Goal: Task Accomplishment & Management: Manage account settings

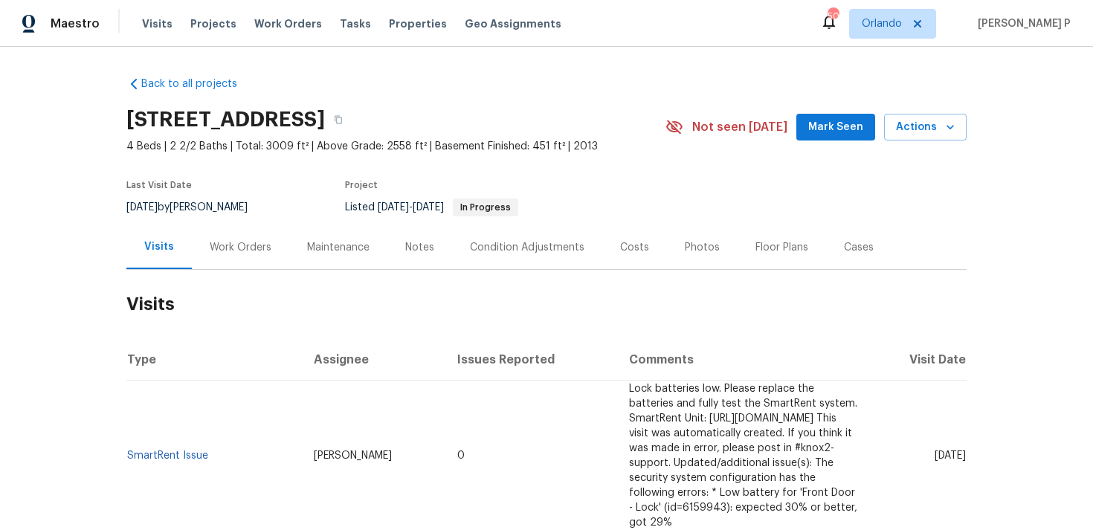
click at [243, 236] on div "Work Orders" at bounding box center [240, 247] width 97 height 44
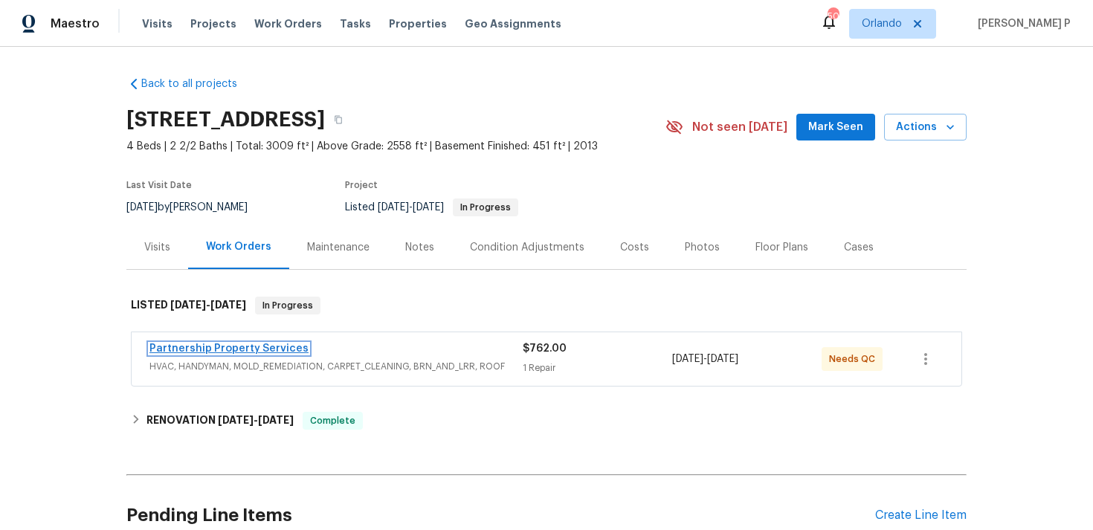
click at [232, 350] on link "Partnership Property Services" at bounding box center [228, 348] width 159 height 10
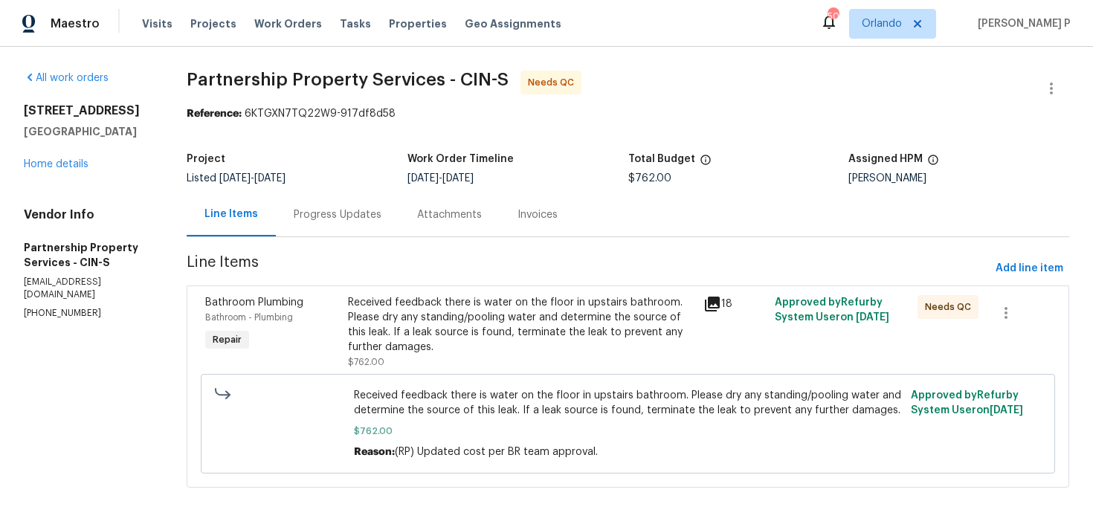
click at [381, 222] on div "Progress Updates" at bounding box center [338, 214] width 88 height 15
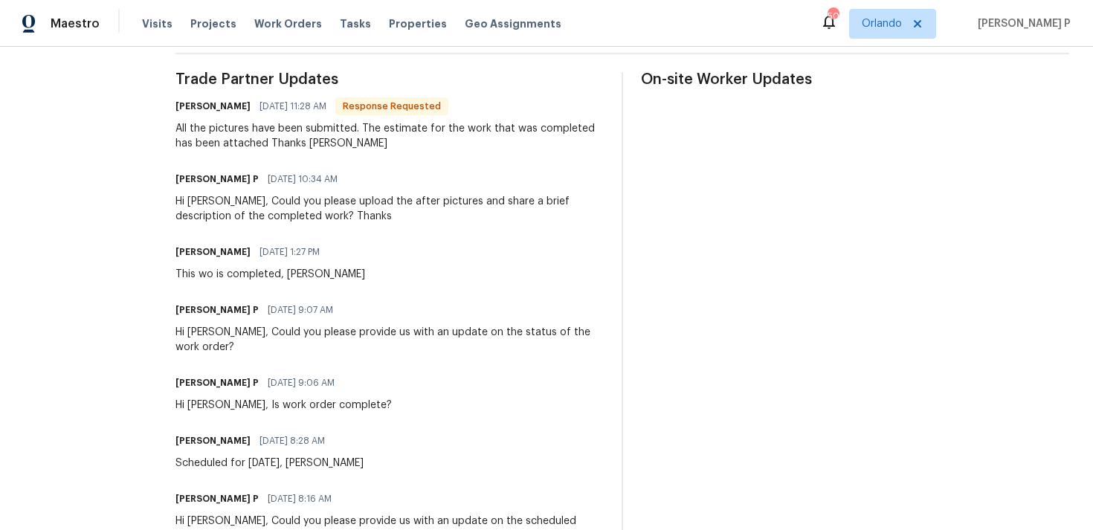
scroll to position [418, 0]
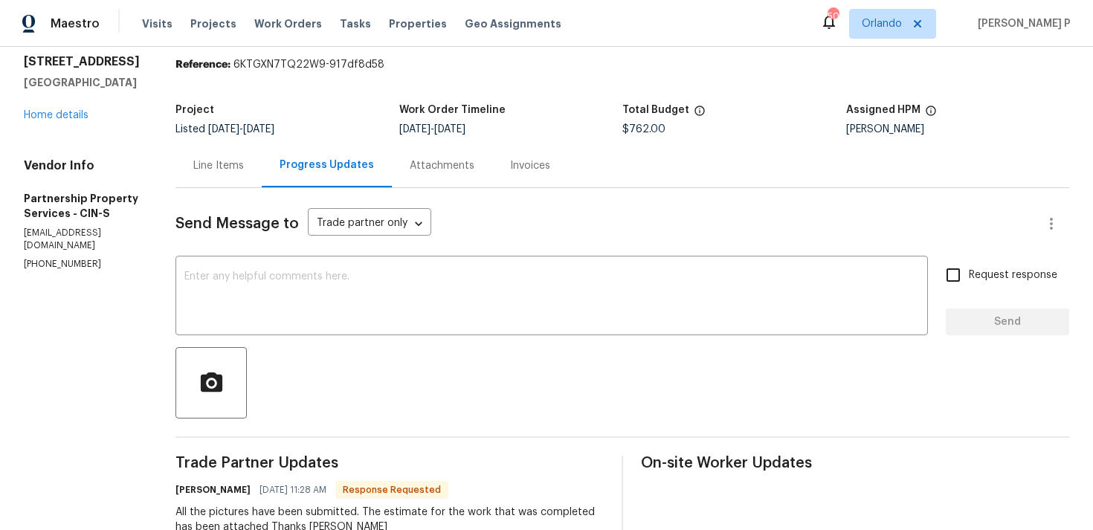
click at [262, 155] on div "Line Items" at bounding box center [218, 165] width 86 height 44
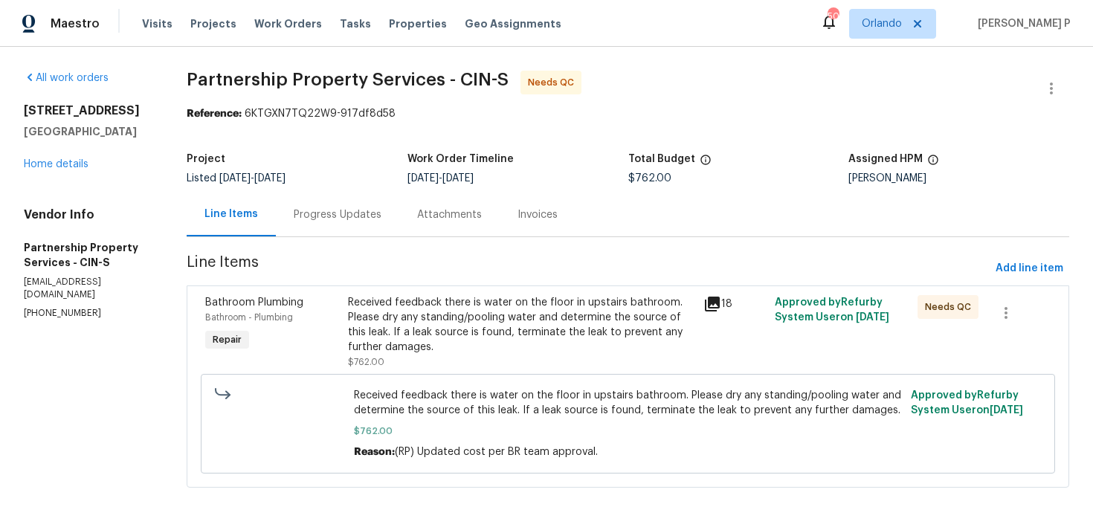
scroll to position [15, 0]
click at [251, 173] on span "7/31/2025" at bounding box center [234, 178] width 31 height 10
click at [493, 323] on div "Received feedback there is water on the floor in upstairs bathroom. Please dry …" at bounding box center [521, 324] width 347 height 59
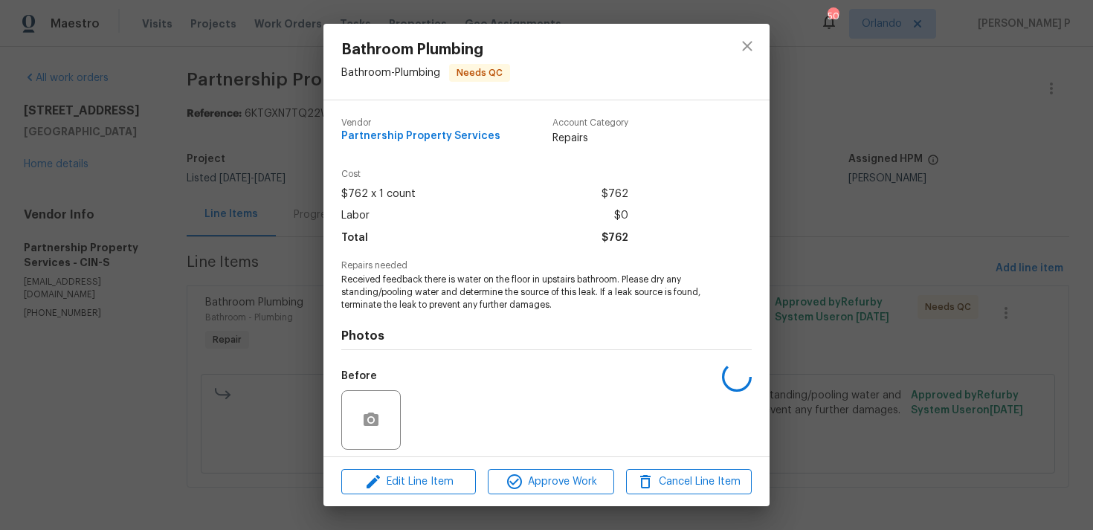
scroll to position [105, 0]
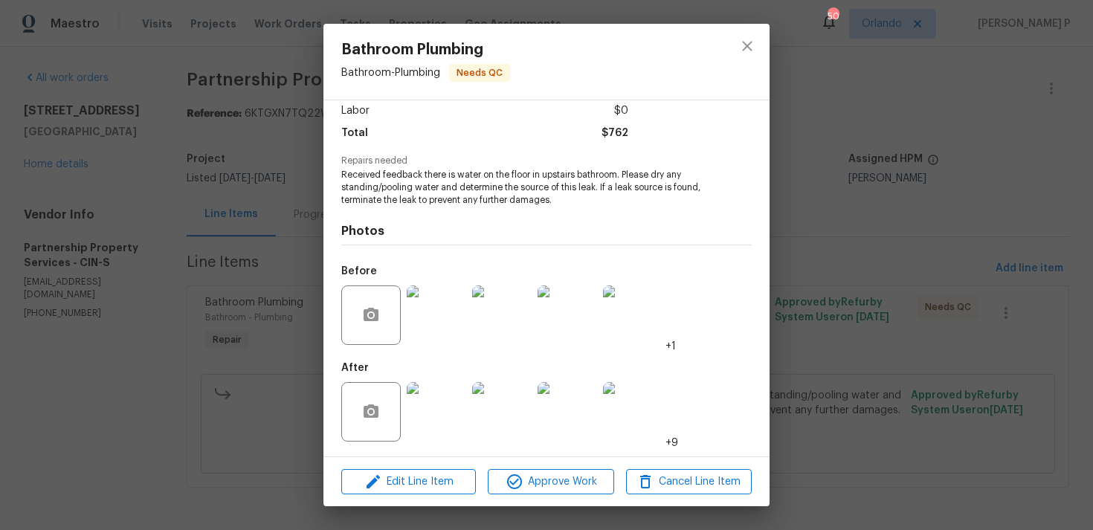
click at [435, 315] on img at bounding box center [436, 314] width 59 height 59
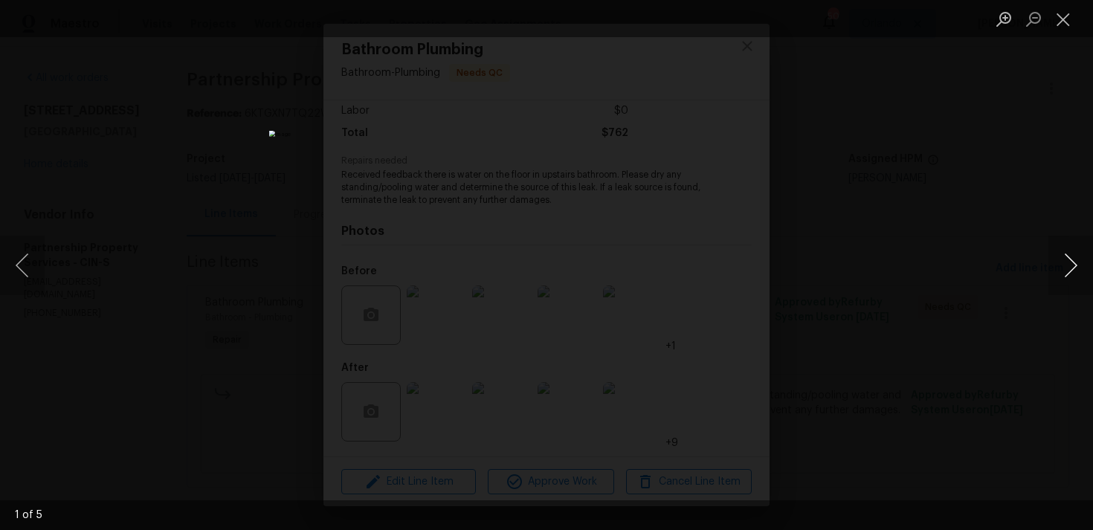
click at [1068, 264] on button "Next image" at bounding box center [1070, 265] width 45 height 59
click at [1062, 16] on button "Close lightbox" at bounding box center [1063, 19] width 30 height 26
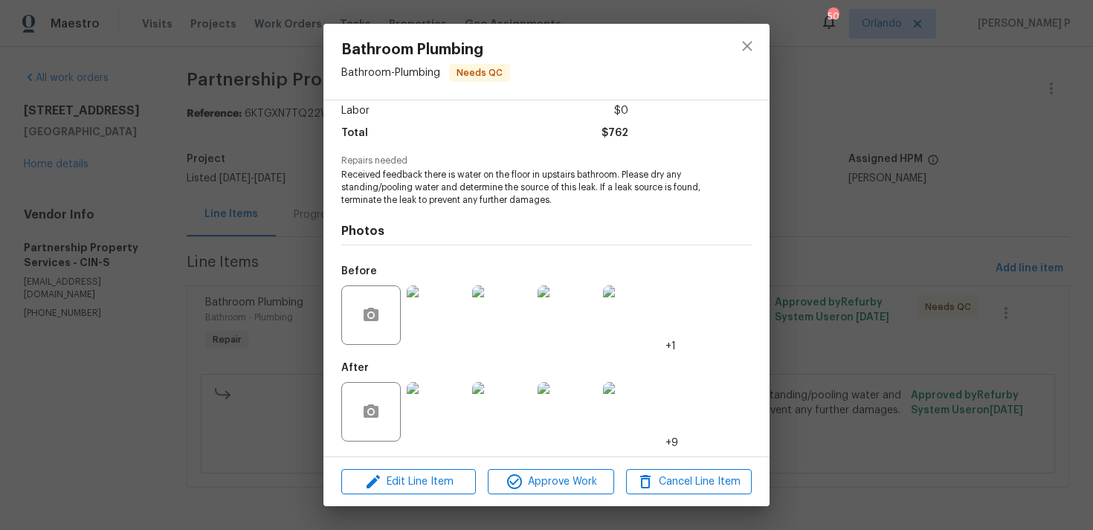
click at [442, 418] on img at bounding box center [436, 411] width 59 height 59
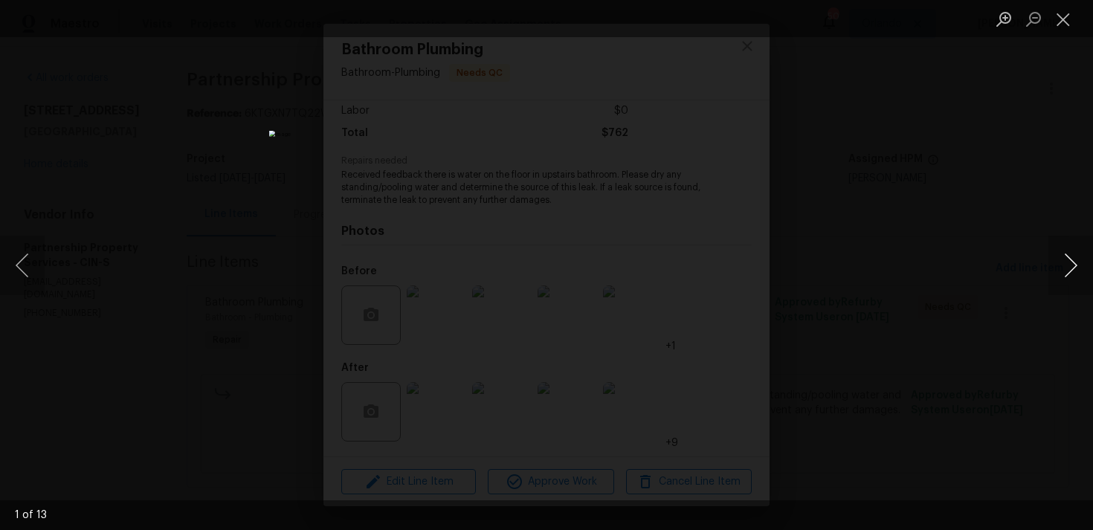
click at [1073, 260] on button "Next image" at bounding box center [1070, 265] width 45 height 59
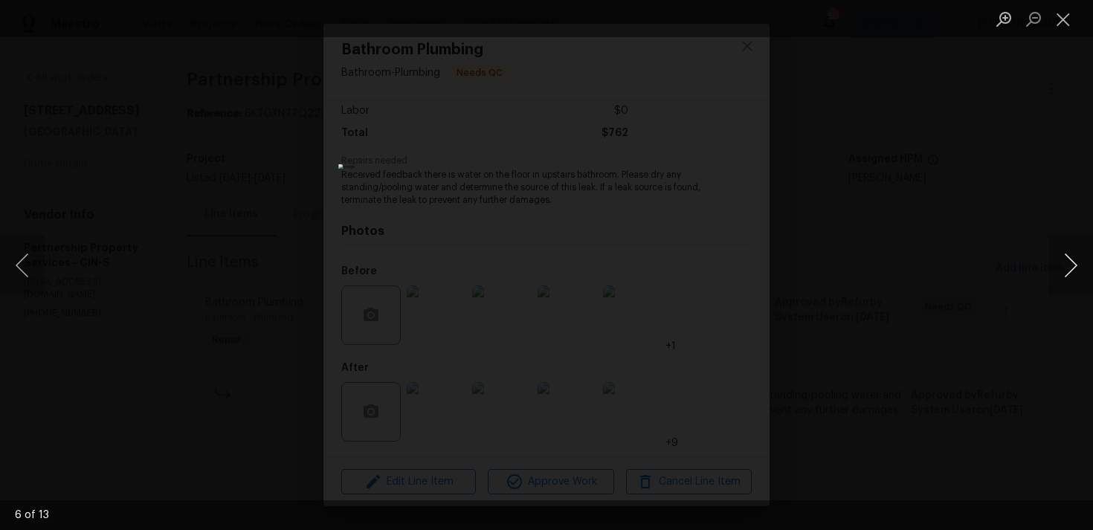
click at [1073, 260] on button "Next image" at bounding box center [1070, 265] width 45 height 59
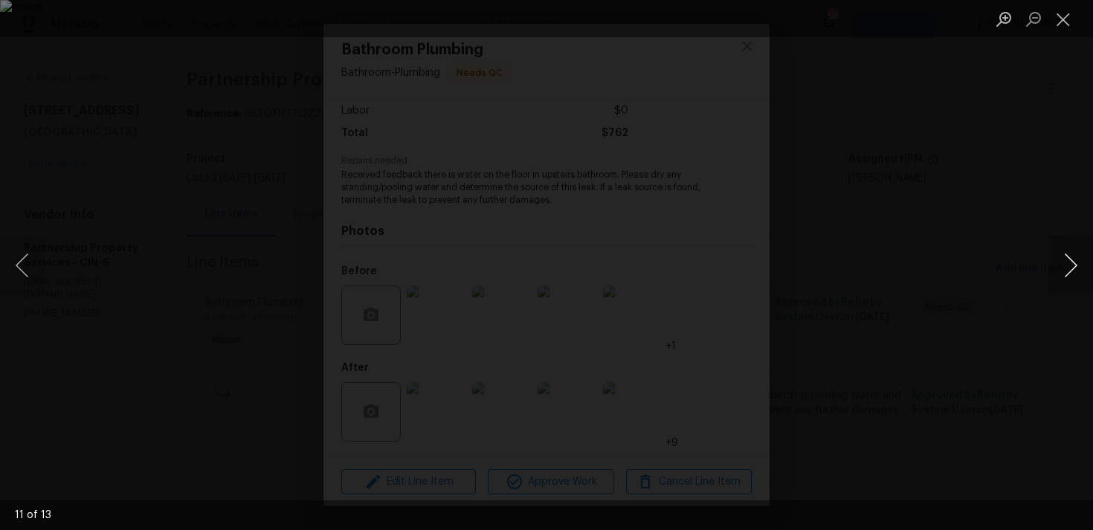
click at [1073, 260] on button "Next image" at bounding box center [1070, 265] width 45 height 59
click at [1065, 18] on button "Close lightbox" at bounding box center [1063, 19] width 30 height 26
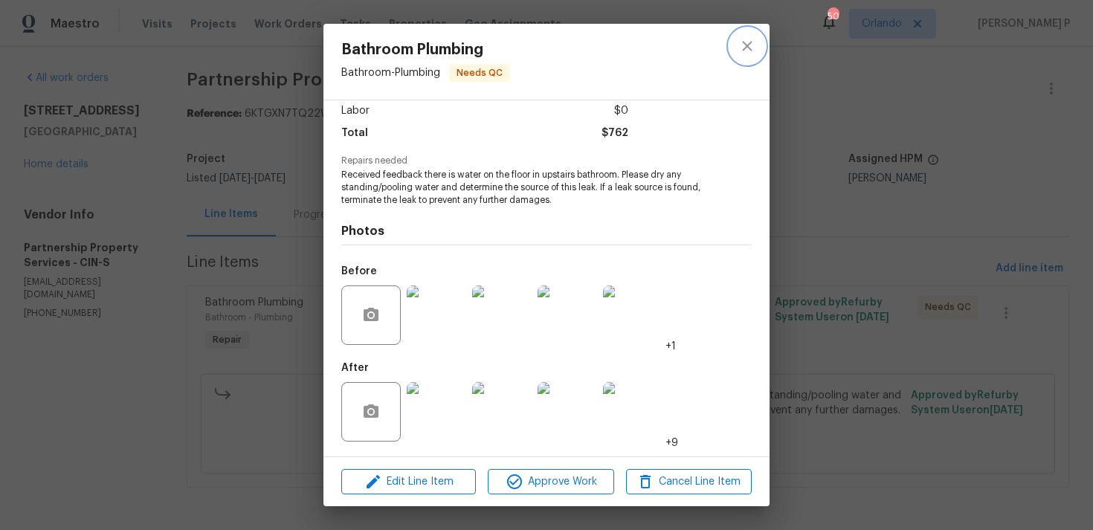
click at [758, 49] on button "close" at bounding box center [747, 46] width 36 height 36
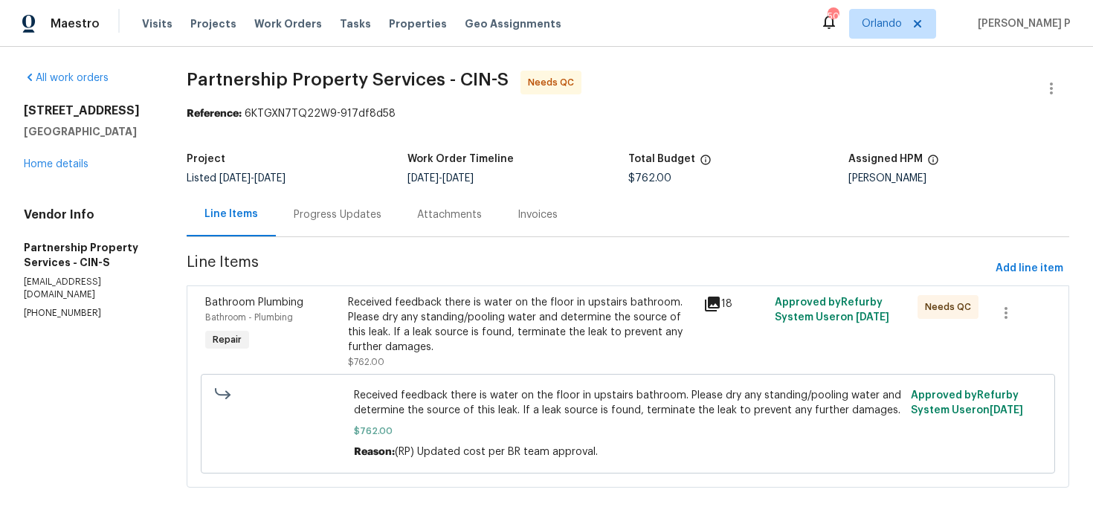
click at [391, 211] on div "Progress Updates" at bounding box center [337, 215] width 123 height 44
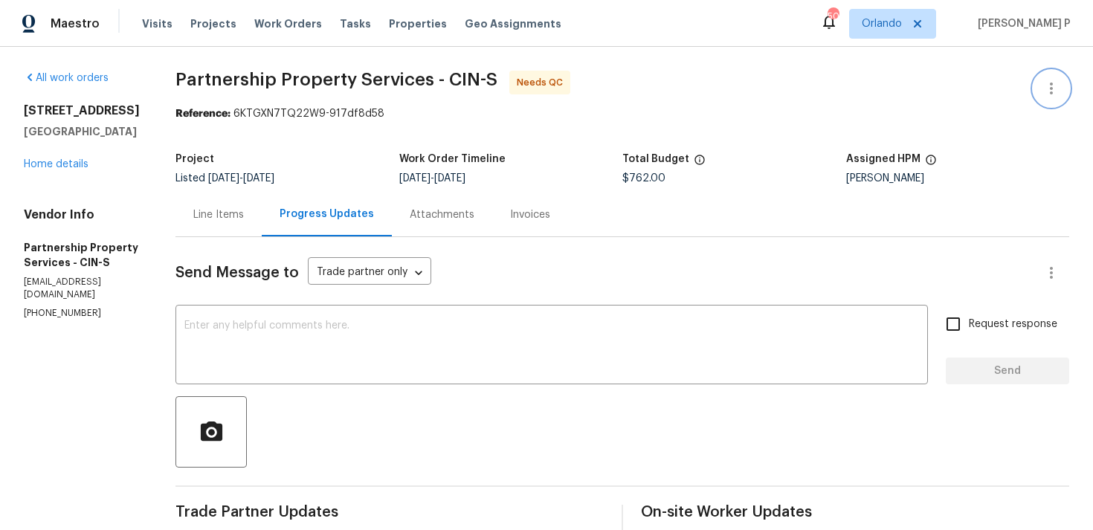
click at [1053, 83] on icon "button" at bounding box center [1051, 89] width 18 height 18
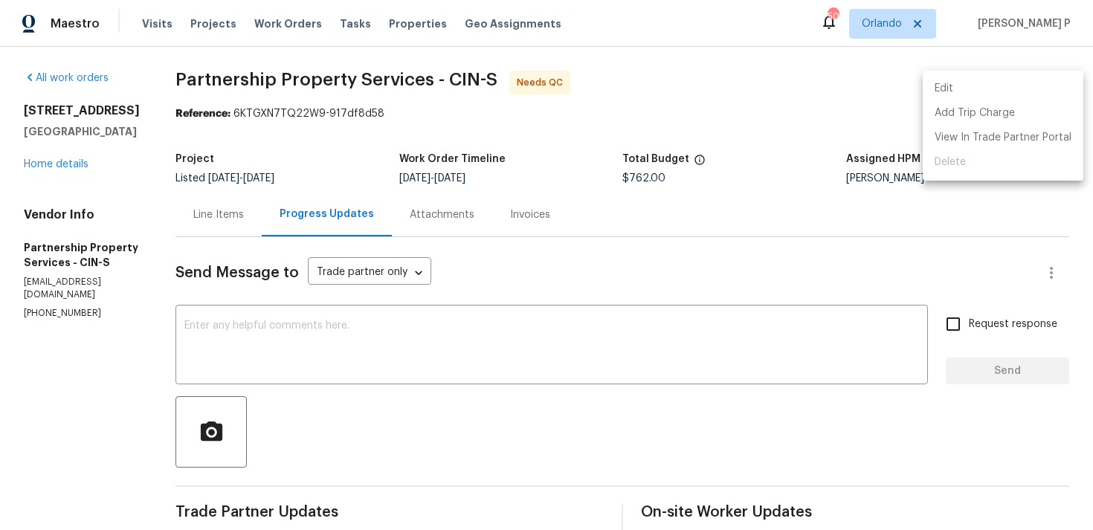
click at [1004, 81] on li "Edit" at bounding box center [1003, 89] width 161 height 25
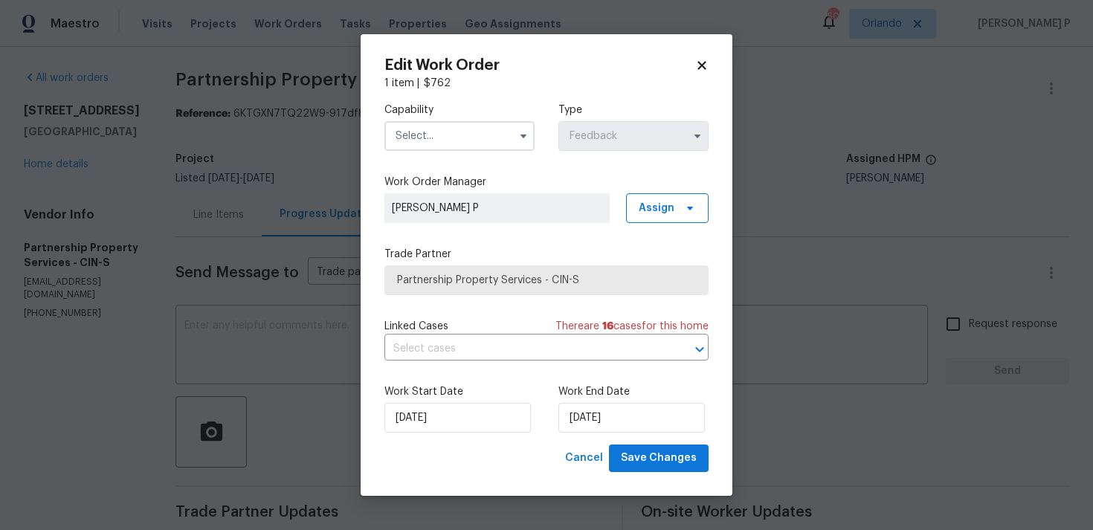
click at [474, 139] on input "text" at bounding box center [459, 136] width 150 height 30
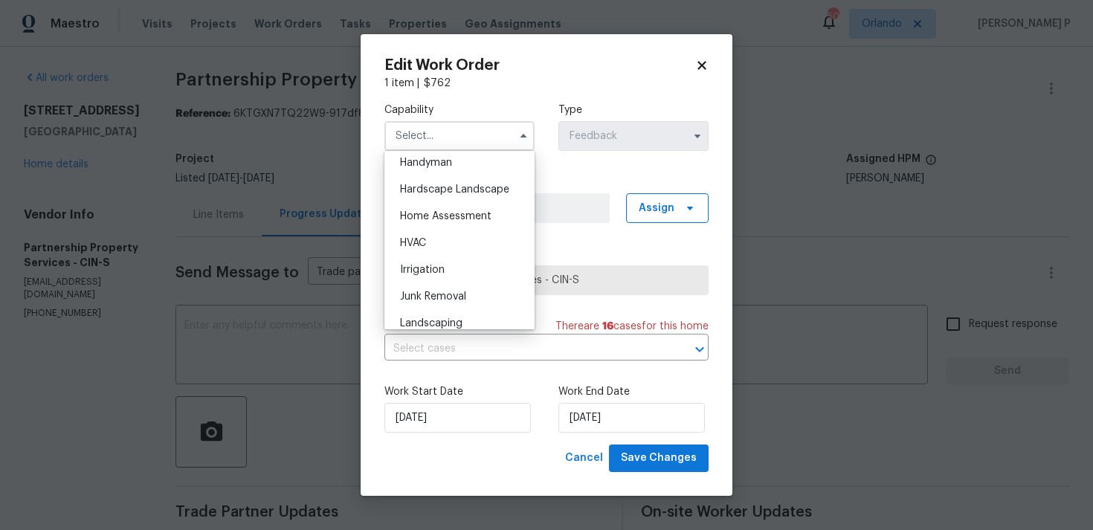
scroll to position [812, 0]
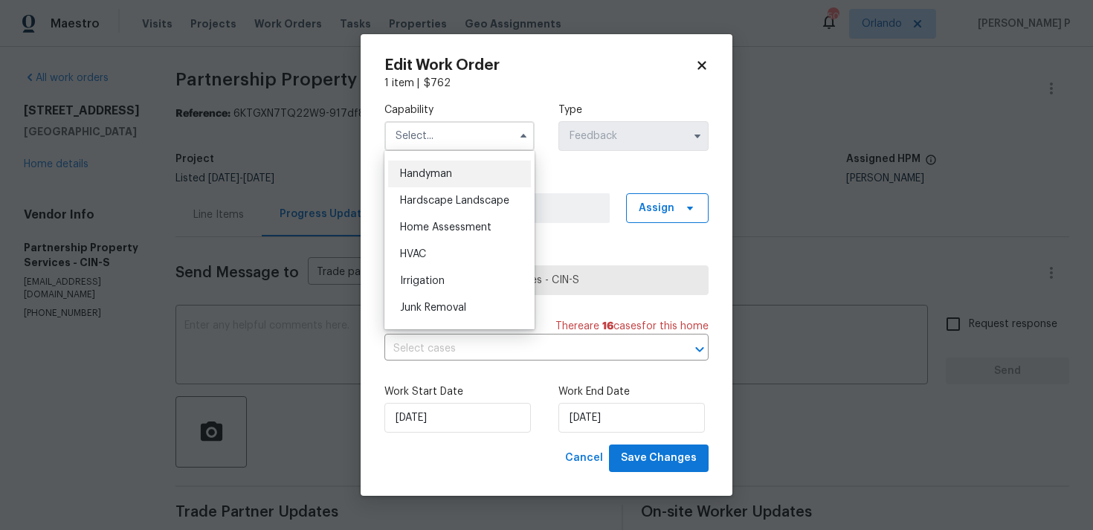
click at [455, 183] on div "Handyman" at bounding box center [459, 174] width 143 height 27
type input "Handyman"
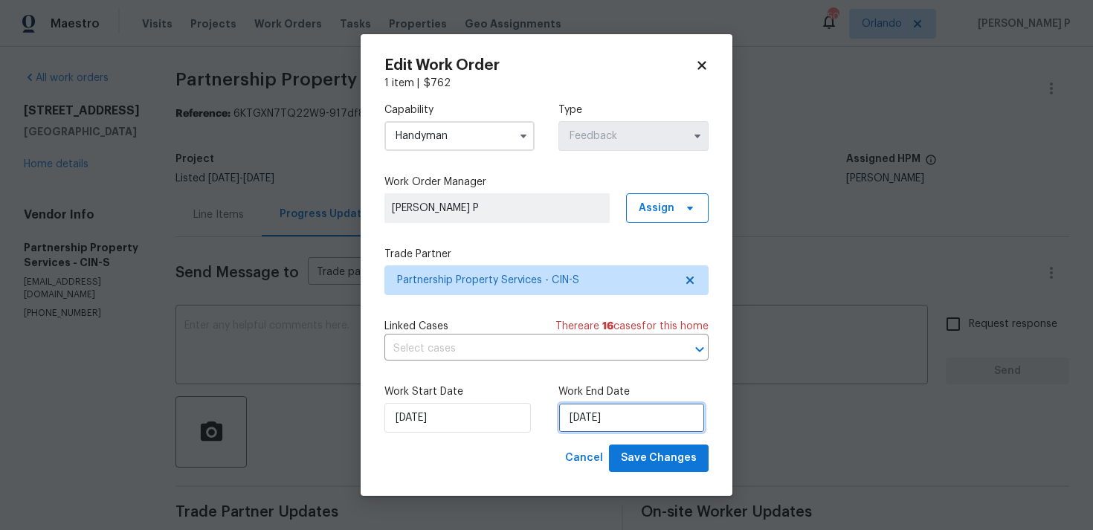
click at [589, 410] on input "08/08/2025" at bounding box center [631, 418] width 146 height 30
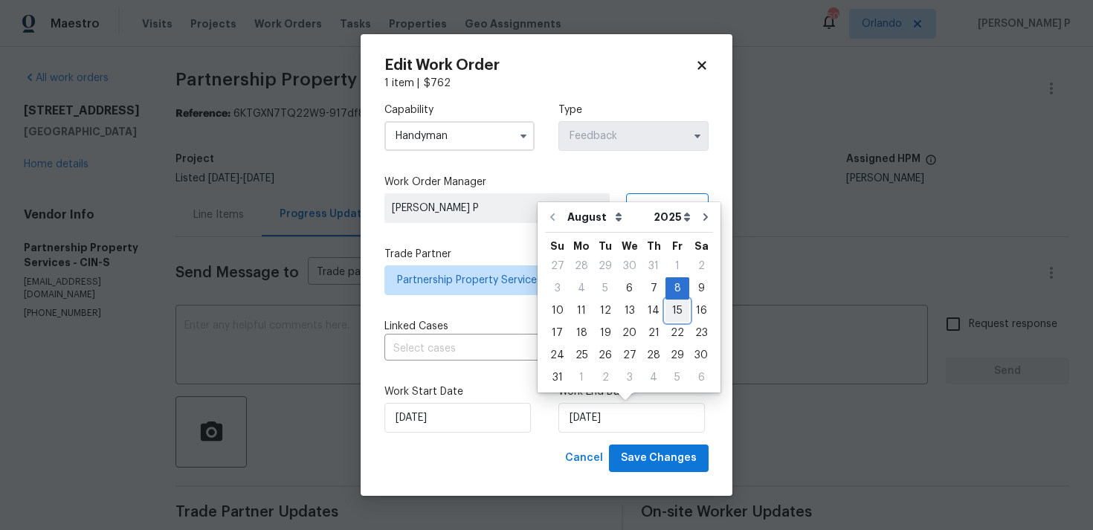
click at [676, 309] on div "15" at bounding box center [677, 310] width 24 height 21
type input "15/08/2025"
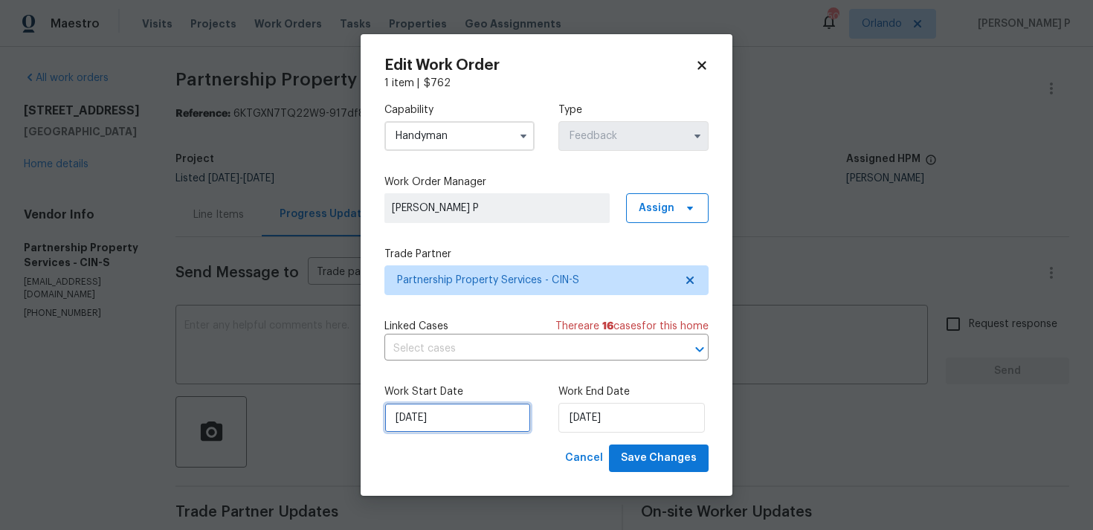
click at [431, 414] on input "06/08/2025" at bounding box center [457, 418] width 146 height 30
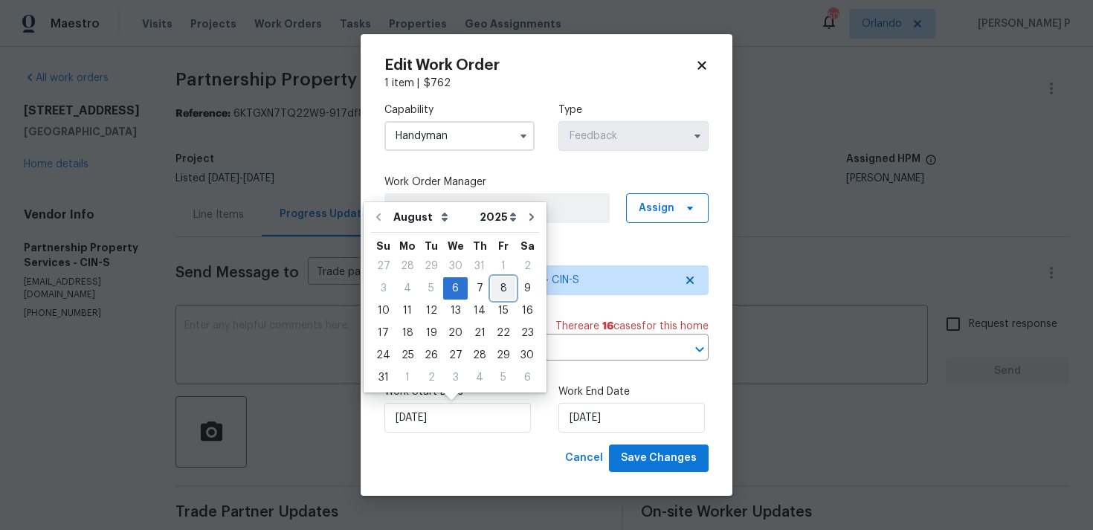
click at [491, 293] on div "8" at bounding box center [503, 288] width 24 height 21
type input "08/08/2025"
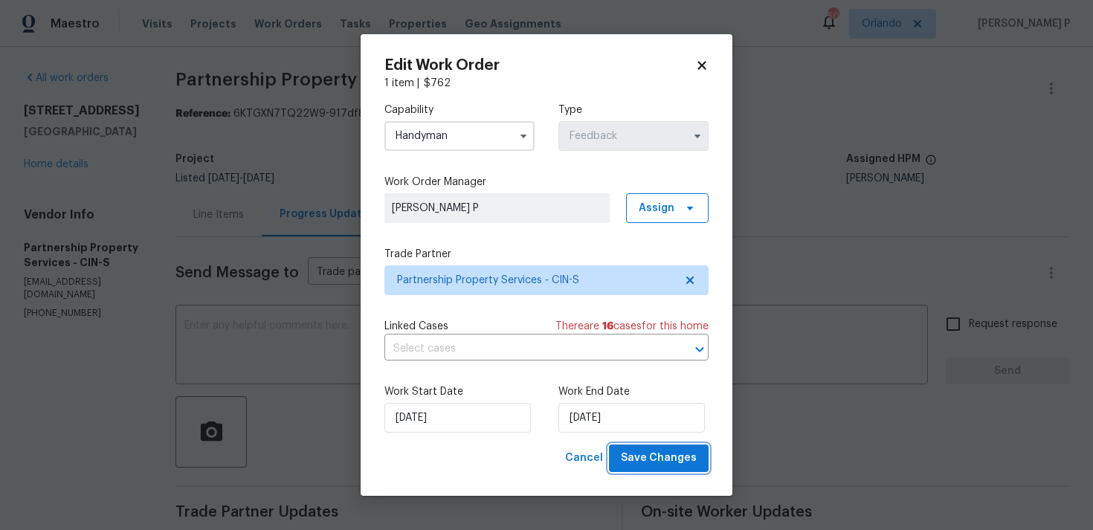
click at [640, 457] on span "Save Changes" at bounding box center [659, 458] width 76 height 19
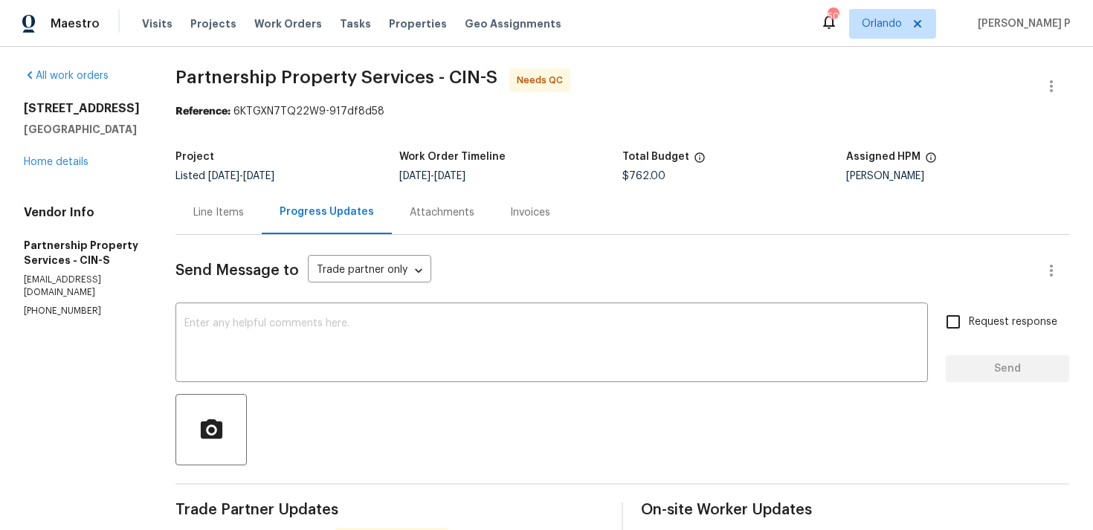
scroll to position [1, 0]
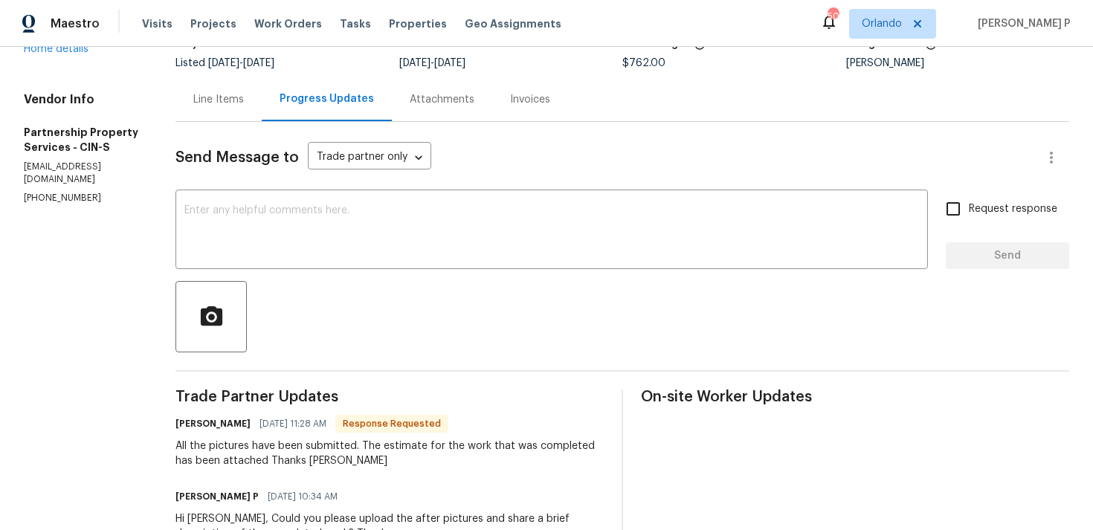
scroll to position [122, 0]
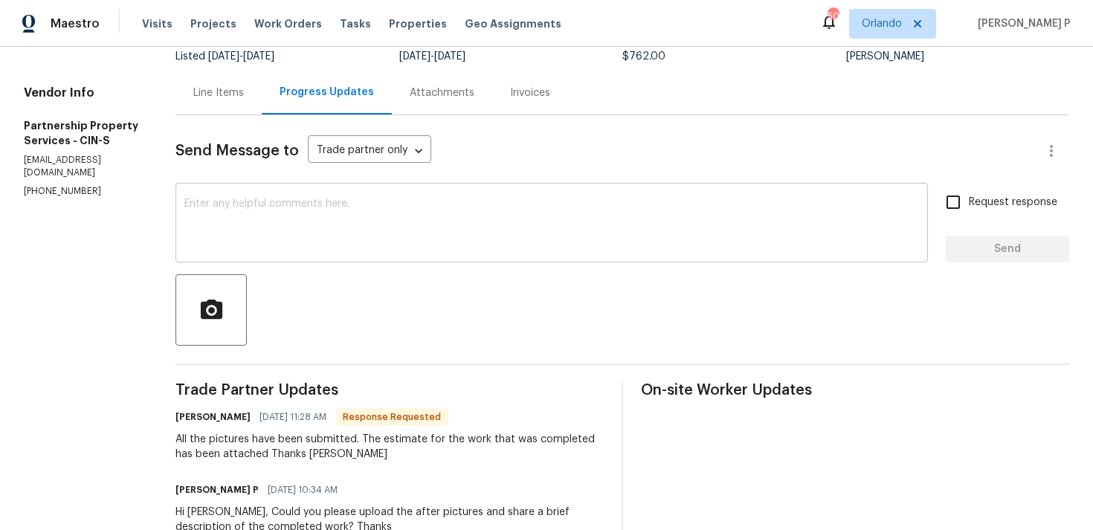
click at [396, 220] on textarea at bounding box center [551, 224] width 734 height 52
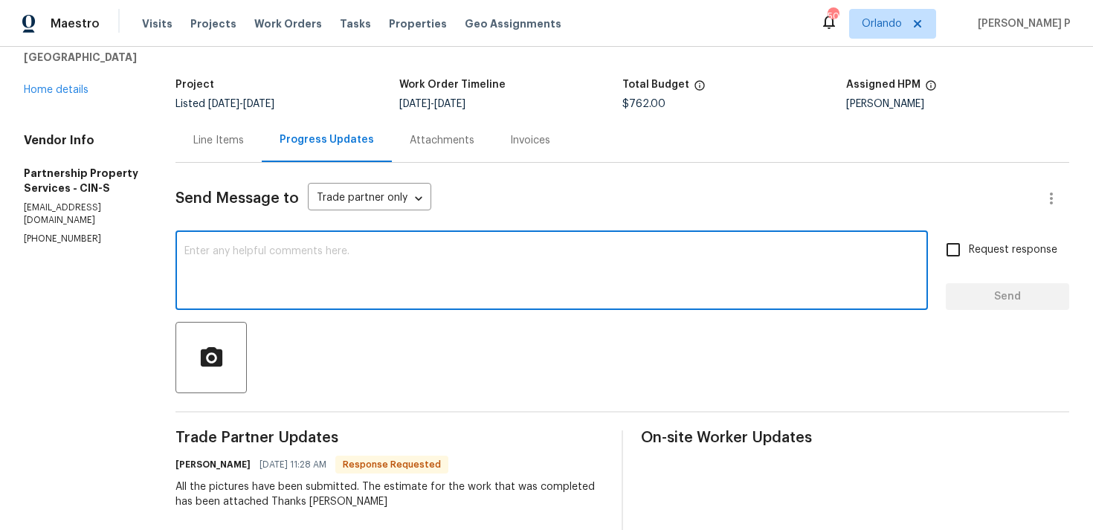
scroll to position [88, 0]
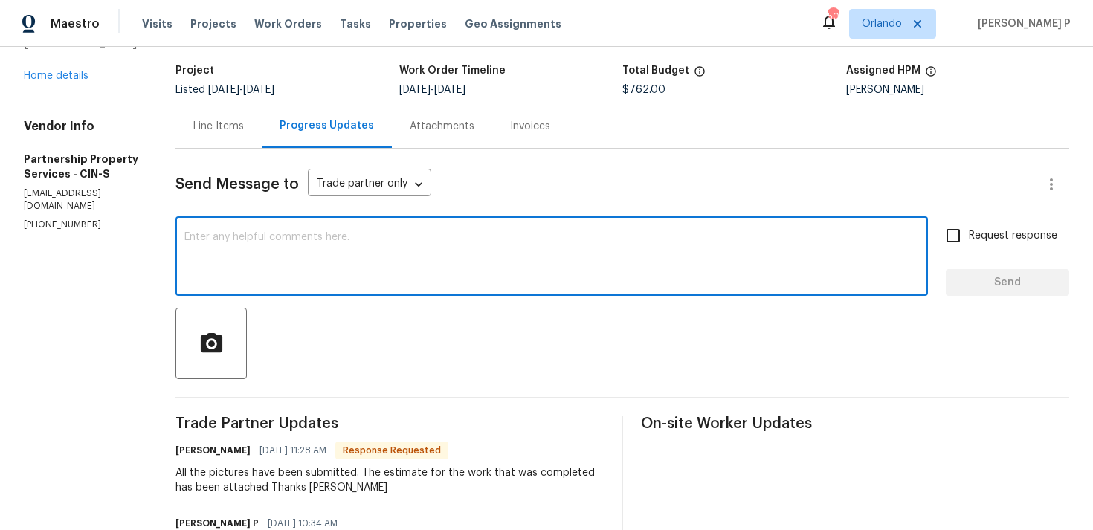
click at [395, 258] on textarea at bounding box center [551, 258] width 734 height 52
type textarea "WO closed. Thanks, Have a great weekend!!!"
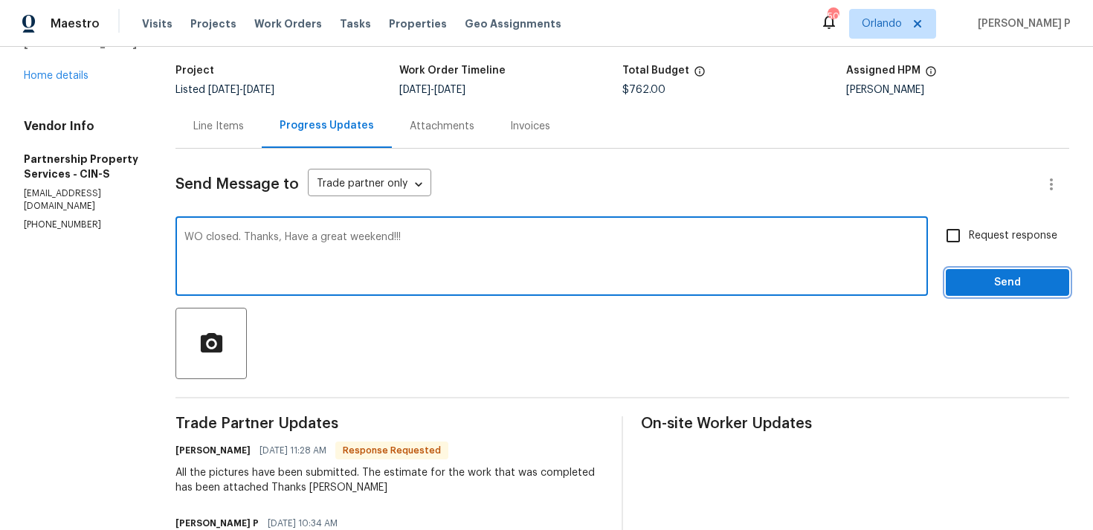
click at [975, 284] on span "Send" at bounding box center [1007, 283] width 100 height 19
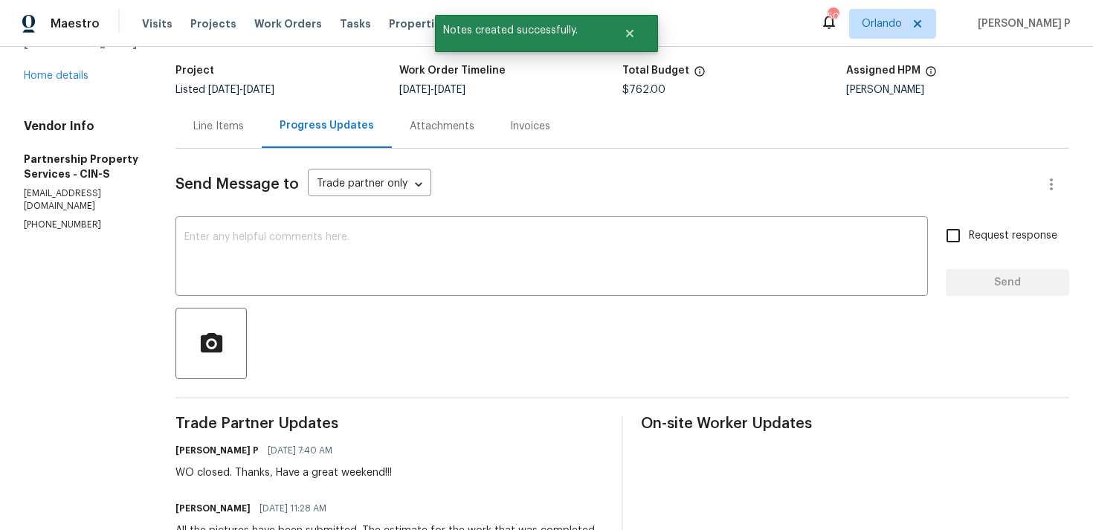
click at [244, 125] on div "Line Items" at bounding box center [218, 126] width 51 height 15
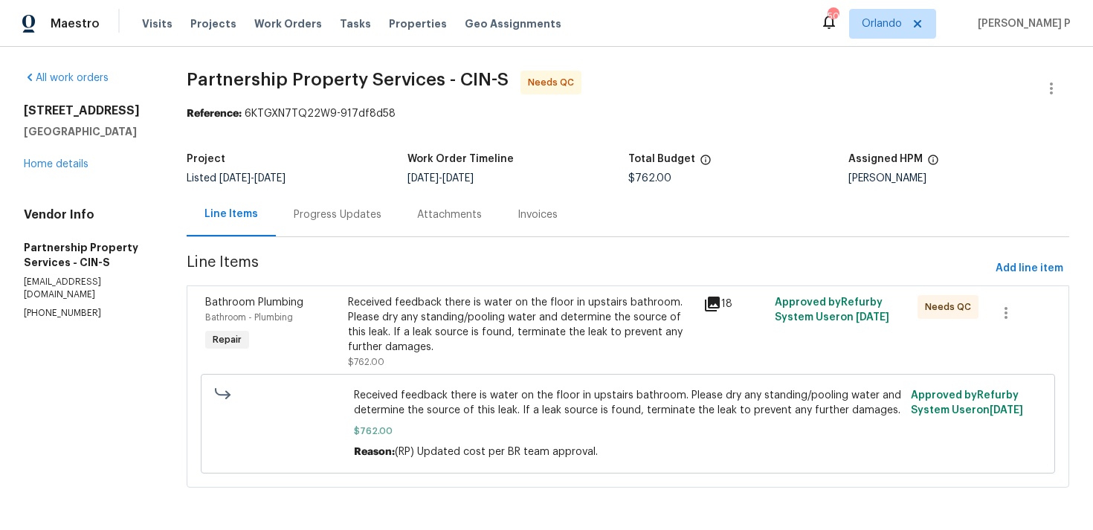
click at [505, 337] on div "Received feedback there is water on the floor in upstairs bathroom. Please dry …" at bounding box center [521, 324] width 347 height 59
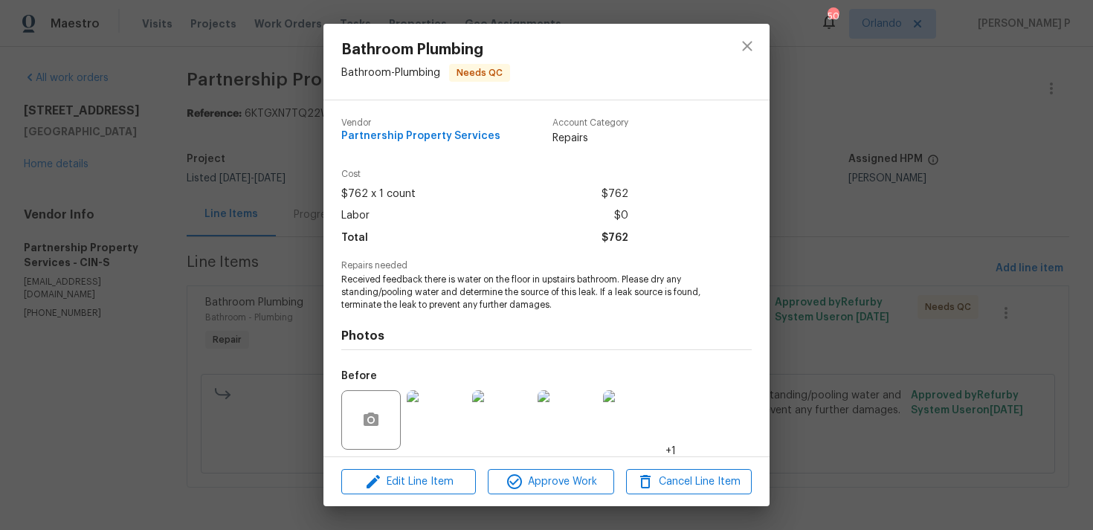
scroll to position [105, 0]
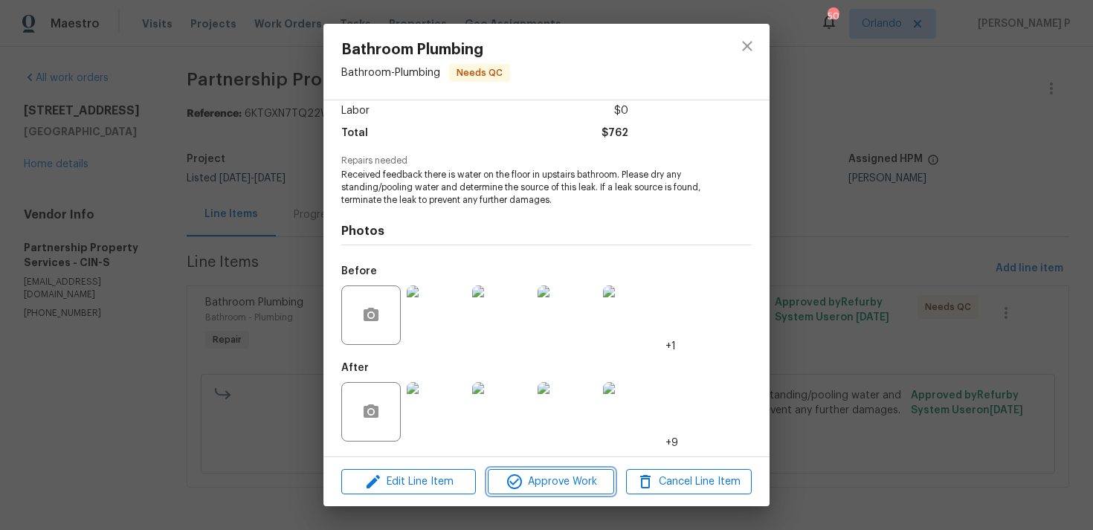
click at [544, 483] on span "Approve Work" at bounding box center [550, 482] width 117 height 19
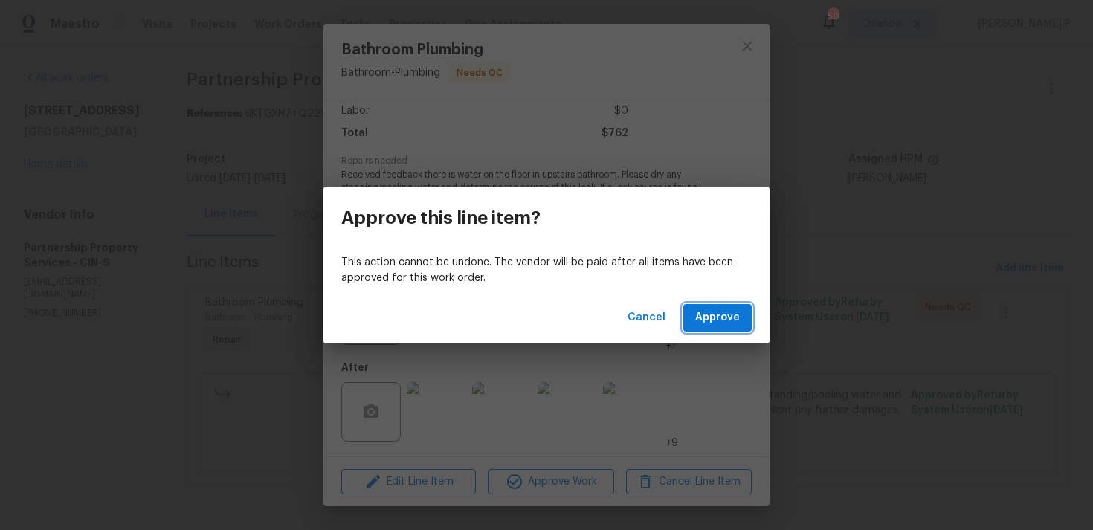
click at [707, 331] on button "Approve" at bounding box center [717, 318] width 68 height 28
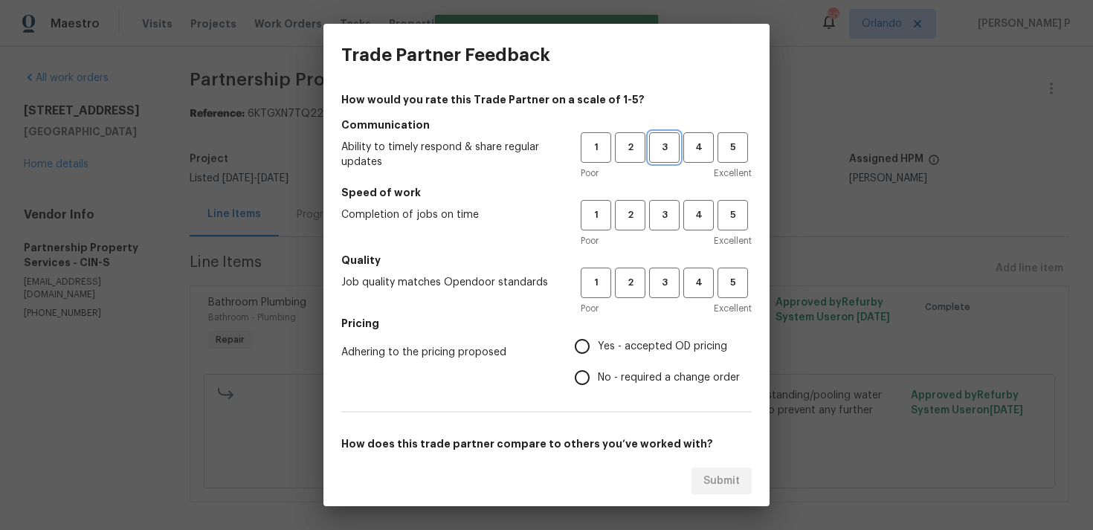
click at [665, 141] on span "3" at bounding box center [664, 147] width 28 height 17
click at [673, 221] on span "3" at bounding box center [664, 215] width 28 height 17
click at [673, 298] on div "1 2 3 4 5 Poor Excellent" at bounding box center [666, 292] width 171 height 48
click at [672, 287] on span "3" at bounding box center [664, 282] width 28 height 17
click at [642, 382] on span "No - required a change order" at bounding box center [669, 378] width 142 height 16
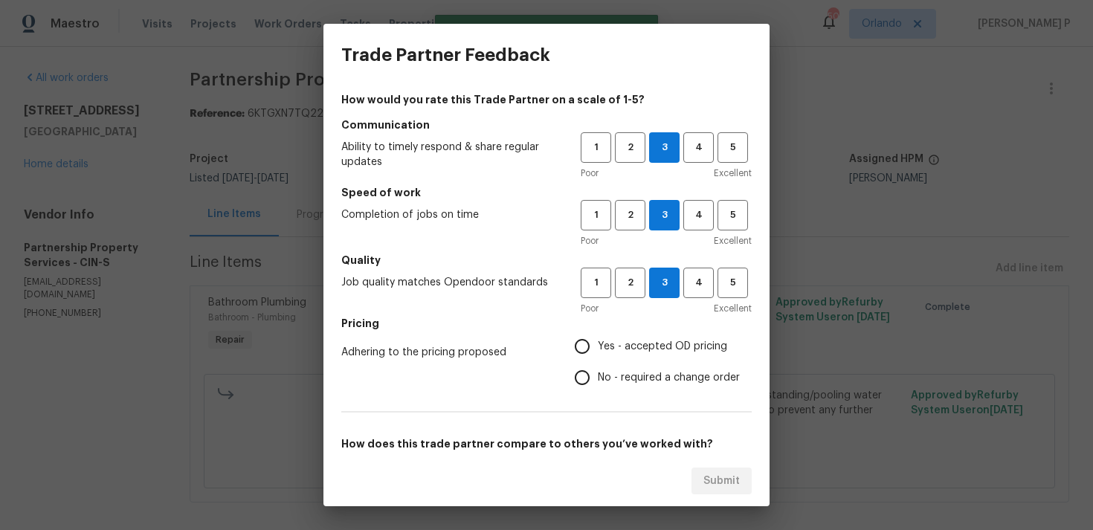
click at [598, 382] on input "No - required a change order" at bounding box center [581, 377] width 31 height 31
radio input "true"
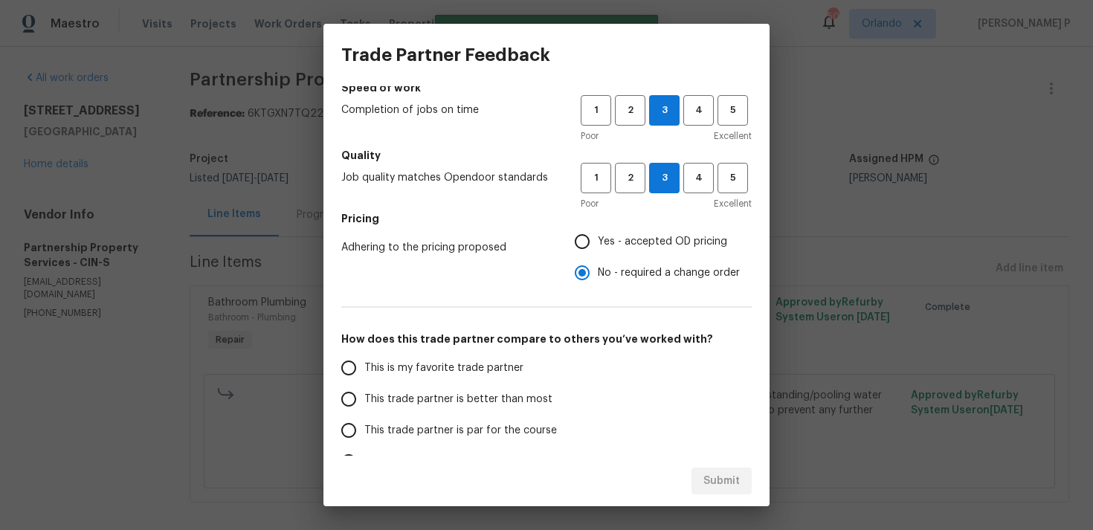
scroll to position [224, 0]
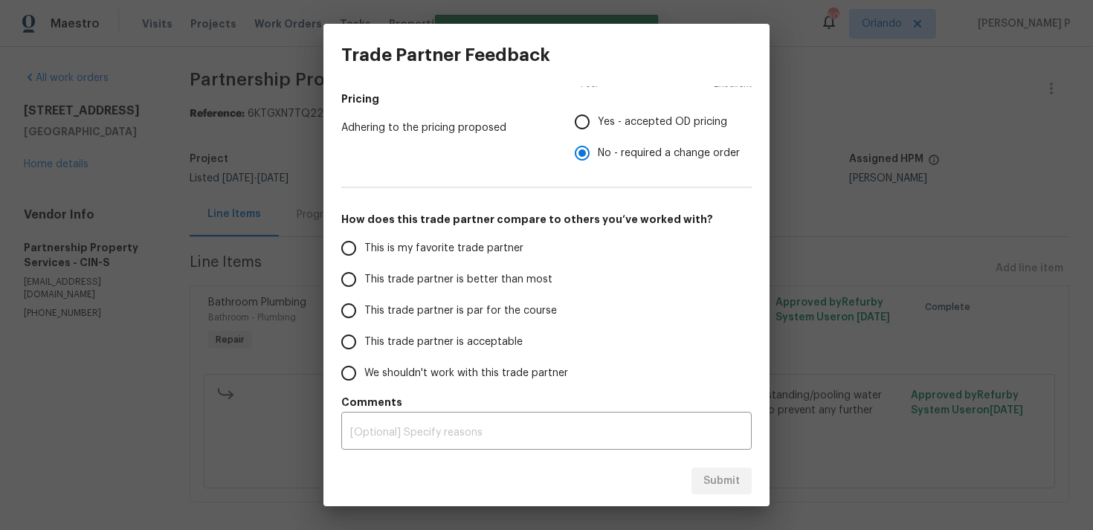
click at [418, 314] on span "This trade partner is par for the course" at bounding box center [460, 311] width 193 height 16
click at [364, 314] on input "This trade partner is par for the course" at bounding box center [348, 310] width 31 height 31
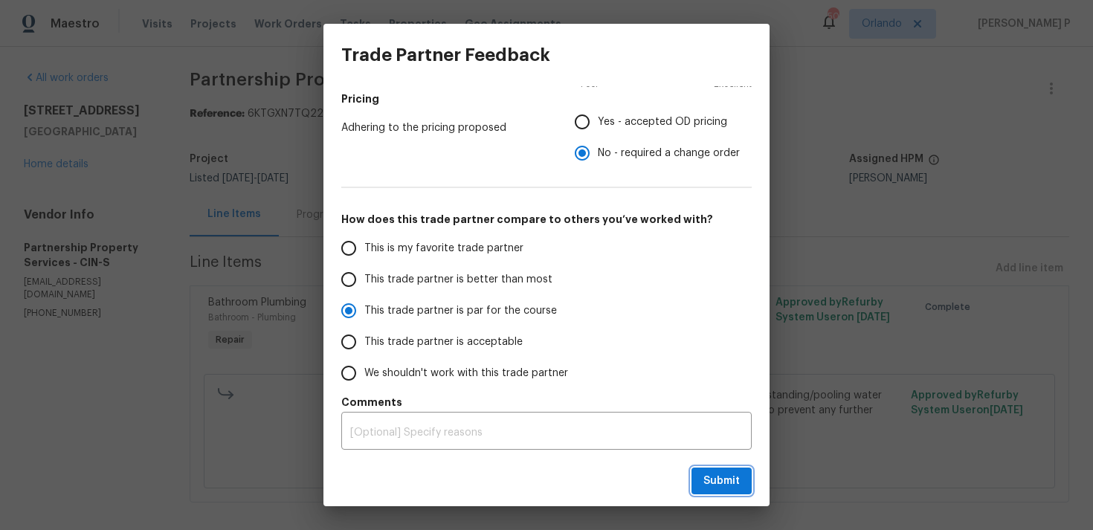
click at [733, 479] on span "Submit" at bounding box center [721, 481] width 36 height 19
radio input "true"
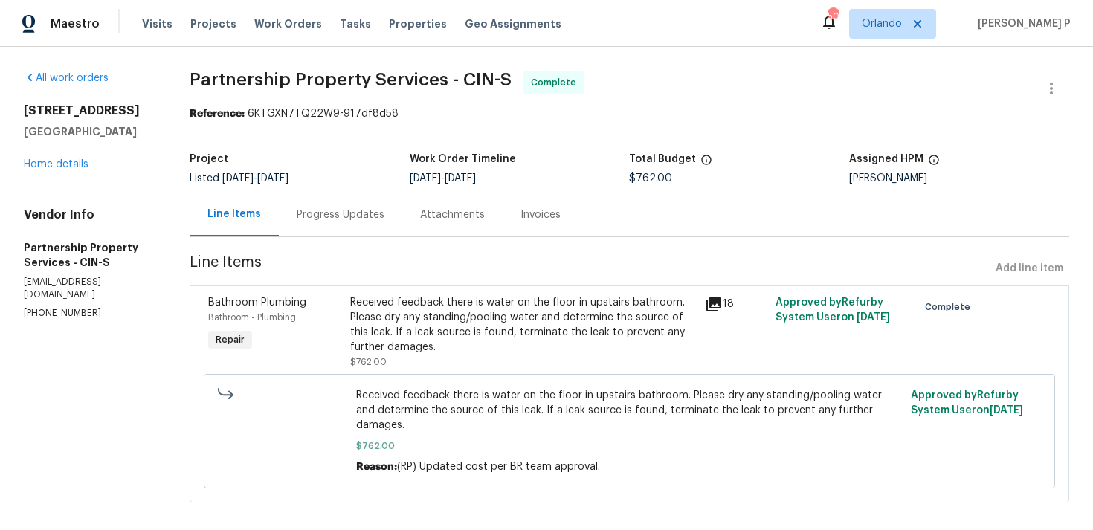
click at [384, 207] on div "Progress Updates" at bounding box center [341, 214] width 88 height 15
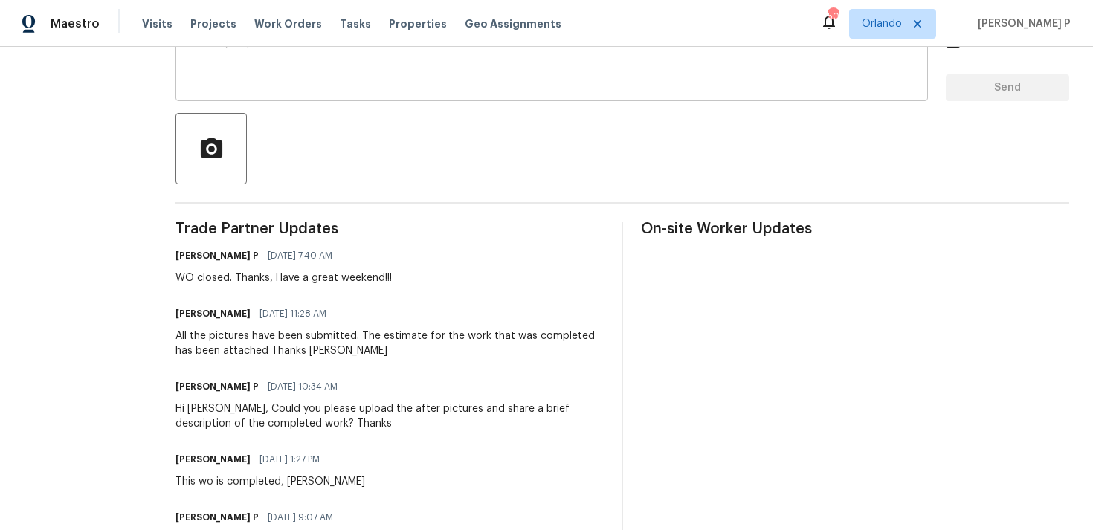
scroll to position [423, 0]
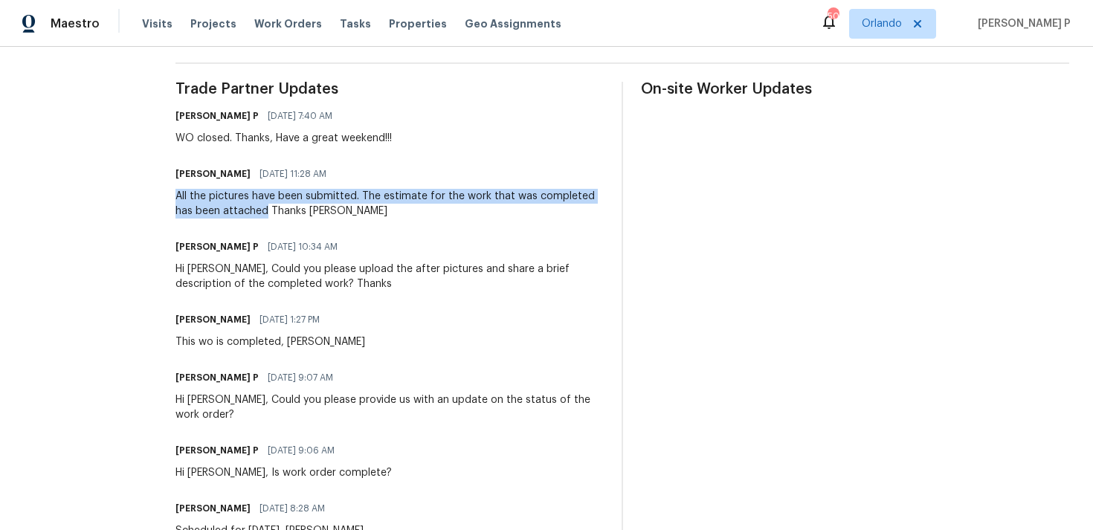
drag, startPoint x: 252, startPoint y: 196, endPoint x: 398, endPoint y: 210, distance: 147.1
click at [398, 210] on div "All the pictures have been submitted. The estimate for the work that was comple…" at bounding box center [389, 204] width 428 height 30
copy div "All the pictures have been submitted. The estimate for the work that was comple…"
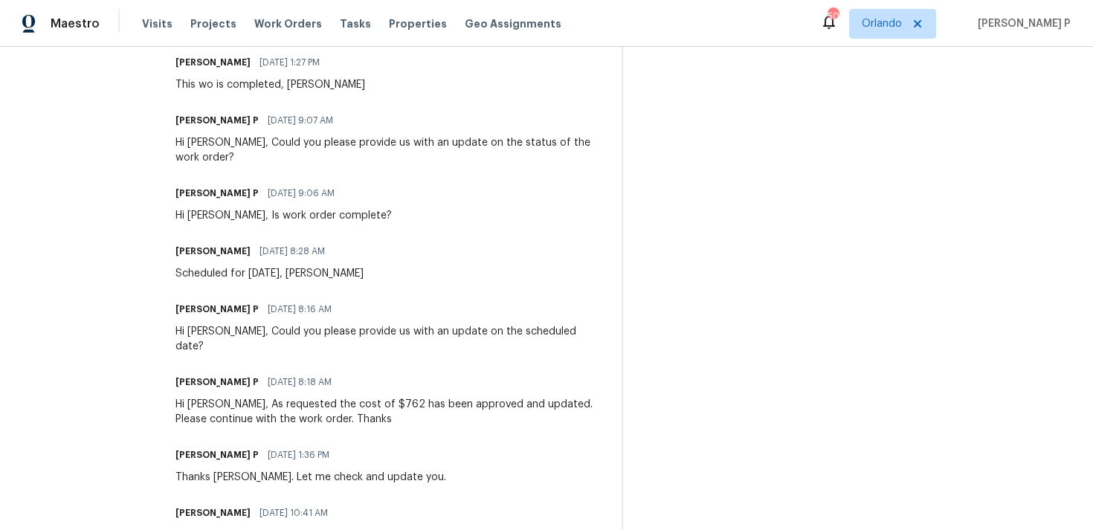
scroll to position [0, 0]
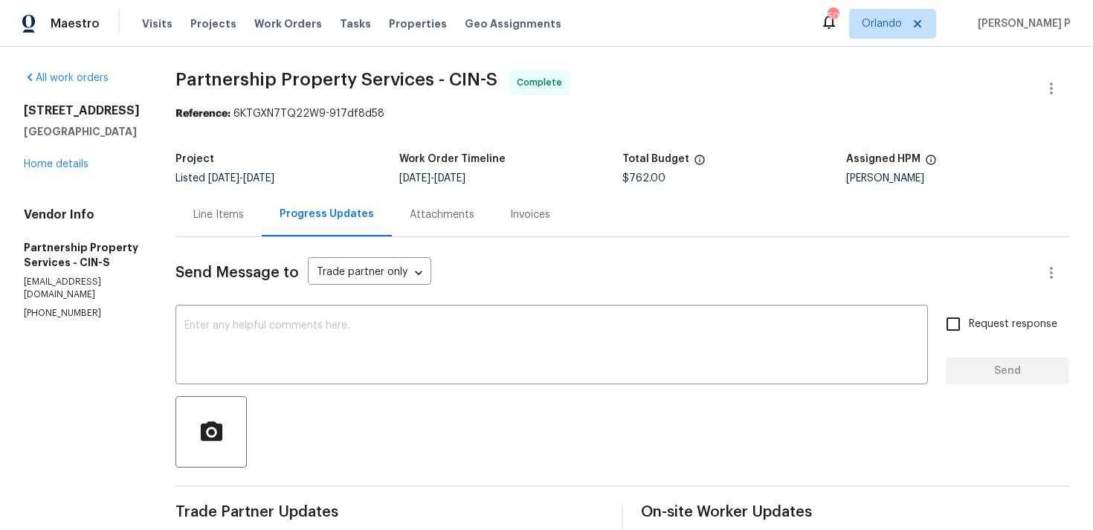
click at [262, 199] on div "Line Items" at bounding box center [218, 215] width 86 height 44
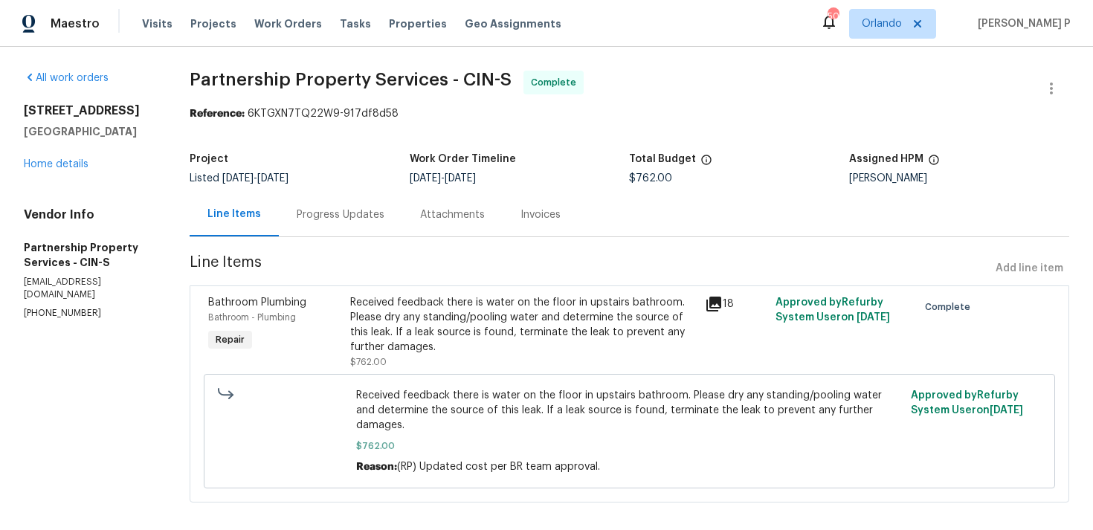
scroll to position [15, 0]
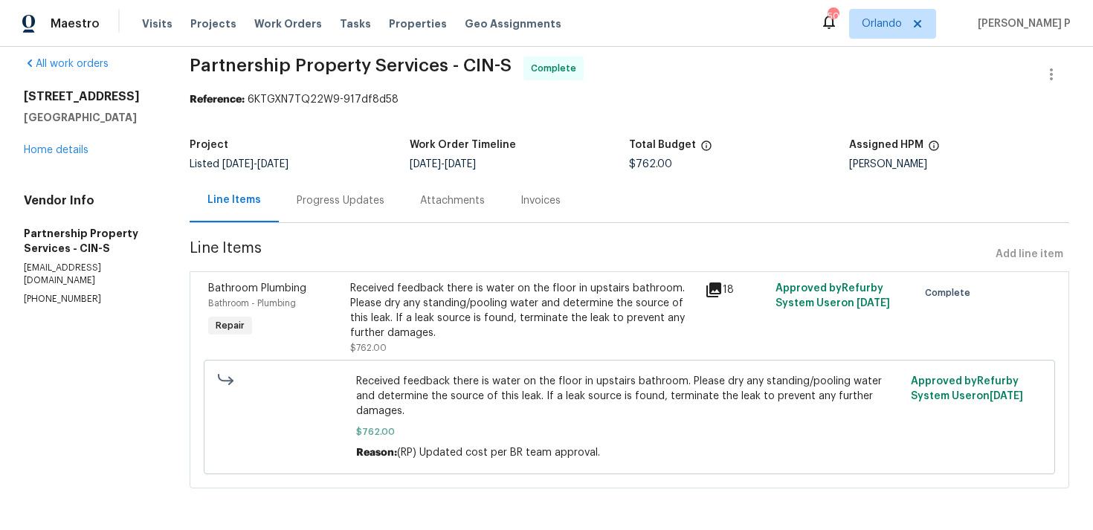
click at [384, 203] on div "Progress Updates" at bounding box center [341, 200] width 88 height 15
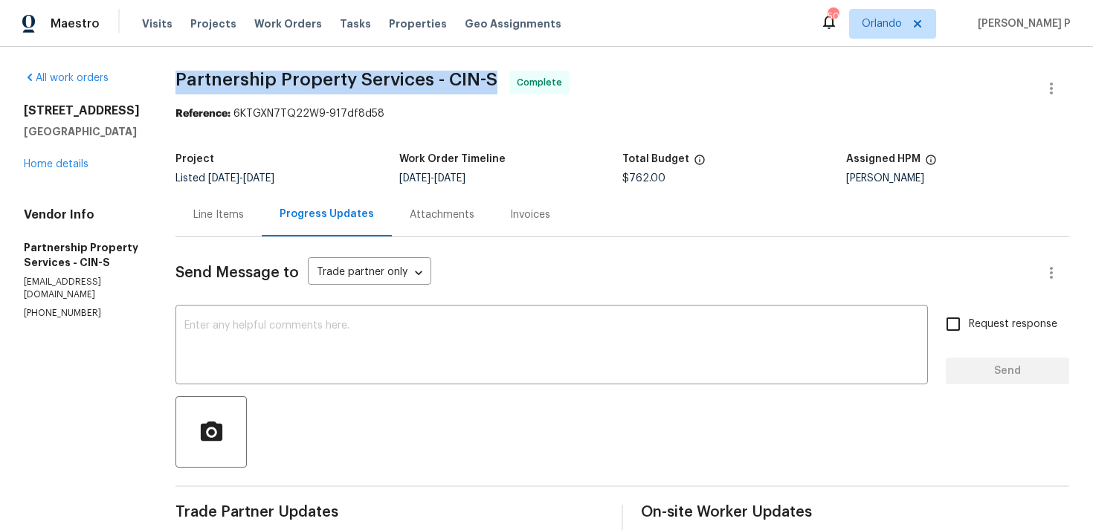
drag, startPoint x: 253, startPoint y: 79, endPoint x: 579, endPoint y: 78, distance: 326.3
click at [579, 78] on span "Partnership Property Services - CIN-S Complete" at bounding box center [604, 89] width 858 height 36
copy span "Partnership Property Services - CIN-S"
click at [244, 220] on div "Line Items" at bounding box center [218, 214] width 51 height 15
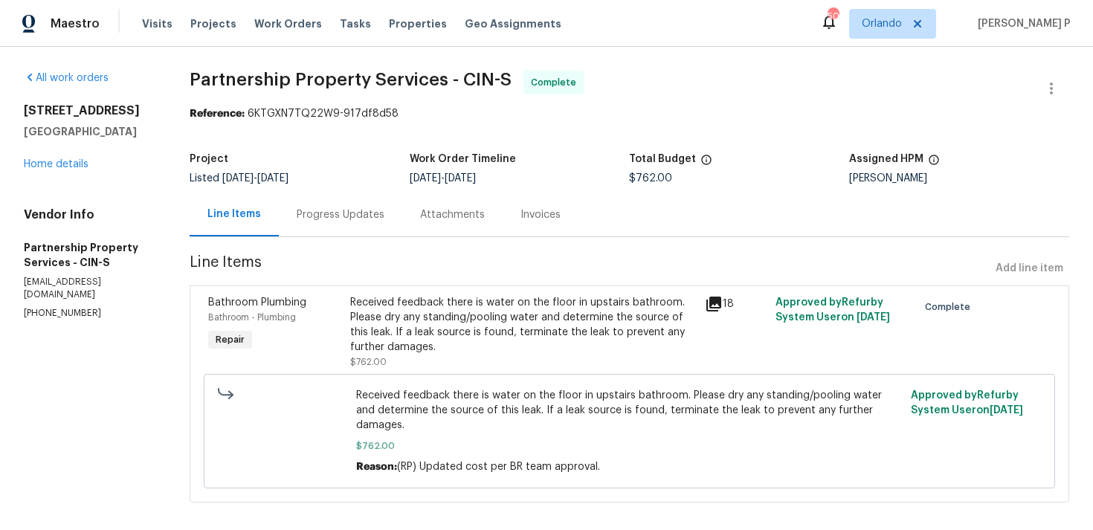
scroll to position [15, 0]
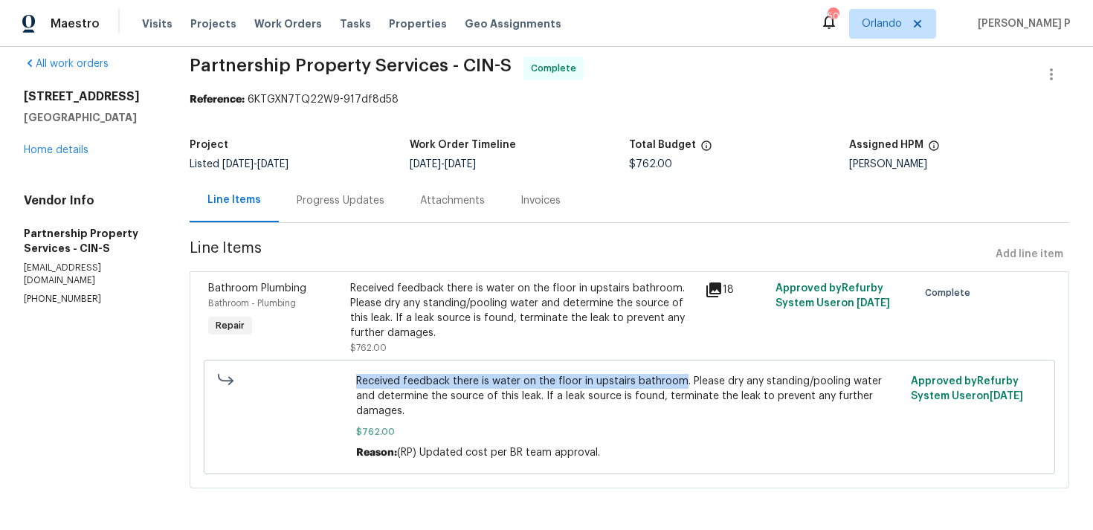
drag, startPoint x: 406, startPoint y: 381, endPoint x: 733, endPoint y: 384, distance: 327.1
click at [732, 384] on div "Received feedback there is water on the floor in upstairs bathroom. Please dry …" at bounding box center [629, 416] width 555 height 95
copy span "Received feedback there is water on the floor in upstairs bathroom"
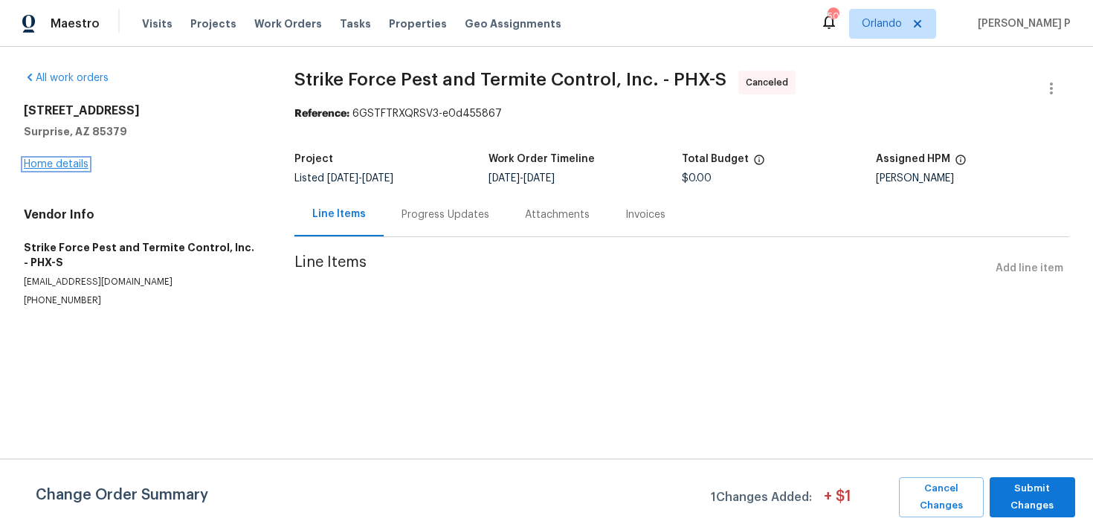
click at [52, 164] on link "Home details" at bounding box center [56, 164] width 65 height 10
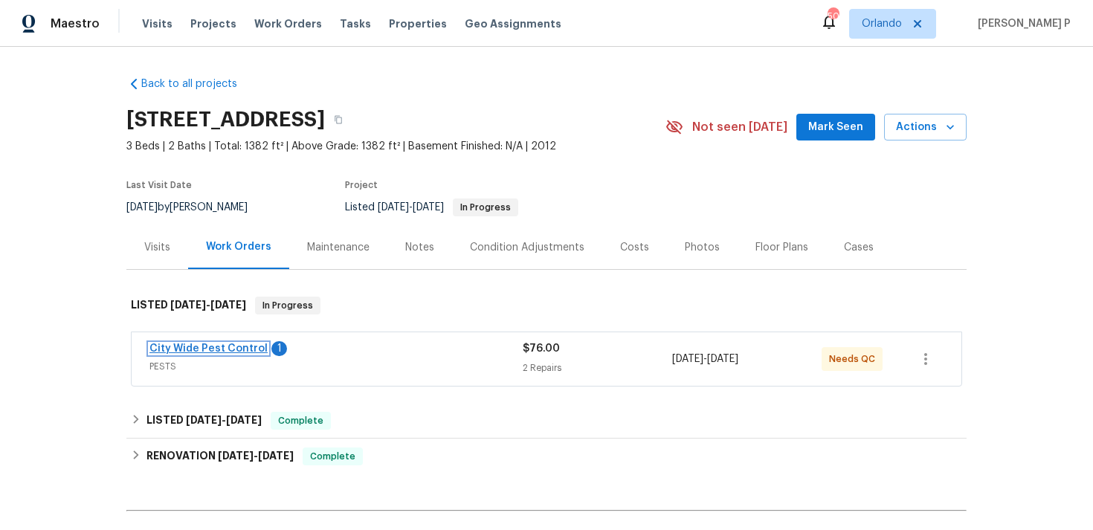
click at [210, 351] on link "City Wide Pest Control" at bounding box center [208, 348] width 118 height 10
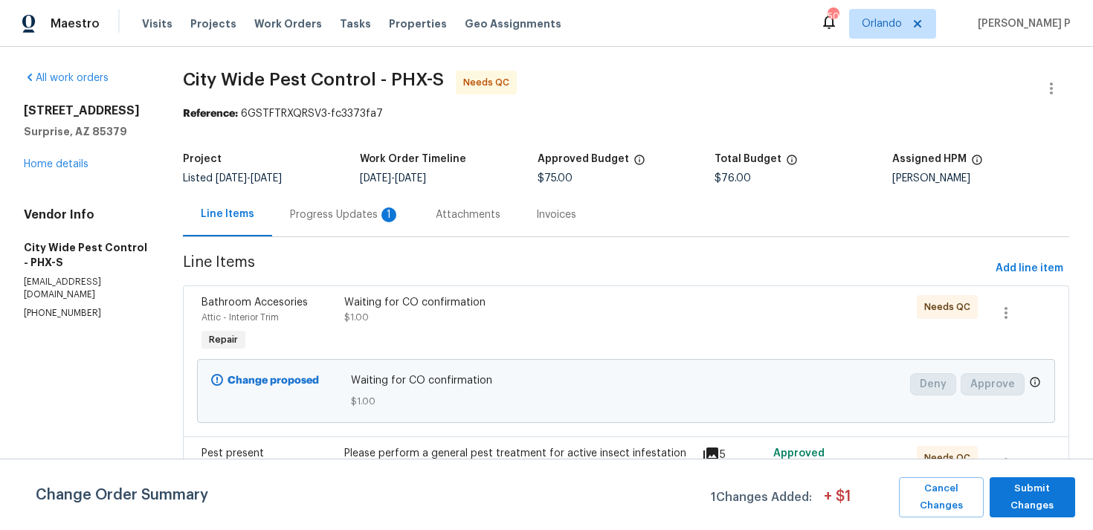
click at [356, 215] on div "Progress Updates 1" at bounding box center [345, 214] width 110 height 15
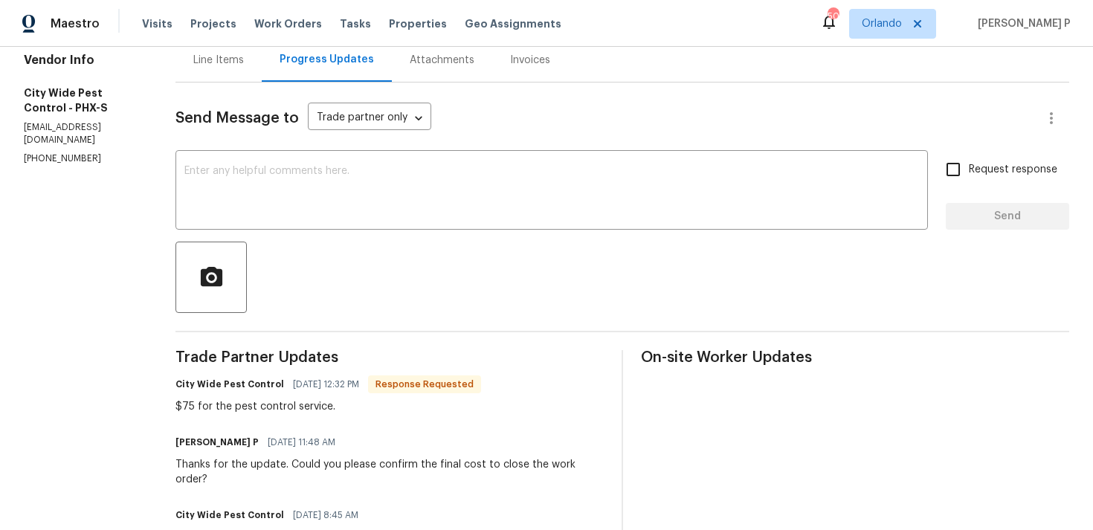
scroll to position [158, 0]
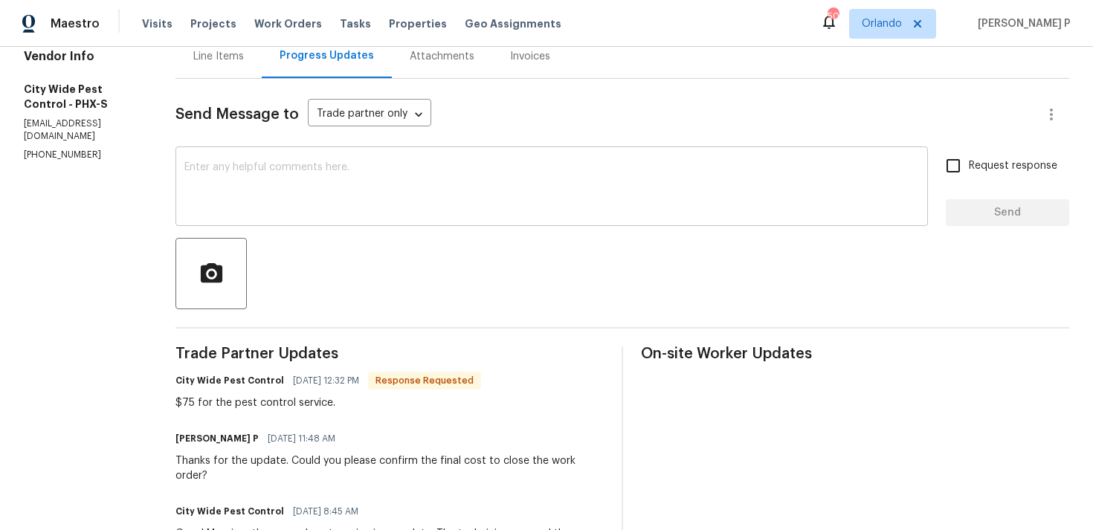
click at [401, 189] on textarea at bounding box center [551, 188] width 734 height 52
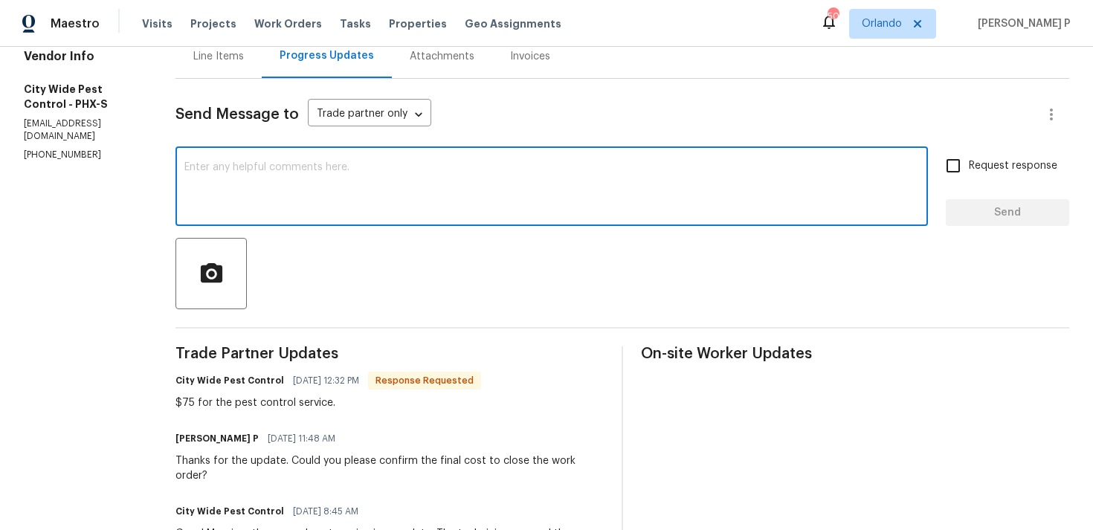
click at [224, 55] on div "Line Items" at bounding box center [218, 56] width 51 height 15
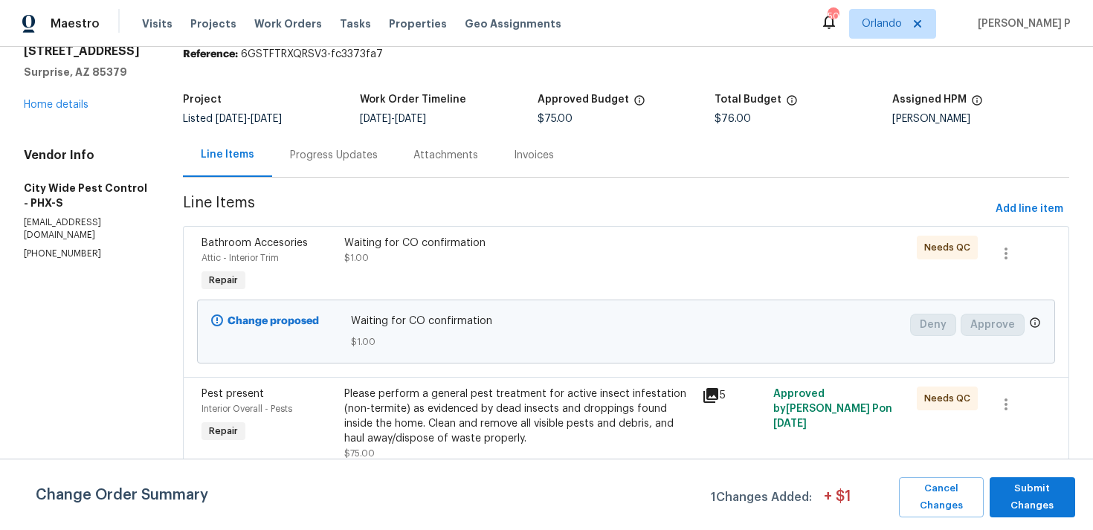
scroll to position [60, 0]
click at [947, 484] on span "Cancel Changes" at bounding box center [941, 497] width 70 height 34
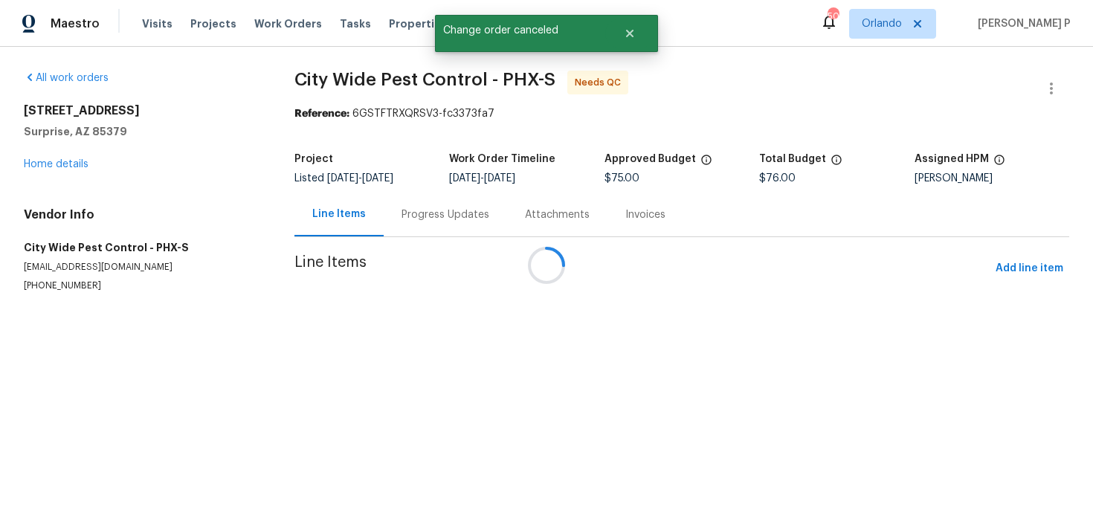
scroll to position [0, 0]
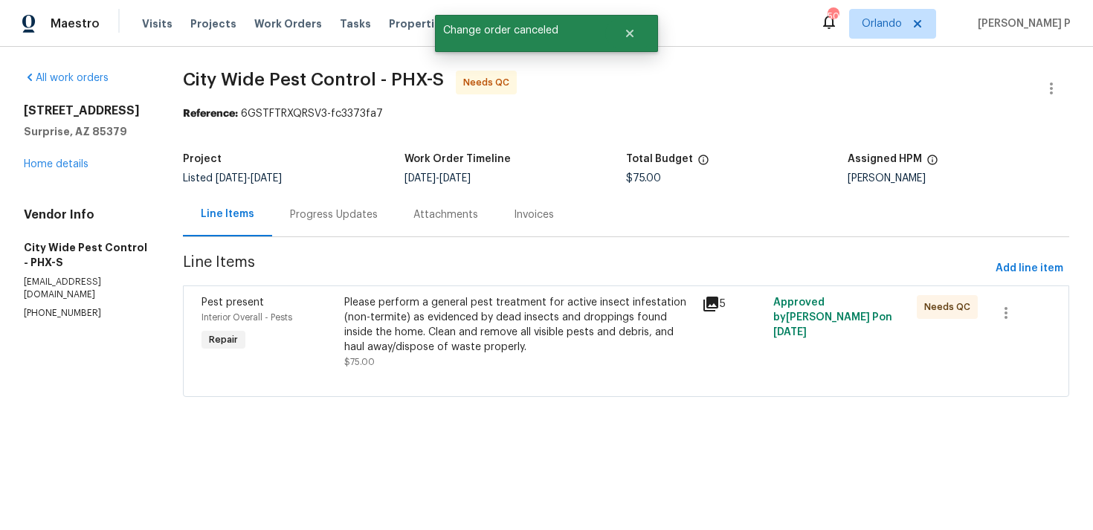
click at [326, 220] on div "Progress Updates" at bounding box center [334, 214] width 88 height 15
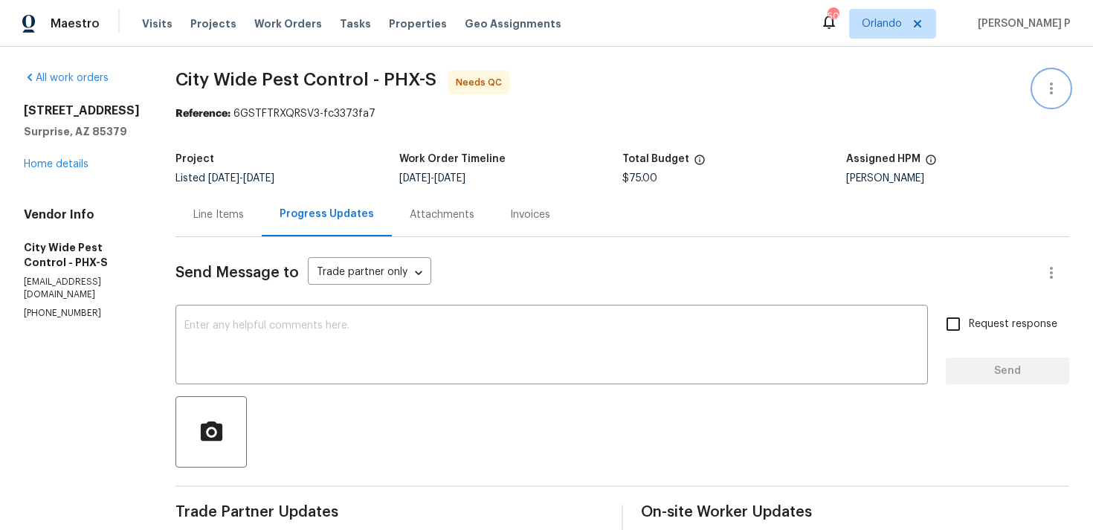
click at [1047, 89] on icon "button" at bounding box center [1051, 89] width 18 height 18
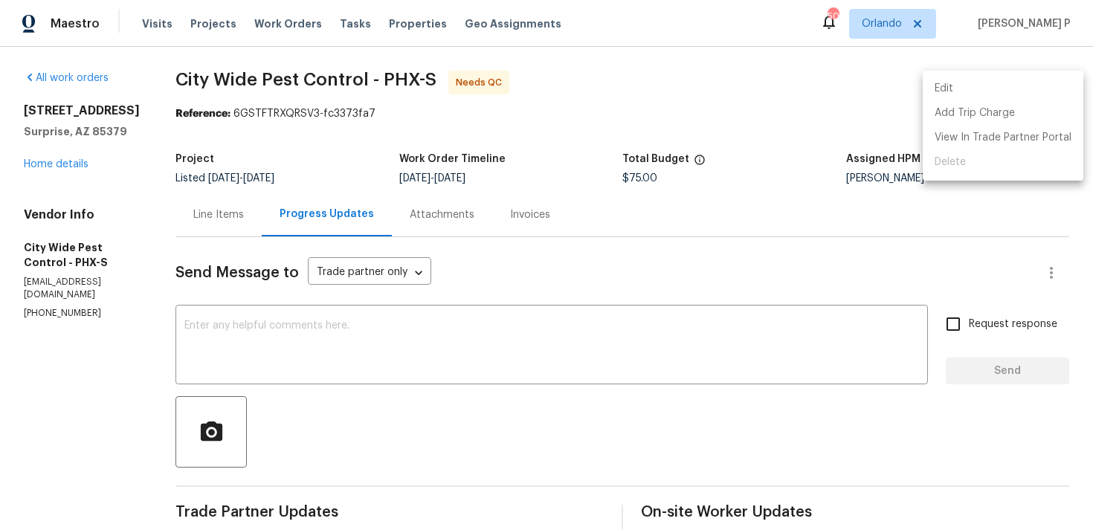
click at [1013, 87] on li "Edit" at bounding box center [1003, 89] width 161 height 25
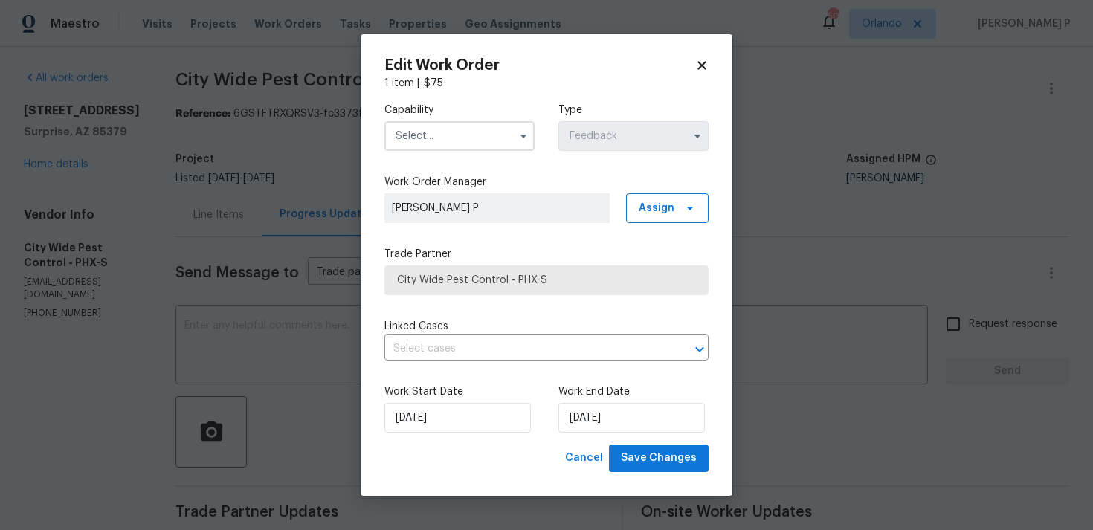
click at [479, 134] on input "text" at bounding box center [459, 136] width 150 height 30
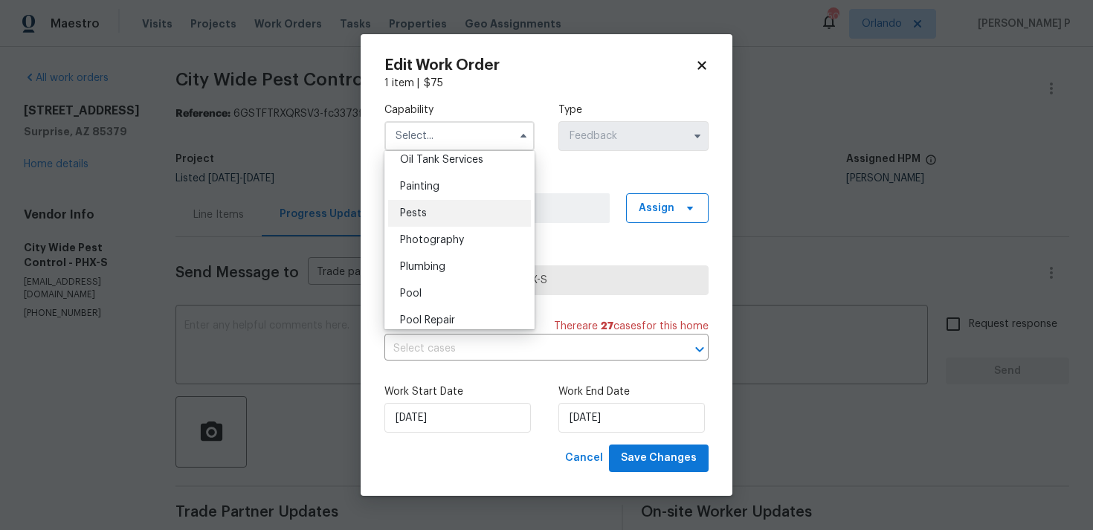
scroll to position [1232, 0]
click at [422, 199] on div "Pests" at bounding box center [459, 211] width 143 height 27
type input "Pests"
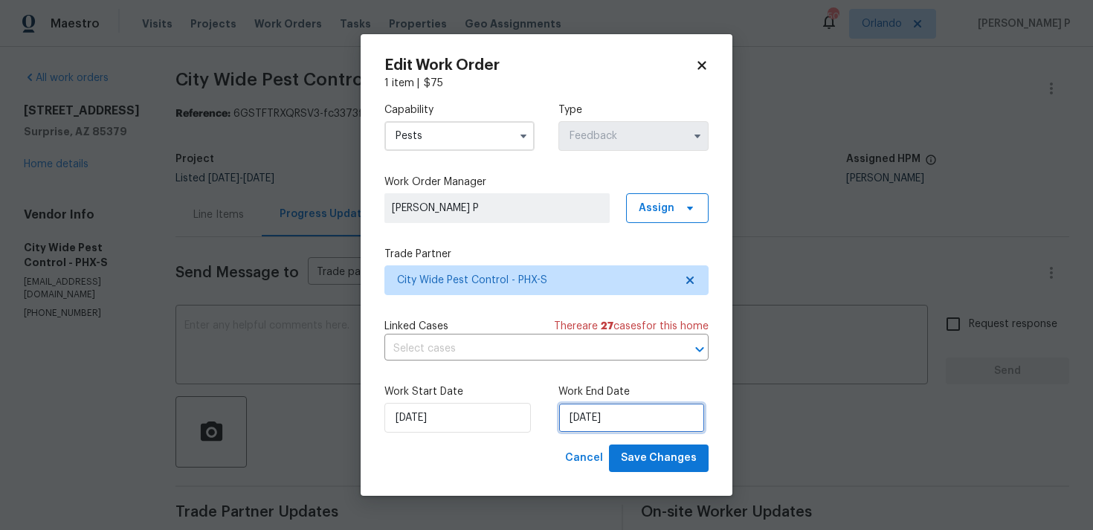
click at [633, 420] on input "14/08/2025" at bounding box center [631, 418] width 146 height 30
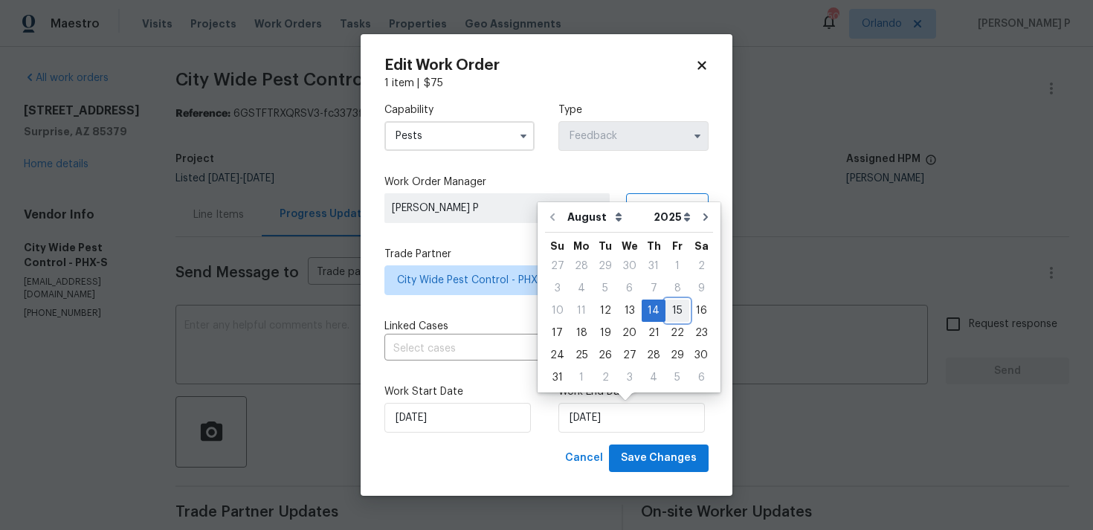
click at [671, 310] on div "15" at bounding box center [677, 310] width 24 height 21
type input "15/08/2025"
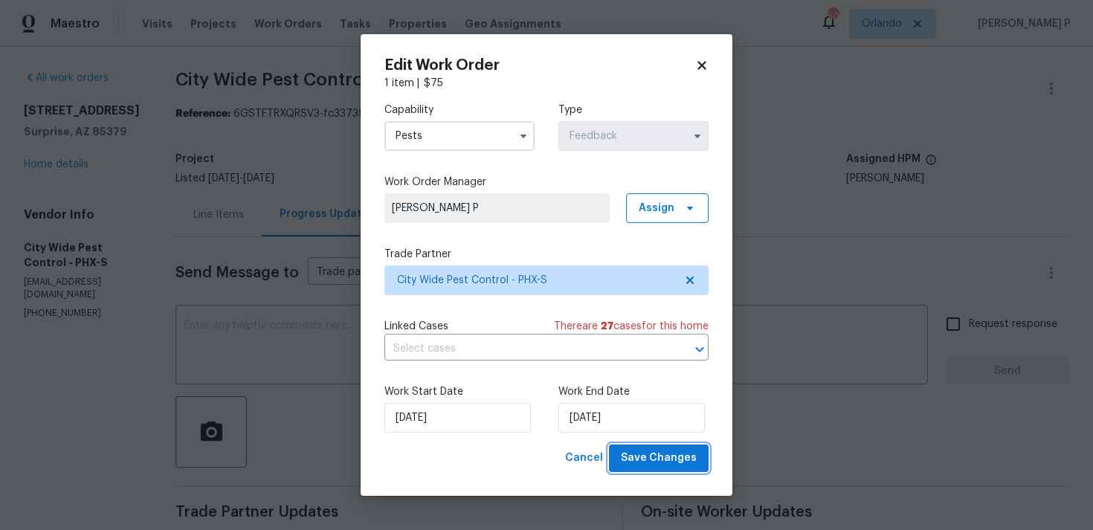
click at [666, 465] on span "Save Changes" at bounding box center [659, 458] width 76 height 19
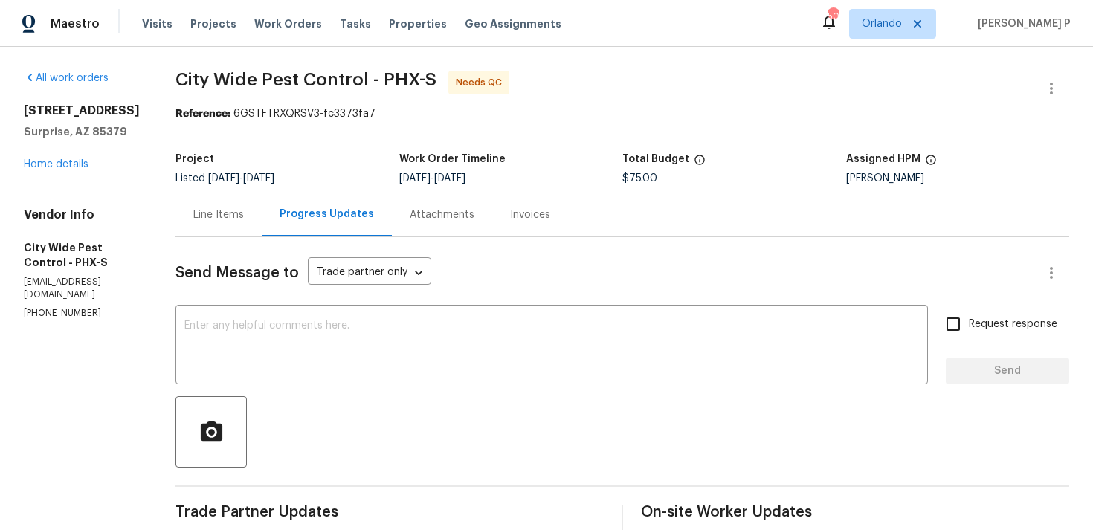
scroll to position [150, 0]
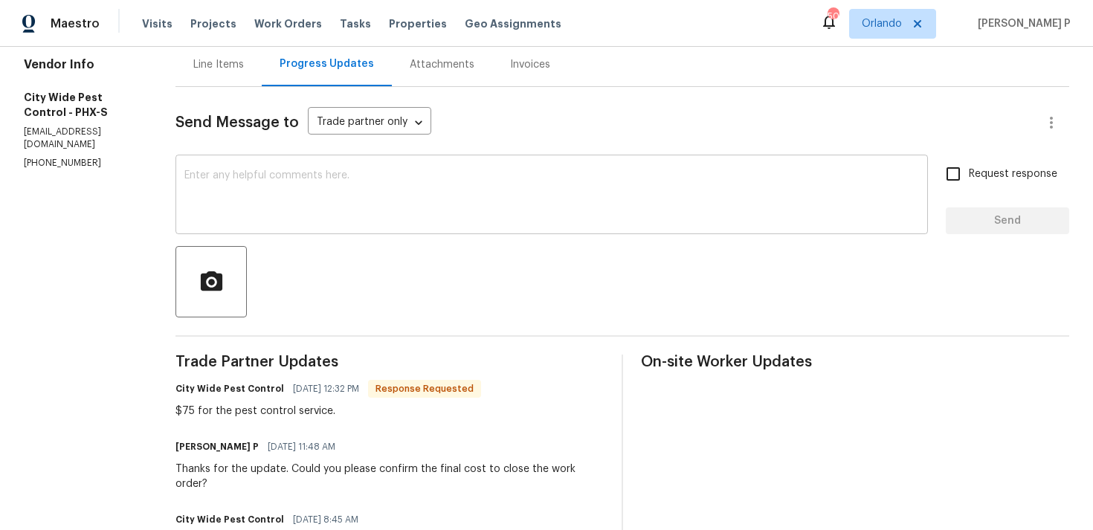
click at [259, 198] on textarea at bounding box center [551, 196] width 734 height 52
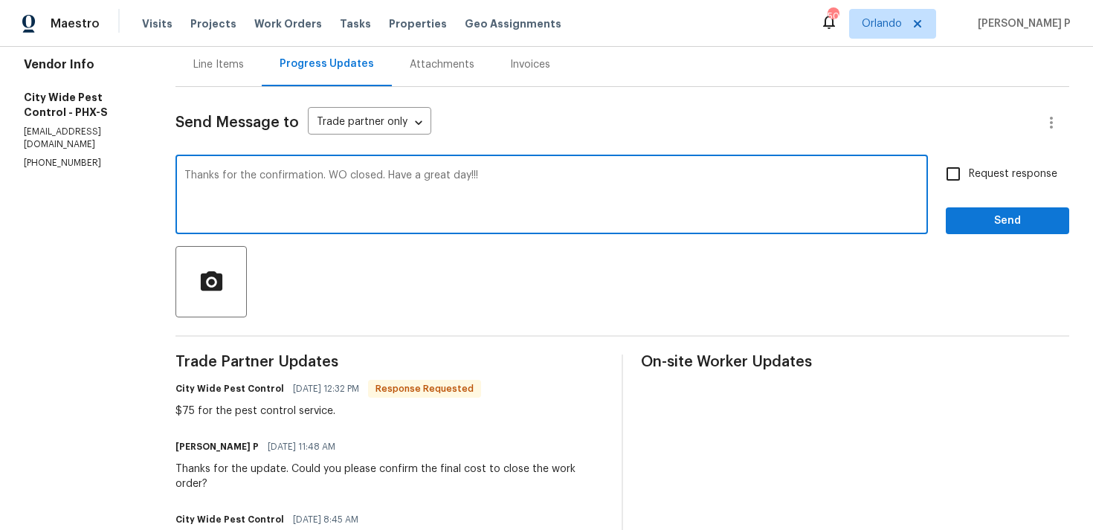
type textarea "Thanks for the confirmation. WO closed. Have a great day!!!"
click at [1001, 233] on button "Send" at bounding box center [1007, 221] width 123 height 28
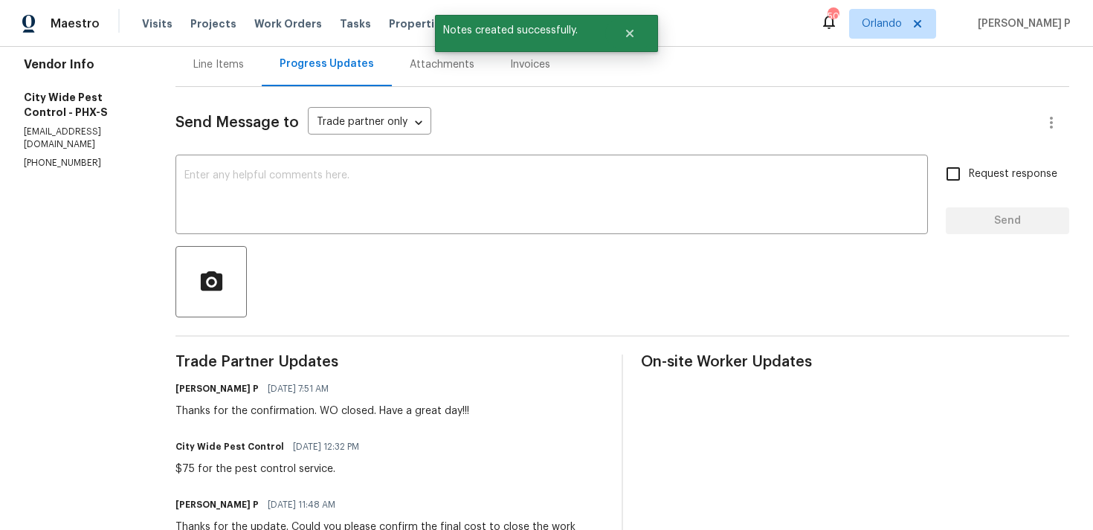
click at [233, 62] on div "Line Items" at bounding box center [218, 64] width 51 height 15
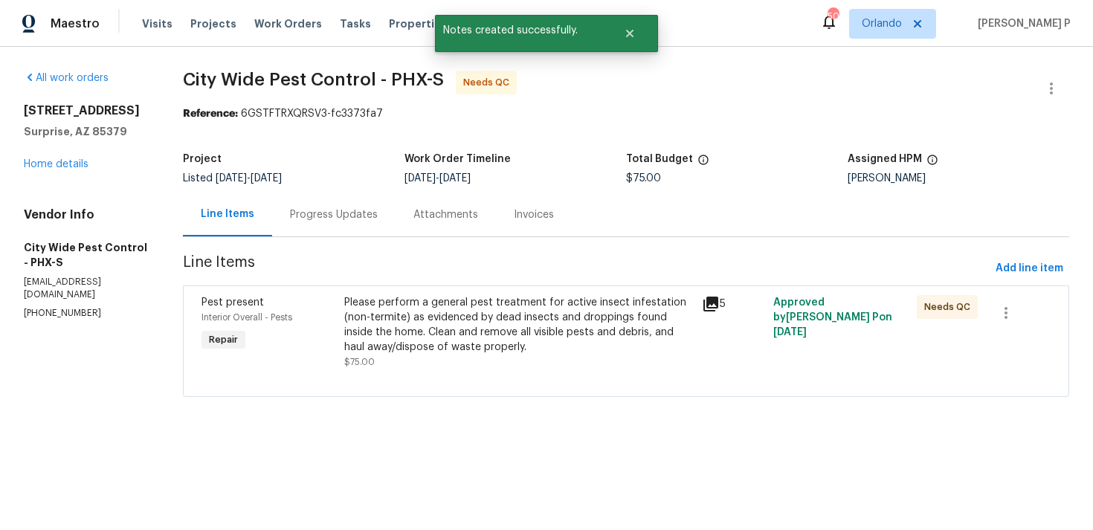
click at [533, 325] on div "Please perform a general pest treatment for active insect infestation (non-term…" at bounding box center [518, 324] width 349 height 59
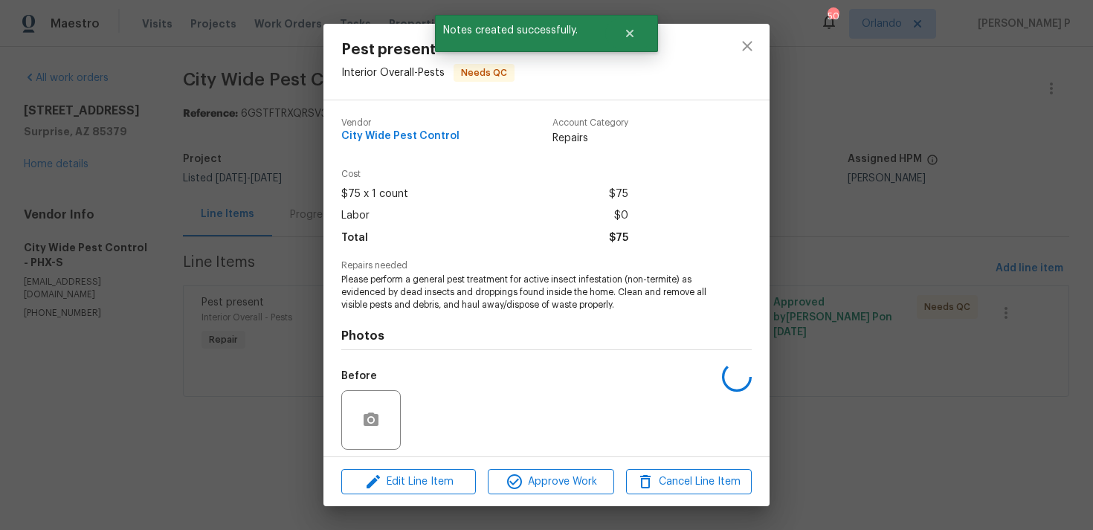
scroll to position [105, 0]
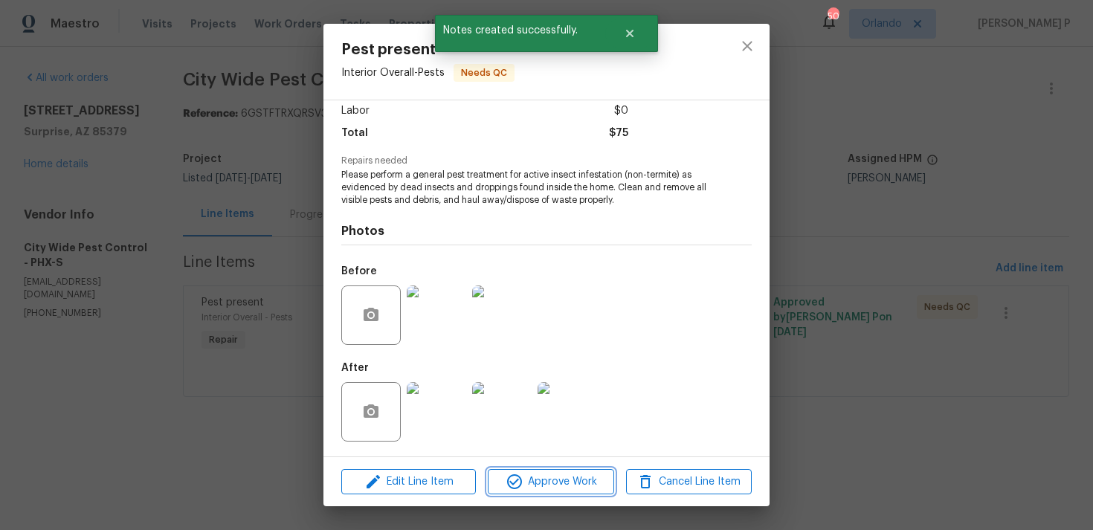
click at [536, 477] on span "Approve Work" at bounding box center [550, 482] width 117 height 19
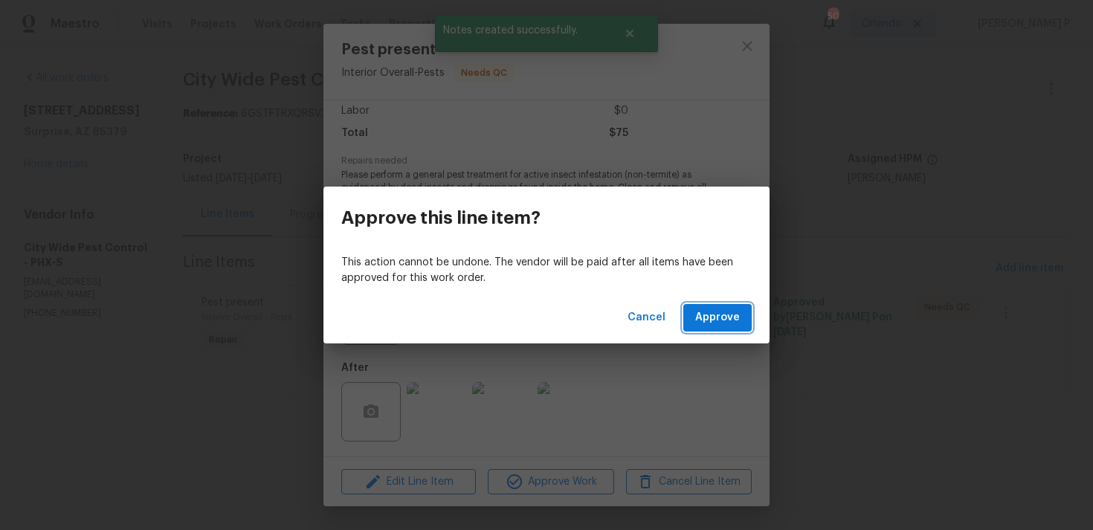
click at [711, 322] on span "Approve" at bounding box center [717, 318] width 45 height 19
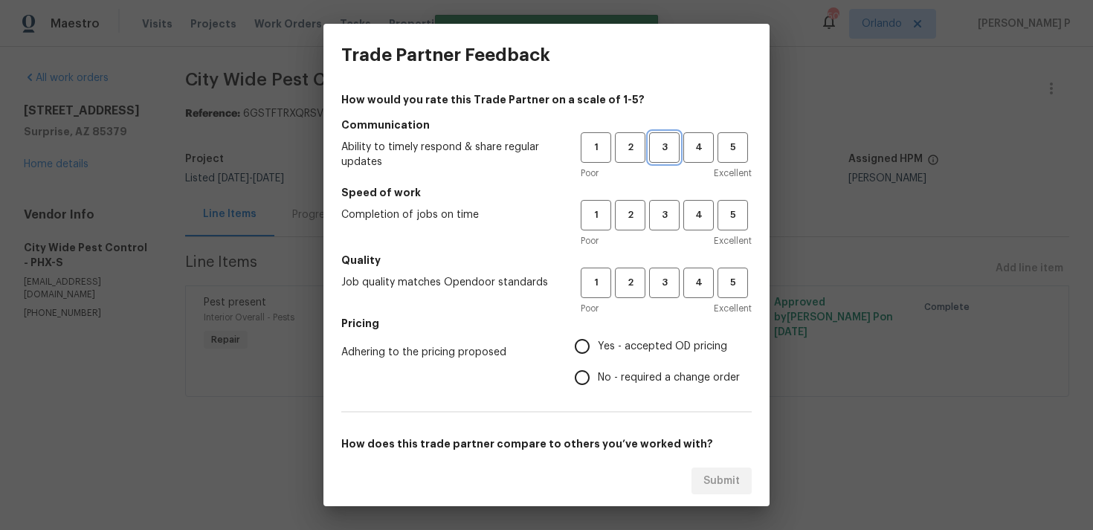
click at [673, 151] on span "3" at bounding box center [664, 147] width 28 height 17
click at [671, 197] on h5 "Speed of work" at bounding box center [546, 192] width 410 height 15
click at [666, 220] on span "3" at bounding box center [664, 215] width 28 height 17
click at [659, 294] on button "3" at bounding box center [664, 283] width 30 height 30
click at [629, 352] on span "Yes - accepted OD pricing" at bounding box center [662, 347] width 129 height 16
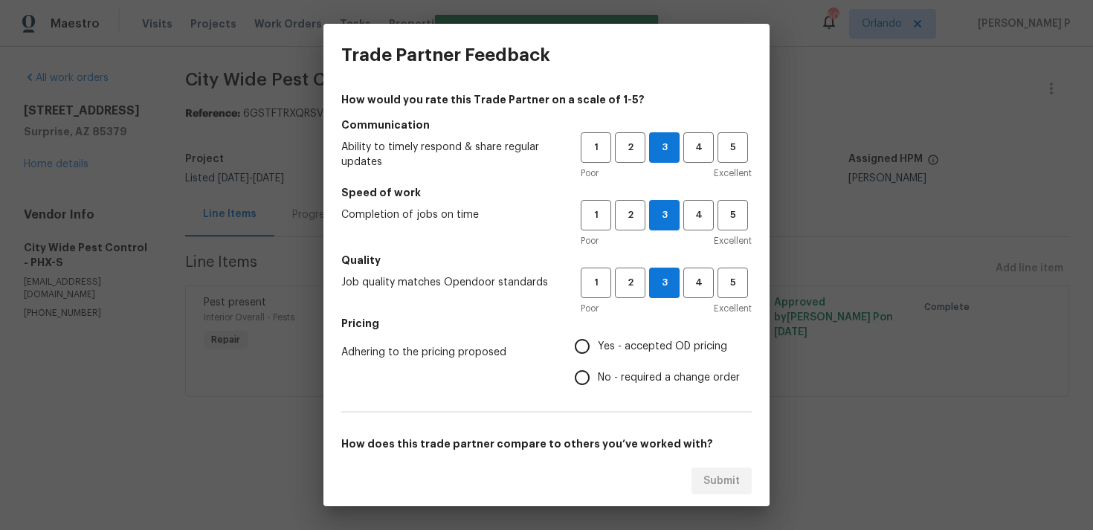
click at [598, 352] on input "Yes - accepted OD pricing" at bounding box center [581, 346] width 31 height 31
radio input "true"
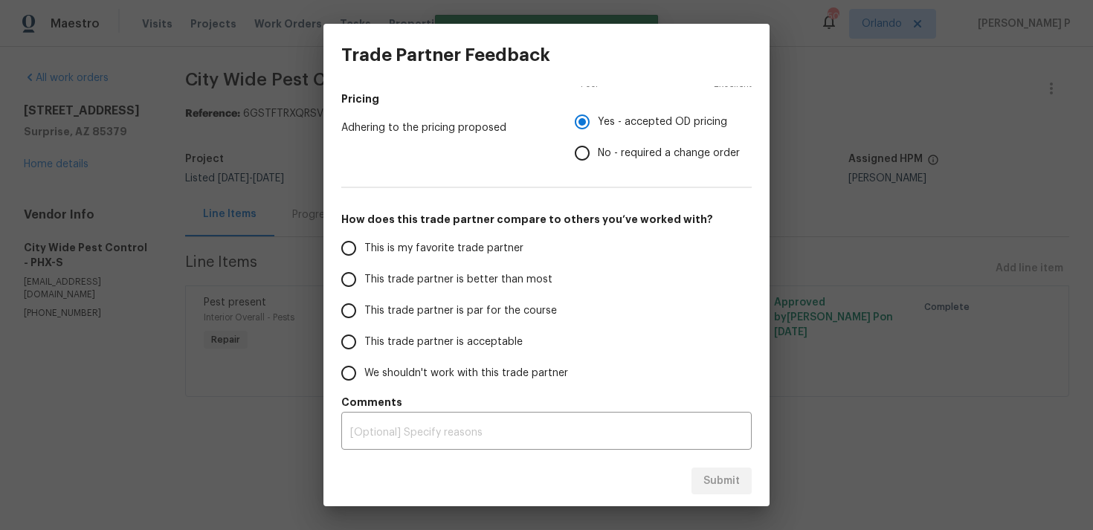
click at [419, 306] on span "This trade partner is par for the course" at bounding box center [460, 311] width 193 height 16
click at [364, 306] on input "This trade partner is par for the course" at bounding box center [348, 310] width 31 height 31
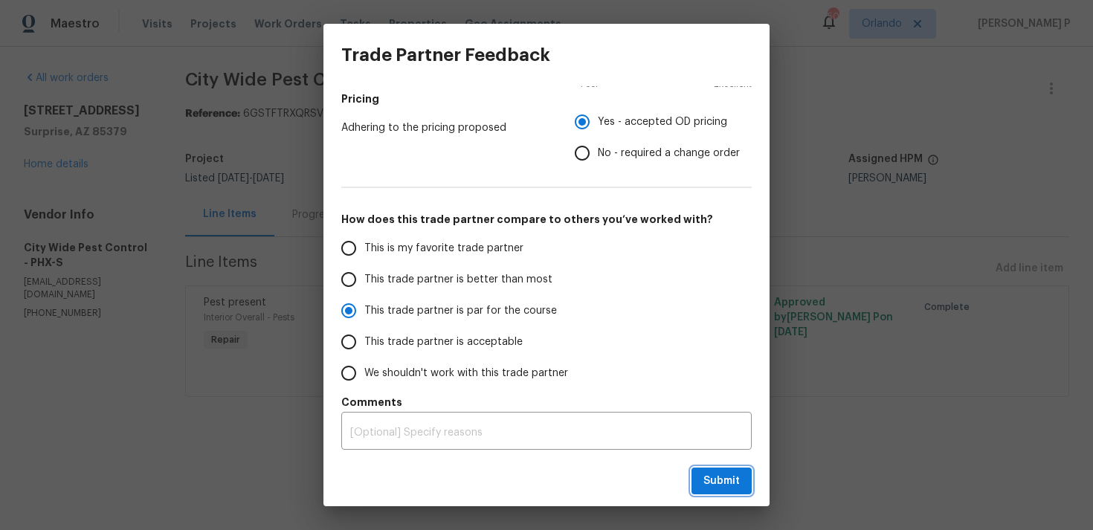
click at [731, 490] on button "Submit" at bounding box center [721, 482] width 60 height 28
radio input "true"
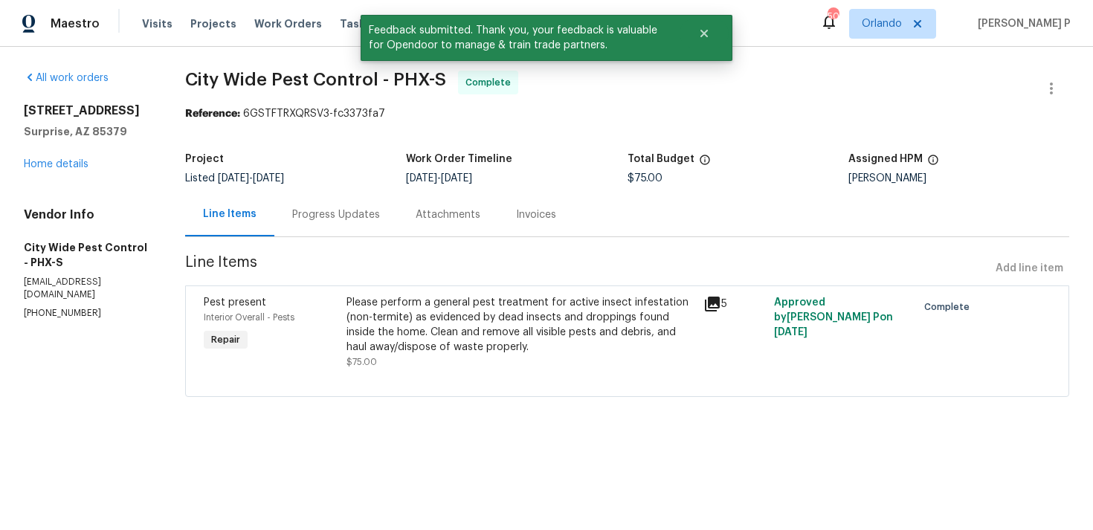
click at [337, 213] on div "Progress Updates" at bounding box center [336, 214] width 88 height 15
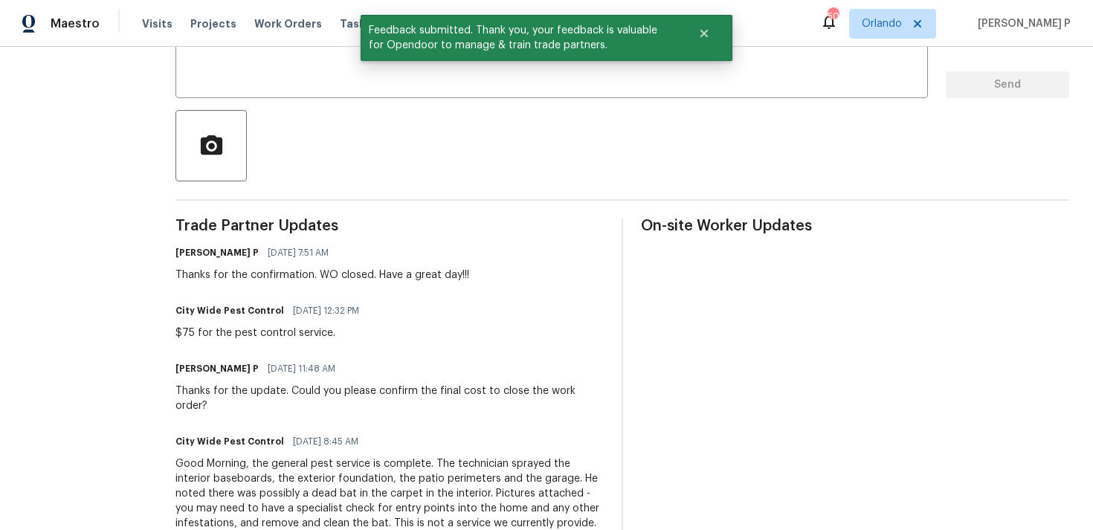
scroll to position [411, 0]
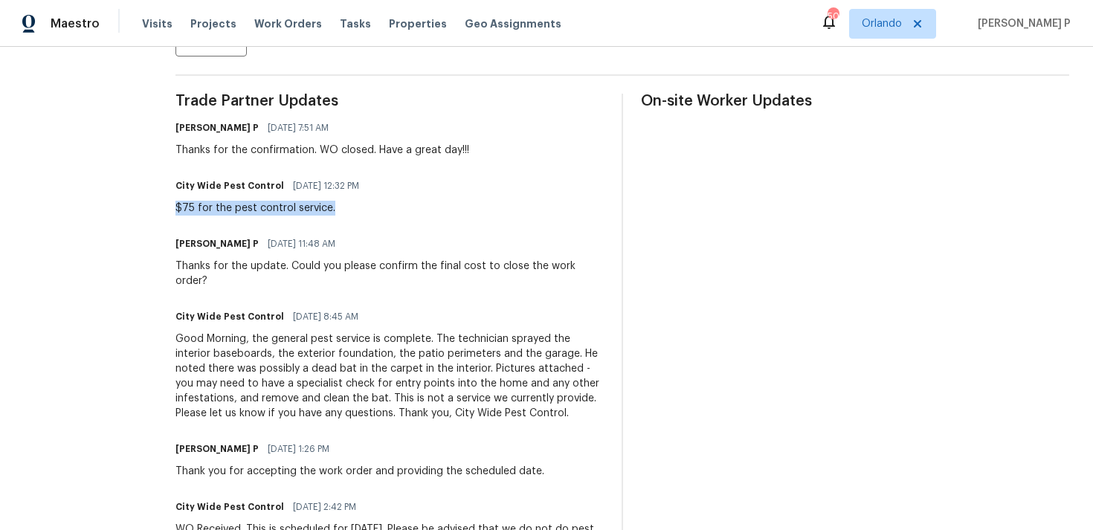
drag, startPoint x: 177, startPoint y: 207, endPoint x: 352, endPoint y: 209, distance: 174.7
click at [352, 209] on div "All work orders 15369 W Wethersfield Rd Surprise, AZ 85379 Home details Vendor …" at bounding box center [546, 166] width 1093 height 1060
copy div "$75 for the pest control service."
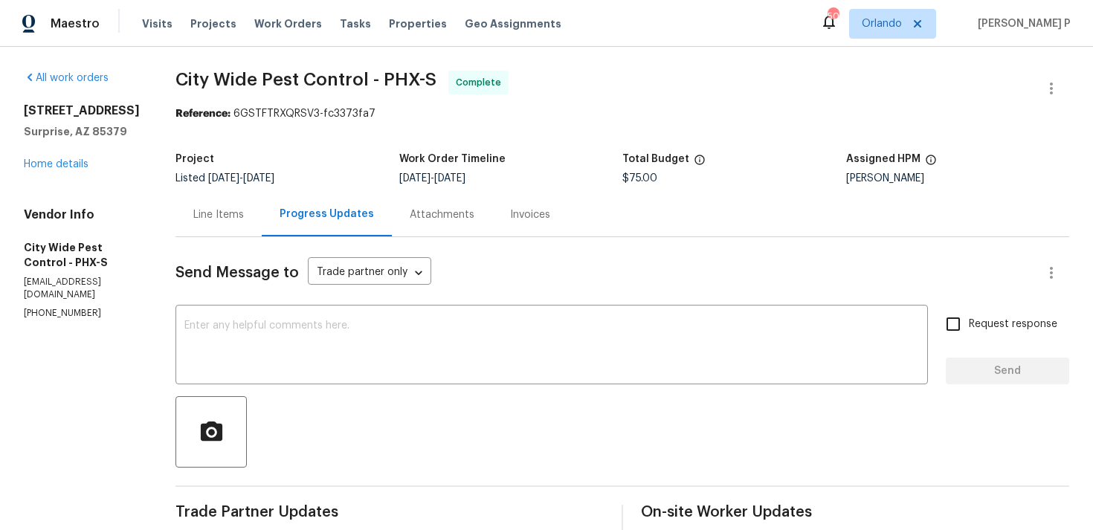
click at [72, 169] on div "[STREET_ADDRESS] Home details" at bounding box center [82, 137] width 116 height 68
click at [71, 169] on link "Home details" at bounding box center [56, 164] width 65 height 10
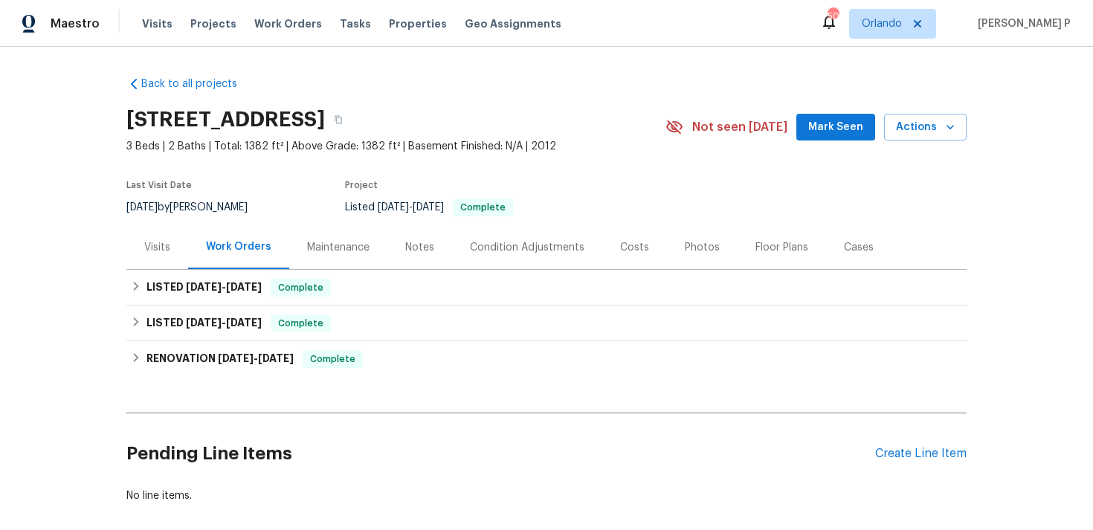
scroll to position [74, 0]
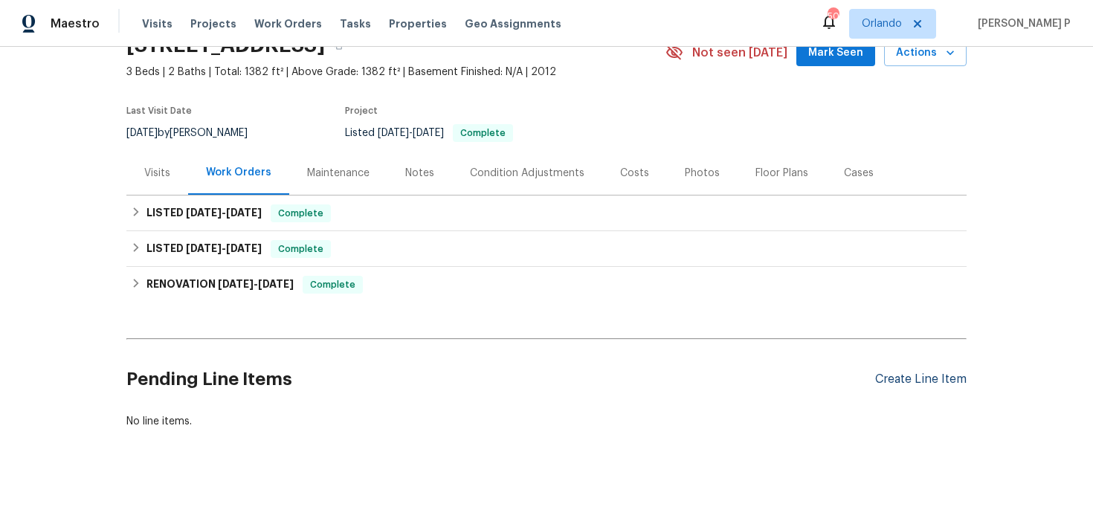
click at [908, 376] on div "Create Line Item" at bounding box center [920, 379] width 91 height 14
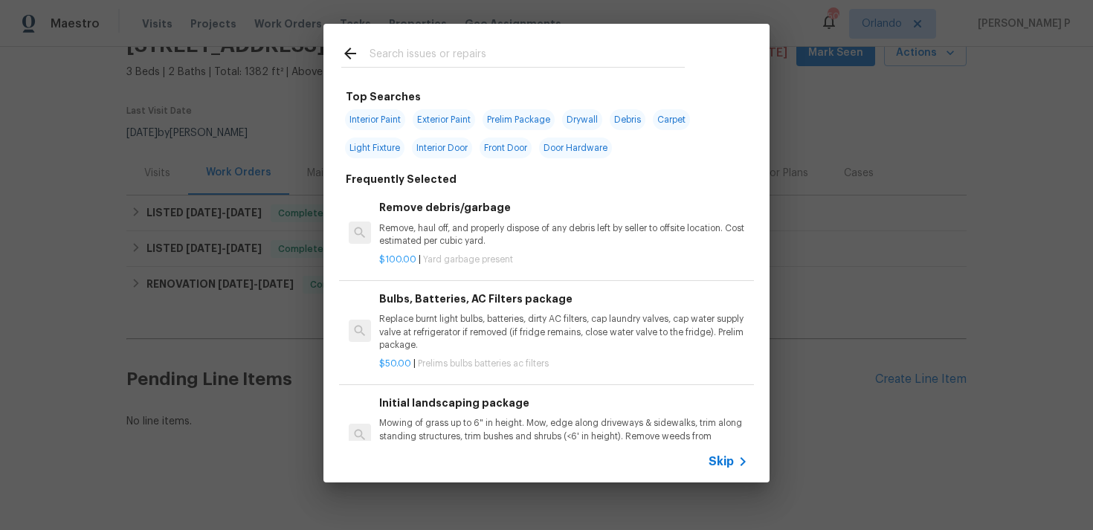
click at [722, 462] on span "Skip" at bounding box center [720, 461] width 25 height 15
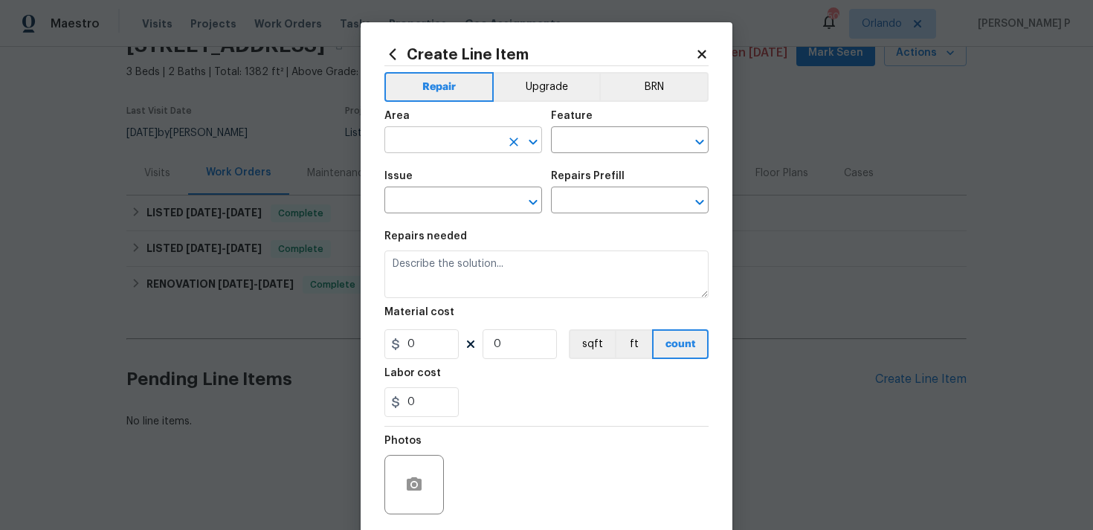
click at [535, 137] on icon "Open" at bounding box center [533, 142] width 18 height 18
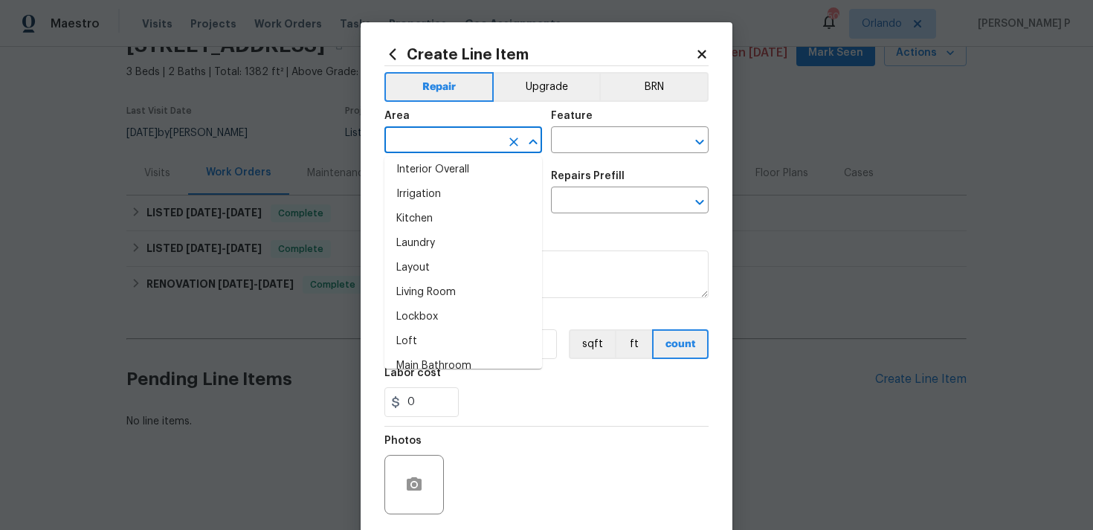
scroll to position [628, 0]
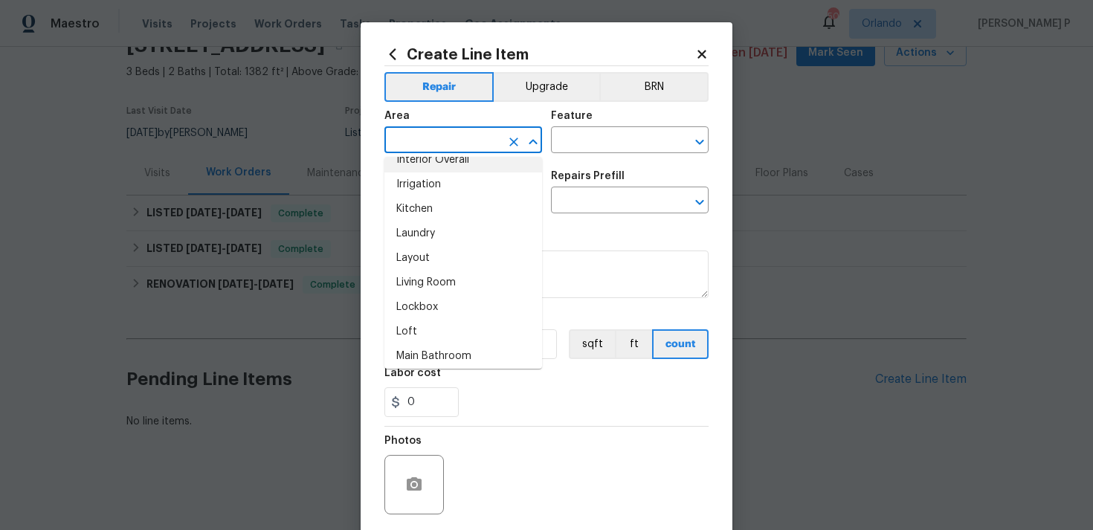
click at [447, 164] on li "Interior Overall" at bounding box center [463, 160] width 158 height 25
type input "Interior Overall"
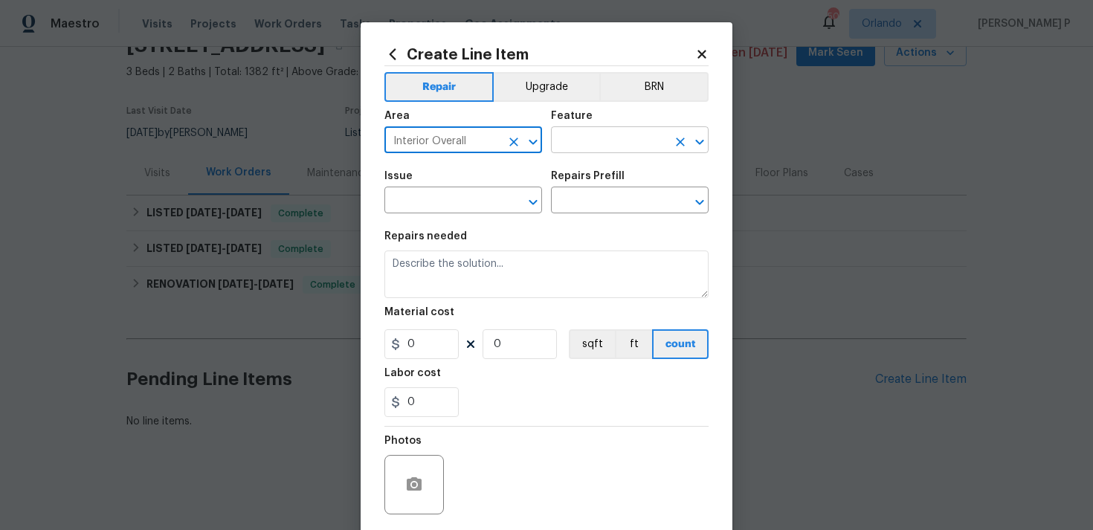
click at [581, 143] on input "text" at bounding box center [609, 141] width 116 height 23
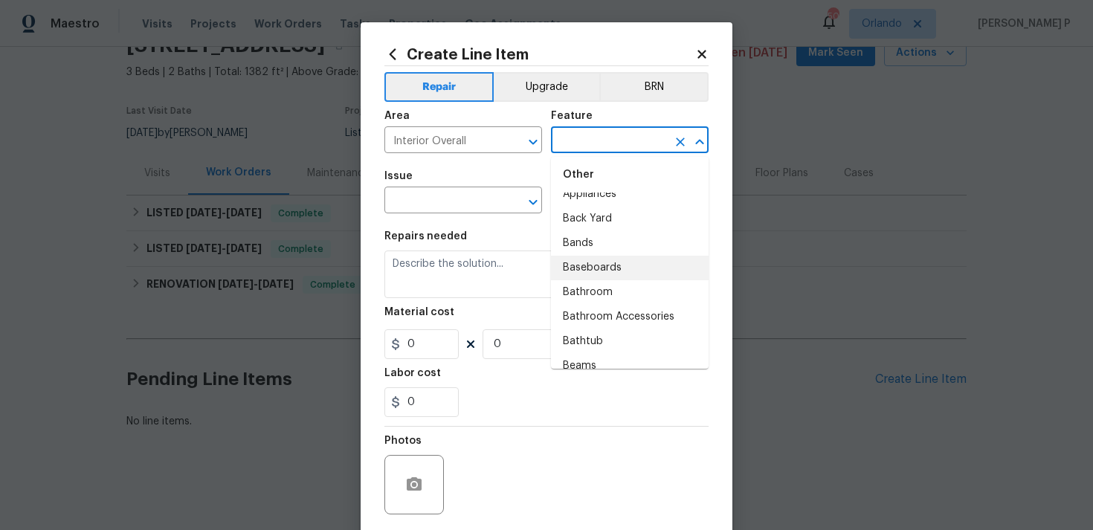
scroll to position [0, 0]
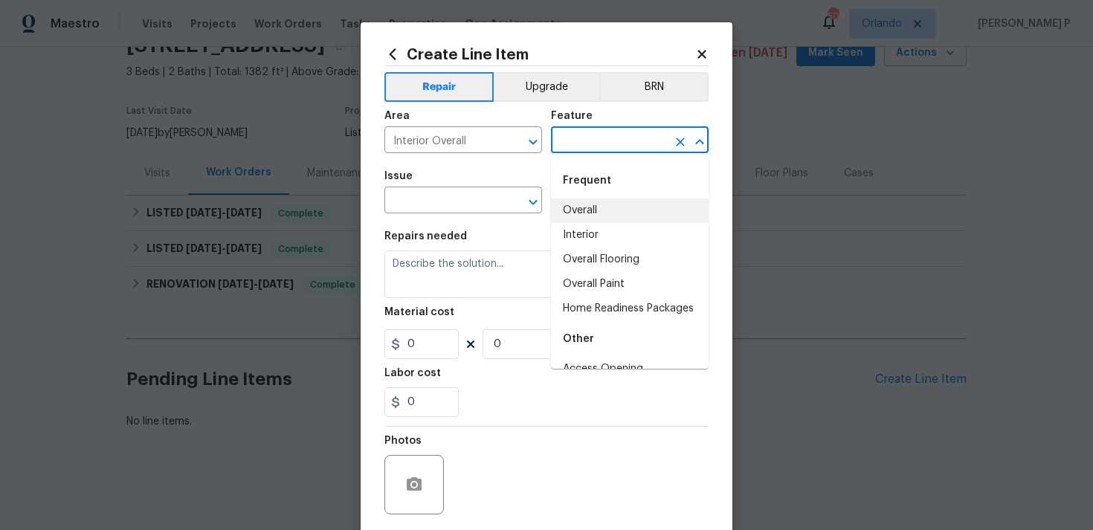
click at [591, 216] on li "Overall" at bounding box center [630, 210] width 158 height 25
type input "Overall"
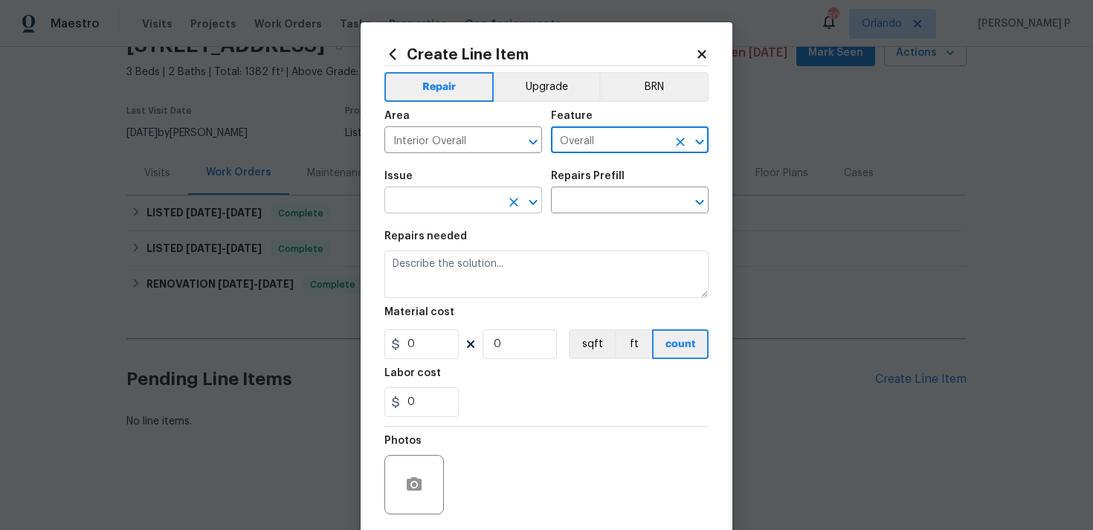
click at [540, 211] on icon "Open" at bounding box center [533, 202] width 18 height 18
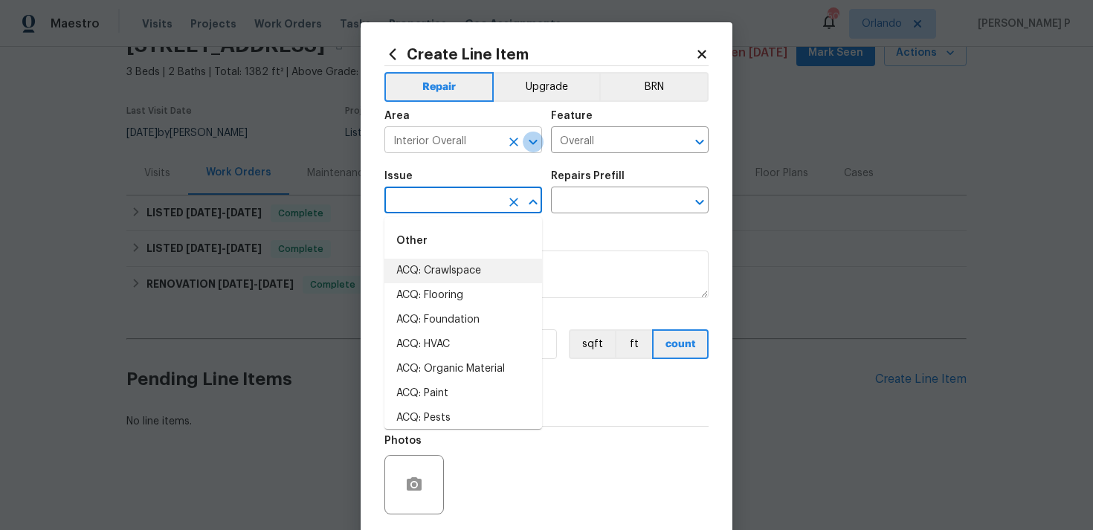
click at [535, 142] on icon "Open" at bounding box center [533, 141] width 8 height 5
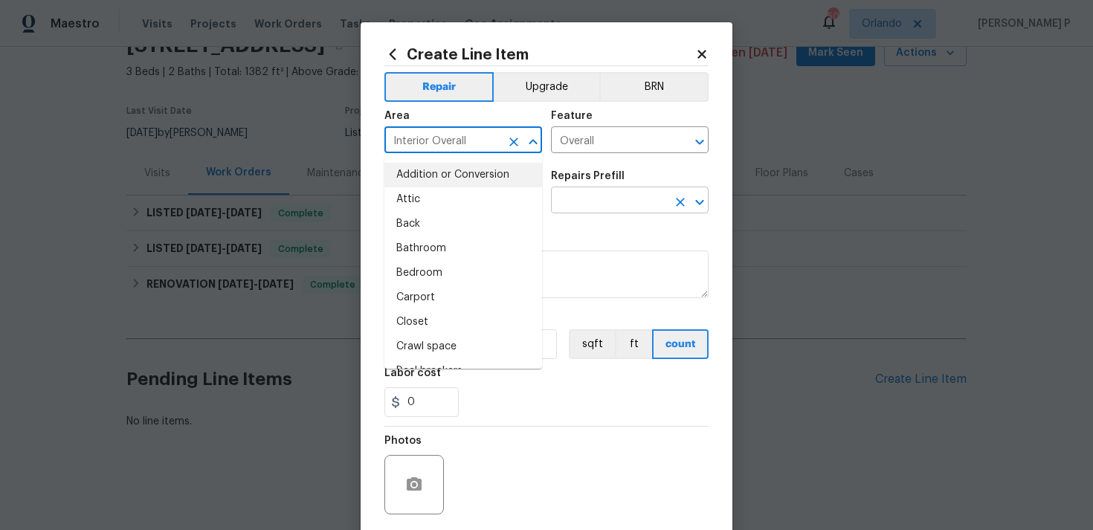
click at [578, 191] on input "text" at bounding box center [609, 201] width 116 height 23
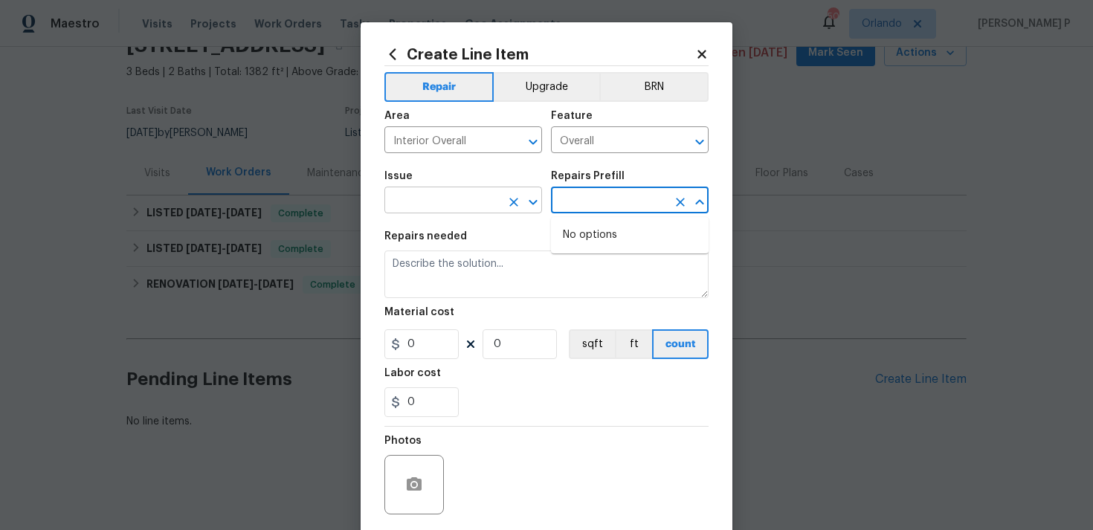
click at [529, 193] on icon "Open" at bounding box center [533, 202] width 18 height 18
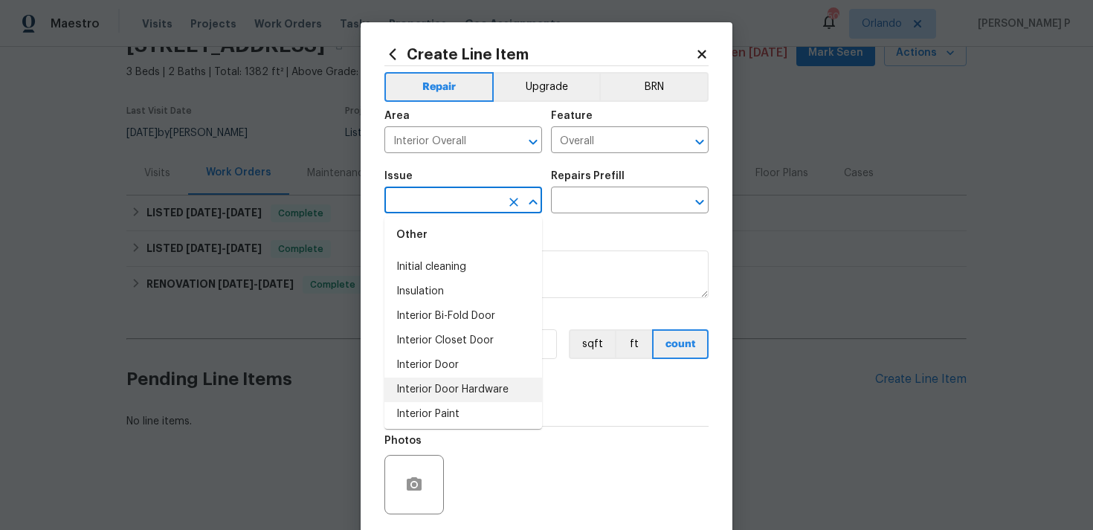
scroll to position [1901, 0]
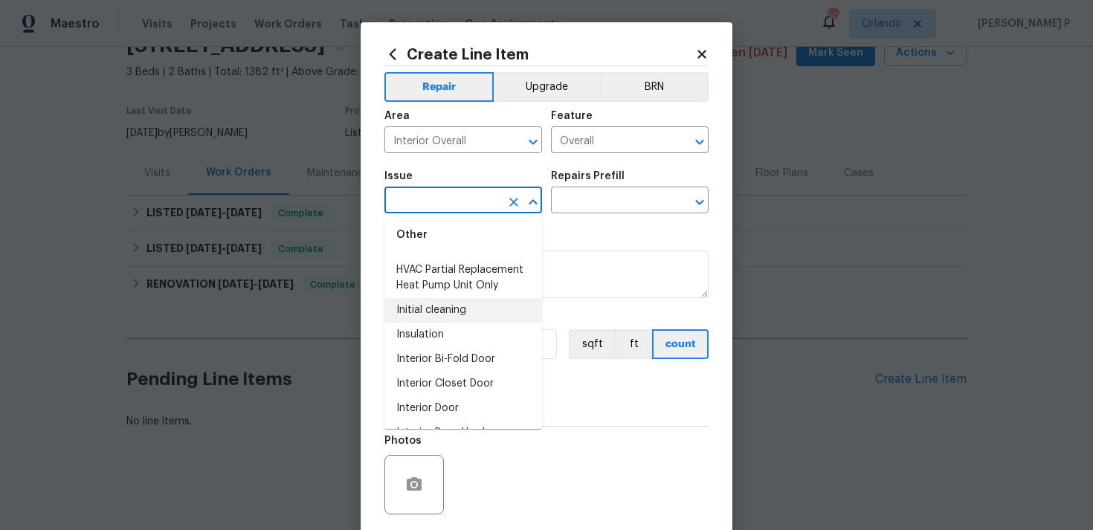
click at [442, 305] on li "Initial cleaning" at bounding box center [463, 310] width 158 height 25
type input "Initial cleaning"
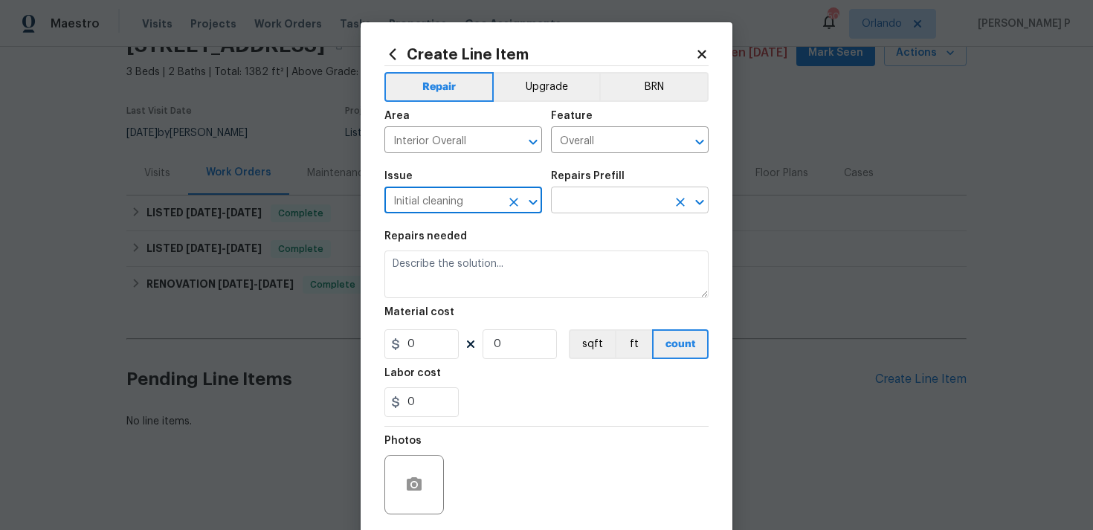
click at [580, 194] on input "text" at bounding box center [609, 201] width 116 height 23
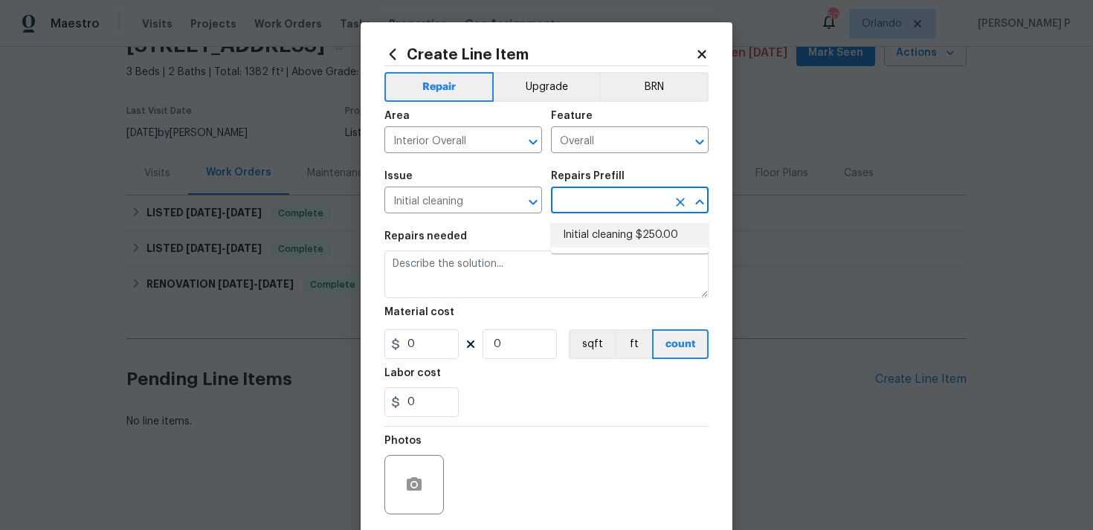
click at [584, 233] on li "Initial cleaning $250.00" at bounding box center [630, 235] width 158 height 25
type input "Home Readiness Packages"
type input "Initial cleaning $250.00"
type textarea "1. Wipe down exterior doors and trim. 2. Clean out all exterior light fixtures …"
type input "250"
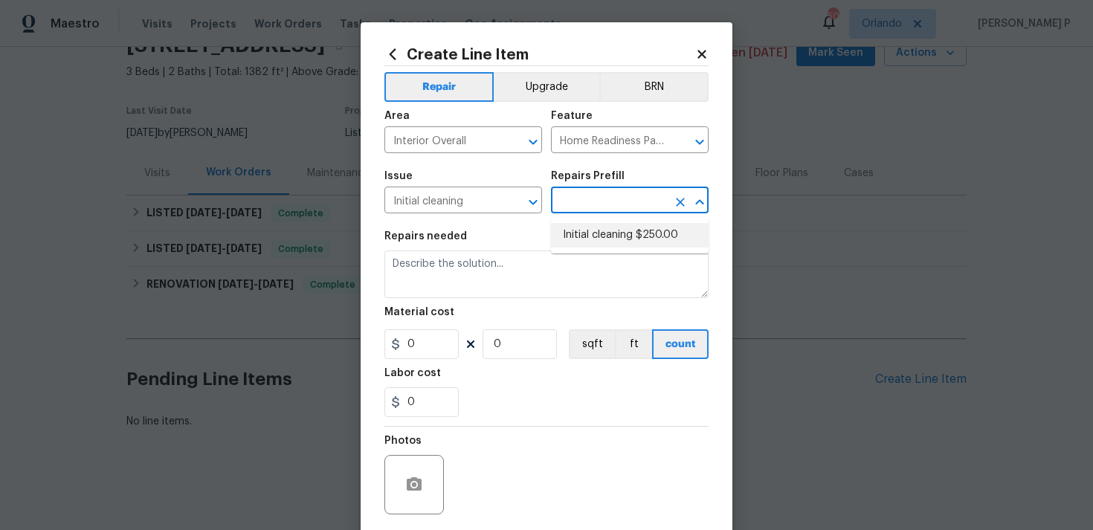
type input "1"
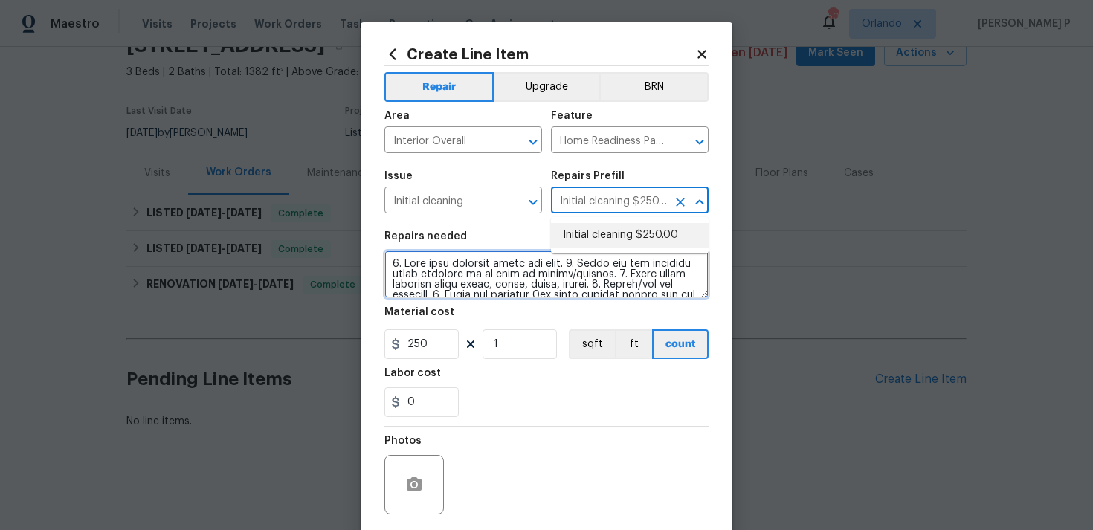
click at [453, 278] on textarea at bounding box center [546, 275] width 324 height 48
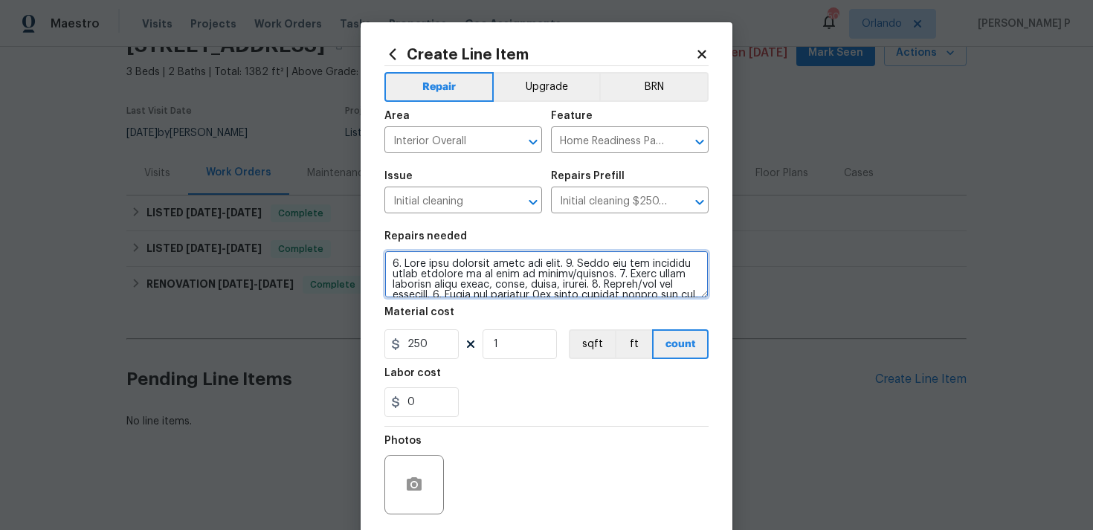
click at [453, 278] on textarea at bounding box center [546, 275] width 324 height 48
paste textarea "Clean and remove all visible pests and debris, and haul away/dispose of waste p…"
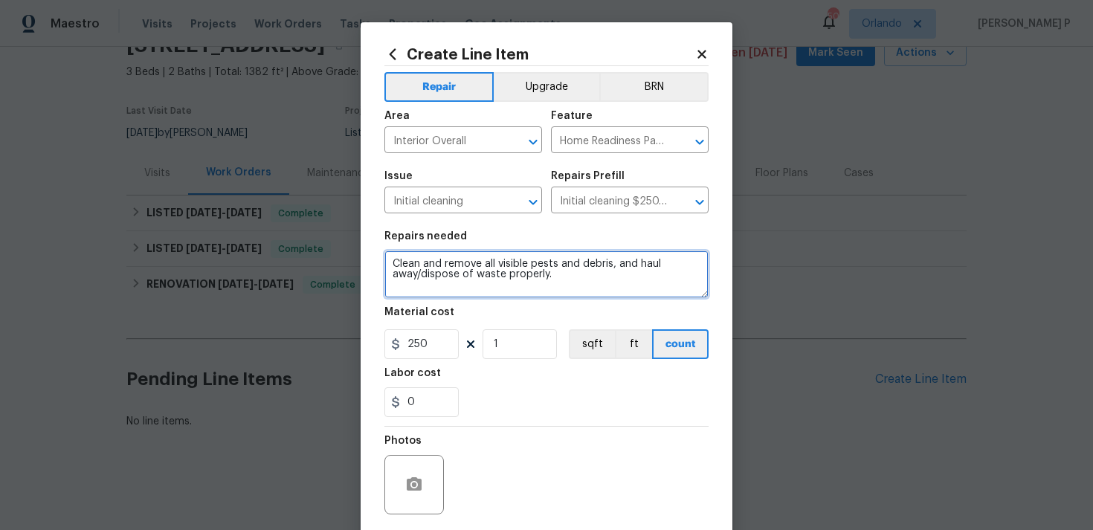
click at [392, 263] on textarea "Clean and remove all visible pests and debris, and haul away/dispose of waste p…" at bounding box center [546, 275] width 324 height 48
type textarea "Clean and remove all visible pests and debris, and haul away/dispose of waste p…"
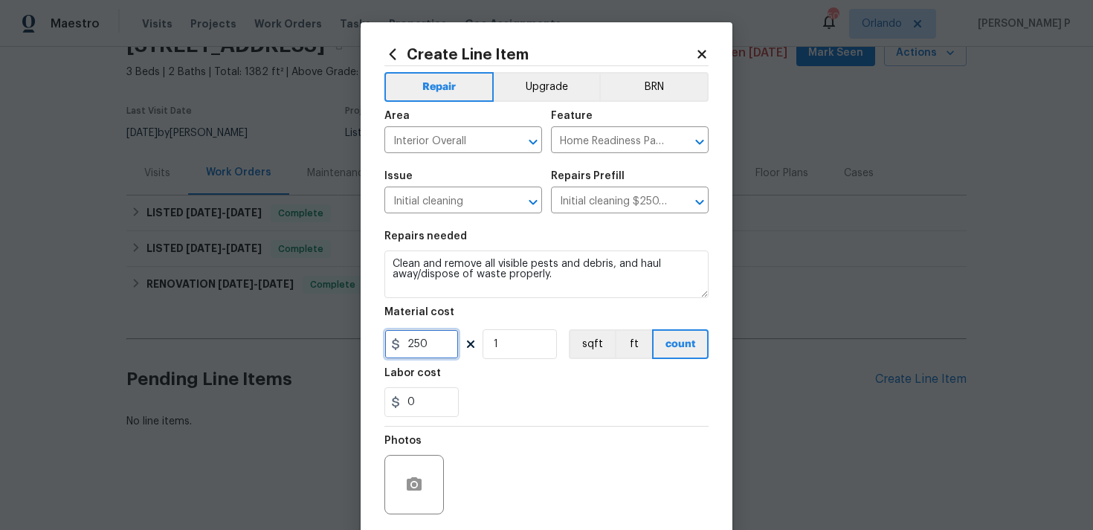
click at [434, 346] on input "250" at bounding box center [421, 344] width 74 height 30
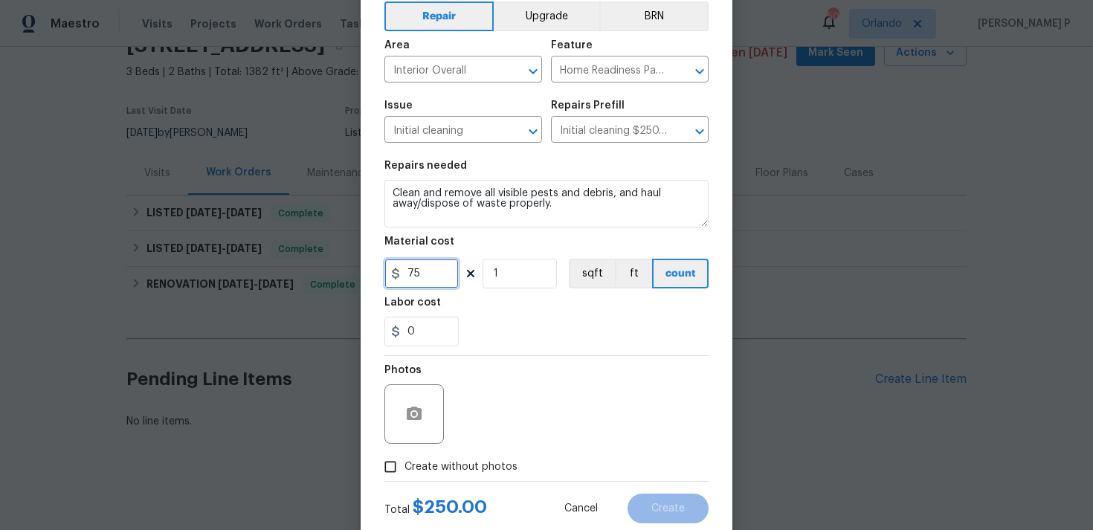
scroll to position [111, 0]
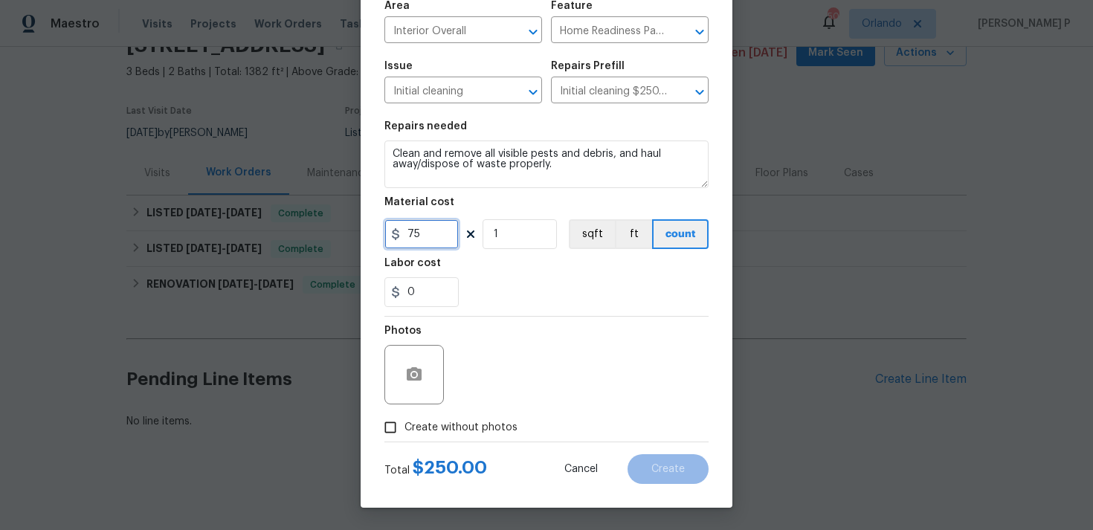
type input "75"
click at [398, 424] on input "Create without photos" at bounding box center [390, 427] width 28 height 28
checkbox input "true"
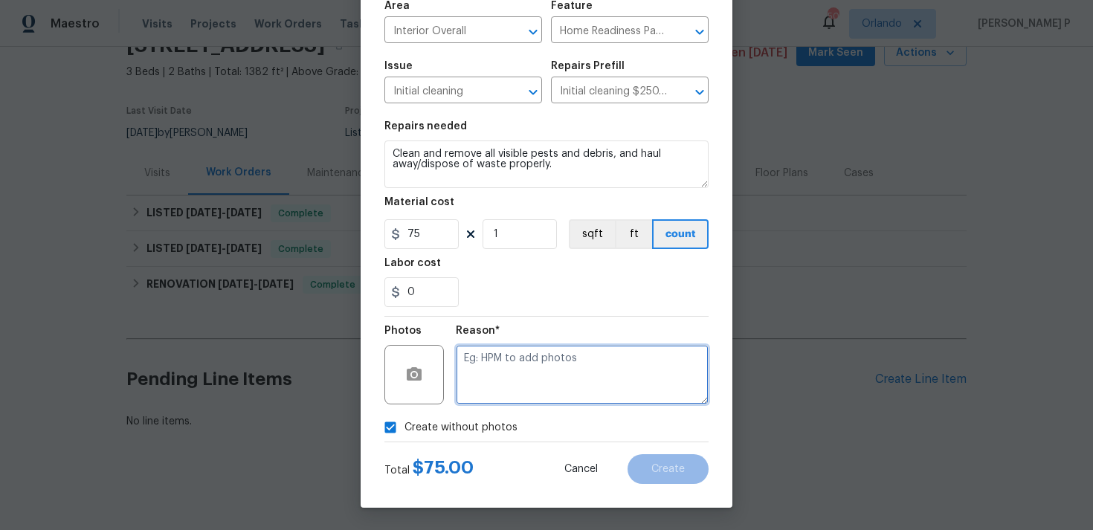
click at [547, 373] on textarea at bounding box center [582, 374] width 253 height 59
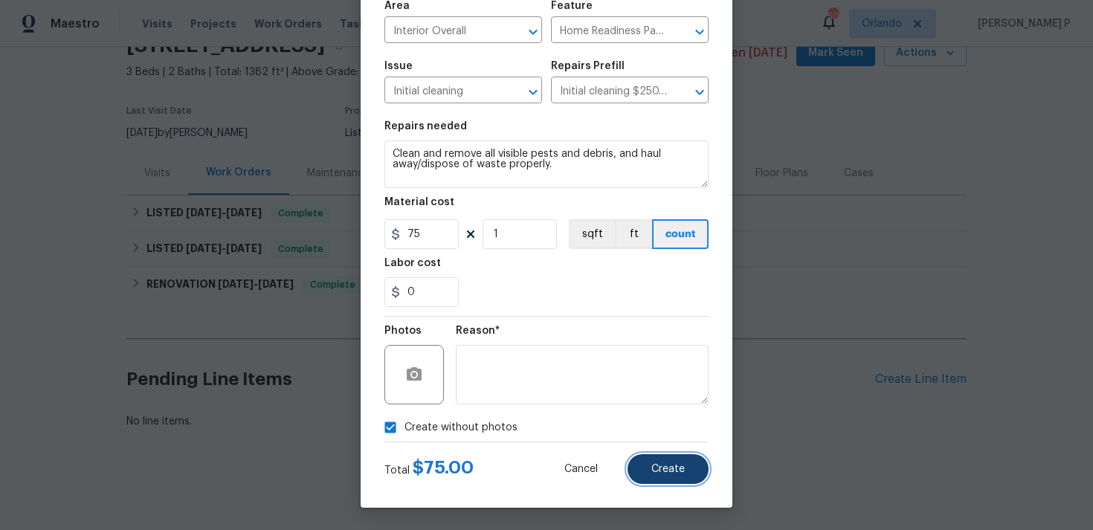
click at [679, 473] on span "Create" at bounding box center [667, 469] width 33 height 11
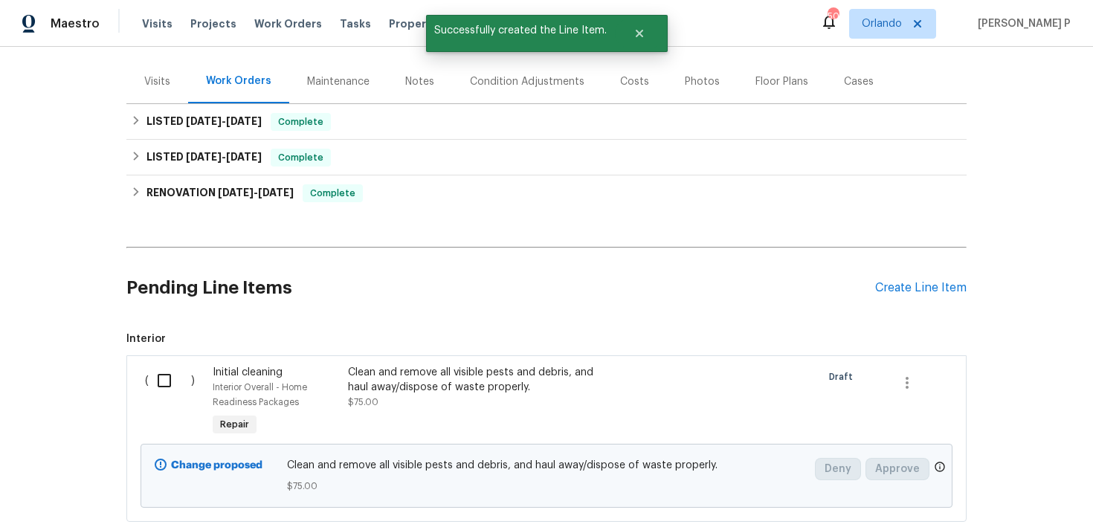
scroll to position [259, 0]
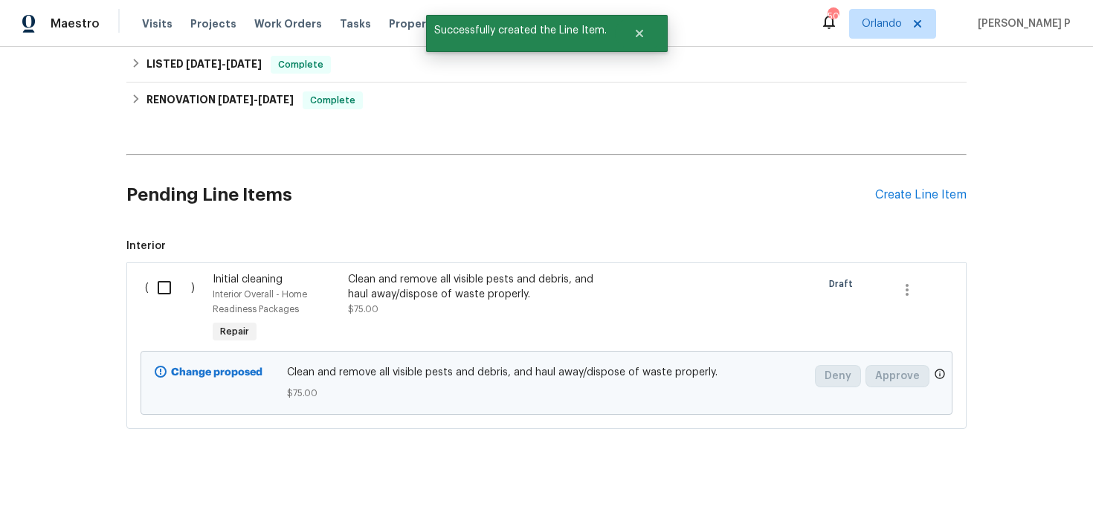
click at [165, 285] on input "checkbox" at bounding box center [170, 287] width 42 height 31
checkbox input "true"
click at [1005, 515] on div "Cancel (1) Item Create Work Order" at bounding box center [546, 493] width 1093 height 76
click at [1005, 497] on span "Create Work Order" at bounding box center [1007, 493] width 99 height 19
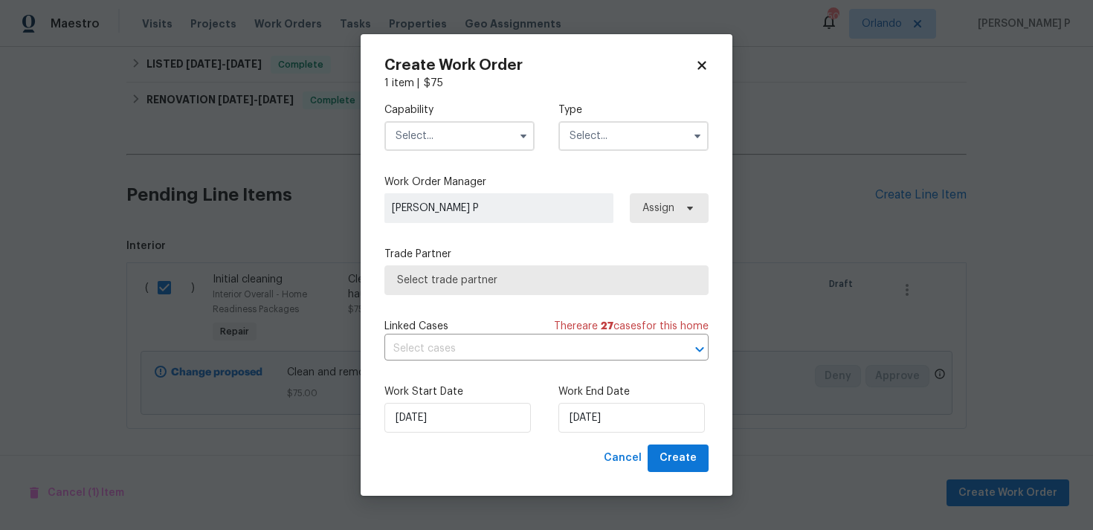
click at [627, 143] on input "text" at bounding box center [633, 136] width 150 height 30
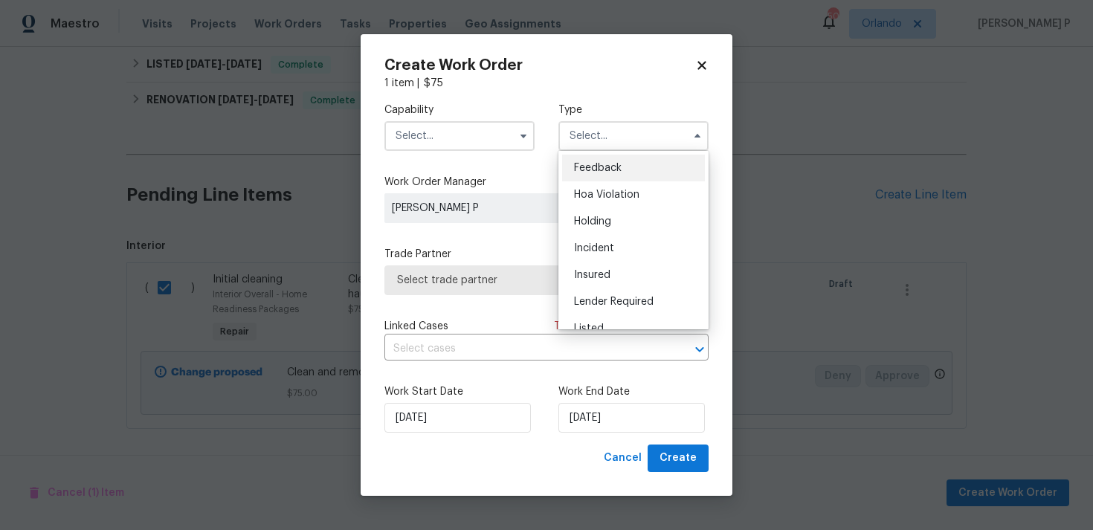
click at [616, 164] on span "Feedback" at bounding box center [598, 168] width 48 height 10
type input "Feedback"
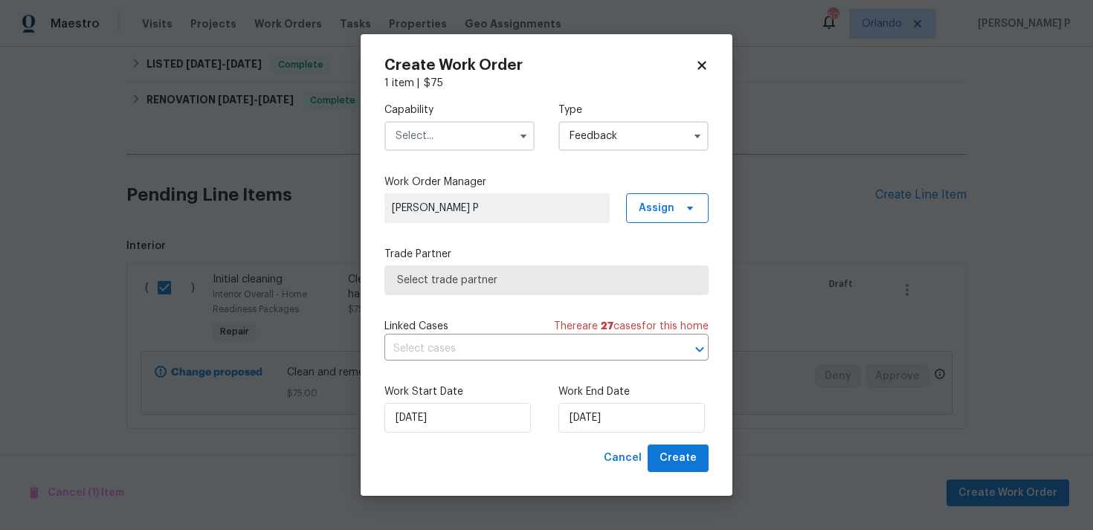
click at [456, 146] on input "text" at bounding box center [459, 136] width 150 height 30
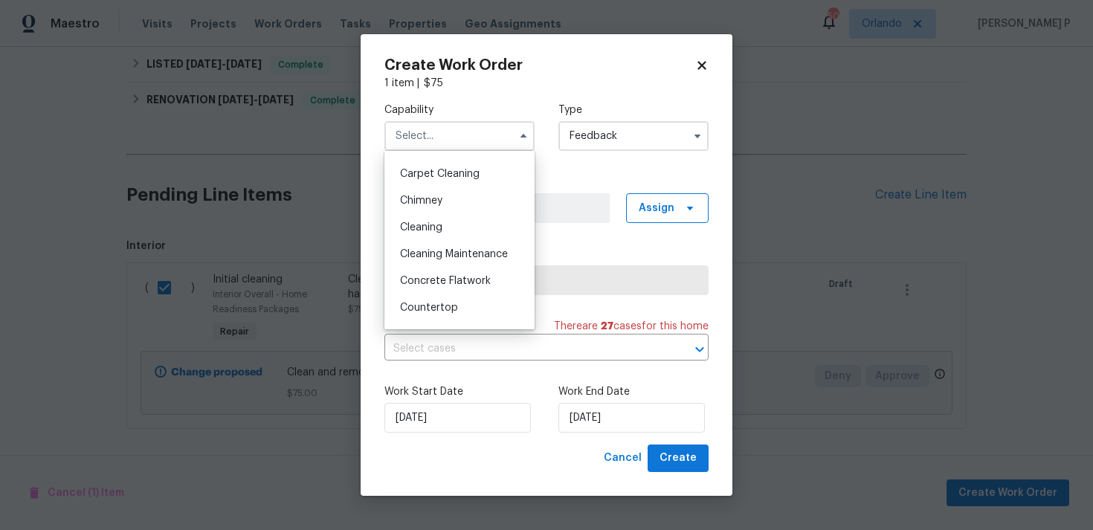
scroll to position [161, 0]
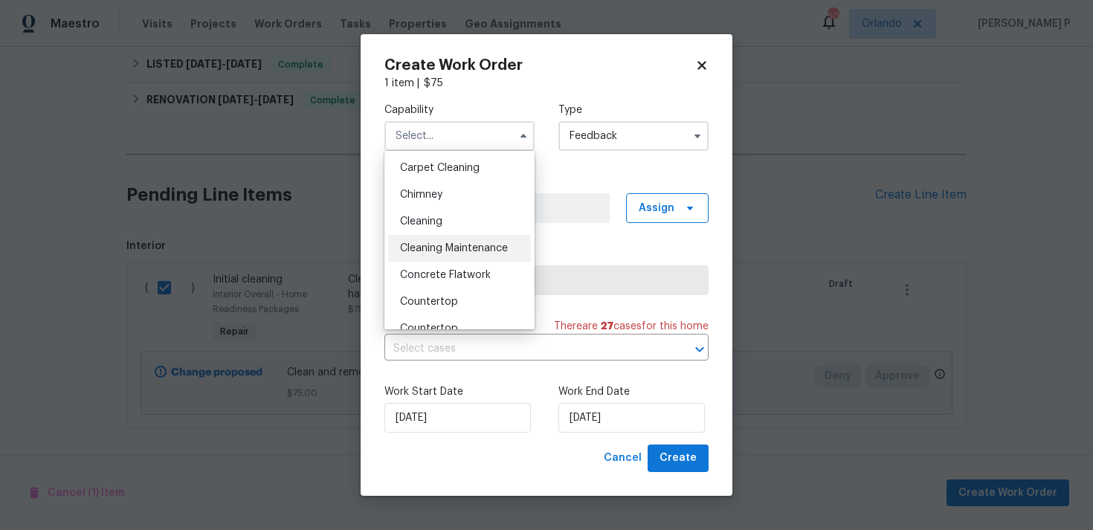
click at [448, 236] on div "Cleaning Maintenance" at bounding box center [459, 248] width 143 height 27
type input "Cleaning Maintenance"
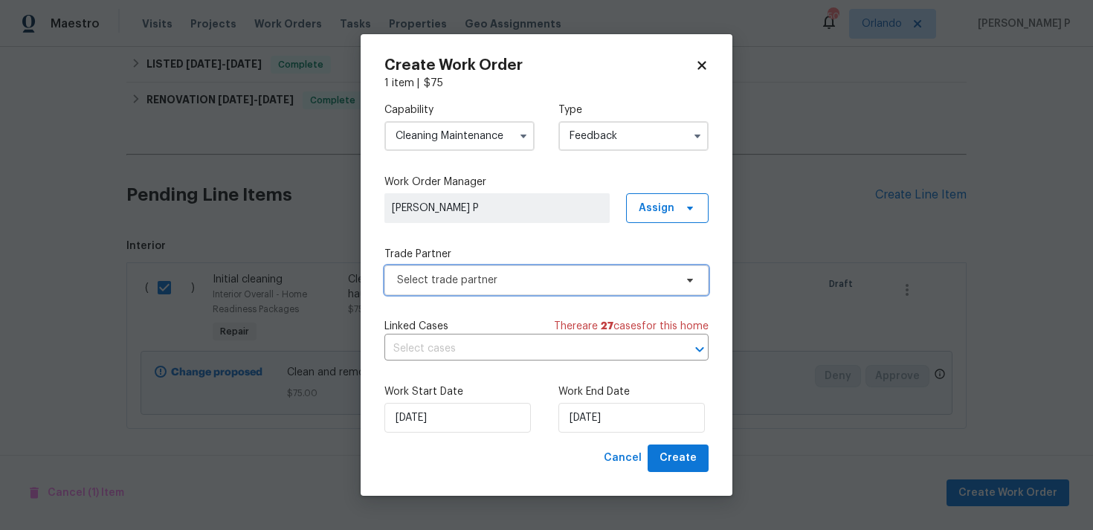
click at [462, 286] on span "Select trade partner" at bounding box center [535, 280] width 277 height 15
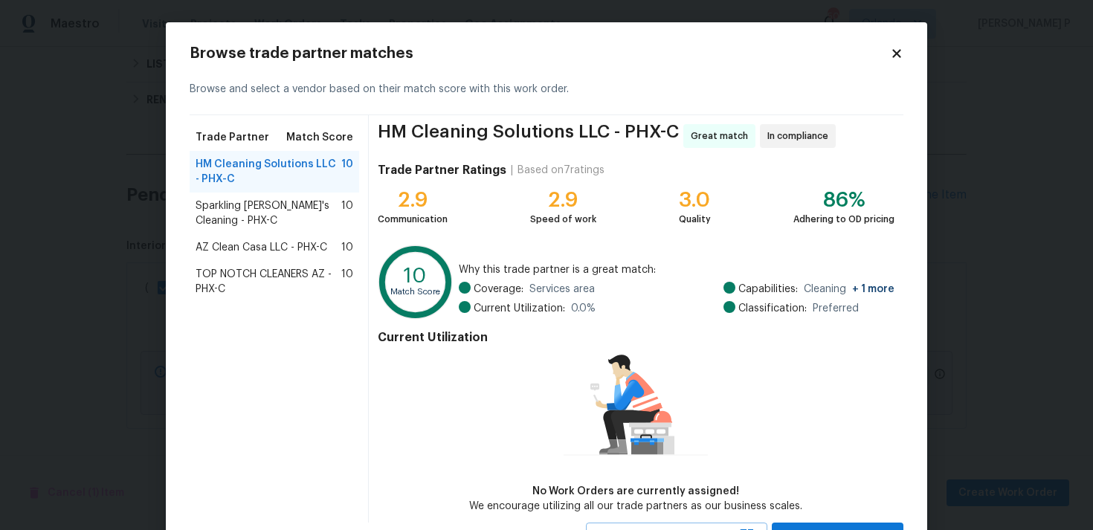
click at [245, 197] on div "Sparkling Amanda's Cleaning - PHX-C 10" at bounding box center [274, 214] width 169 height 42
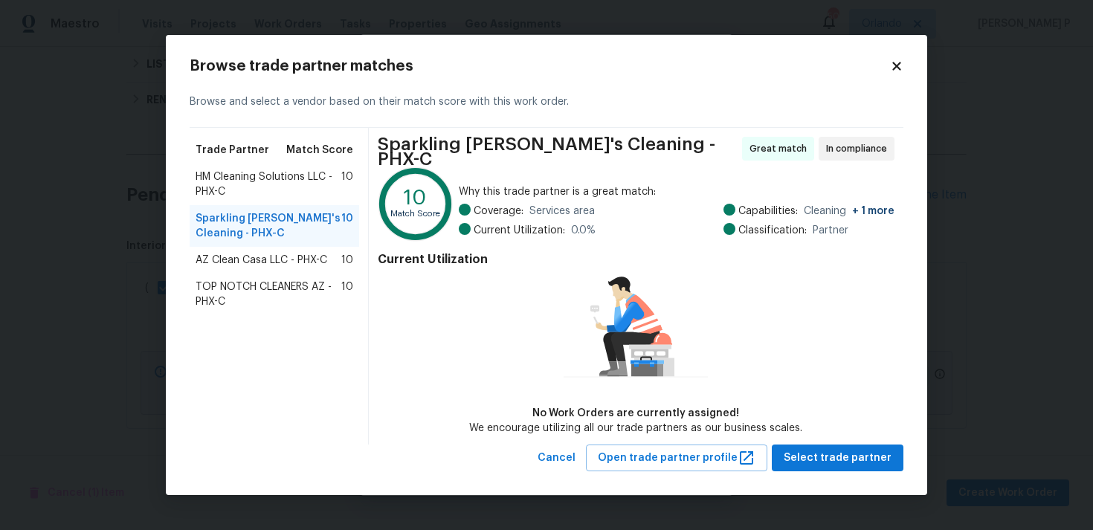
click at [257, 186] on span "HM Cleaning Solutions LLC - PHX-C" at bounding box center [269, 184] width 146 height 30
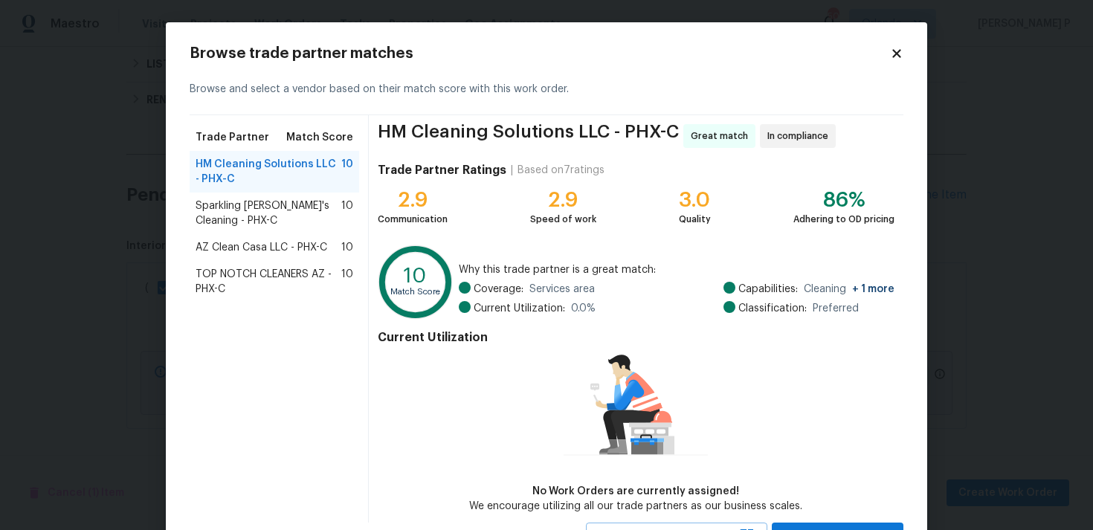
click at [256, 250] on span "AZ Clean Casa LLC - PHX-C" at bounding box center [262, 247] width 132 height 15
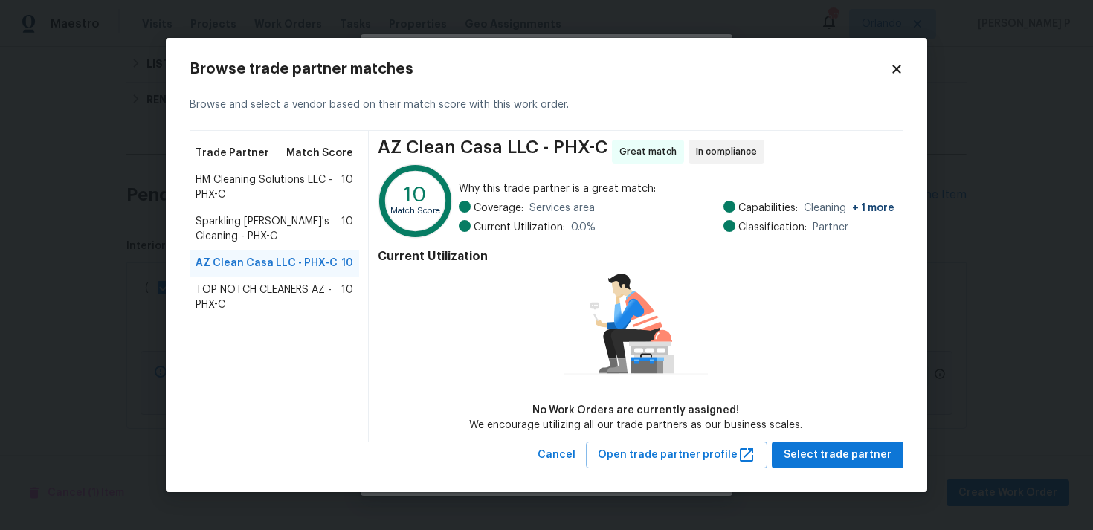
click at [256, 227] on span "Sparkling Amanda's Cleaning - PHX-C" at bounding box center [269, 229] width 146 height 30
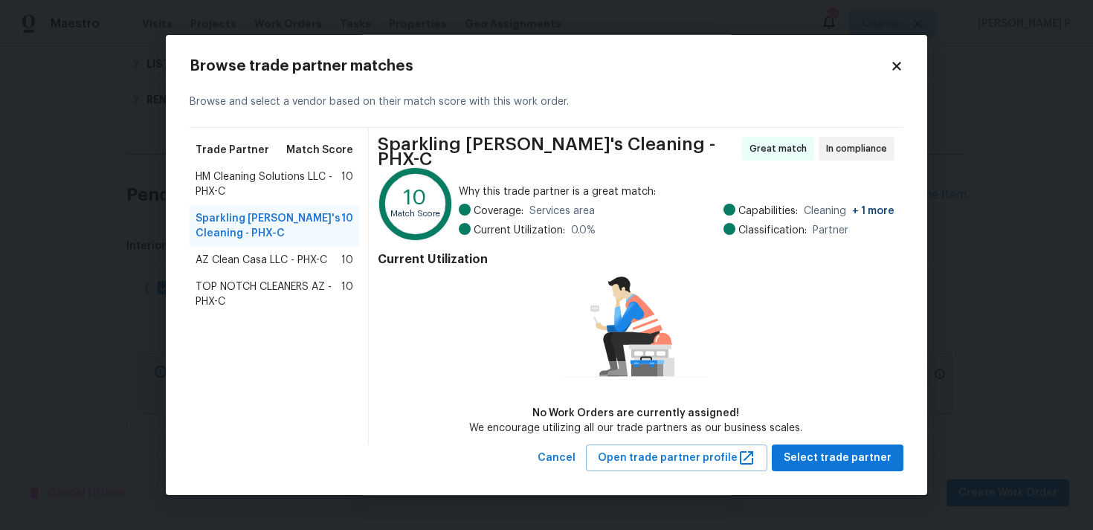
click at [257, 196] on span "HM Cleaning Solutions LLC - PHX-C" at bounding box center [269, 184] width 146 height 30
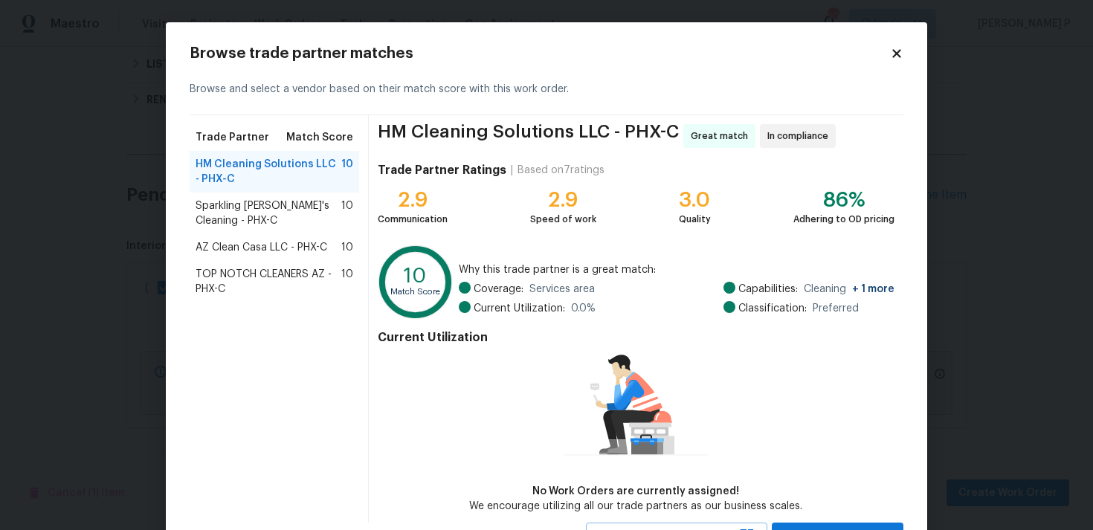
scroll to position [65, 0]
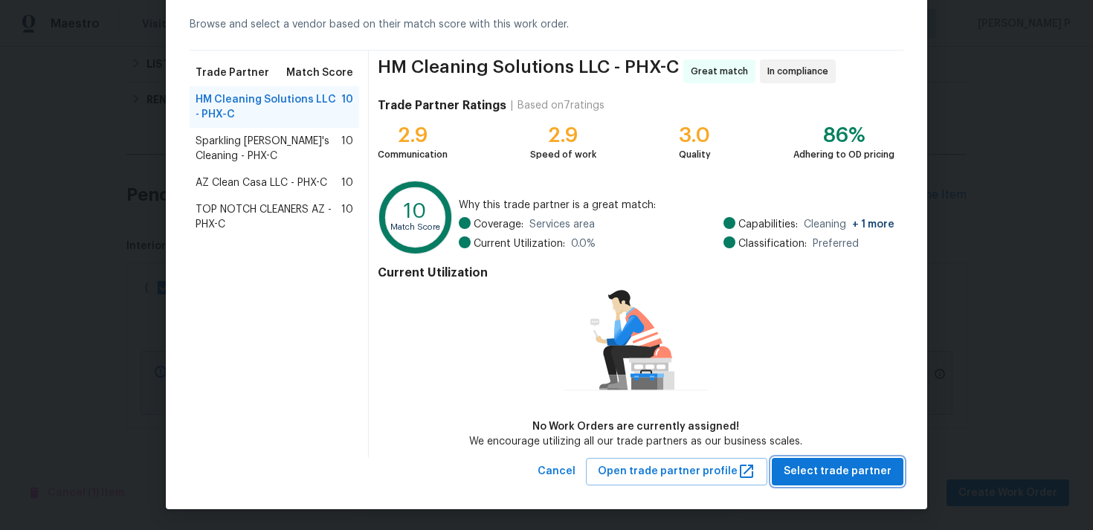
click at [836, 472] on span "Select trade partner" at bounding box center [838, 471] width 108 height 19
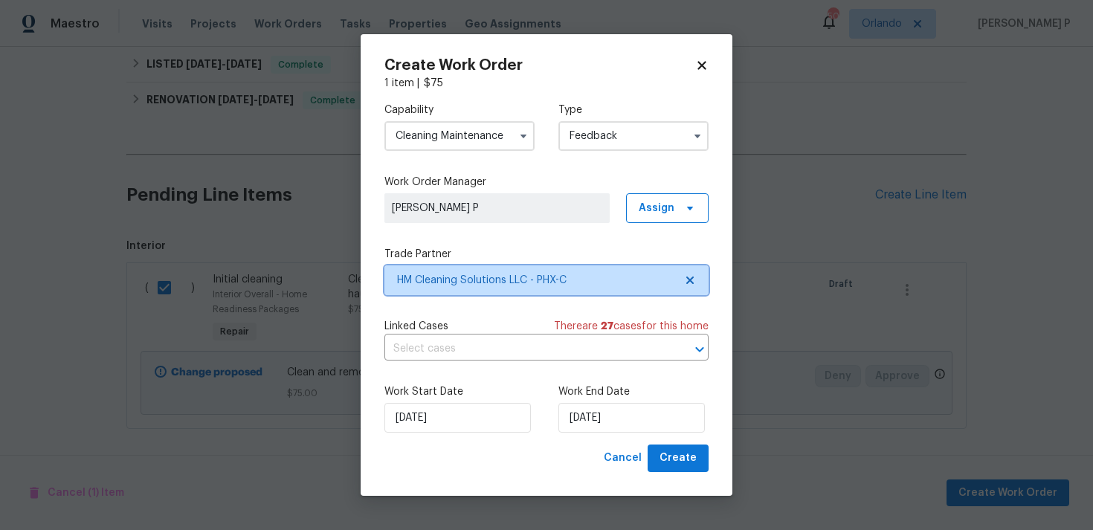
scroll to position [0, 0]
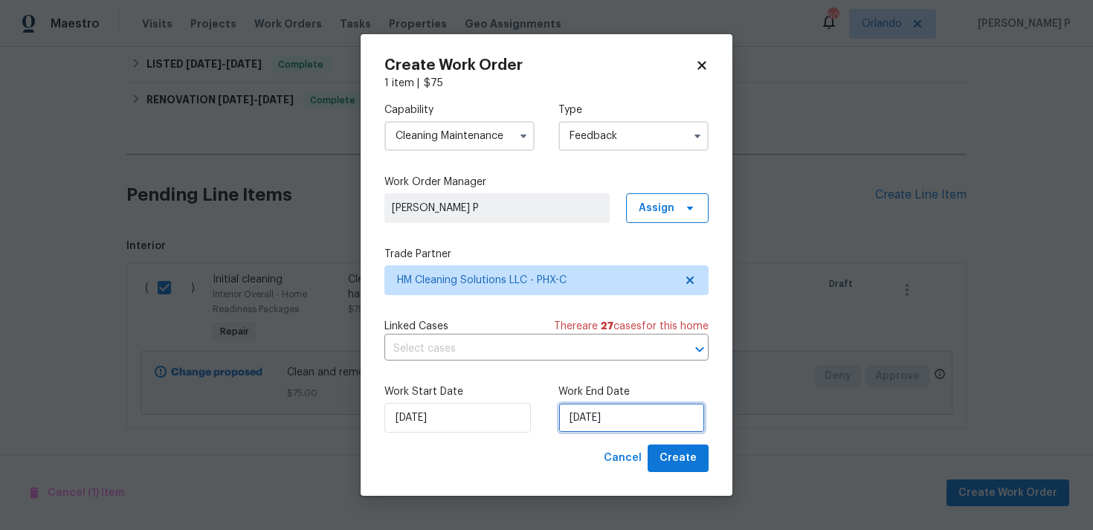
click at [592, 421] on input "[DATE]" at bounding box center [631, 418] width 146 height 30
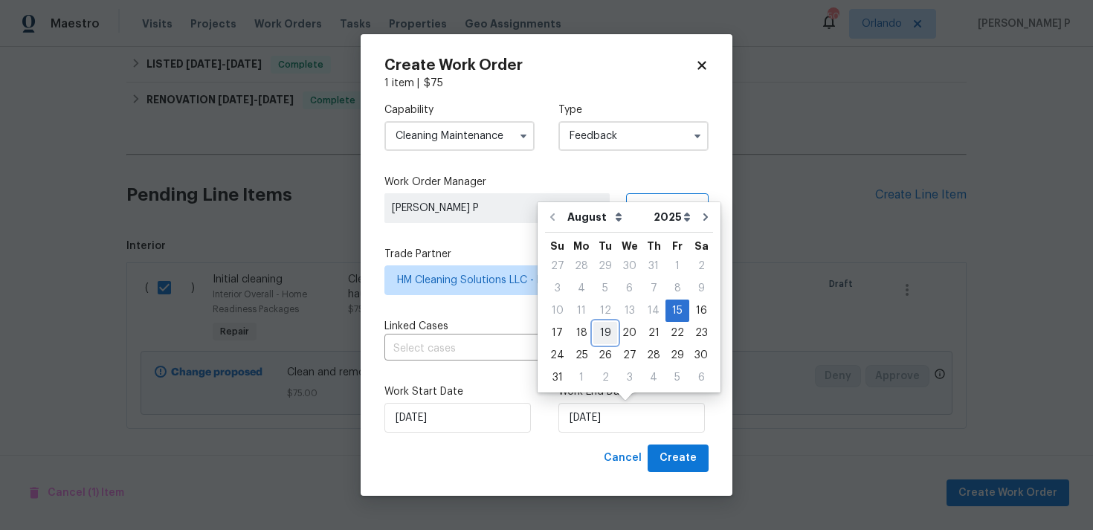
click at [601, 335] on div "19" at bounding box center [605, 333] width 24 height 21
type input "19/08/2025"
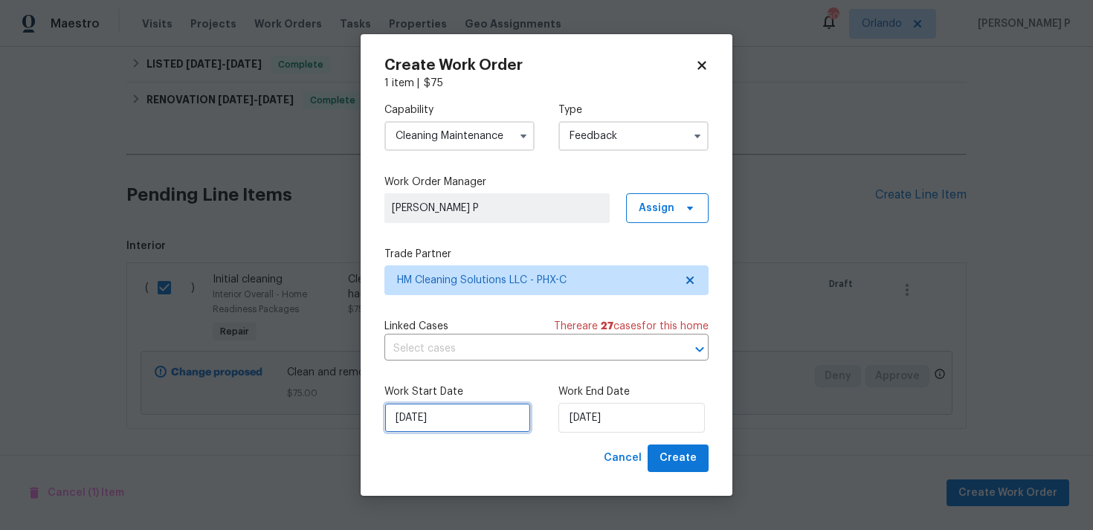
click at [496, 416] on input "[DATE]" at bounding box center [457, 418] width 146 height 30
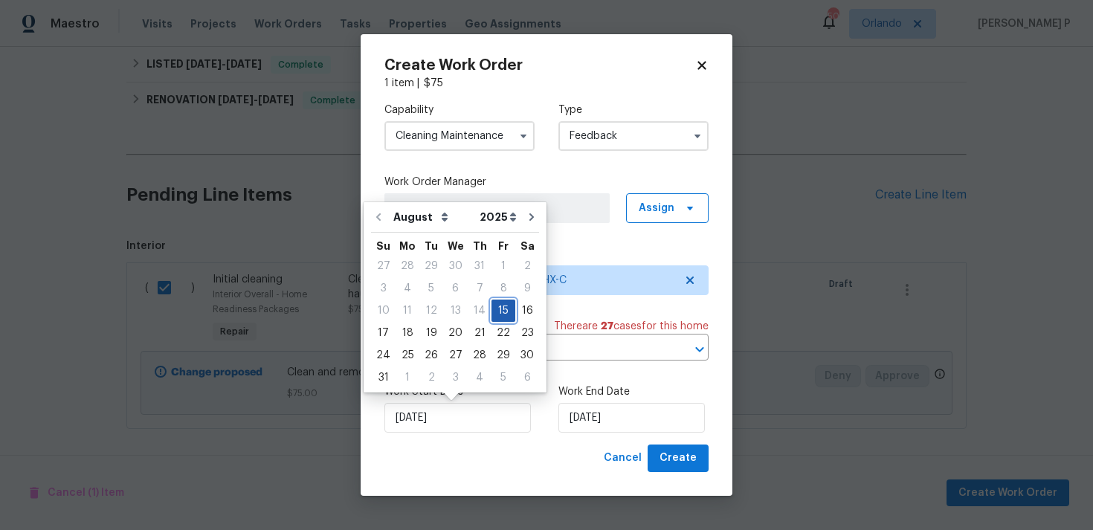
click at [491, 309] on div "15" at bounding box center [503, 310] width 24 height 21
click at [688, 465] on span "Create" at bounding box center [677, 458] width 37 height 19
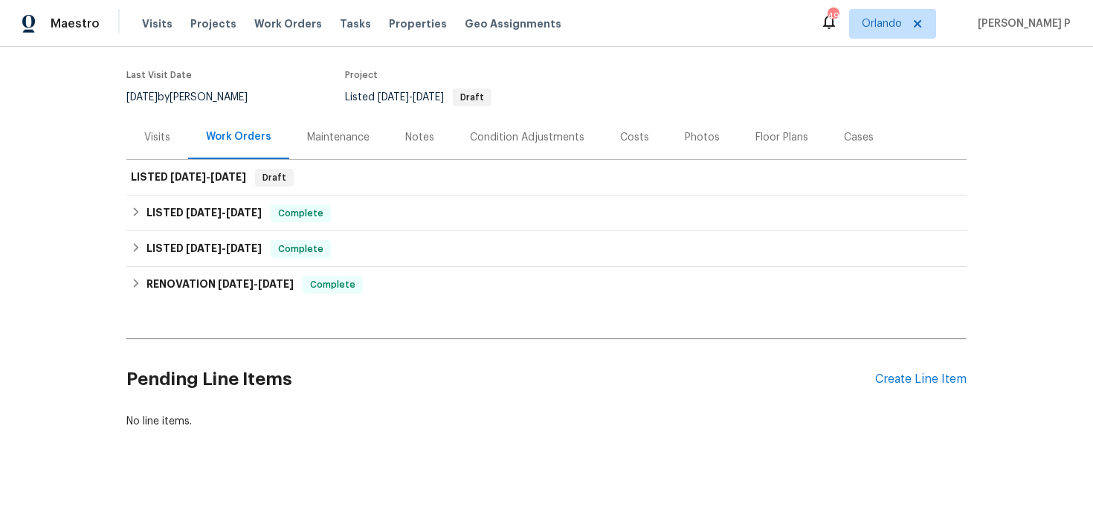
scroll to position [110, 0]
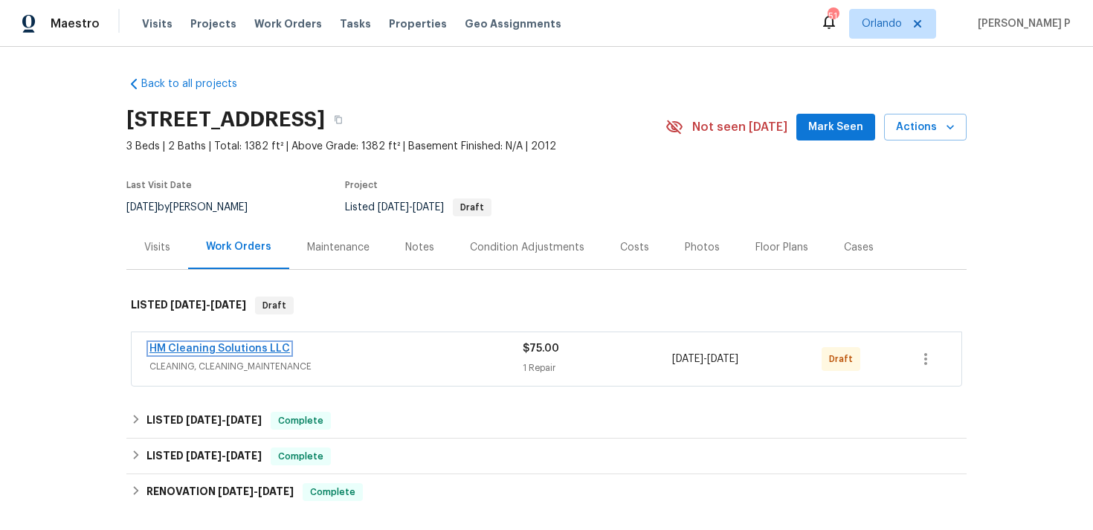
click at [224, 343] on link "HM Cleaning Solutions LLC" at bounding box center [219, 348] width 140 height 10
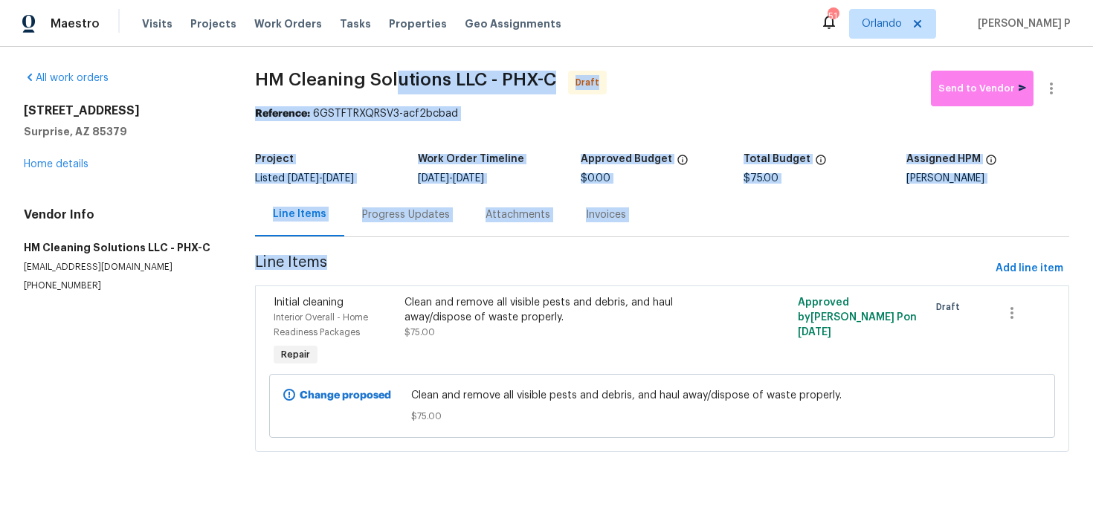
drag, startPoint x: 294, startPoint y: 76, endPoint x: 387, endPoint y: 71, distance: 93.1
click at [387, 71] on span "HM Cleaning Solutions LLC - PHX-C" at bounding box center [405, 80] width 301 height 18
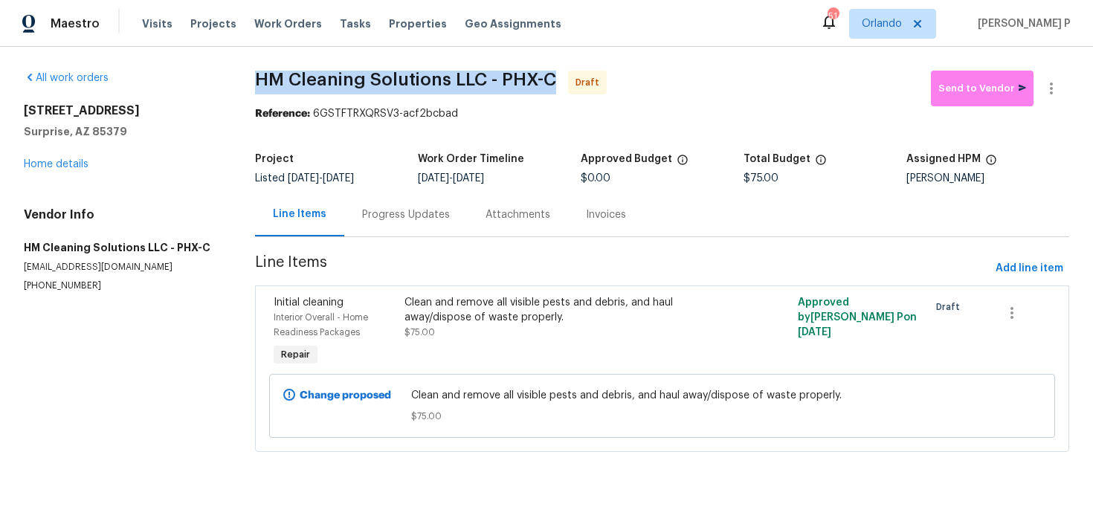
drag, startPoint x: 251, startPoint y: 79, endPoint x: 556, endPoint y: 81, distance: 304.8
click at [556, 81] on div "All work orders [STREET_ADDRESS] Home details Vendor Info HM Cleaning Solutions…" at bounding box center [546, 270] width 1093 height 447
copy span "HM Cleaning Solutions LLC - PHX-C"
click at [318, 77] on span "HM Cleaning Solutions LLC - PHX-C" at bounding box center [405, 80] width 301 height 18
drag, startPoint x: 261, startPoint y: 81, endPoint x: 514, endPoint y: 76, distance: 252.8
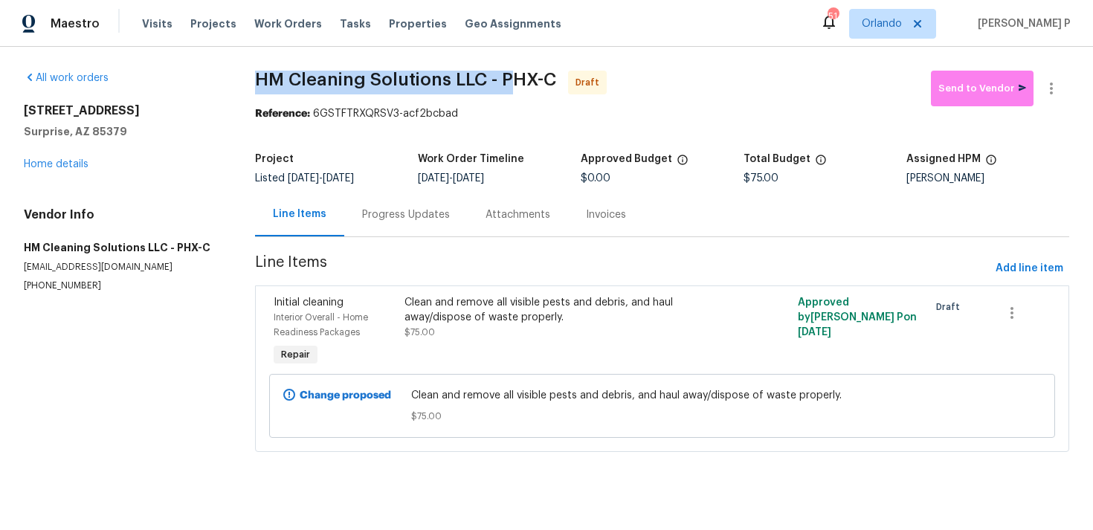
click at [514, 76] on span "HM Cleaning Solutions LLC - PHX-C" at bounding box center [405, 80] width 301 height 18
click at [62, 166] on link "Home details" at bounding box center [56, 164] width 65 height 10
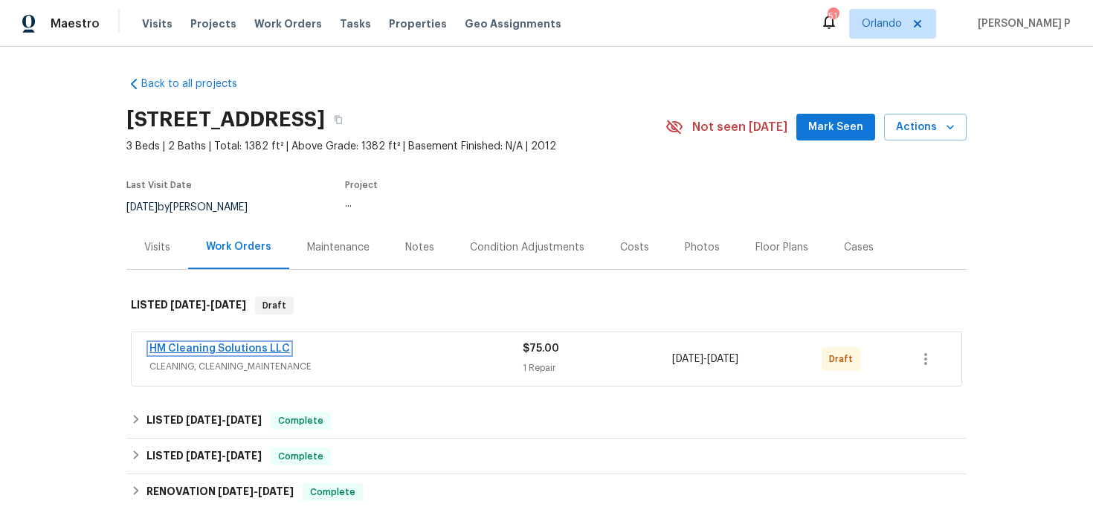
click at [223, 345] on link "HM Cleaning Solutions LLC" at bounding box center [219, 348] width 140 height 10
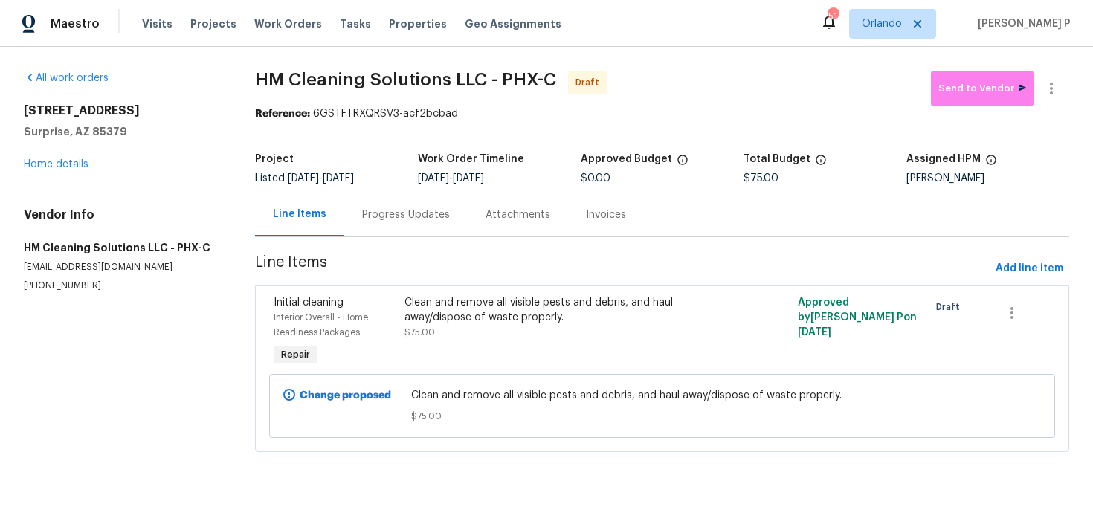
click at [74, 170] on div "[STREET_ADDRESS] Home details" at bounding box center [122, 137] width 196 height 68
click at [74, 167] on link "Home details" at bounding box center [56, 164] width 65 height 10
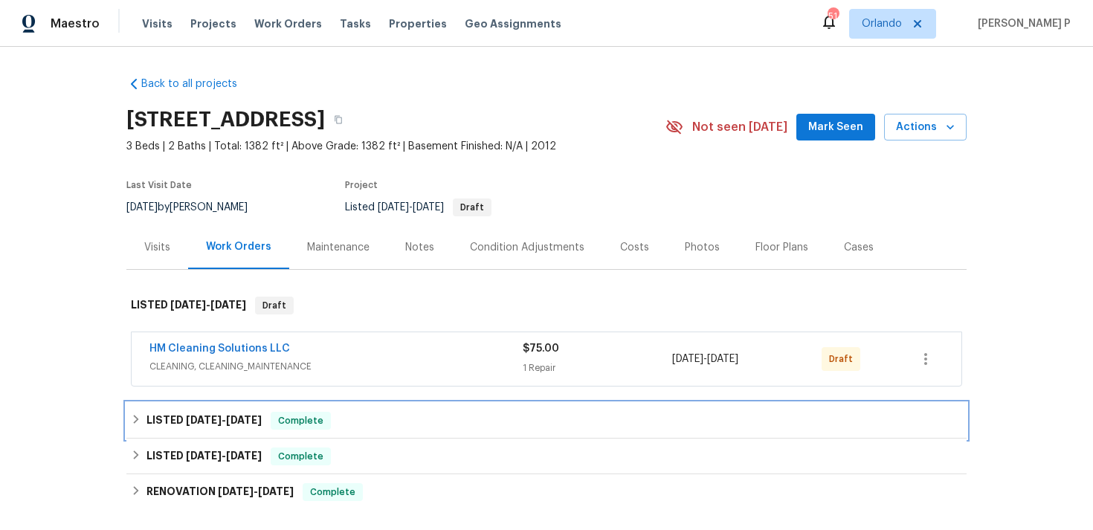
click at [214, 418] on span "[DATE]" at bounding box center [204, 420] width 36 height 10
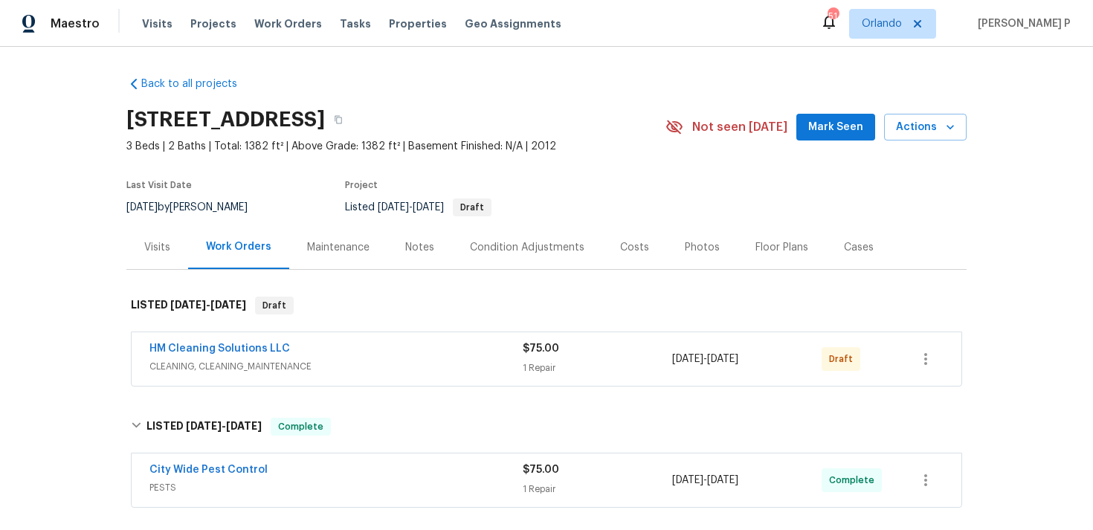
click at [220, 459] on div "City Wide Pest Control PESTS $75.00 1 Repair [DATE] - [DATE] Complete" at bounding box center [547, 480] width 830 height 54
click at [221, 471] on link "City Wide Pest Control" at bounding box center [208, 470] width 118 height 10
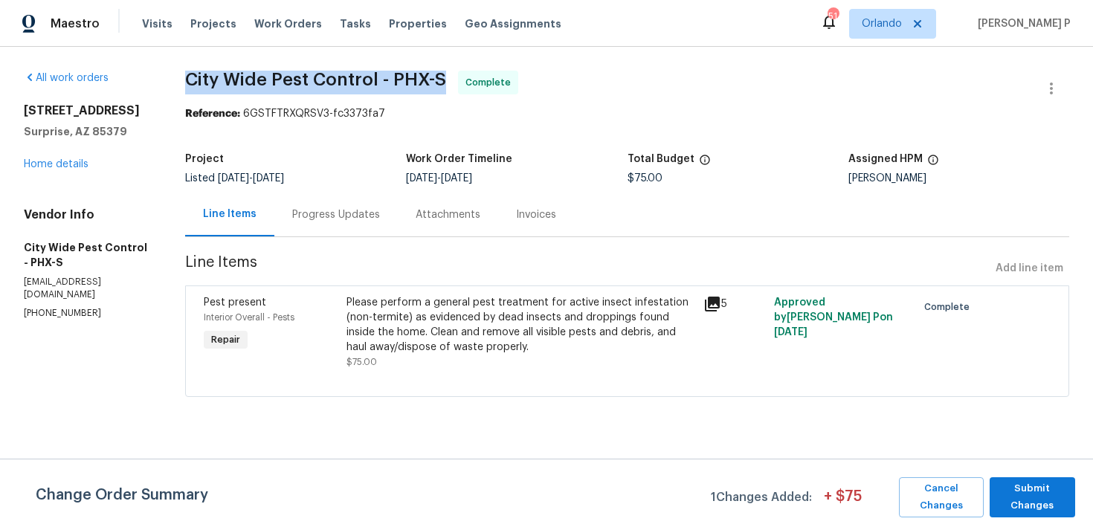
drag, startPoint x: 192, startPoint y: 74, endPoint x: 444, endPoint y: 72, distance: 252.0
click at [444, 72] on span "City Wide Pest Control - PHX-S" at bounding box center [315, 80] width 261 height 18
copy span "City Wide Pest Control - PHX-S"
click at [77, 169] on link "Home details" at bounding box center [56, 164] width 65 height 10
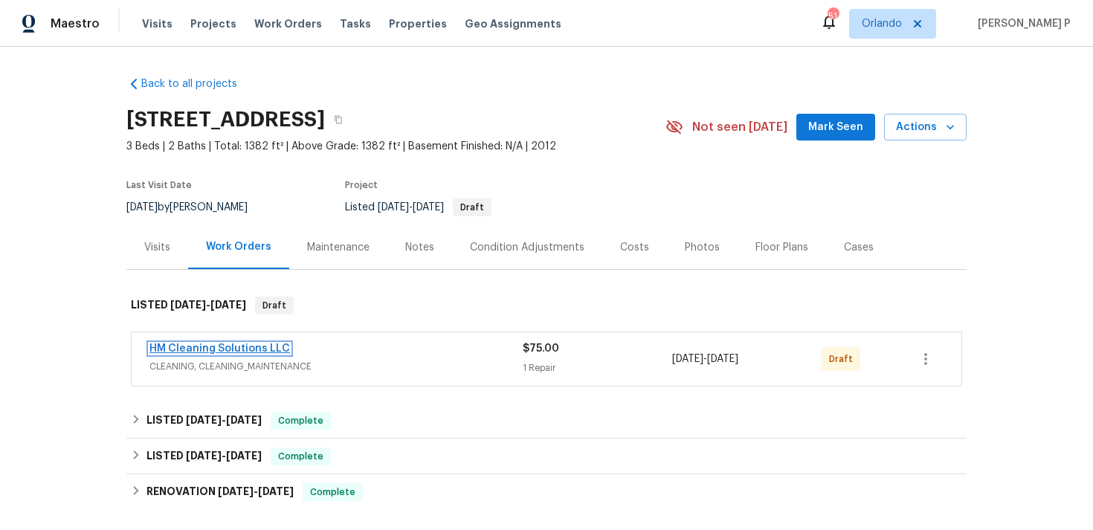
click at [204, 348] on link "HM Cleaning Solutions LLC" at bounding box center [219, 348] width 140 height 10
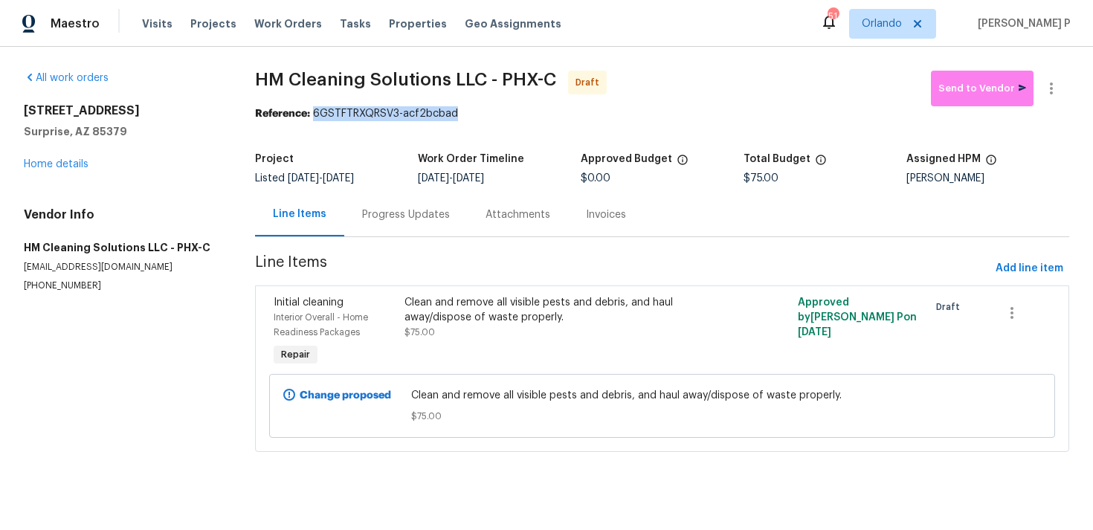
drag, startPoint x: 319, startPoint y: 113, endPoint x: 488, endPoint y: 113, distance: 169.5
click at [488, 113] on div "Reference: 6GSTFTRXQRSV3-acf2bcbad" at bounding box center [662, 113] width 814 height 15
copy div "6GSTFTRXQRSV3-acf2bcbad"
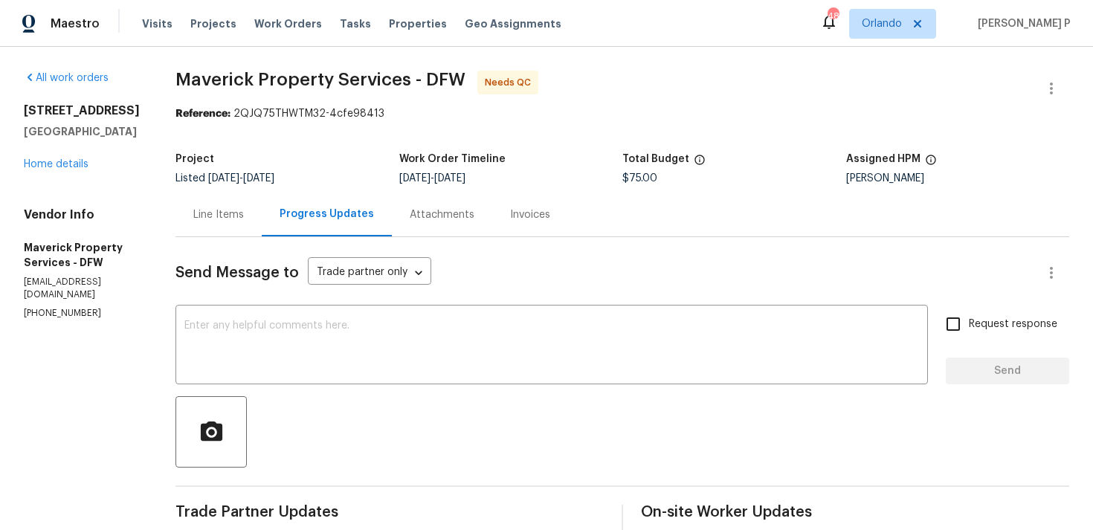
click at [244, 220] on div "Line Items" at bounding box center [218, 214] width 51 height 15
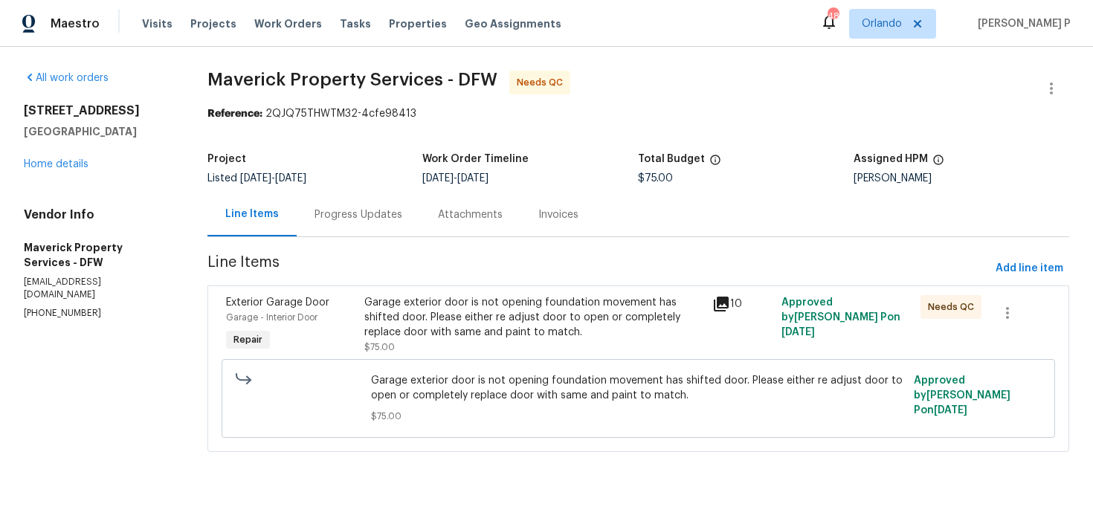
click at [501, 305] on div "Garage exterior door is not opening foundation movement has shifted door. Pleas…" at bounding box center [533, 317] width 338 height 45
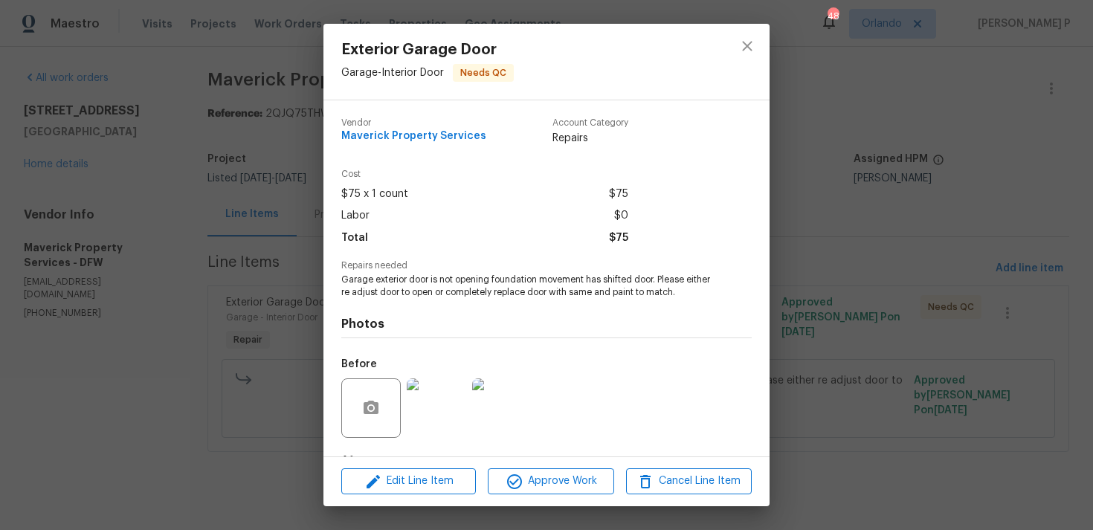
scroll to position [93, 0]
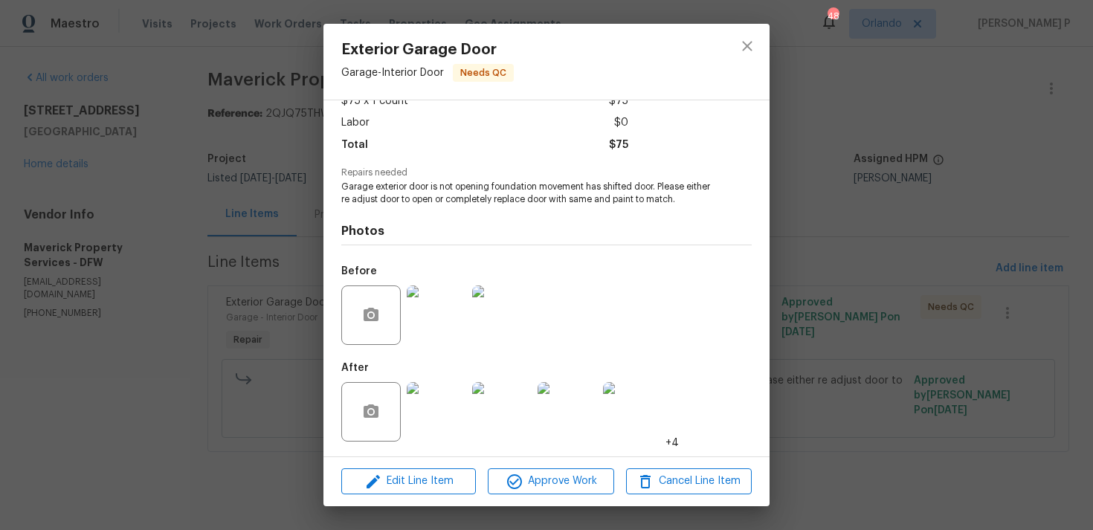
click at [453, 326] on img at bounding box center [436, 314] width 59 height 59
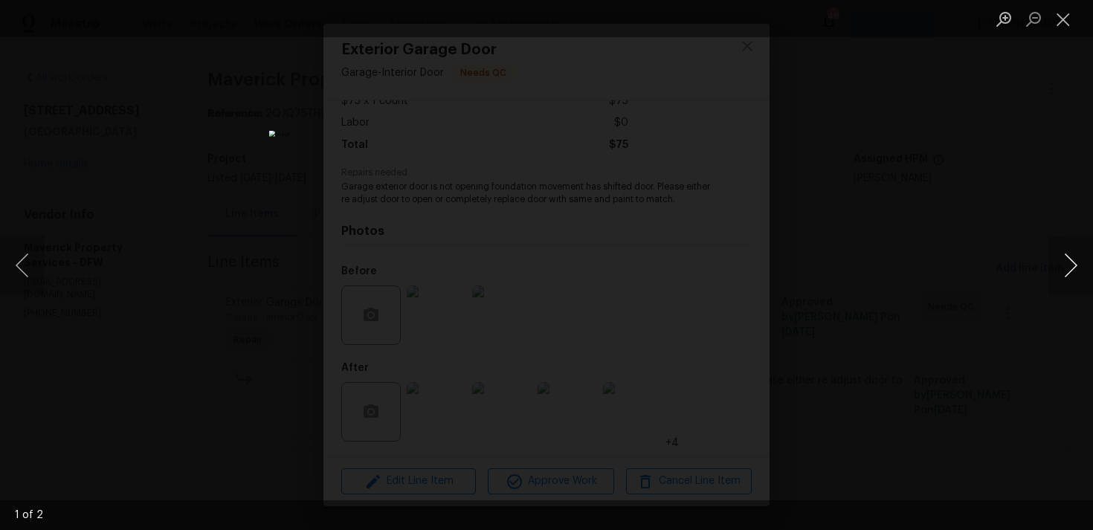
click at [1075, 260] on button "Next image" at bounding box center [1070, 265] width 45 height 59
click at [1070, 12] on button "Close lightbox" at bounding box center [1063, 19] width 30 height 26
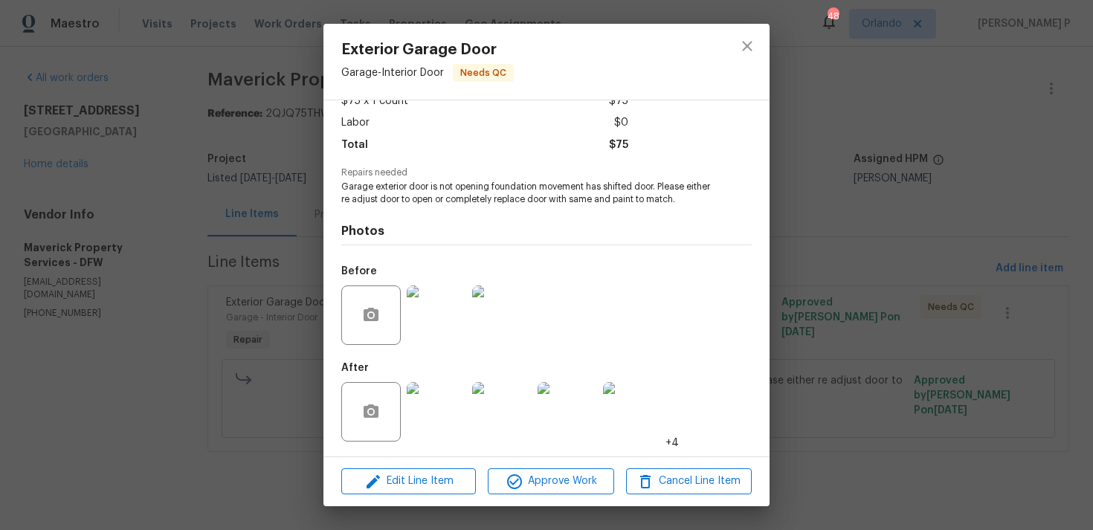
click at [436, 401] on img at bounding box center [436, 411] width 59 height 59
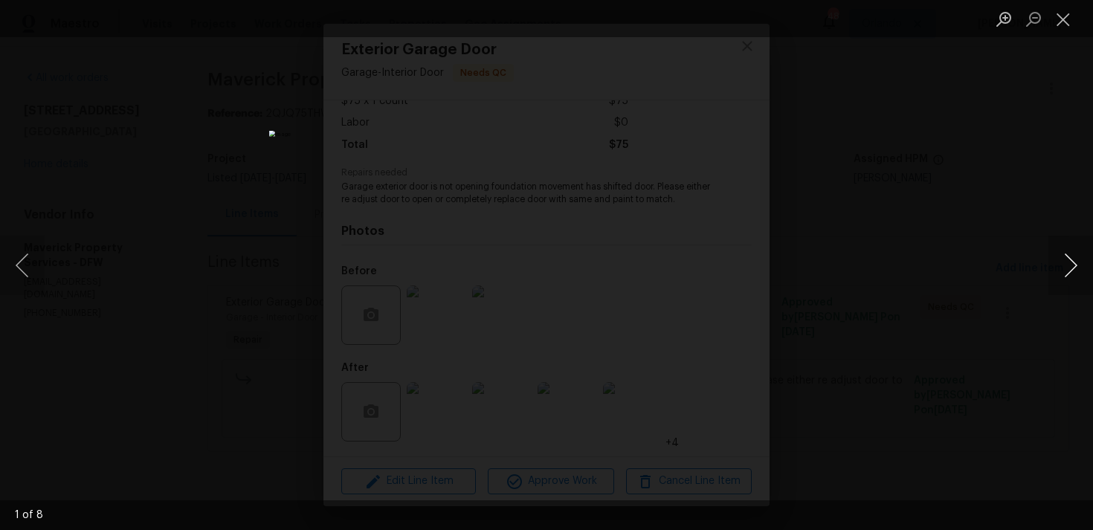
click at [1073, 260] on button "Next image" at bounding box center [1070, 265] width 45 height 59
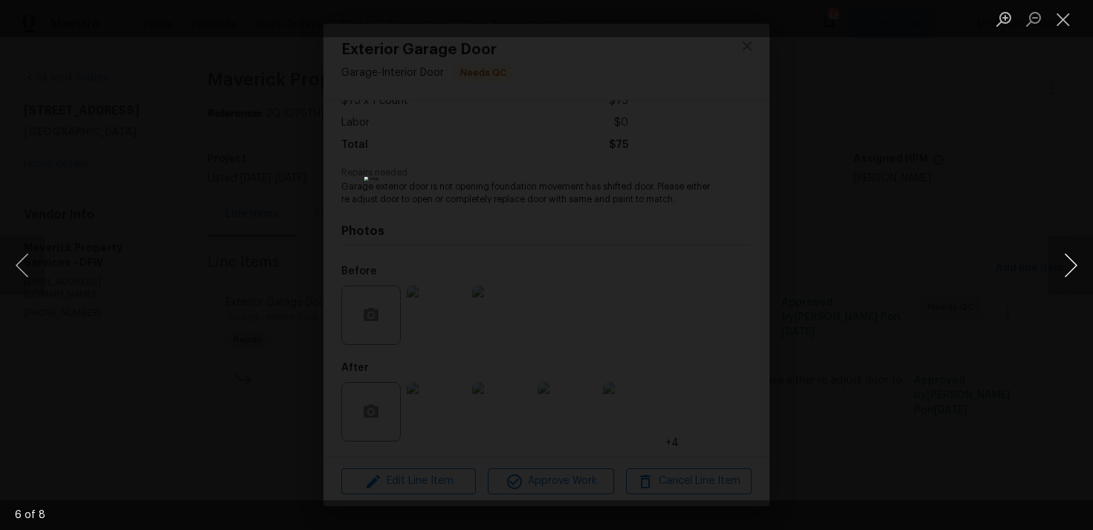
click at [1073, 260] on button "Next image" at bounding box center [1070, 265] width 45 height 59
click at [1067, 25] on button "Close lightbox" at bounding box center [1063, 19] width 30 height 26
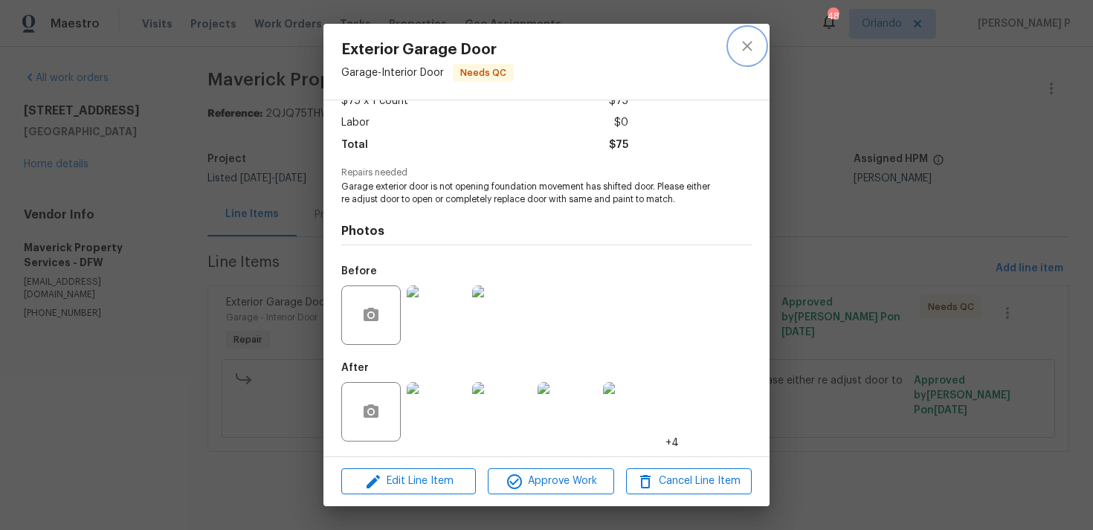
click at [762, 51] on button "close" at bounding box center [747, 46] width 36 height 36
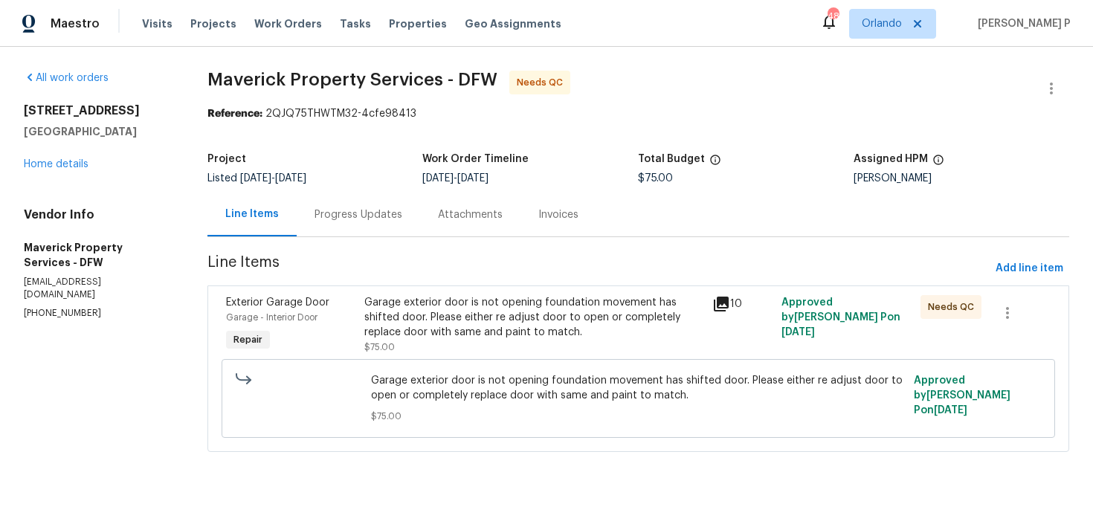
click at [402, 211] on div "Progress Updates" at bounding box center [358, 214] width 88 height 15
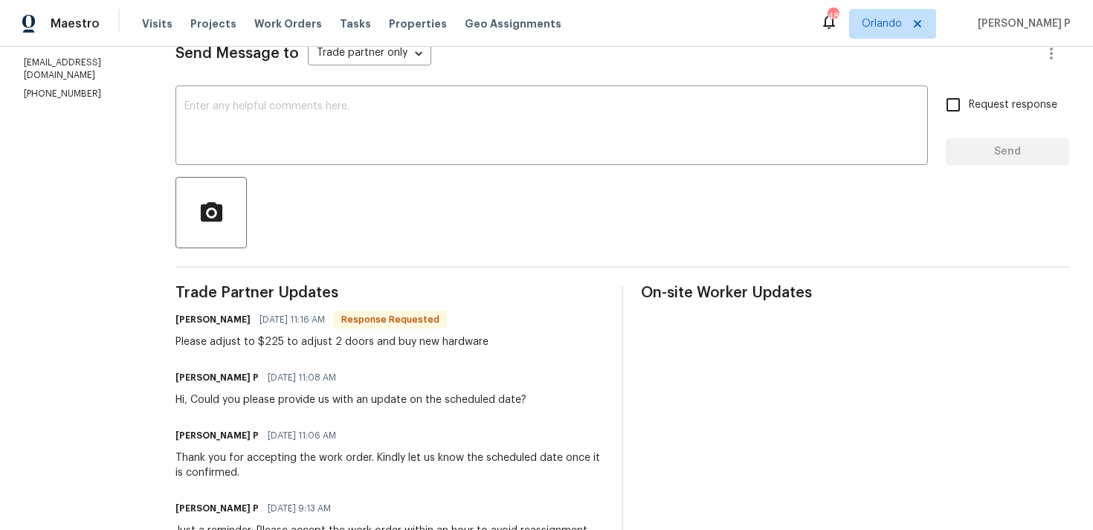
scroll to position [89, 0]
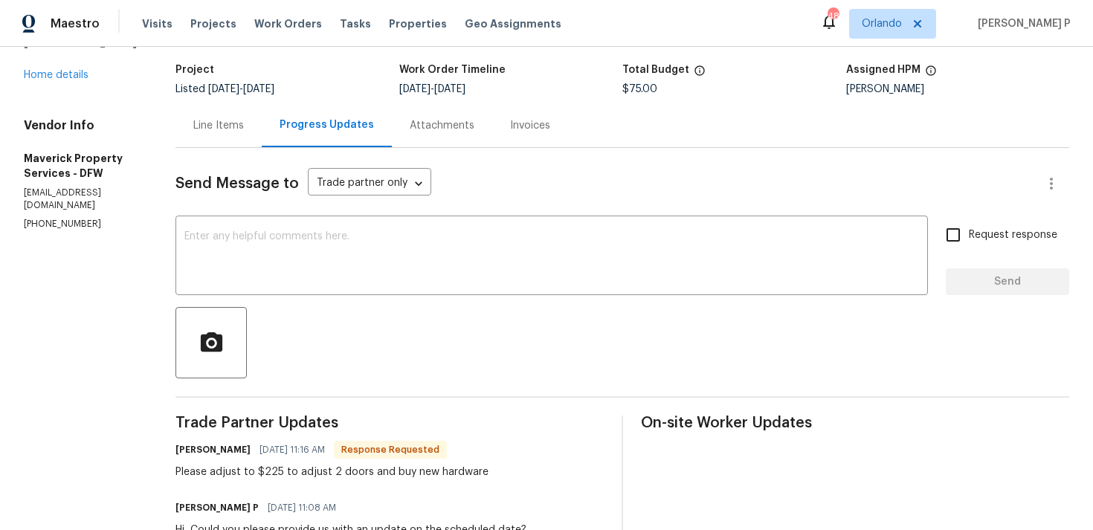
click at [244, 119] on div "Line Items" at bounding box center [218, 125] width 51 height 15
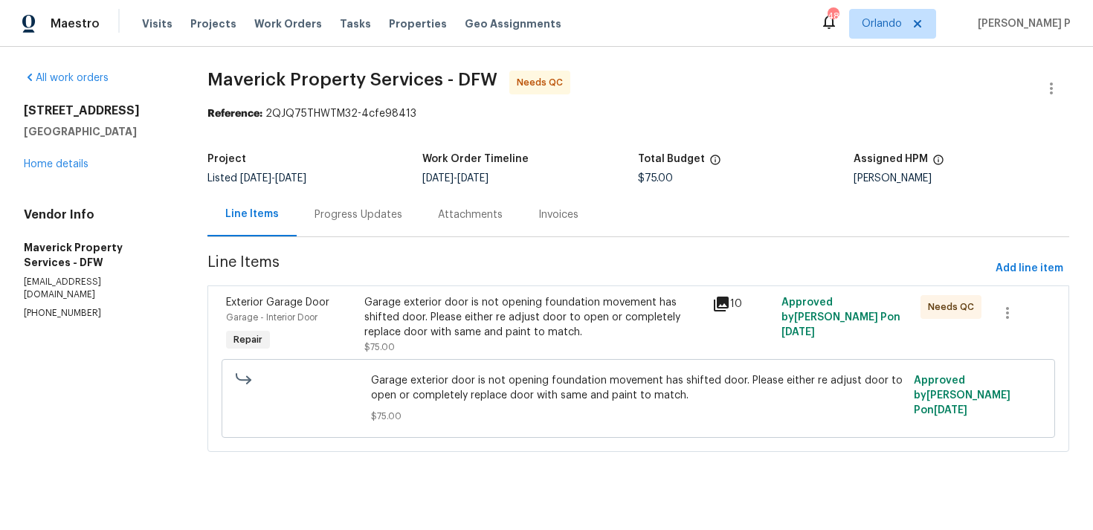
click at [435, 305] on div "Garage exterior door is not opening foundation movement has shifted door. Pleas…" at bounding box center [533, 317] width 338 height 45
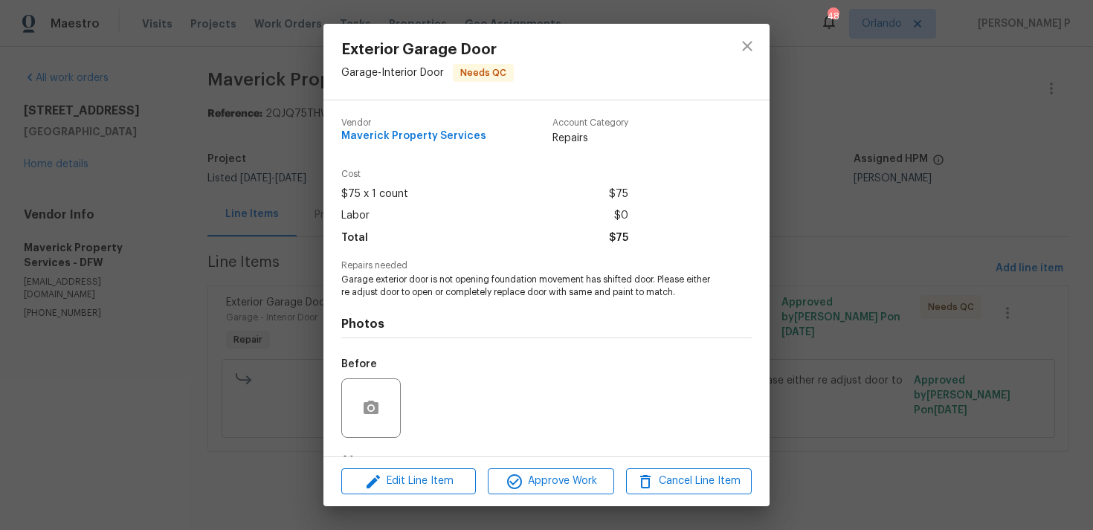
scroll to position [93, 0]
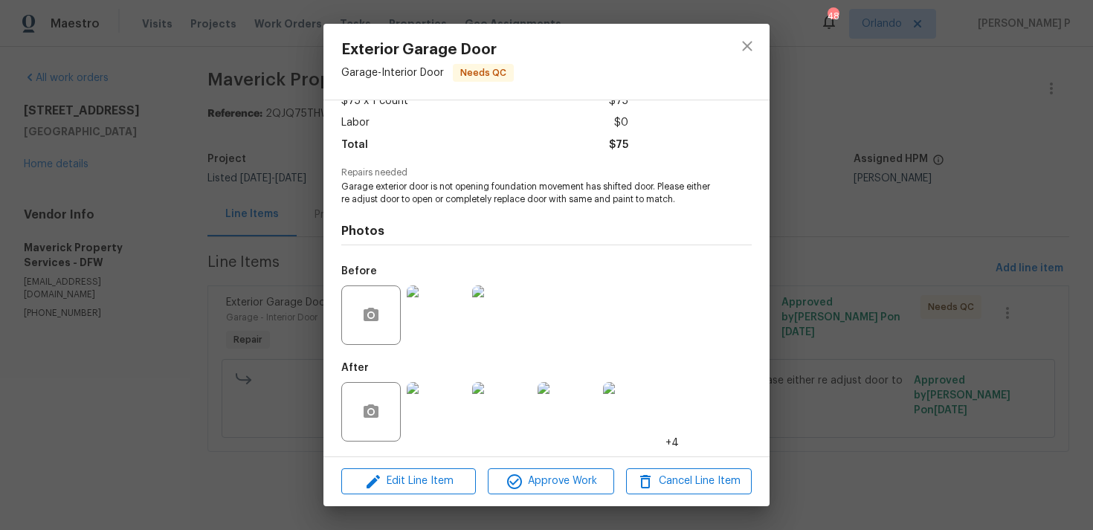
click at [443, 497] on div "Edit Line Item Approve Work Cancel Line Item" at bounding box center [546, 481] width 446 height 50
click at [439, 479] on span "Edit Line Item" at bounding box center [409, 481] width 126 height 19
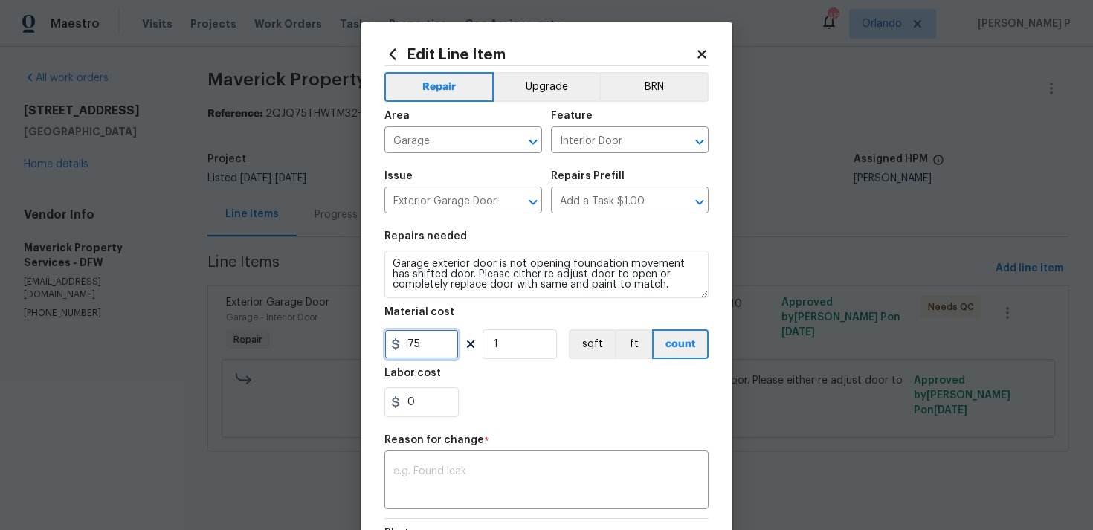
click at [422, 343] on input "75" at bounding box center [421, 344] width 74 height 30
type input "225"
click at [479, 470] on textarea at bounding box center [546, 481] width 306 height 31
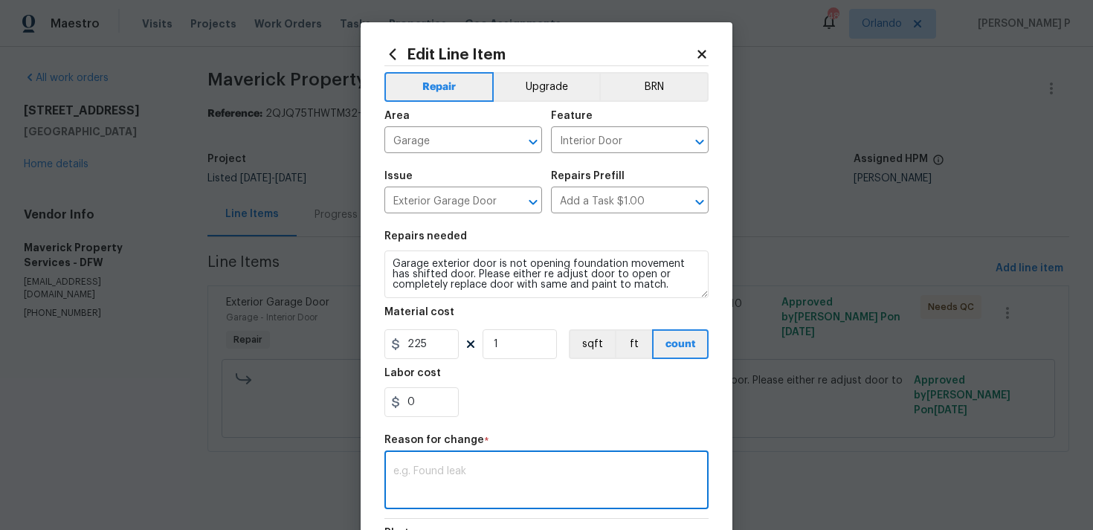
paste textarea "(RP) Updated per vendor’s final cost."
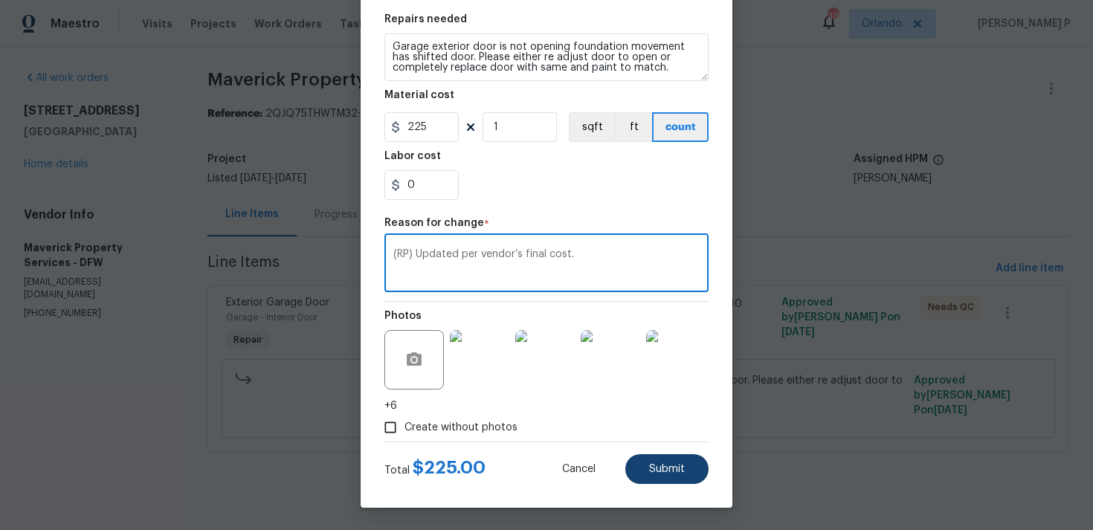
type textarea "(RP) Updated per vendor’s final cost."
click at [653, 476] on button "Submit" at bounding box center [666, 469] width 83 height 30
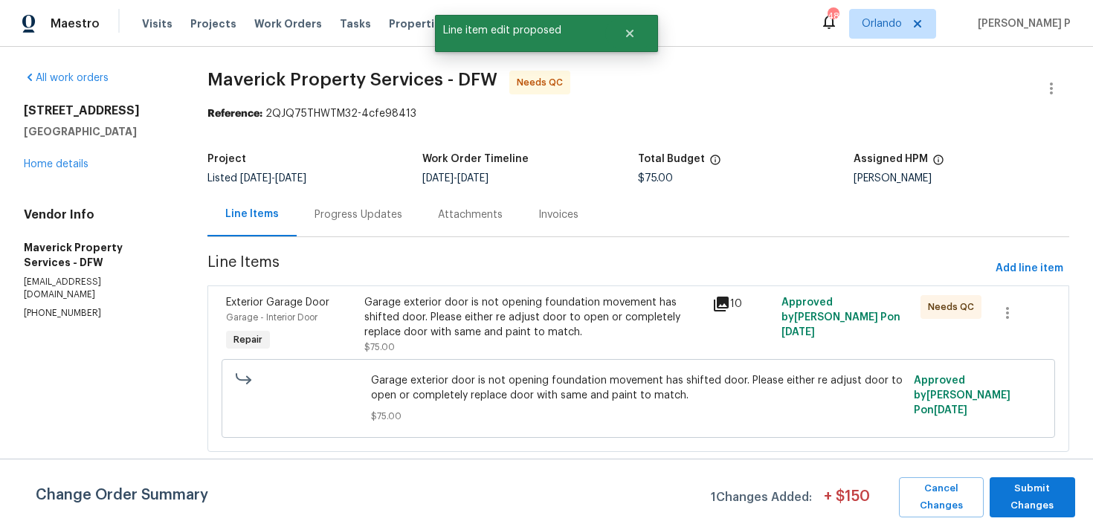
scroll to position [0, 0]
click at [1053, 478] on button "Submit Changes" at bounding box center [1031, 497] width 85 height 40
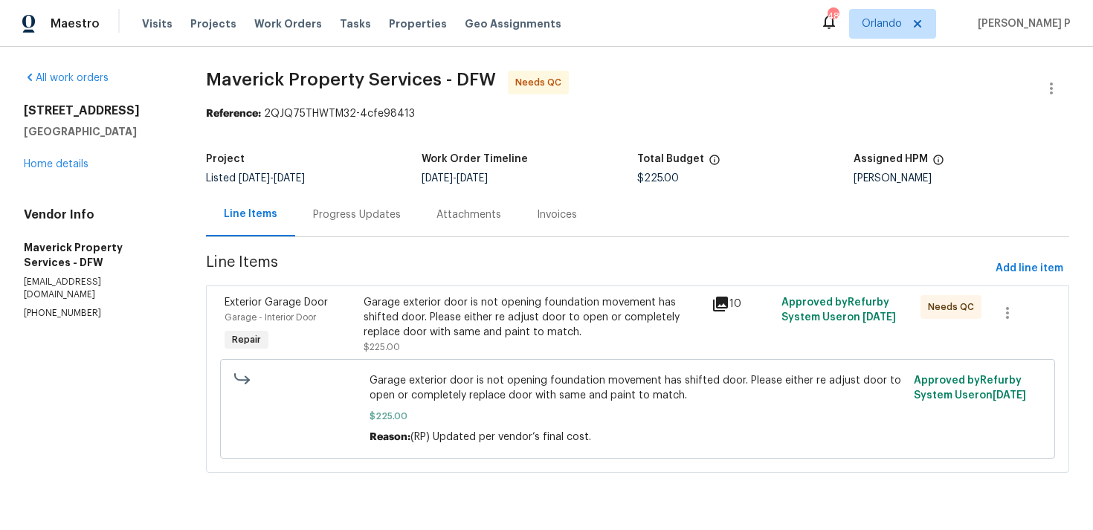
click at [401, 215] on div "Progress Updates" at bounding box center [357, 214] width 88 height 15
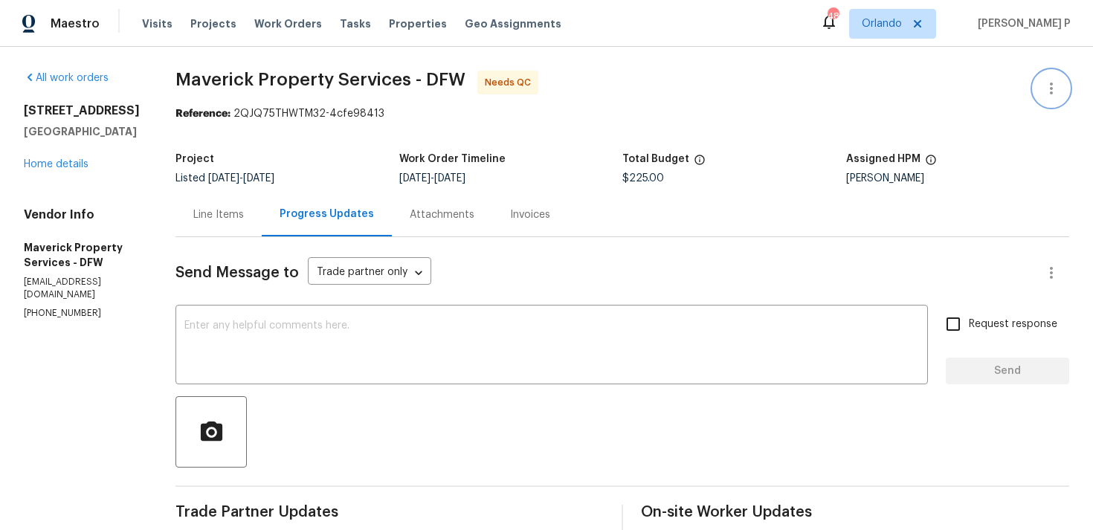
click at [1053, 85] on icon "button" at bounding box center [1051, 89] width 18 height 18
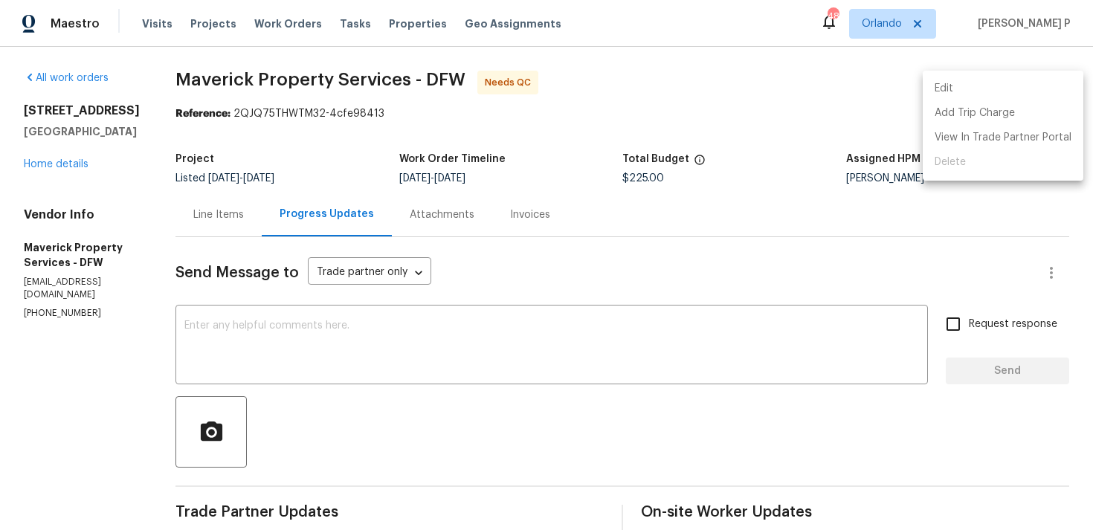
click at [1010, 84] on li "Edit" at bounding box center [1003, 89] width 161 height 25
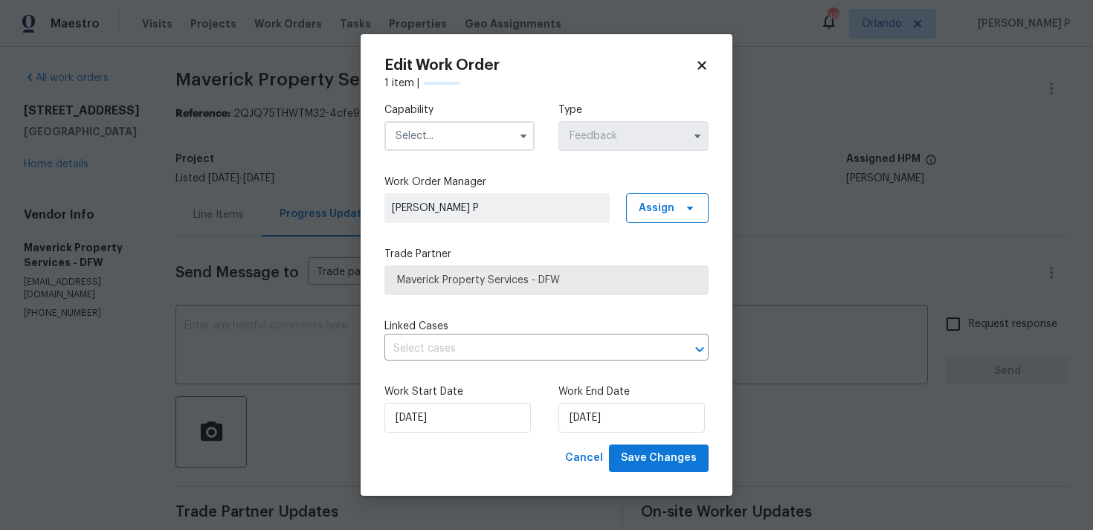
click at [491, 131] on input "text" at bounding box center [459, 136] width 150 height 30
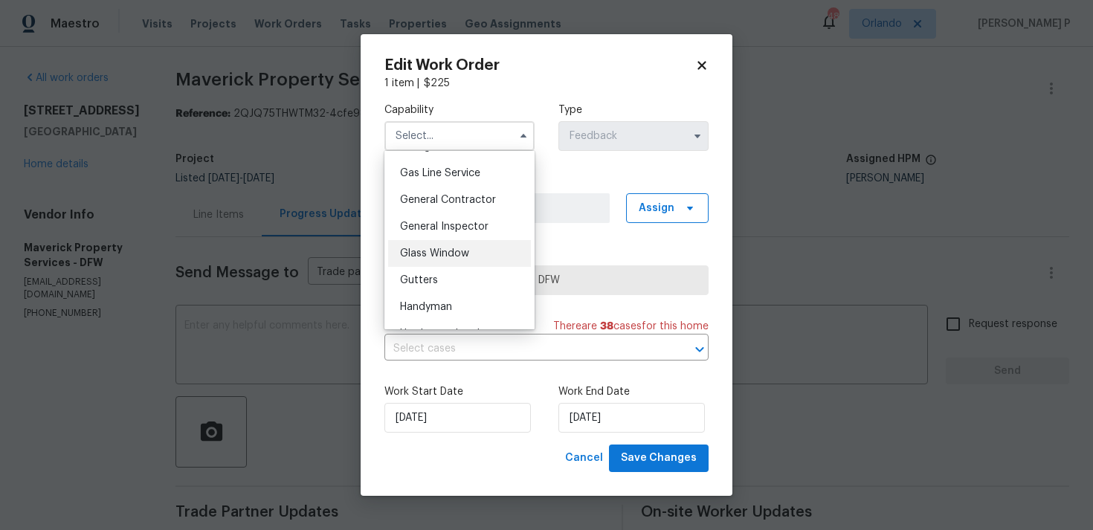
scroll to position [687, 0]
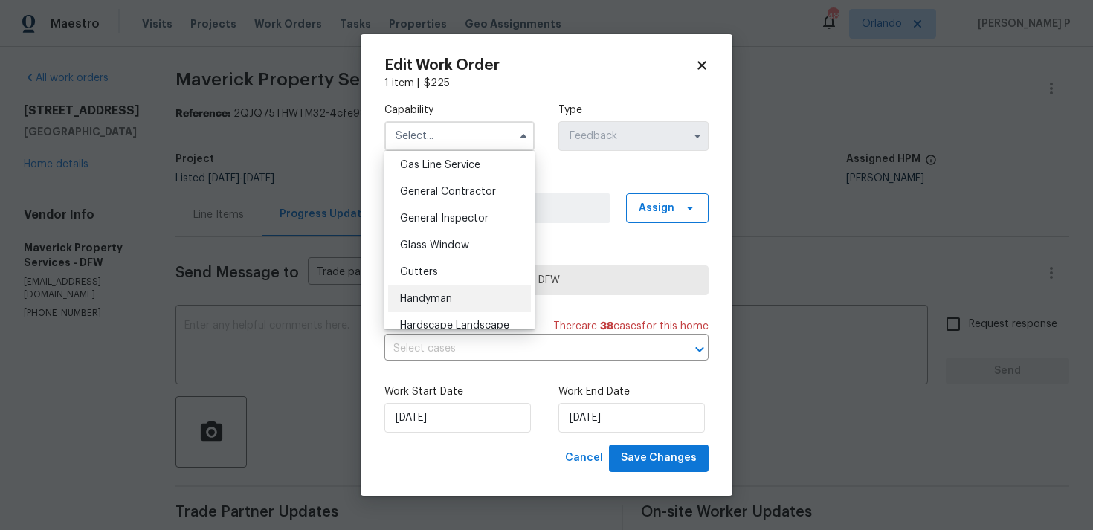
click at [445, 290] on div "Handyman" at bounding box center [459, 298] width 143 height 27
type input "Handyman"
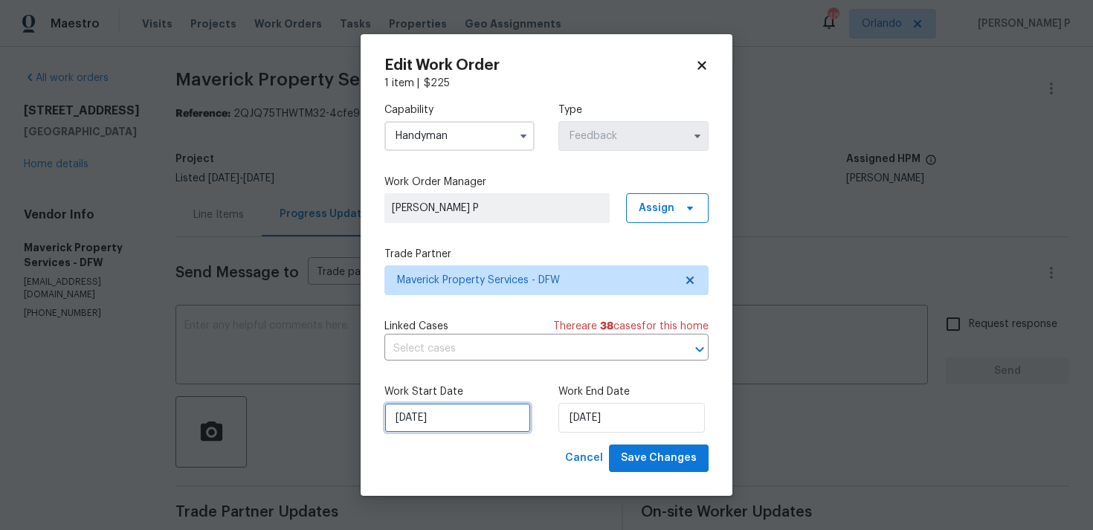
click at [504, 416] on input "12/08/2025" at bounding box center [457, 418] width 146 height 30
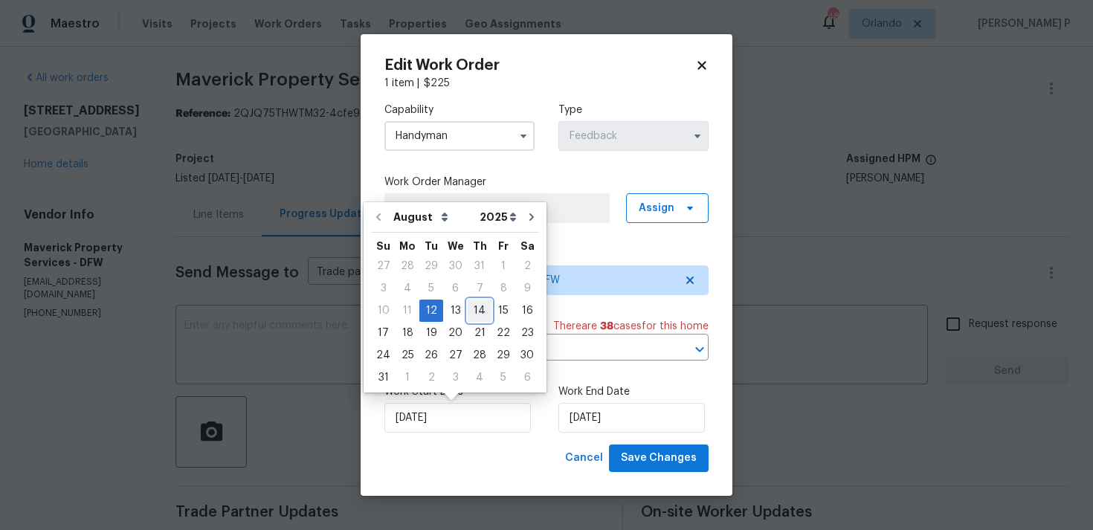
click at [470, 314] on div "14" at bounding box center [480, 310] width 24 height 21
type input "14/08/2025"
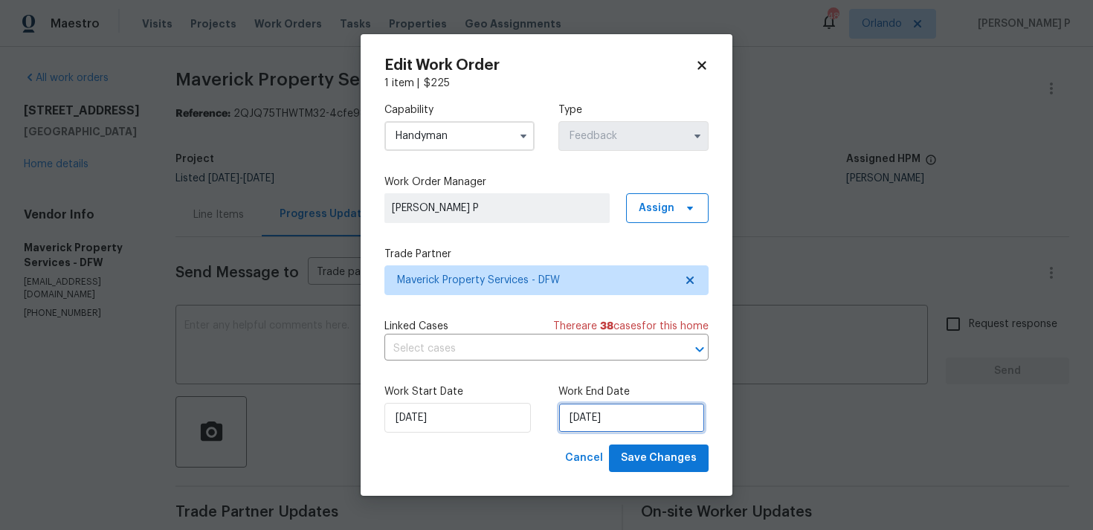
click at [571, 419] on input "14/08/2025" at bounding box center [631, 418] width 146 height 30
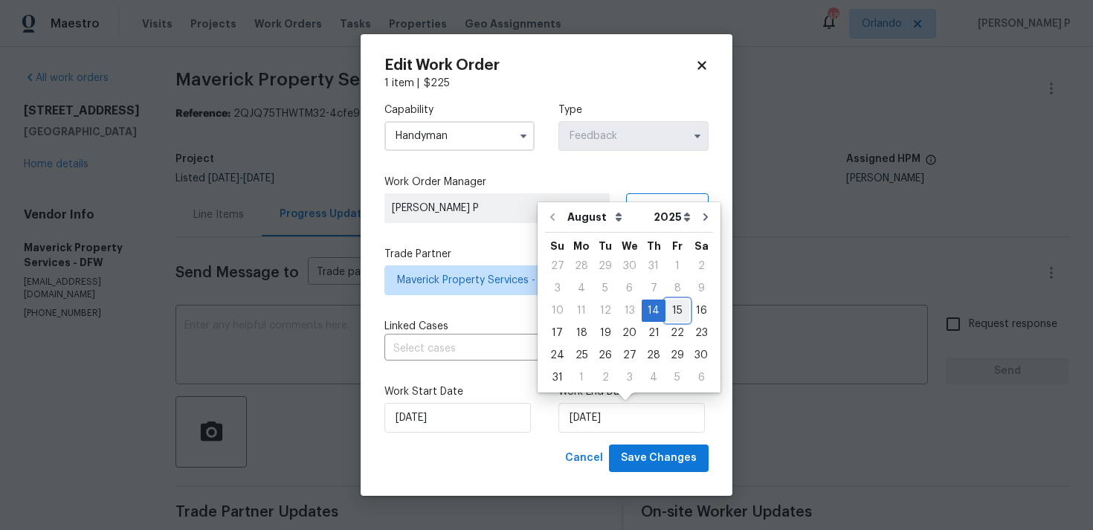
click at [665, 314] on div "15" at bounding box center [677, 310] width 24 height 21
type input "15/08/2025"
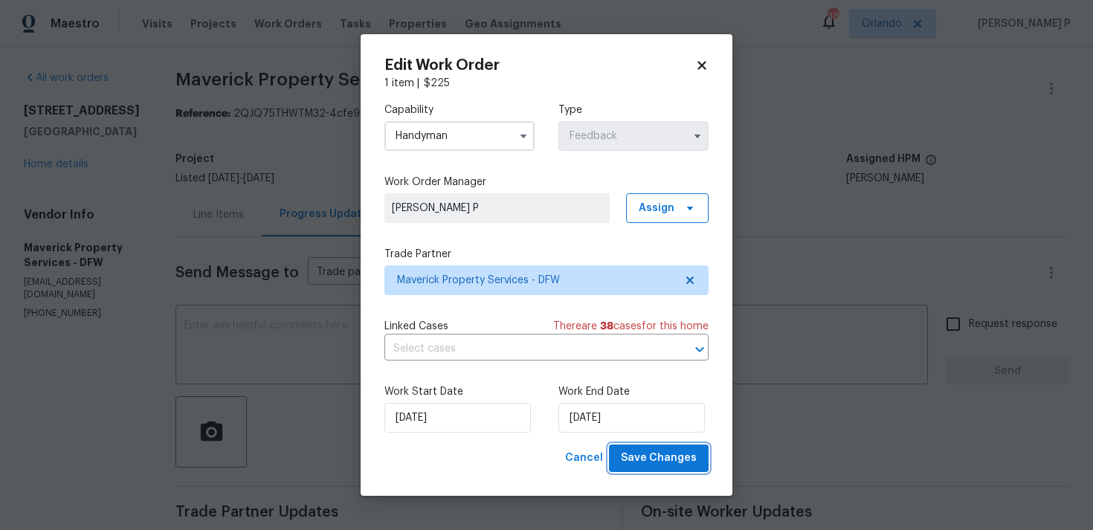
click at [641, 451] on span "Save Changes" at bounding box center [659, 458] width 76 height 19
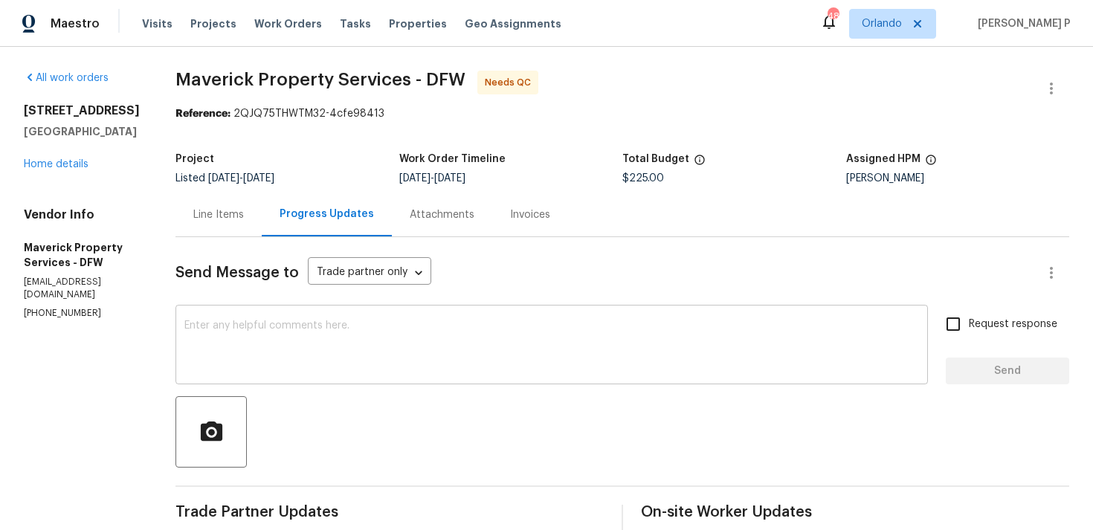
click at [387, 344] on textarea at bounding box center [551, 346] width 734 height 52
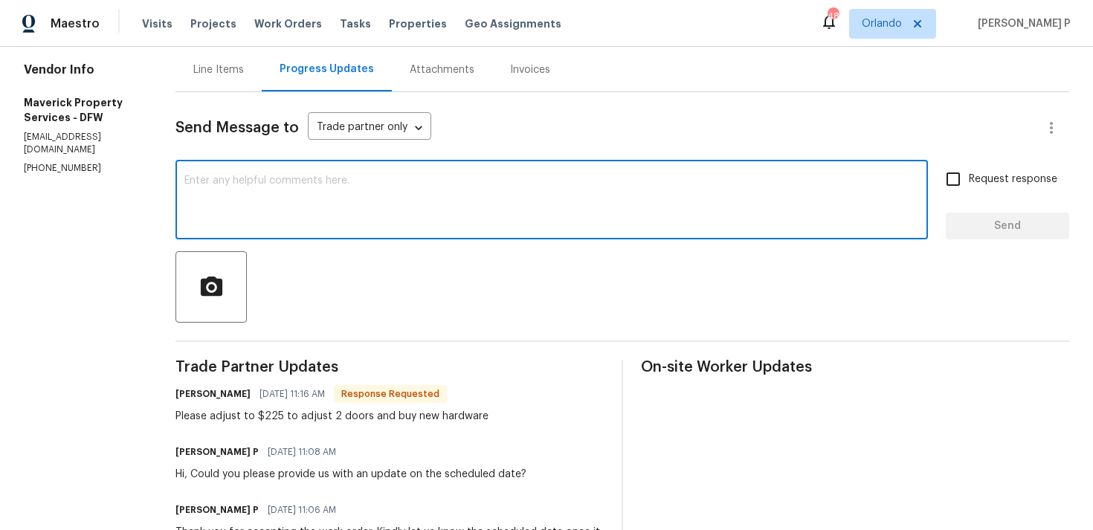
scroll to position [151, 0]
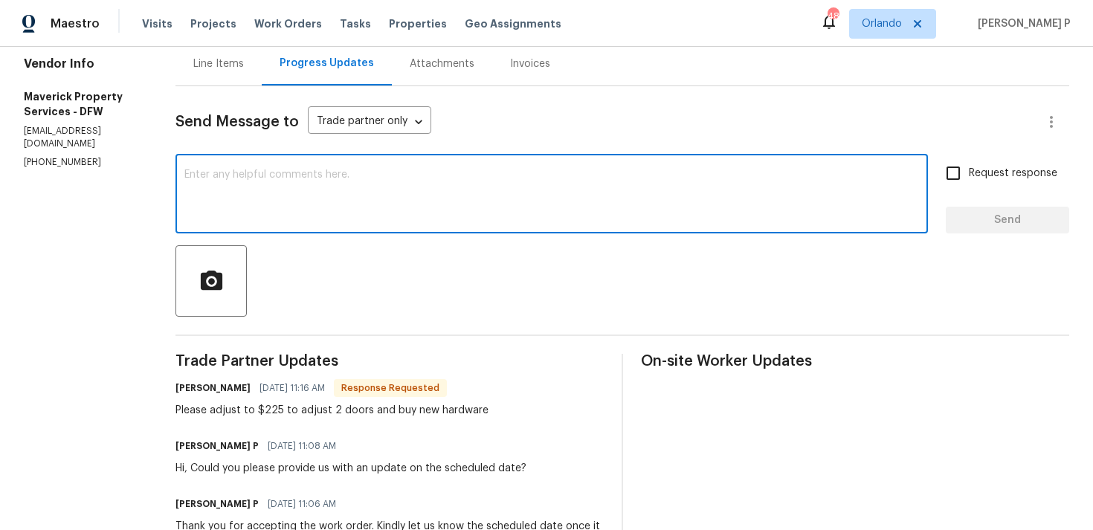
click at [364, 211] on textarea at bounding box center [551, 195] width 734 height 52
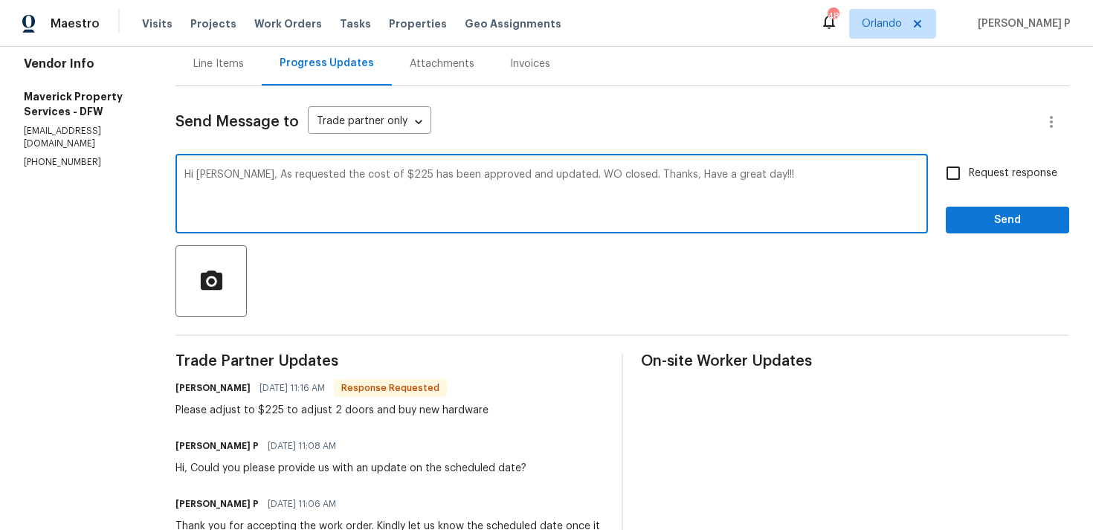
type textarea "Hi [PERSON_NAME], As requested the cost of $225 has been approved and updated. …"
click at [988, 218] on span "Send" at bounding box center [1007, 220] width 100 height 19
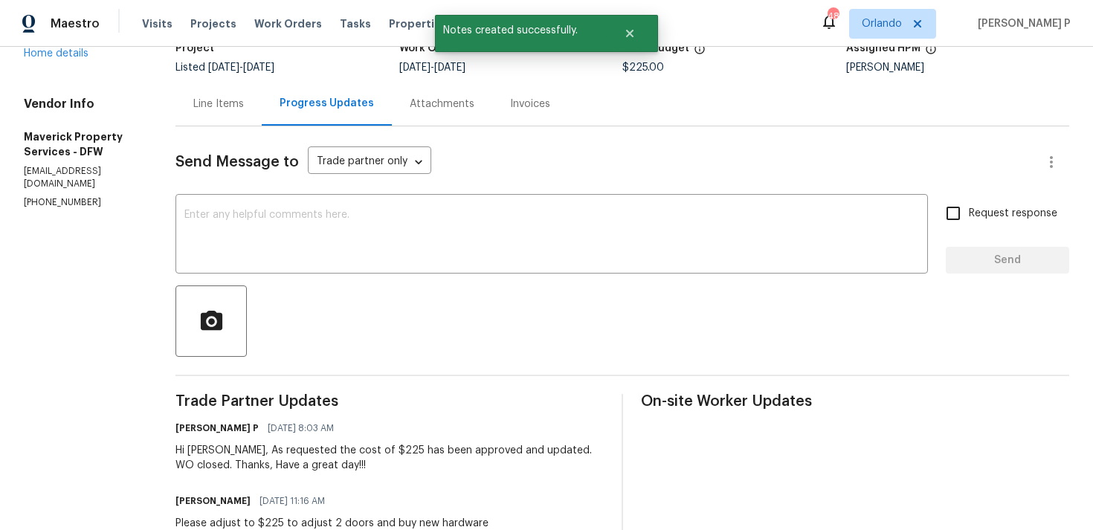
scroll to position [42, 0]
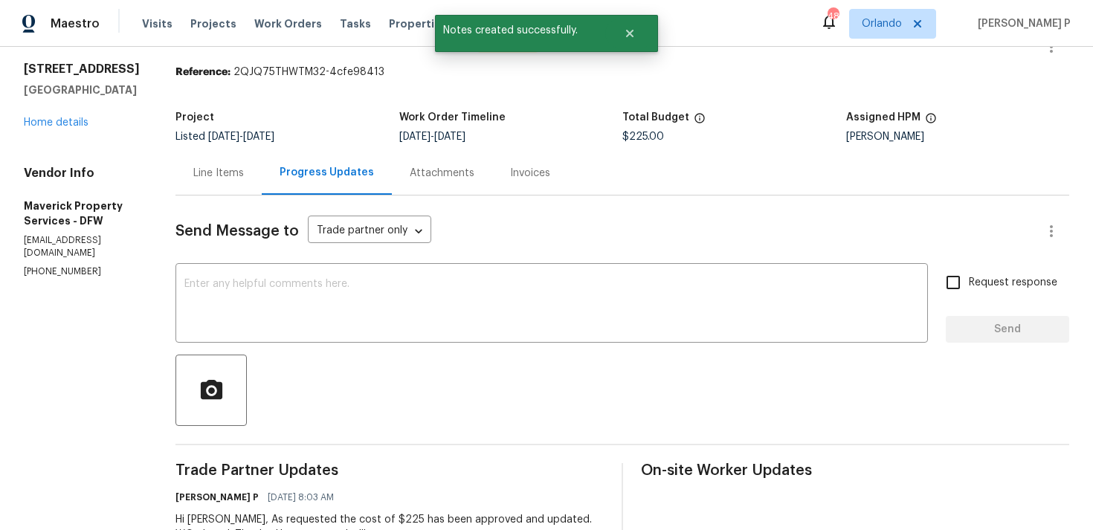
click at [244, 174] on div "Line Items" at bounding box center [218, 173] width 51 height 15
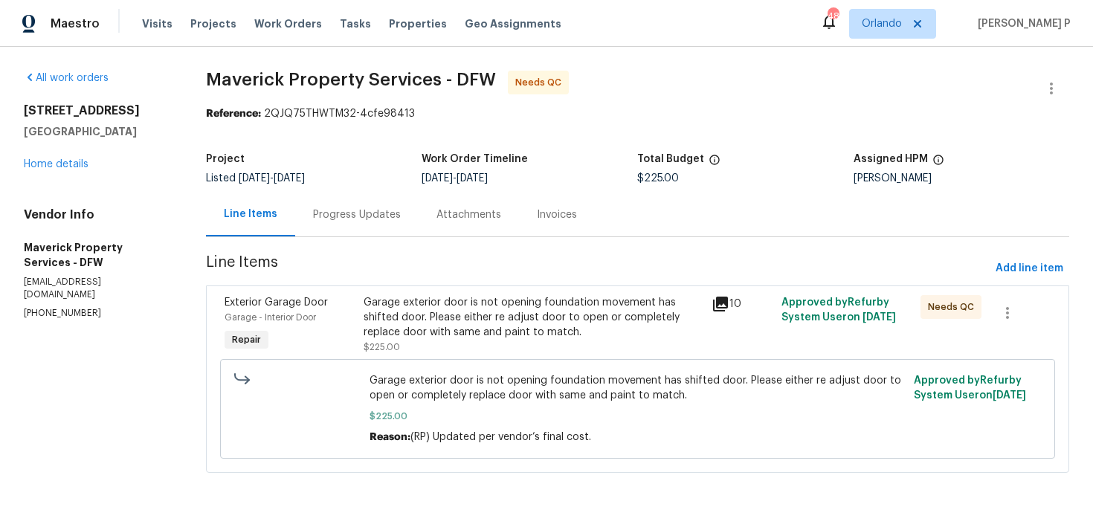
click at [445, 333] on div "Garage exterior door is not opening foundation movement has shifted door. Pleas…" at bounding box center [533, 317] width 339 height 45
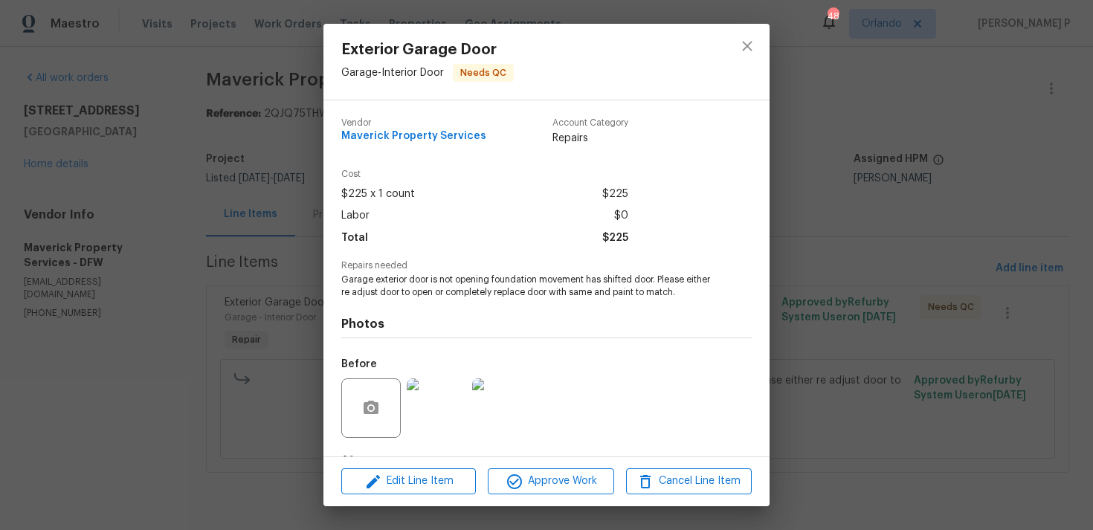
scroll to position [93, 0]
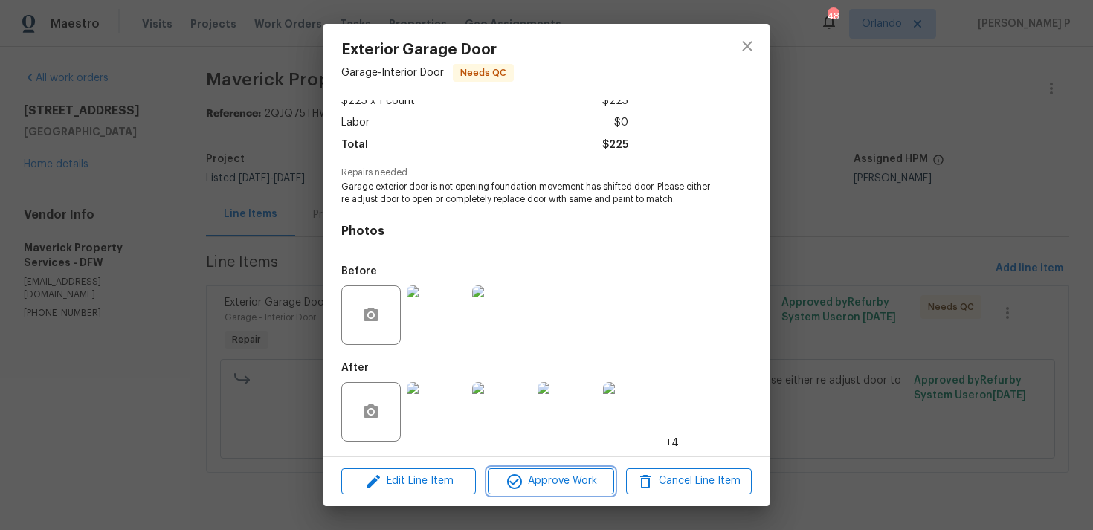
click at [547, 482] on span "Approve Work" at bounding box center [550, 481] width 117 height 19
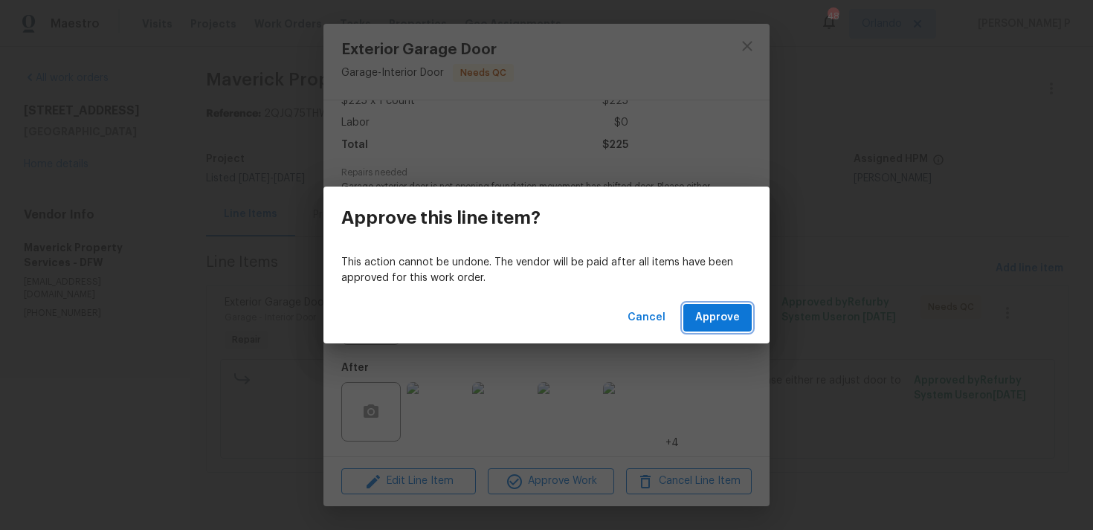
click at [700, 329] on button "Approve" at bounding box center [717, 318] width 68 height 28
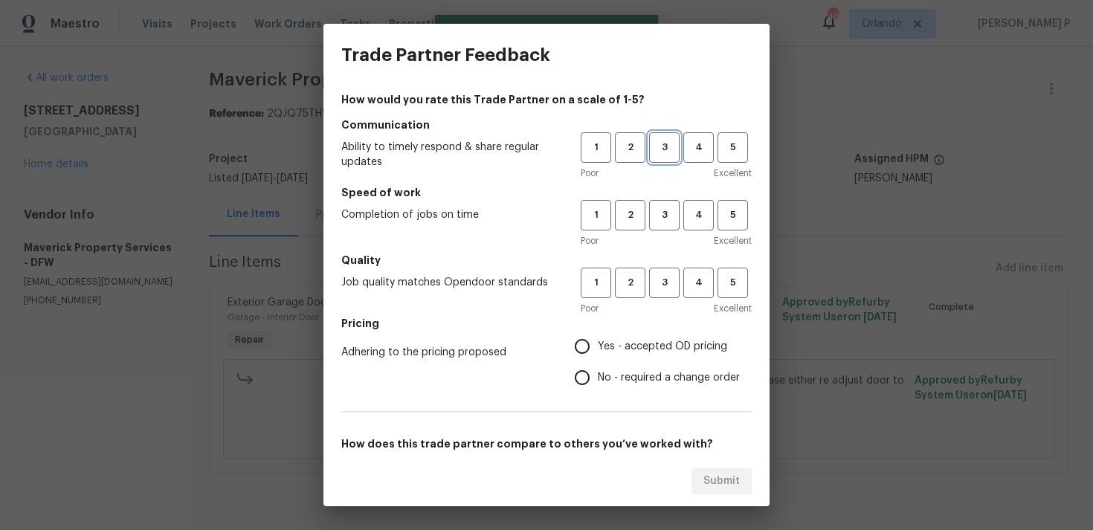
click at [659, 156] on button "3" at bounding box center [664, 147] width 30 height 30
click at [663, 231] on div "1 2 3 4 5 Poor Excellent" at bounding box center [666, 224] width 171 height 48
click at [665, 218] on span "3" at bounding box center [664, 215] width 28 height 17
click at [663, 299] on div "1 2 3 4 5 Poor Excellent" at bounding box center [666, 292] width 171 height 48
click at [662, 274] on span "3" at bounding box center [664, 282] width 28 height 17
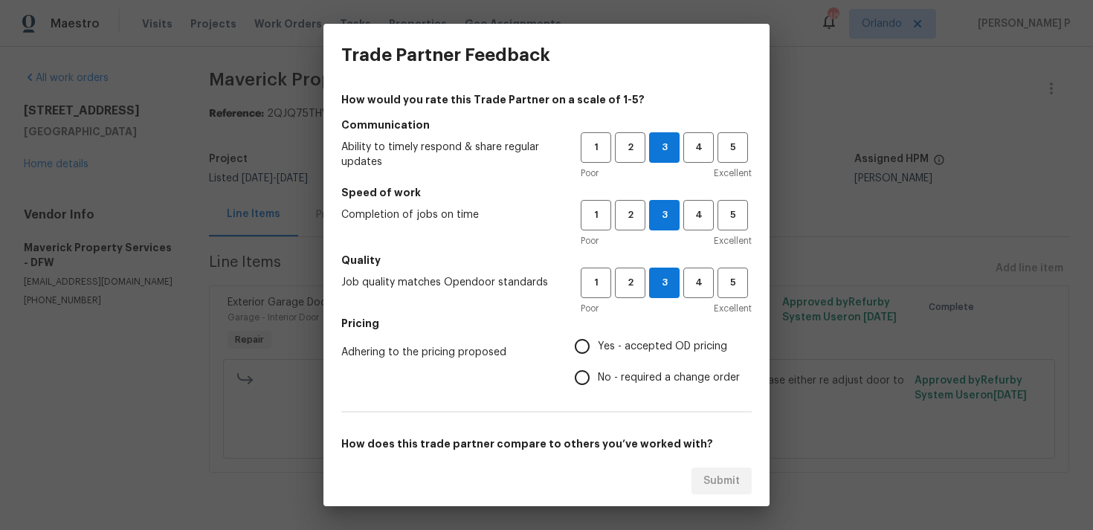
click at [618, 376] on span "No - required a change order" at bounding box center [669, 378] width 142 height 16
click at [598, 376] on input "No - required a change order" at bounding box center [581, 377] width 31 height 31
radio input "true"
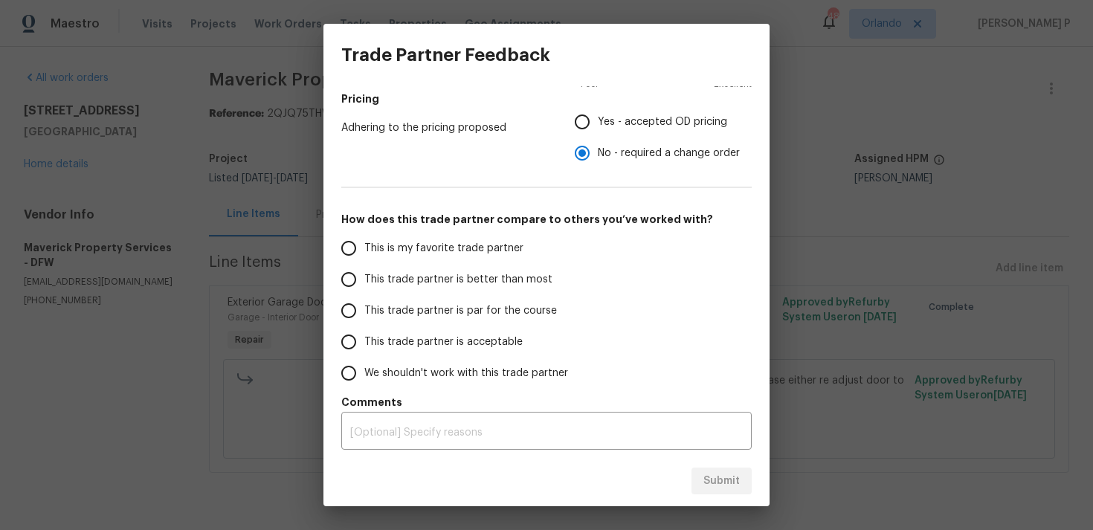
click at [475, 310] on span "This trade partner is par for the course" at bounding box center [460, 311] width 193 height 16
click at [364, 310] on input "This trade partner is par for the course" at bounding box center [348, 310] width 31 height 31
click at [721, 478] on span "Submit" at bounding box center [721, 481] width 36 height 19
radio input "true"
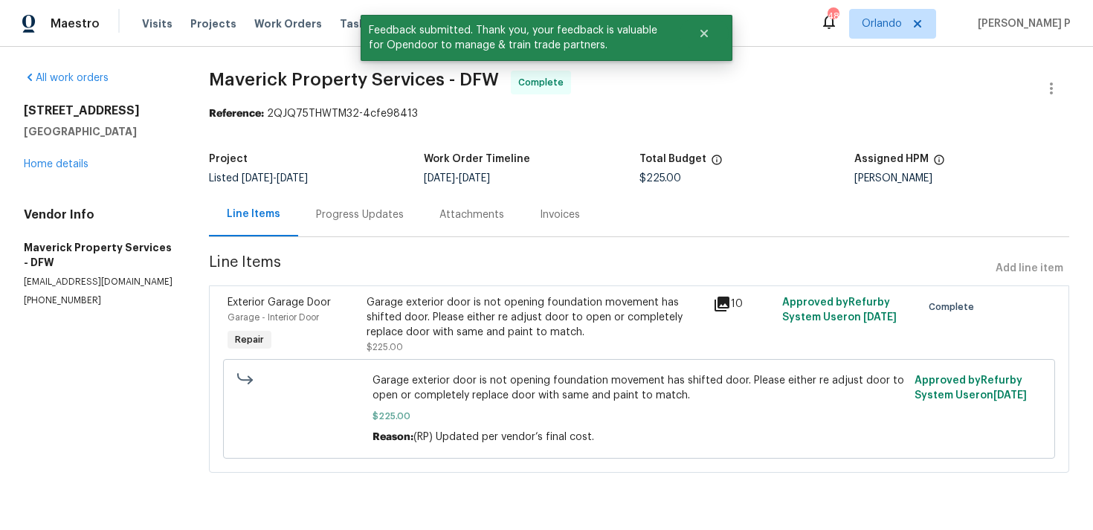
click at [404, 215] on div "Progress Updates" at bounding box center [360, 214] width 88 height 15
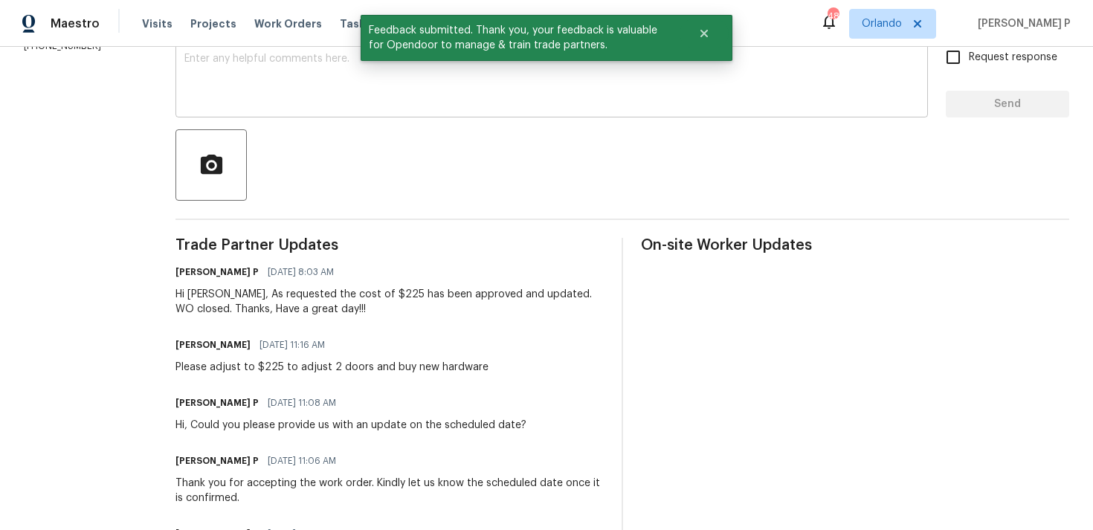
scroll to position [288, 0]
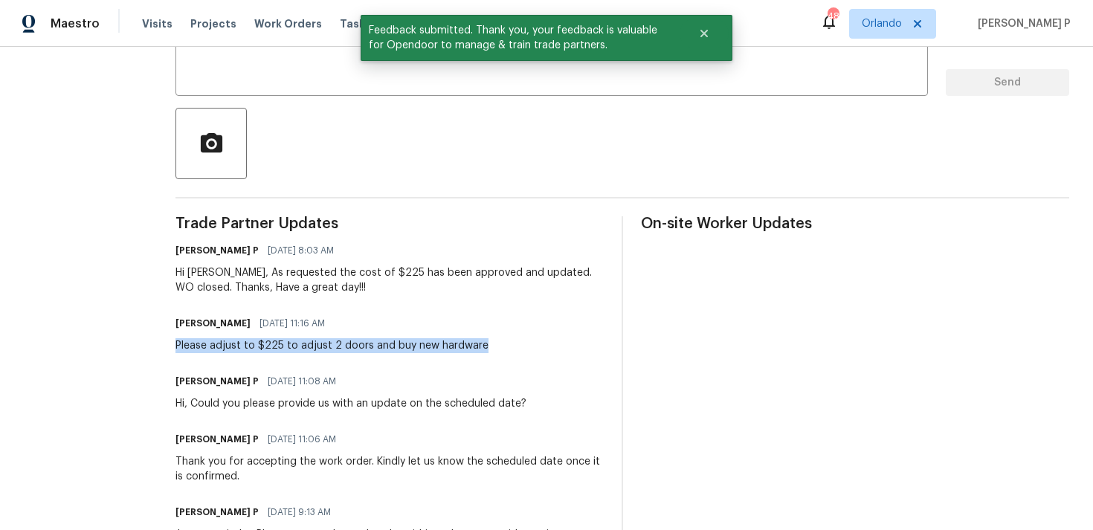
drag, startPoint x: 236, startPoint y: 345, endPoint x: 558, endPoint y: 346, distance: 321.1
click at [558, 346] on div "All work orders [STREET_ADDRESS] Home details Vendor Info Maverick Property Ser…" at bounding box center [546, 229] width 1093 height 943
copy div "Please adjust to $225 to adjust 2 doors and buy new hardware"
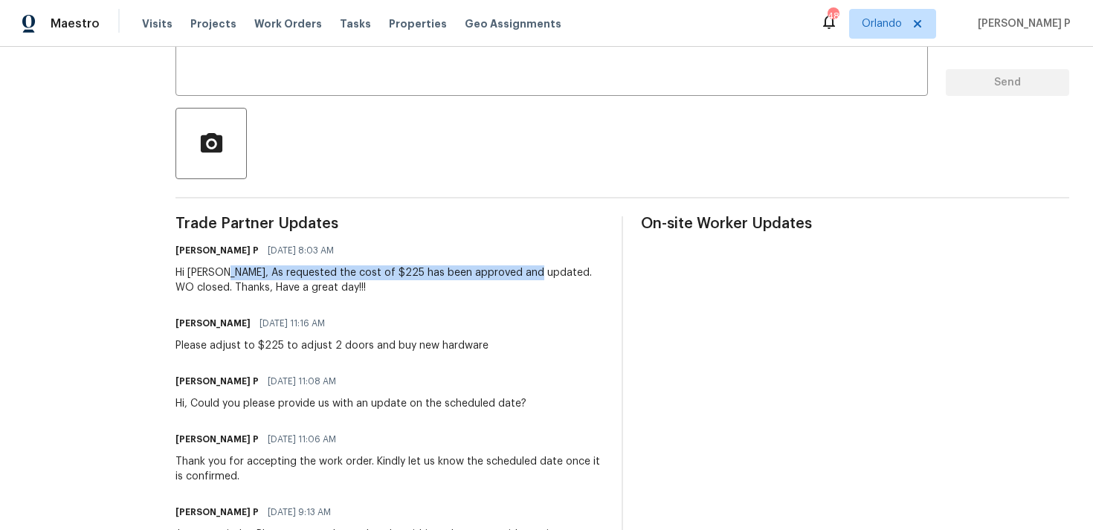
drag, startPoint x: 280, startPoint y: 271, endPoint x: 587, endPoint y: 271, distance: 307.8
click at [587, 271] on div "Hi [PERSON_NAME], As requested the cost of $225 has been approved and updated. …" at bounding box center [389, 280] width 428 height 30
copy div "As requested the cost of $225 has been approved and updated"
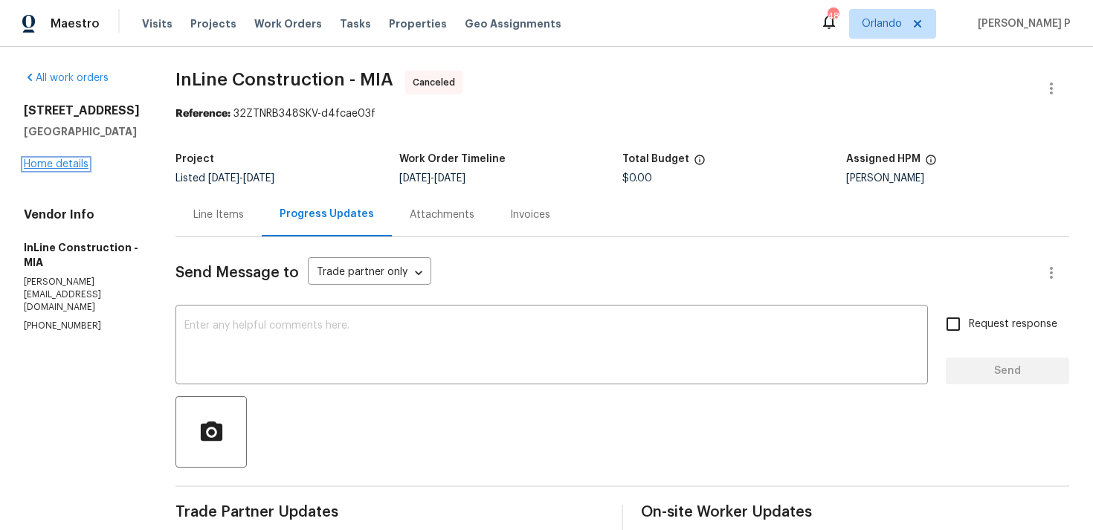
click at [66, 169] on link "Home details" at bounding box center [56, 164] width 65 height 10
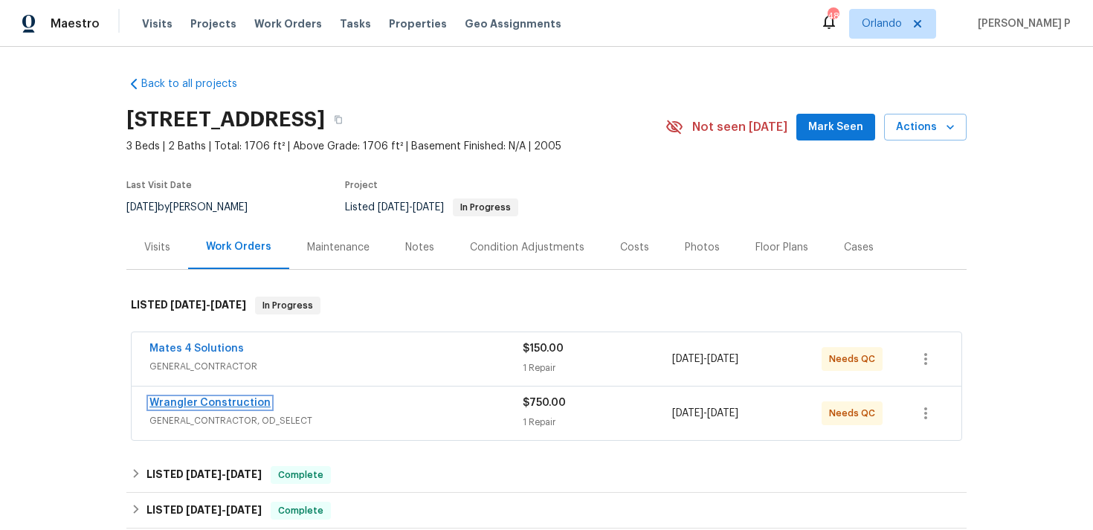
click at [207, 403] on link "Wrangler Construction" at bounding box center [209, 403] width 121 height 10
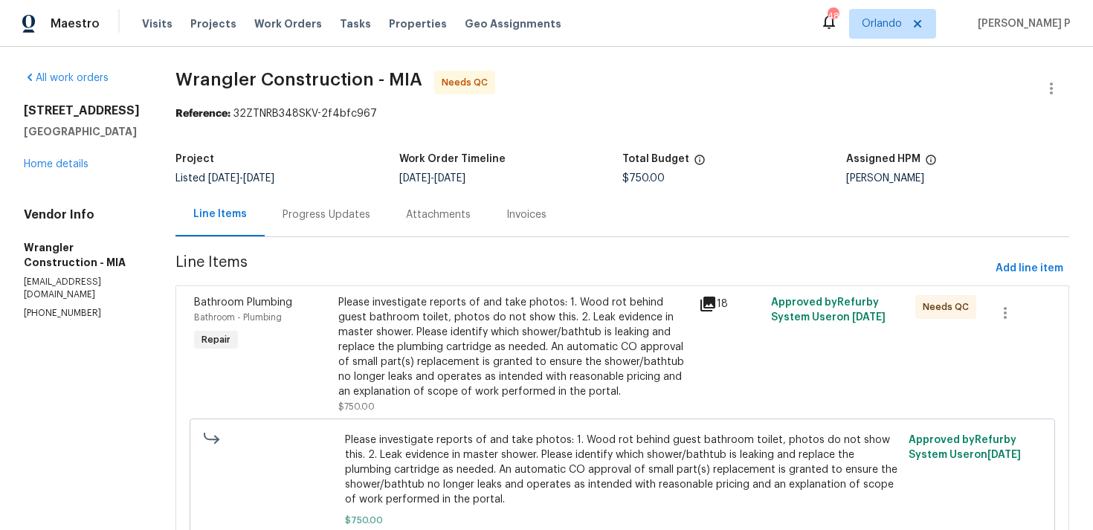
click at [290, 212] on div "Progress Updates" at bounding box center [326, 214] width 88 height 15
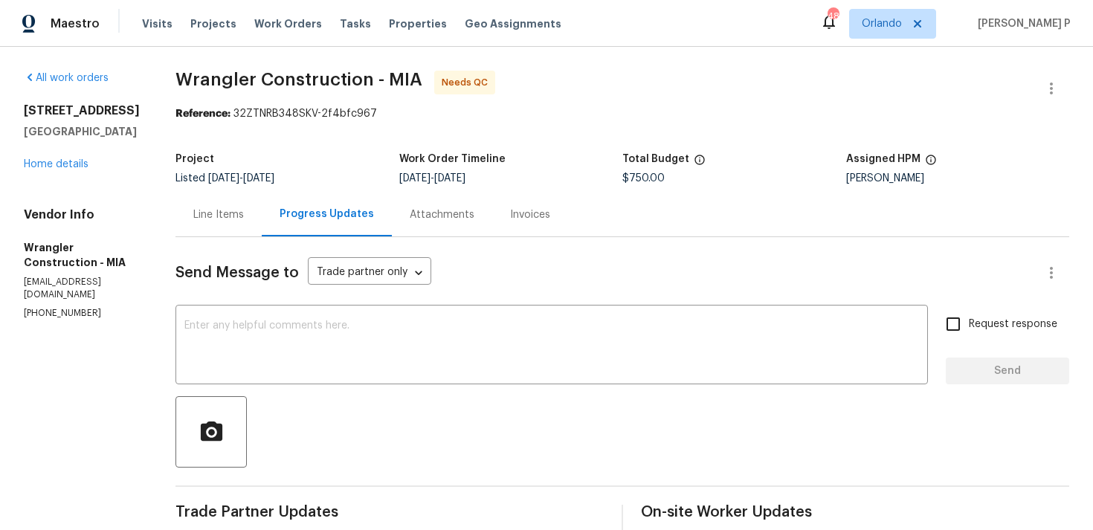
click at [175, 225] on div "Line Items" at bounding box center [218, 215] width 86 height 44
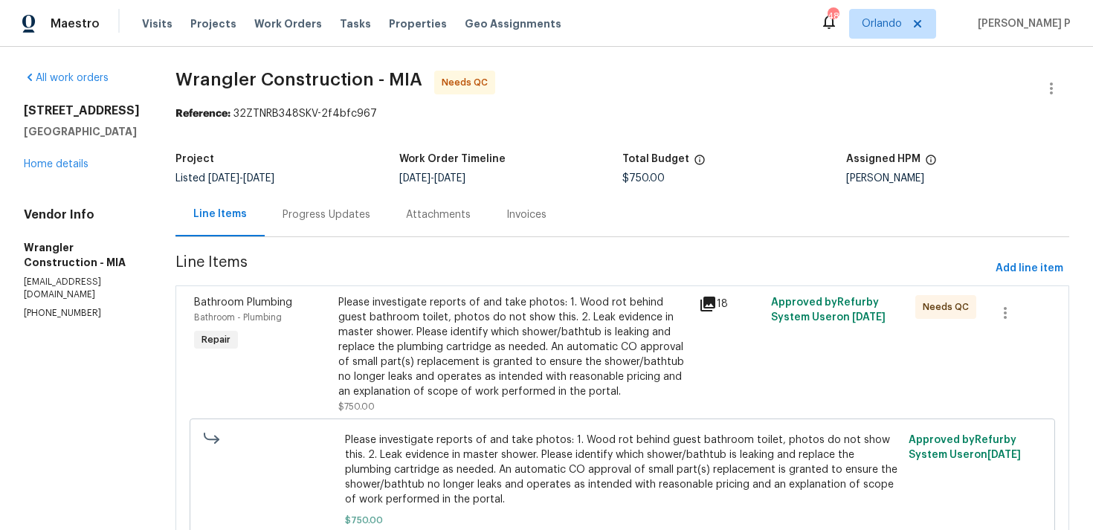
click at [462, 349] on div "Please investigate reports of and take photos: 1. Wood rot behind guest bathroo…" at bounding box center [514, 347] width 352 height 104
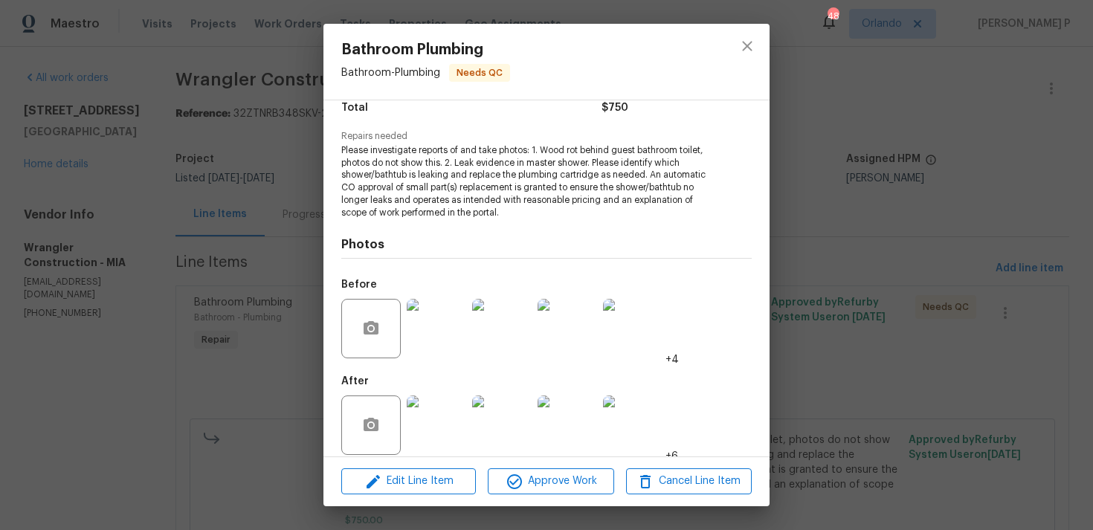
scroll to position [142, 0]
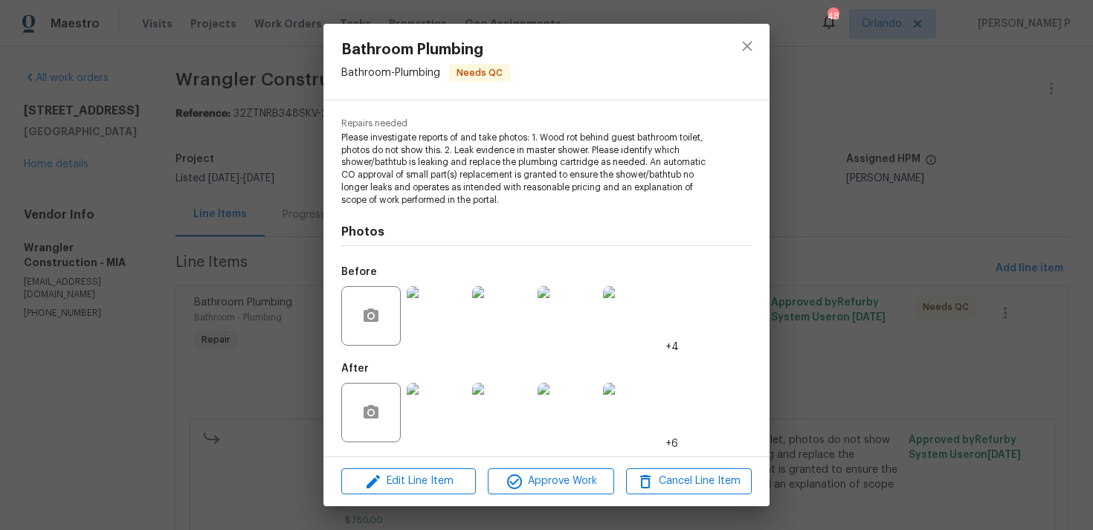
click at [450, 334] on img at bounding box center [436, 315] width 59 height 59
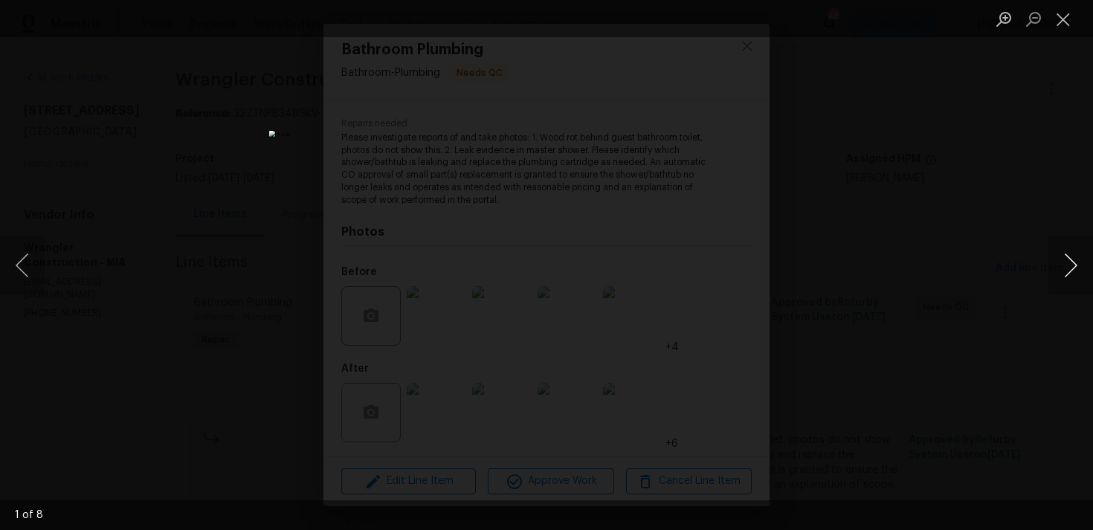
click at [1067, 270] on button "Next image" at bounding box center [1070, 265] width 45 height 59
click at [1059, 2] on li "Lightbox" at bounding box center [1063, 18] width 30 height 37
click at [1061, 10] on button "Close lightbox" at bounding box center [1063, 19] width 30 height 26
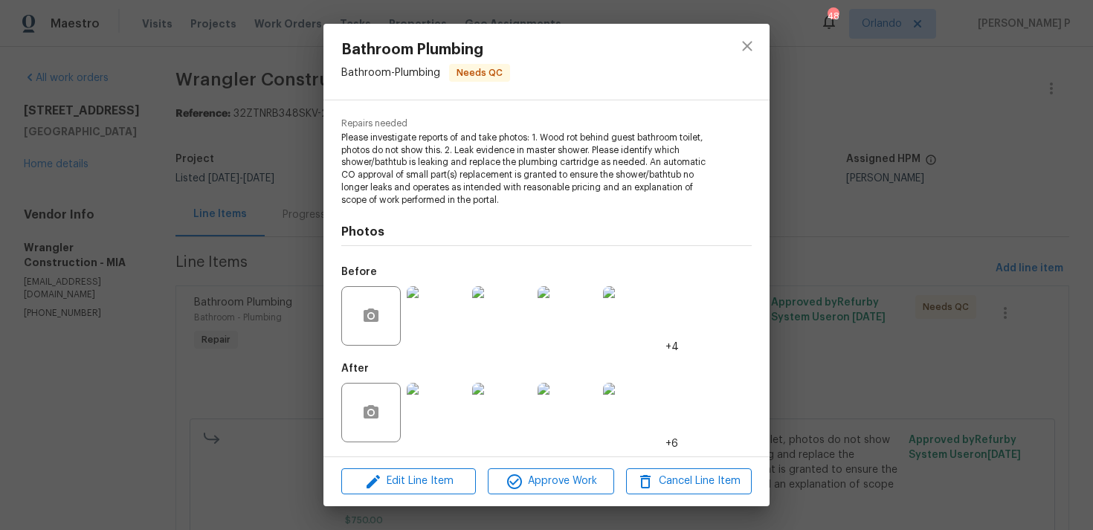
click at [421, 392] on img at bounding box center [436, 412] width 59 height 59
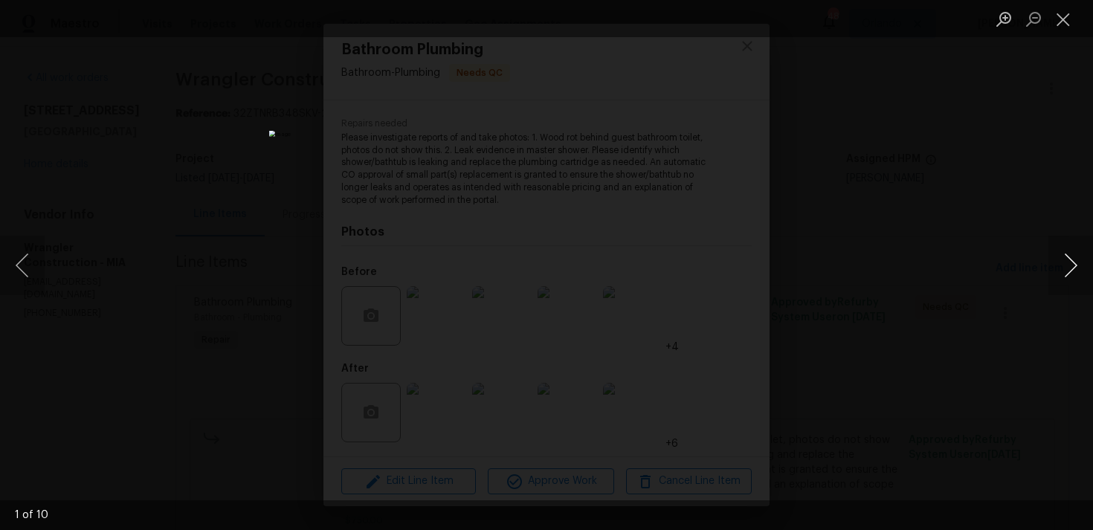
click at [1070, 262] on button "Next image" at bounding box center [1070, 265] width 45 height 59
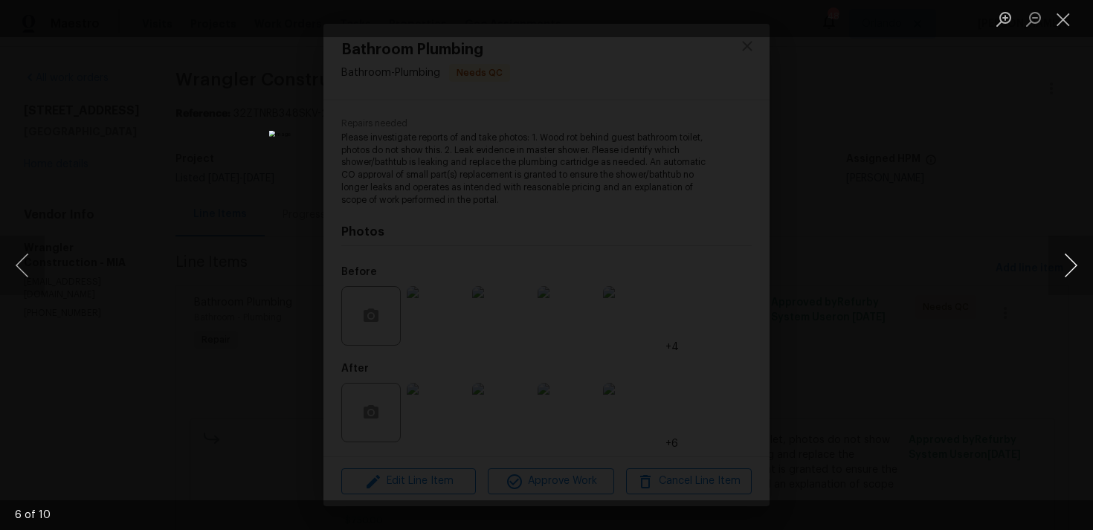
click at [1070, 262] on button "Next image" at bounding box center [1070, 265] width 45 height 59
click at [1064, 29] on button "Close lightbox" at bounding box center [1063, 19] width 30 height 26
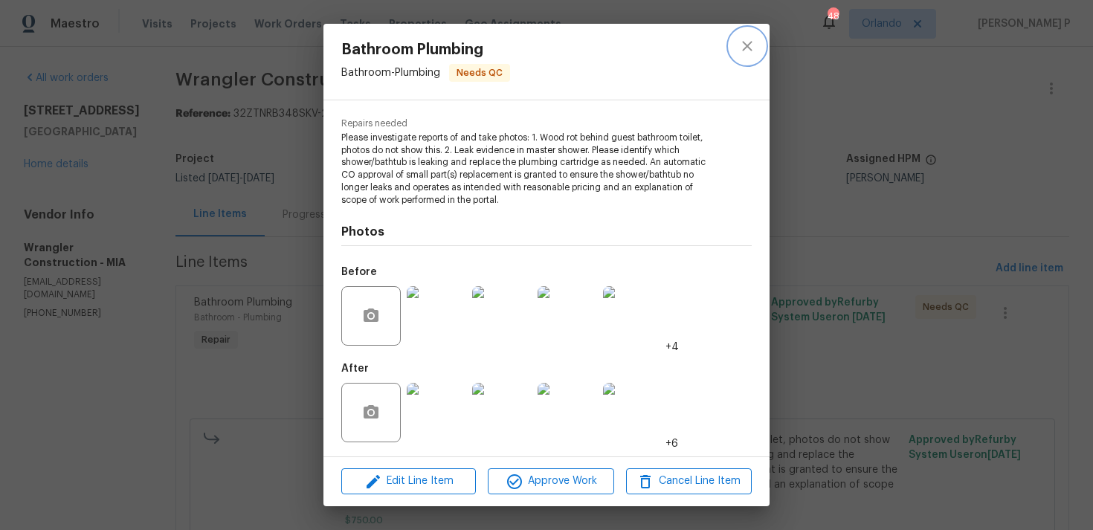
click at [743, 52] on icon "close" at bounding box center [747, 46] width 18 height 18
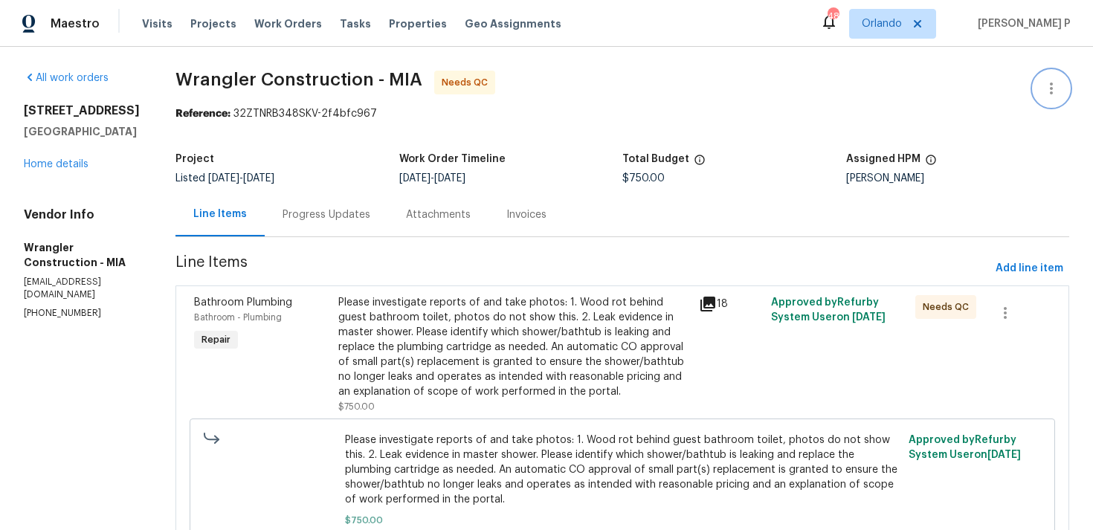
click at [1053, 82] on icon "button" at bounding box center [1051, 89] width 18 height 18
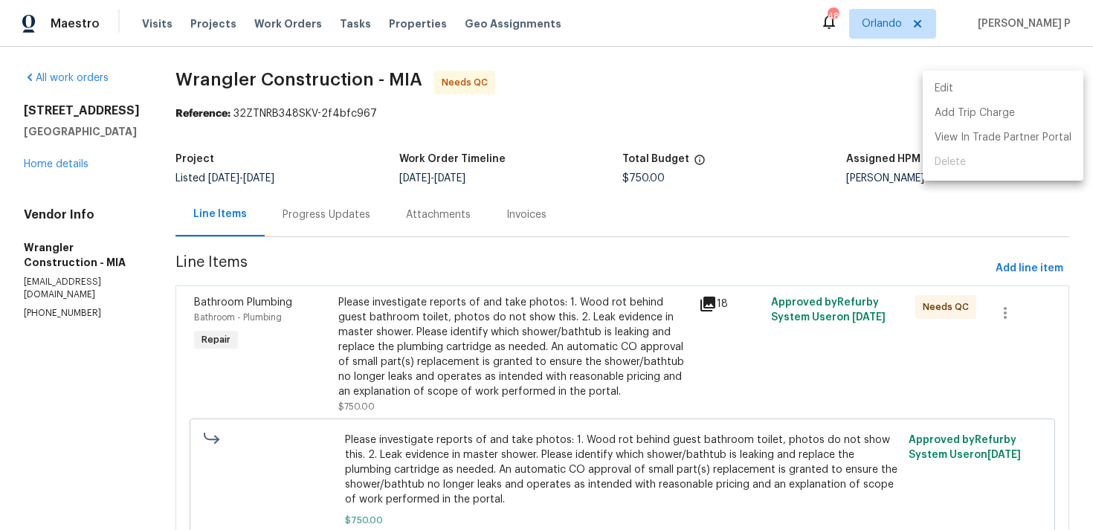
click at [1003, 88] on li "Edit" at bounding box center [1003, 89] width 161 height 25
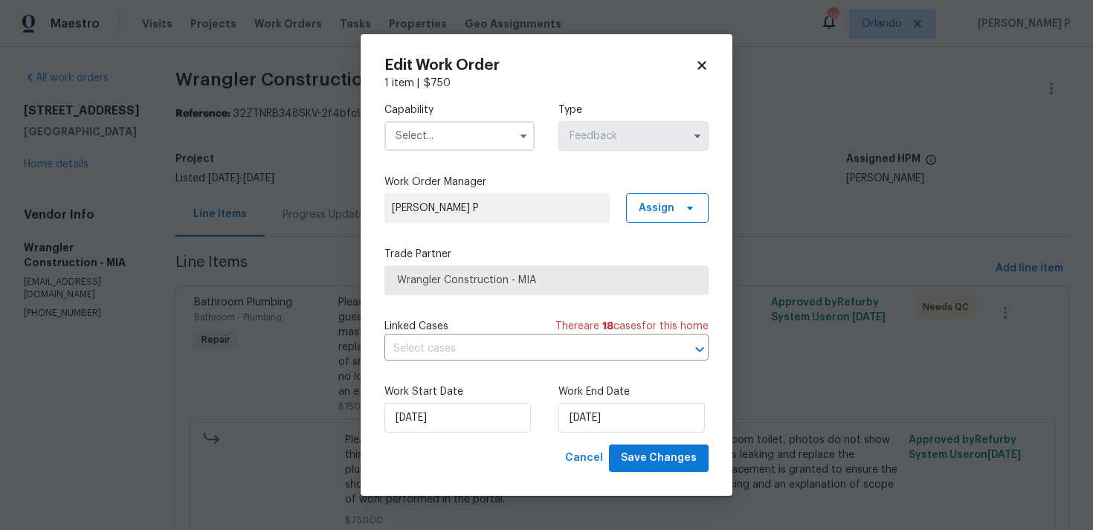
click at [496, 134] on input "text" at bounding box center [459, 136] width 150 height 30
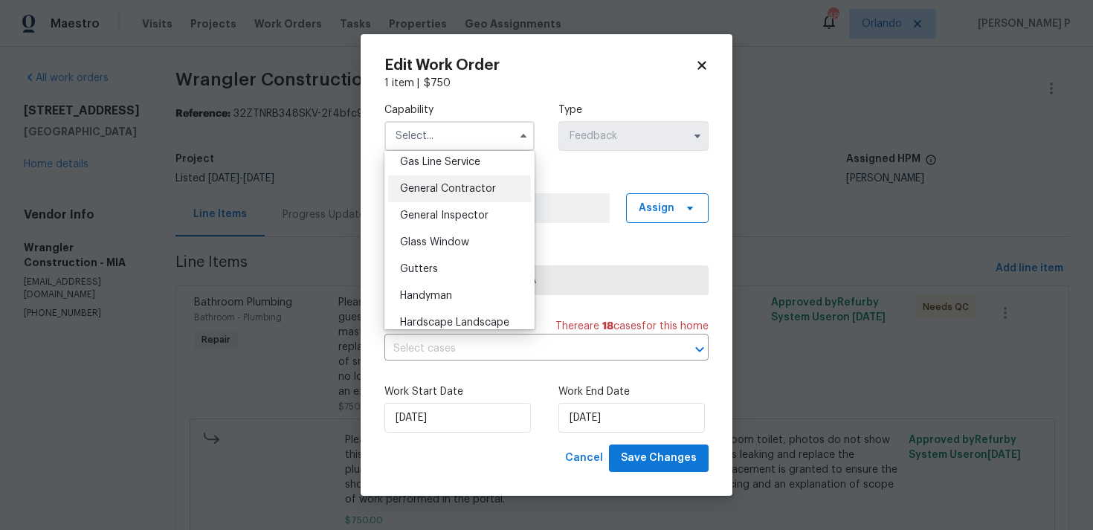
scroll to position [696, 0]
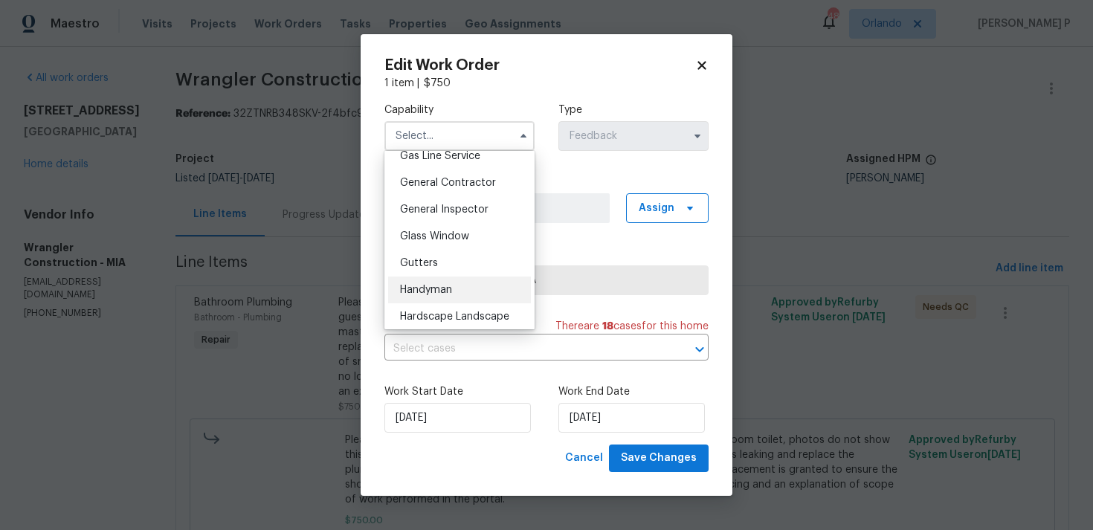
click at [439, 292] on span "Handyman" at bounding box center [426, 290] width 52 height 10
type input "Handyman"
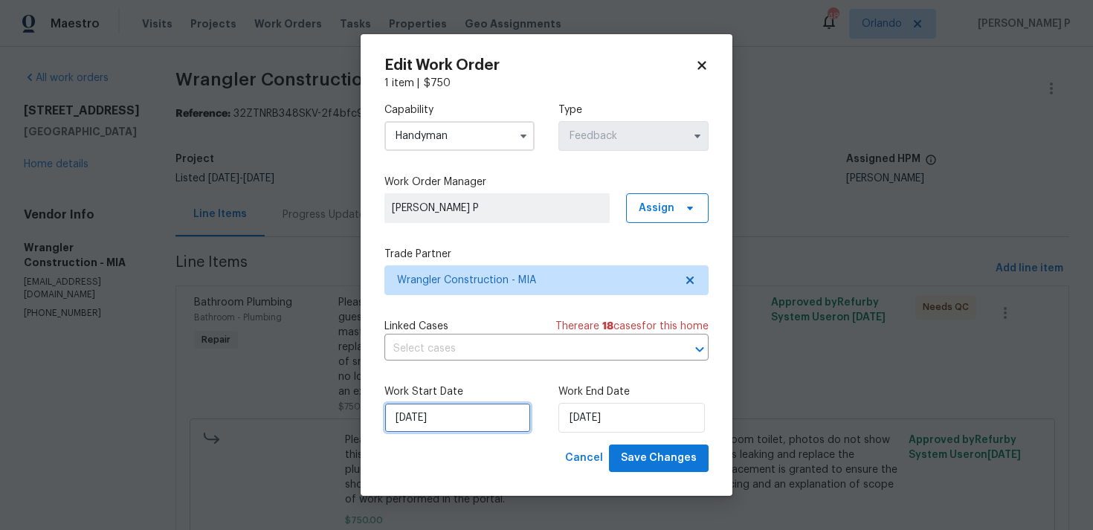
click at [469, 419] on input "13/08/2025" at bounding box center [457, 418] width 146 height 30
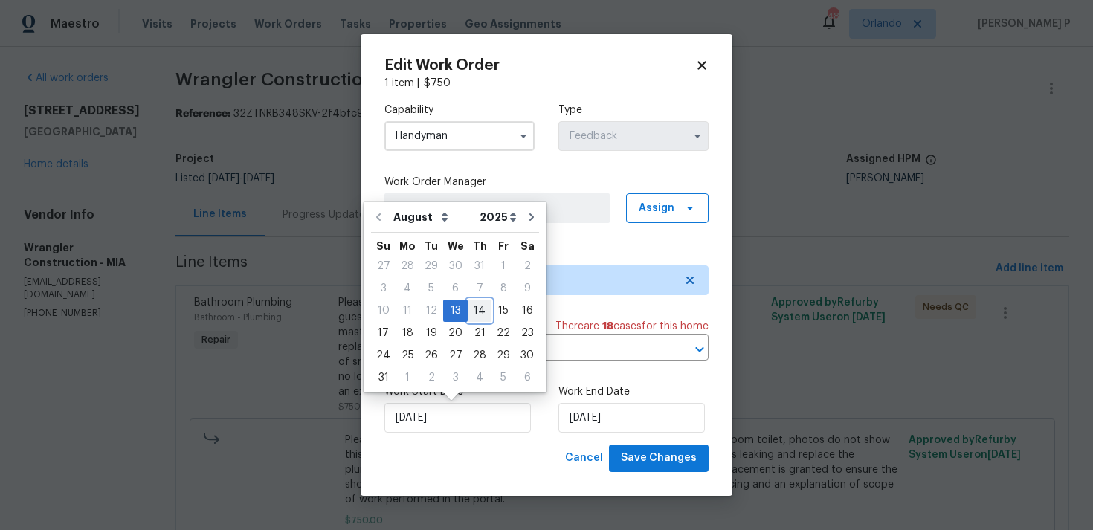
click at [474, 320] on div "14" at bounding box center [480, 310] width 24 height 21
type input "14/08/2025"
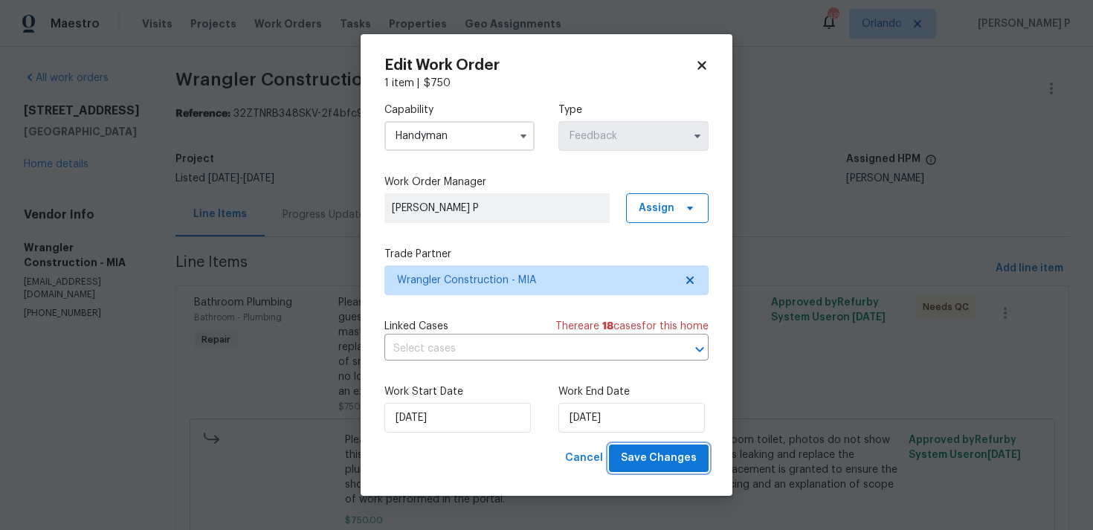
click at [642, 456] on span "Save Changes" at bounding box center [659, 458] width 76 height 19
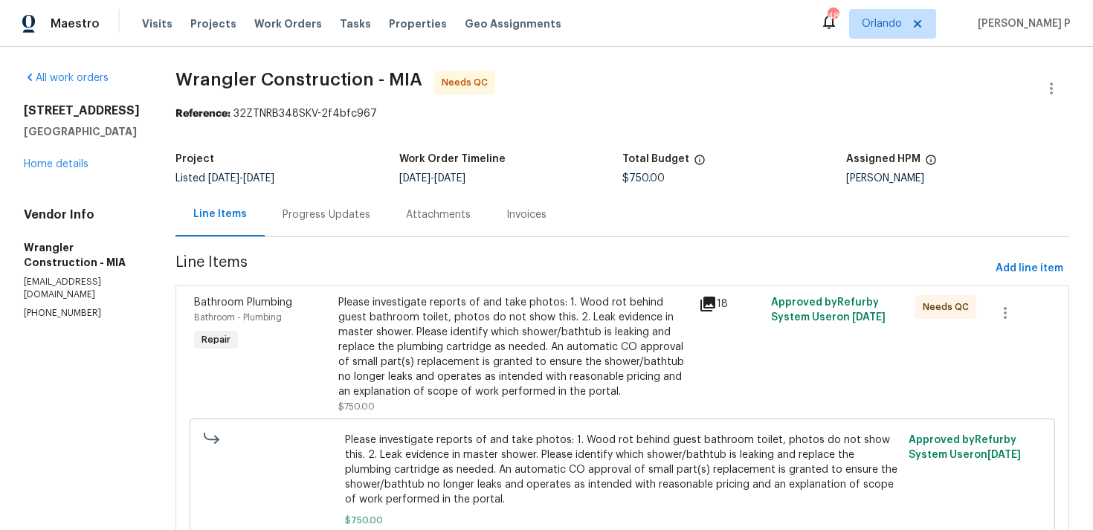
click at [282, 211] on div "Progress Updates" at bounding box center [326, 214] width 88 height 15
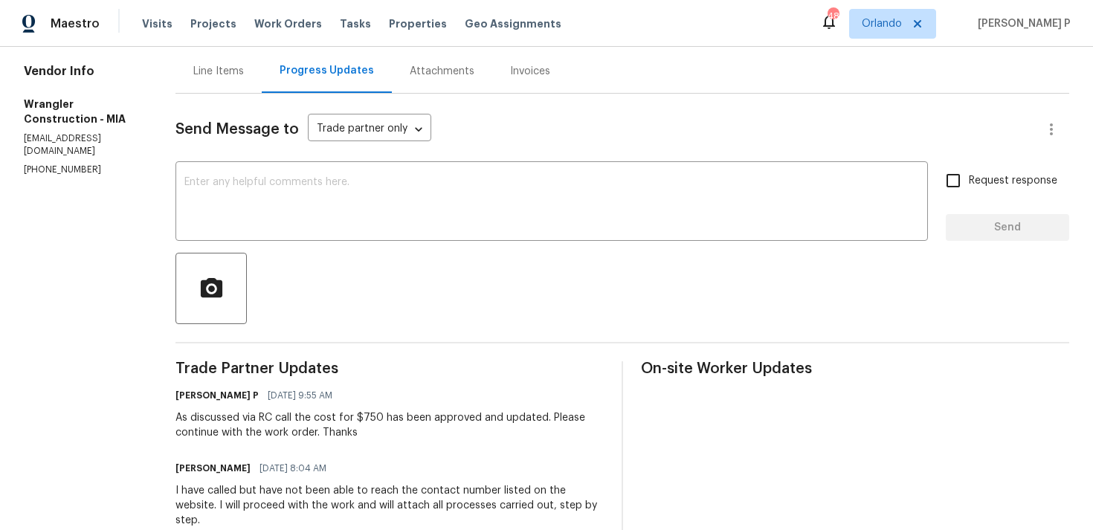
scroll to position [163, 0]
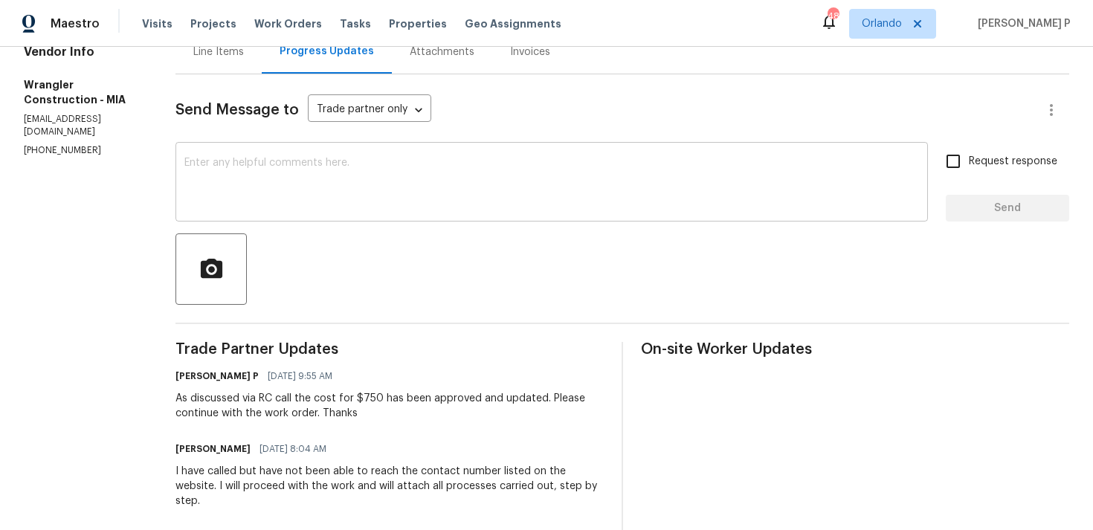
click at [375, 198] on textarea at bounding box center [551, 184] width 734 height 52
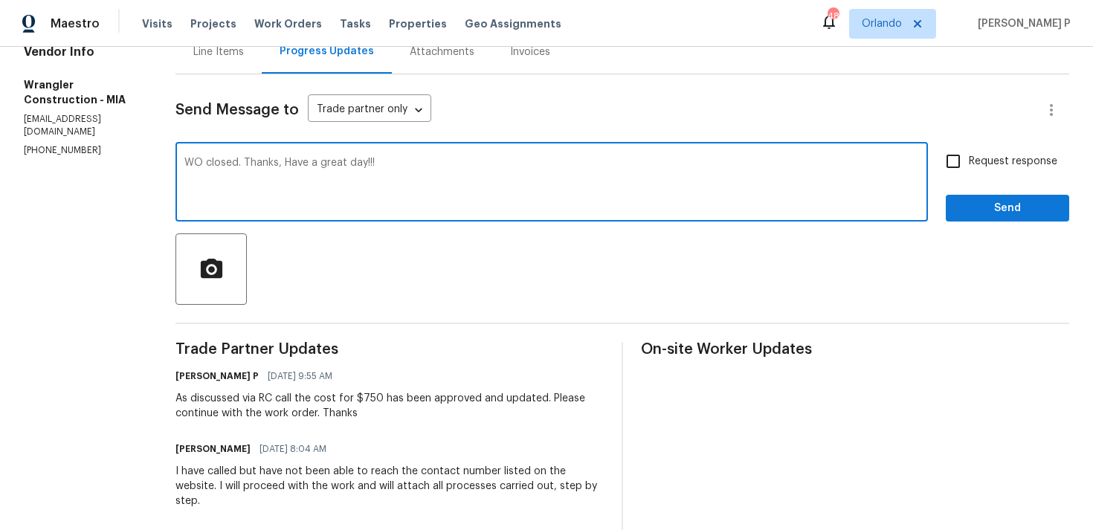
type textarea "WO closed. Thanks, Have a great day!!!"
click at [1024, 213] on span "Send" at bounding box center [1007, 208] width 100 height 19
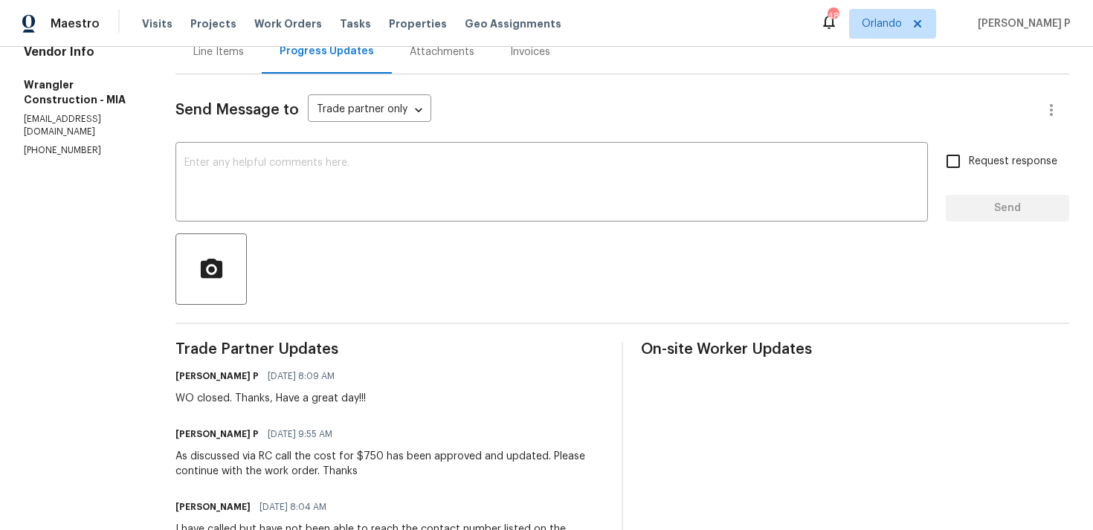
scroll to position [0, 0]
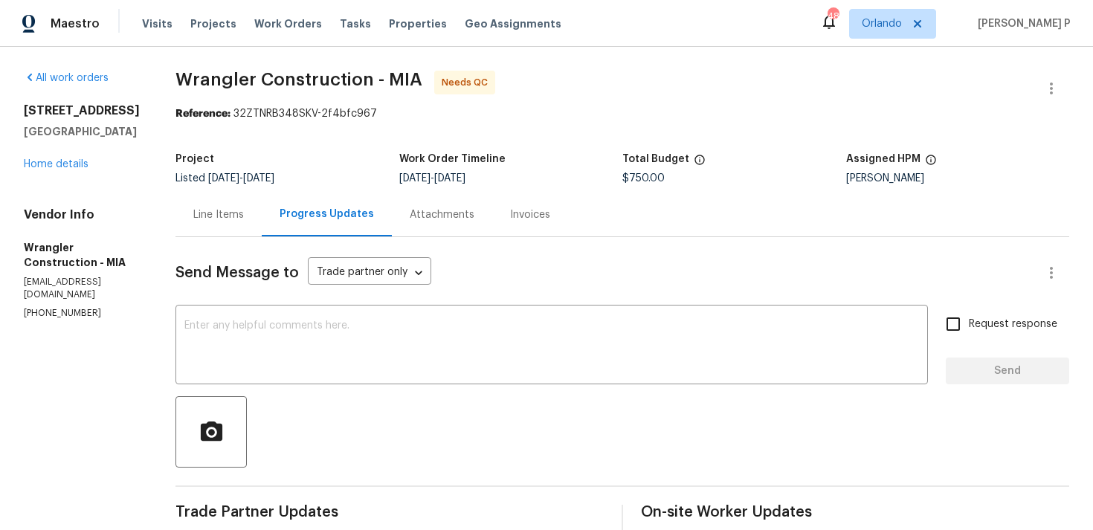
click at [193, 219] on div "Line Items" at bounding box center [218, 214] width 51 height 15
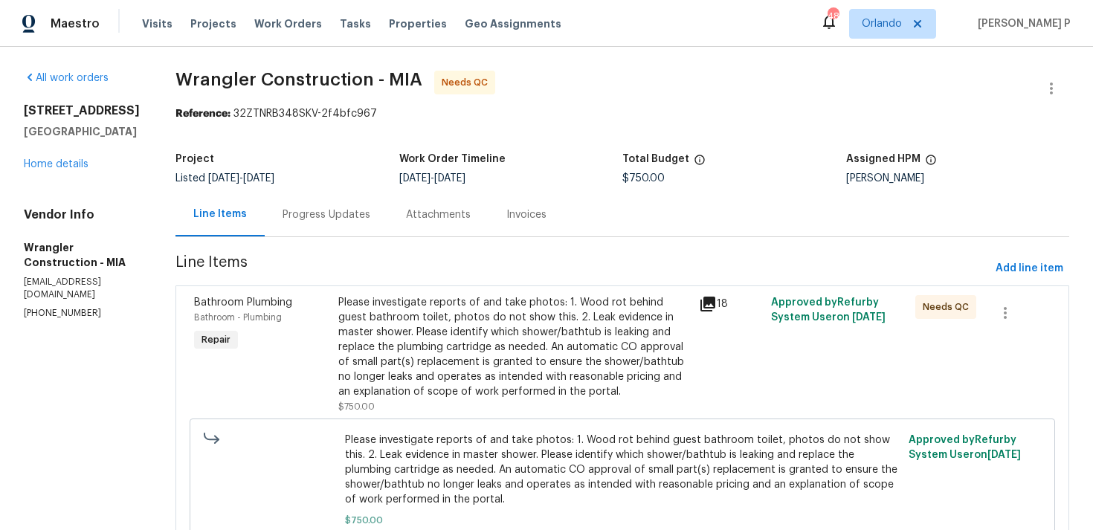
click at [472, 340] on div "Please investigate reports of and take photos: 1. Wood rot behind guest bathroo…" at bounding box center [514, 347] width 352 height 104
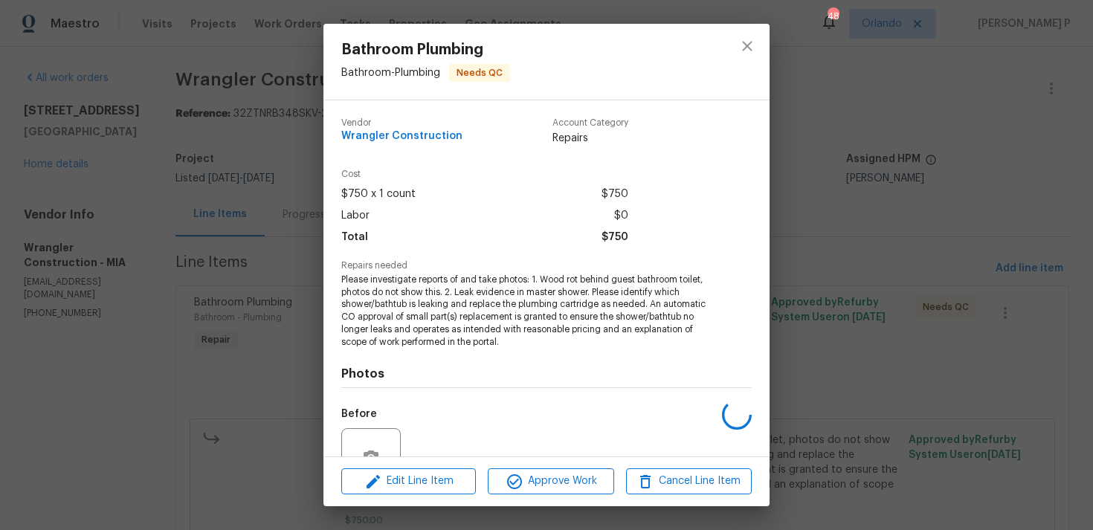
scroll to position [142, 0]
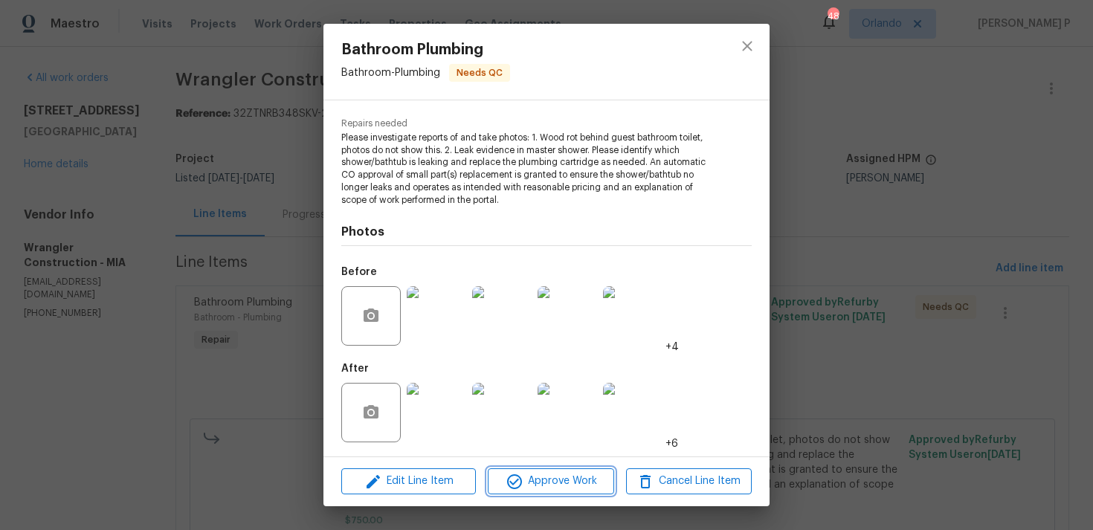
click at [561, 477] on span "Approve Work" at bounding box center [550, 481] width 117 height 19
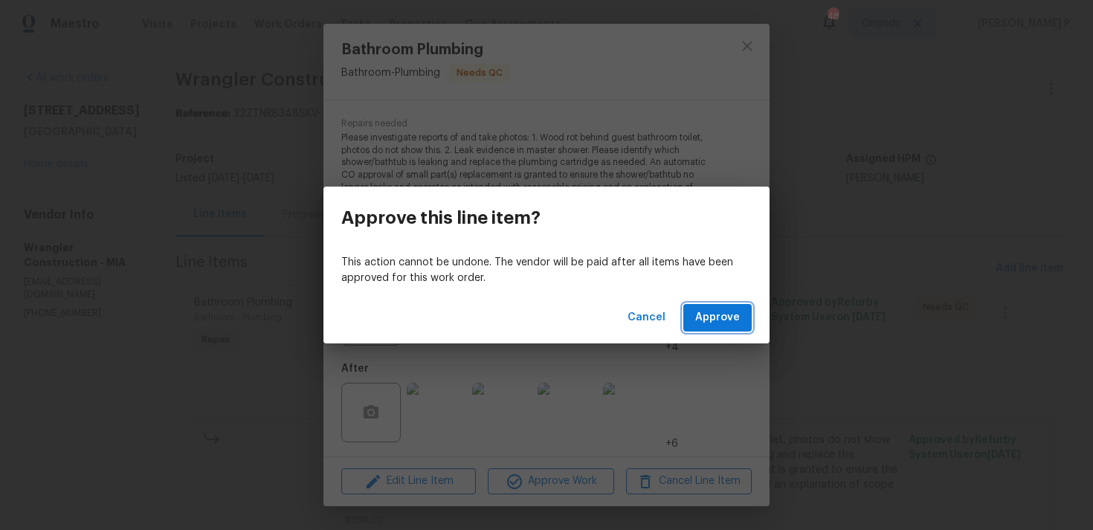
click at [739, 322] on span "Approve" at bounding box center [717, 318] width 45 height 19
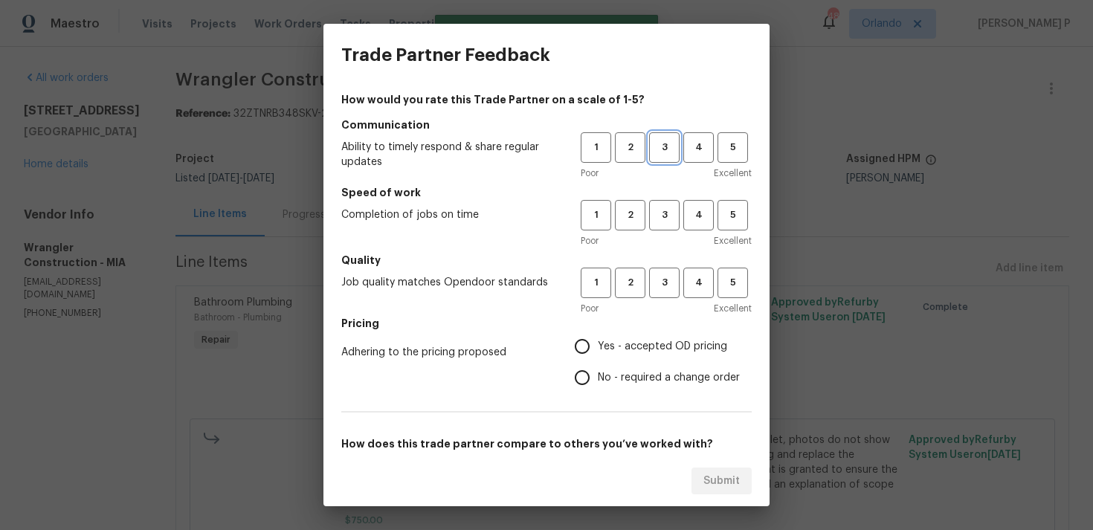
click at [665, 142] on span "3" at bounding box center [664, 147] width 28 height 17
click at [664, 223] on span "3" at bounding box center [664, 215] width 28 height 17
click at [666, 276] on span "3" at bounding box center [664, 282] width 28 height 17
click at [656, 375] on span "No - required a change order" at bounding box center [669, 378] width 142 height 16
click at [598, 375] on input "No - required a change order" at bounding box center [581, 377] width 31 height 31
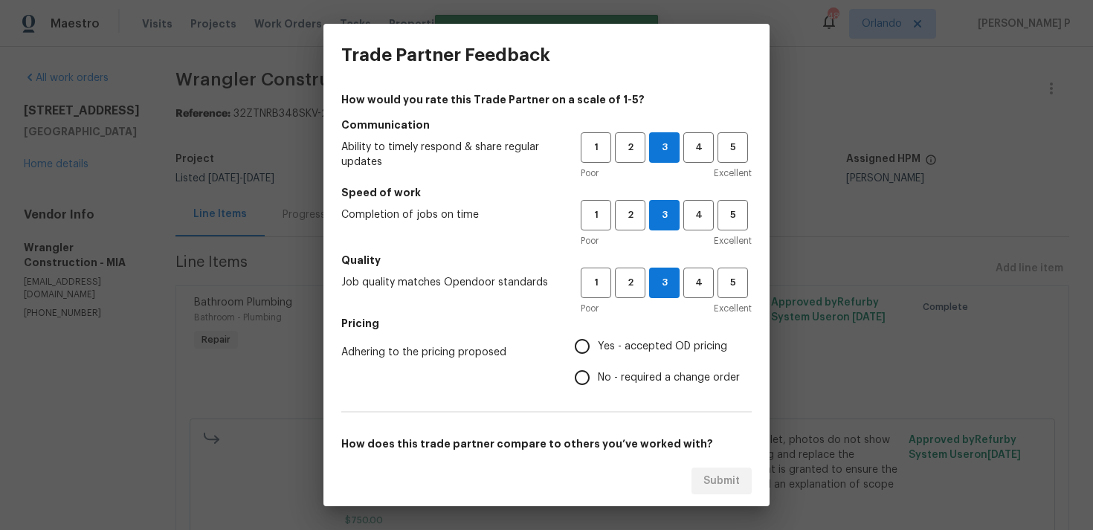
radio input "true"
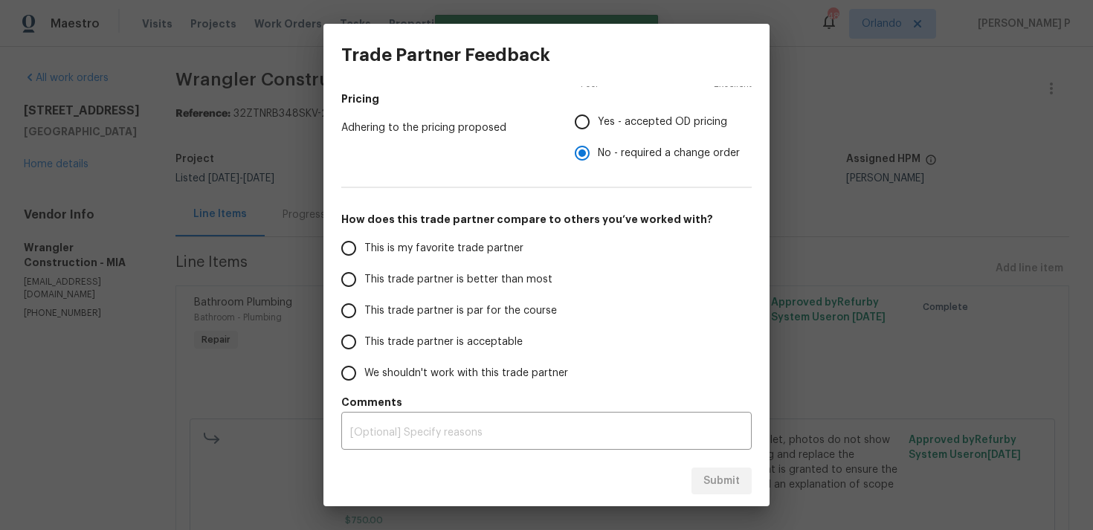
click at [454, 308] on span "This trade partner is par for the course" at bounding box center [460, 311] width 193 height 16
click at [364, 308] on input "This trade partner is par for the course" at bounding box center [348, 310] width 31 height 31
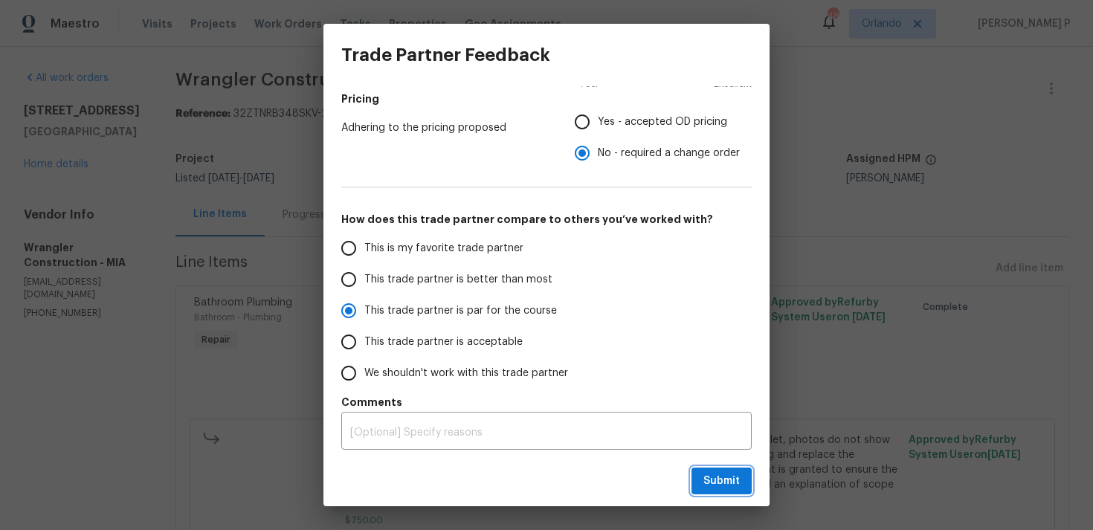
click at [718, 476] on span "Submit" at bounding box center [721, 481] width 36 height 19
radio input "true"
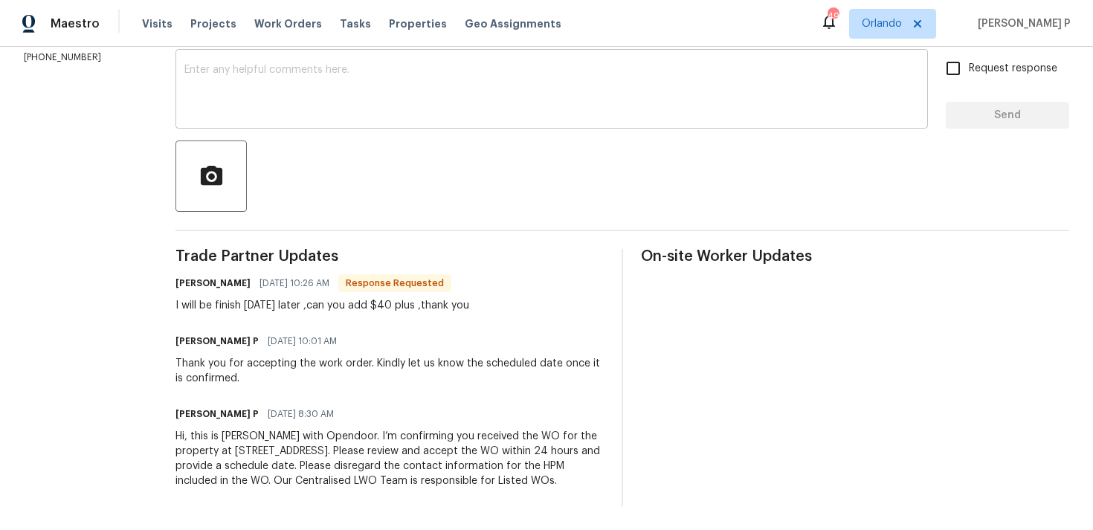
scroll to position [77, 0]
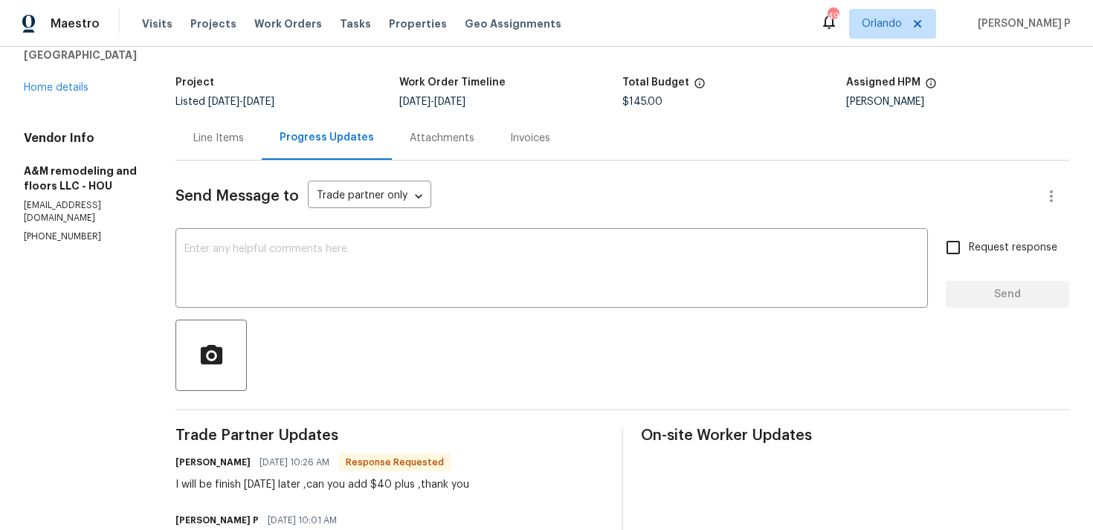
click at [225, 149] on div "Line Items" at bounding box center [218, 138] width 86 height 44
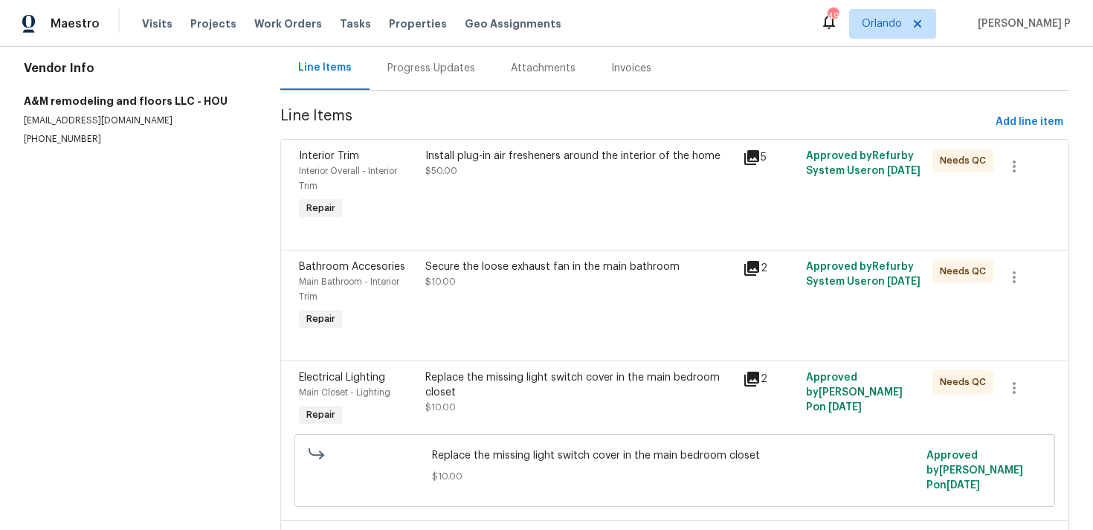
scroll to position [145, 0]
click at [521, 265] on div "Secure the loose exhaust fan in the main bathroom" at bounding box center [579, 268] width 308 height 15
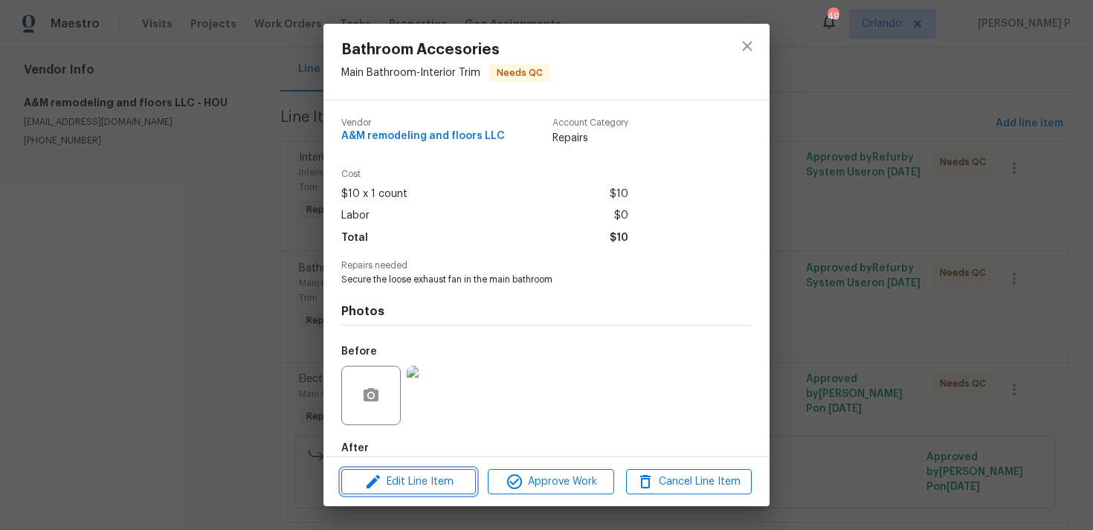
click at [427, 482] on span "Edit Line Item" at bounding box center [409, 482] width 126 height 19
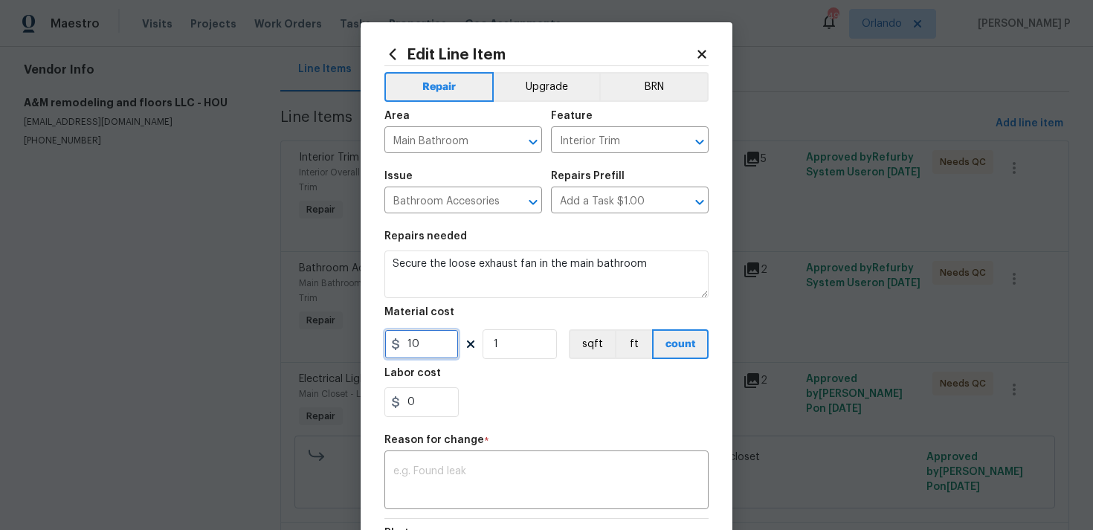
click at [435, 343] on input "10" at bounding box center [421, 344] width 74 height 30
type input "50"
click at [452, 482] on textarea at bounding box center [546, 481] width 306 height 31
paste textarea "(RP) Updated per vendor’s final cost."
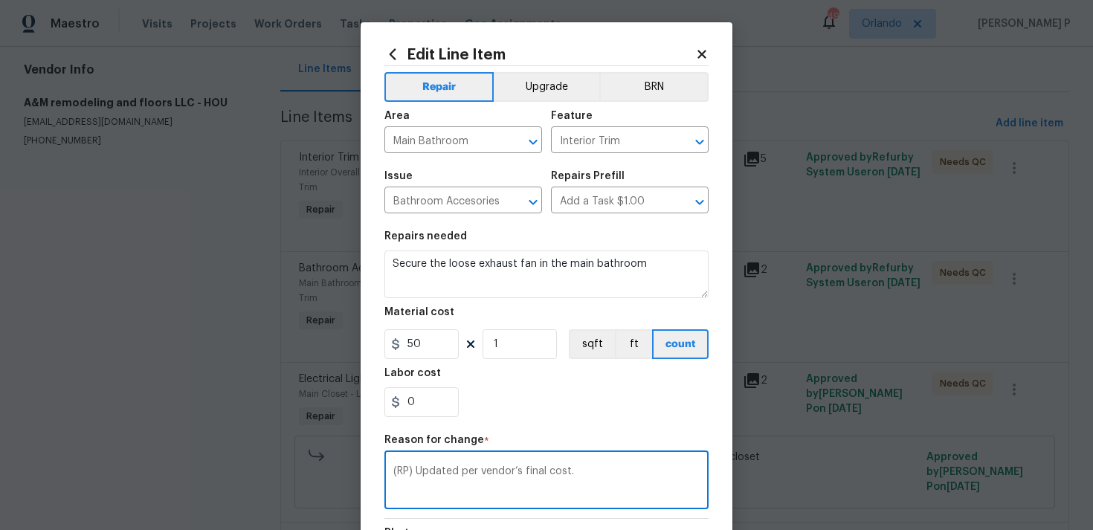
scroll to position [203, 0]
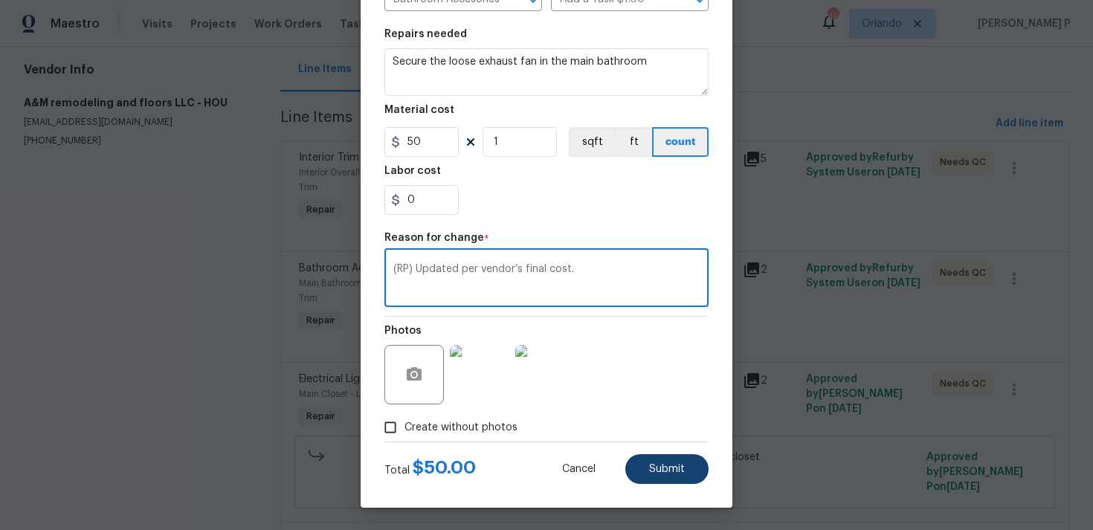
type textarea "(RP) Updated per vendor’s final cost."
click at [676, 469] on span "Submit" at bounding box center [667, 469] width 36 height 11
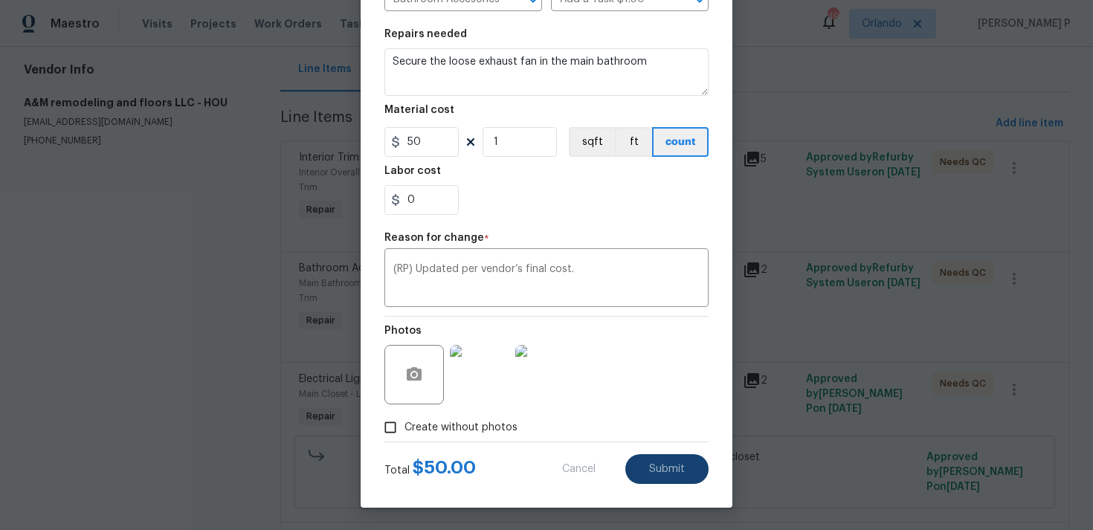
type input "10"
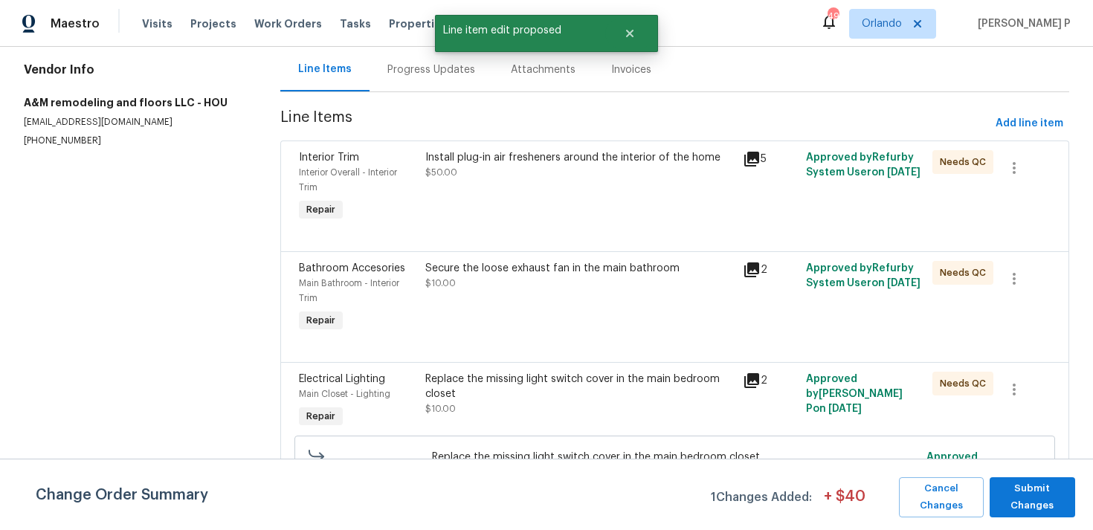
scroll to position [0, 0]
click at [1039, 498] on span "Submit Changes" at bounding box center [1032, 497] width 71 height 34
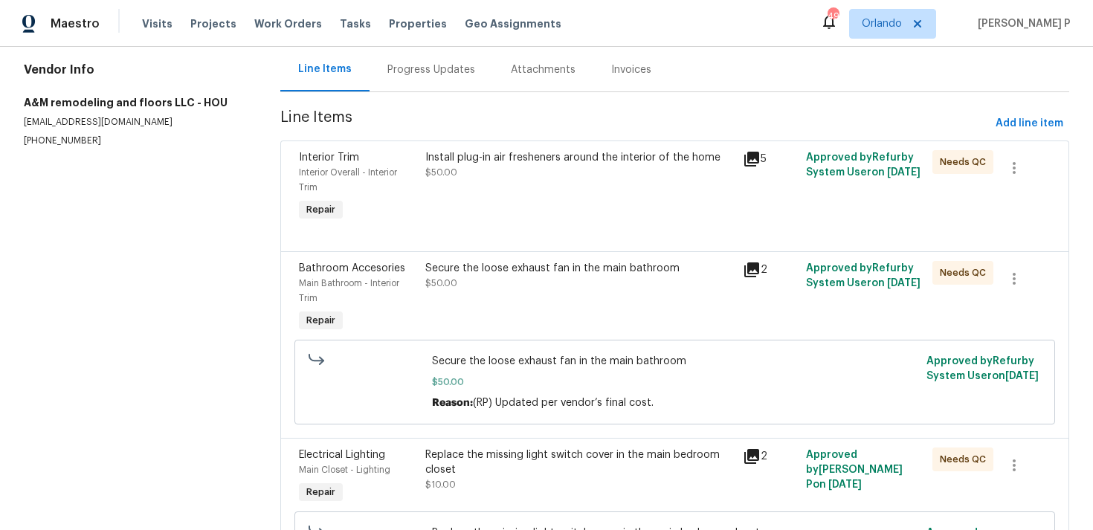
click at [587, 168] on div "Install plug-in air fresheners around the interior of the home $50.00" at bounding box center [579, 165] width 308 height 30
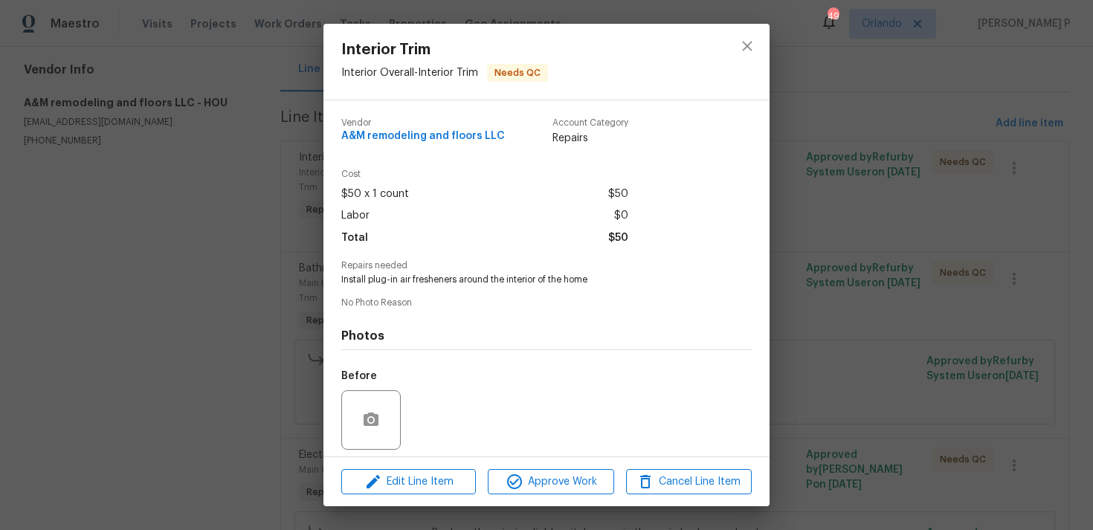
scroll to position [105, 0]
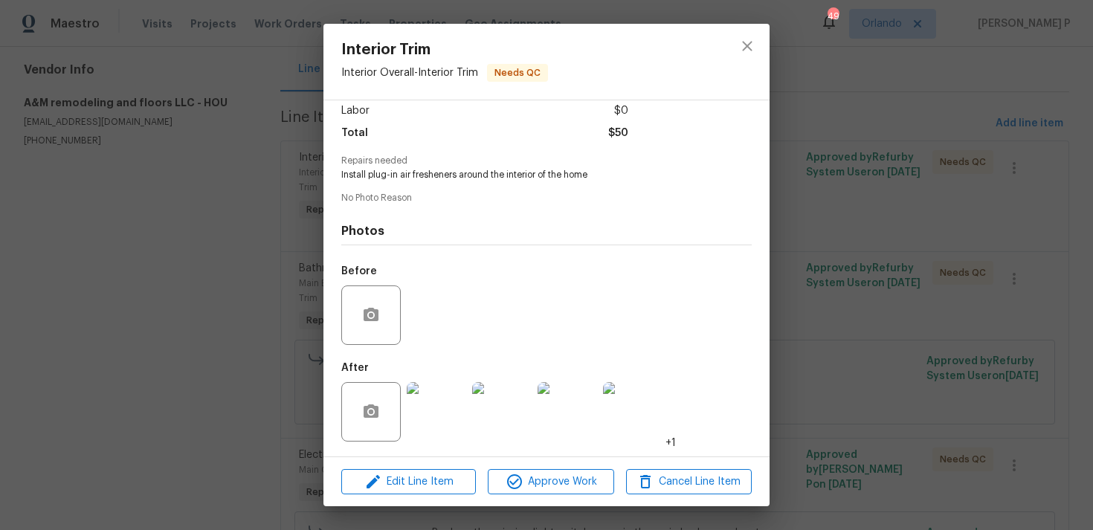
click at [440, 416] on img at bounding box center [436, 411] width 59 height 59
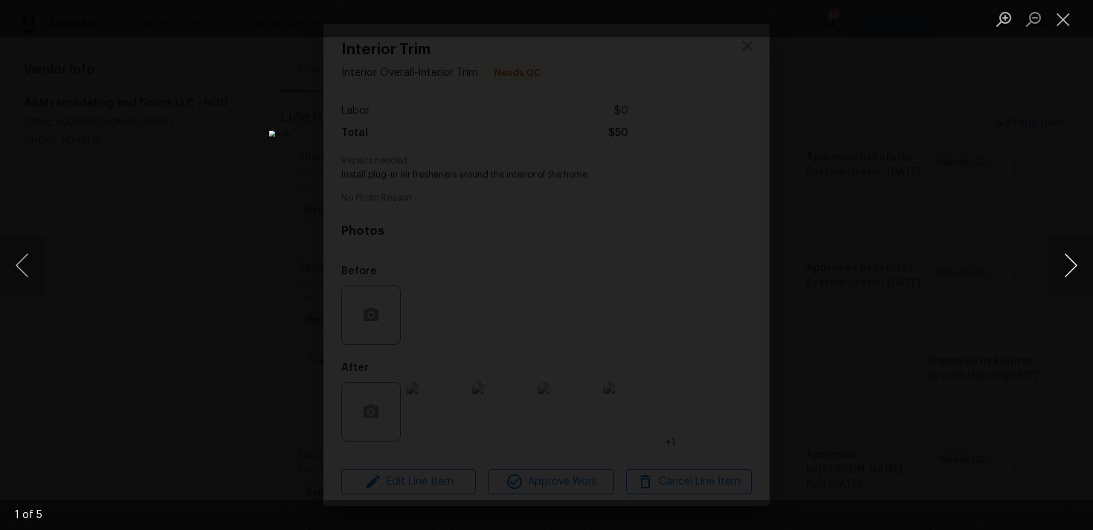
click at [1068, 268] on button "Next image" at bounding box center [1070, 265] width 45 height 59
click at [1059, 25] on button "Close lightbox" at bounding box center [1063, 19] width 30 height 26
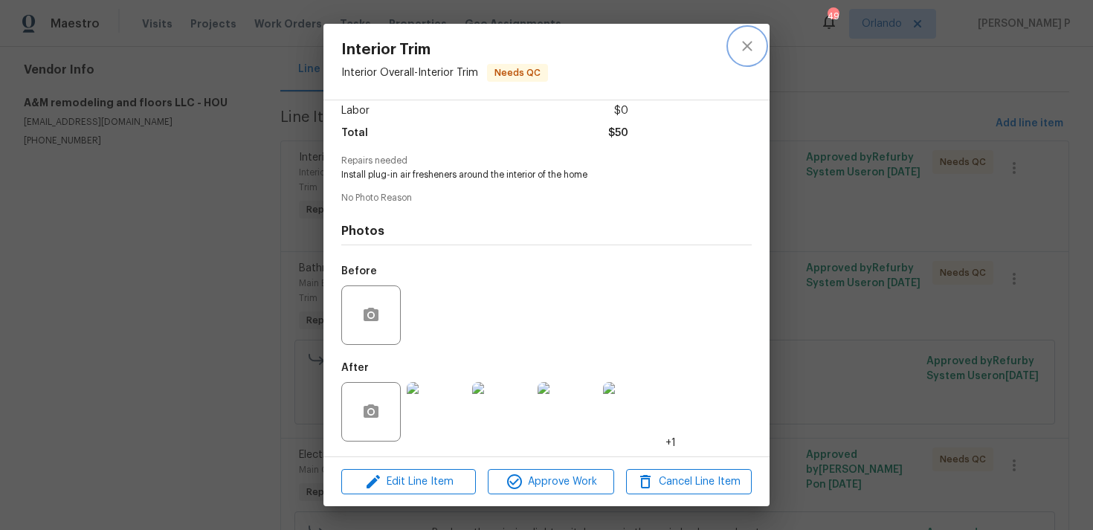
click at [742, 47] on icon "close" at bounding box center [747, 46] width 18 height 18
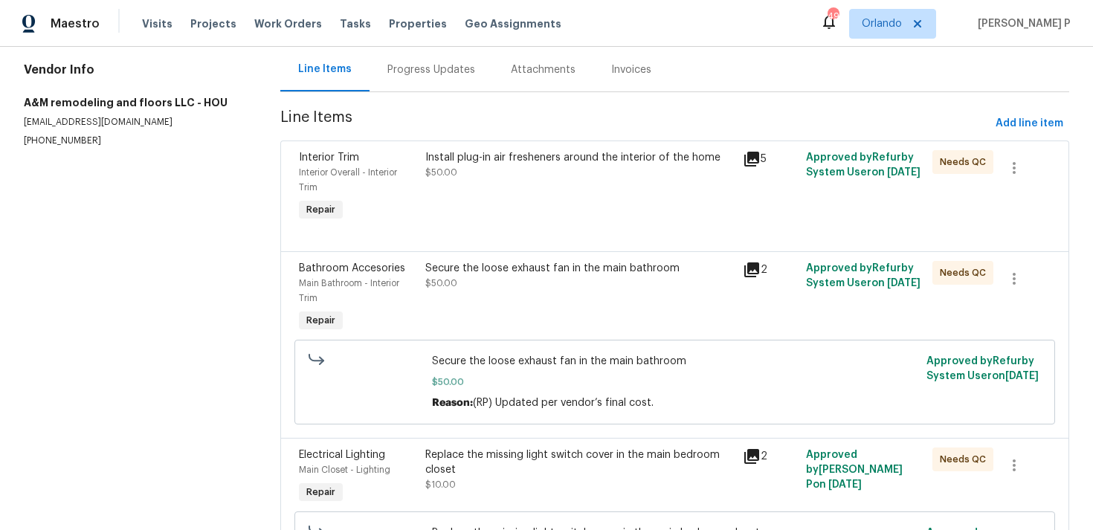
scroll to position [0, 0]
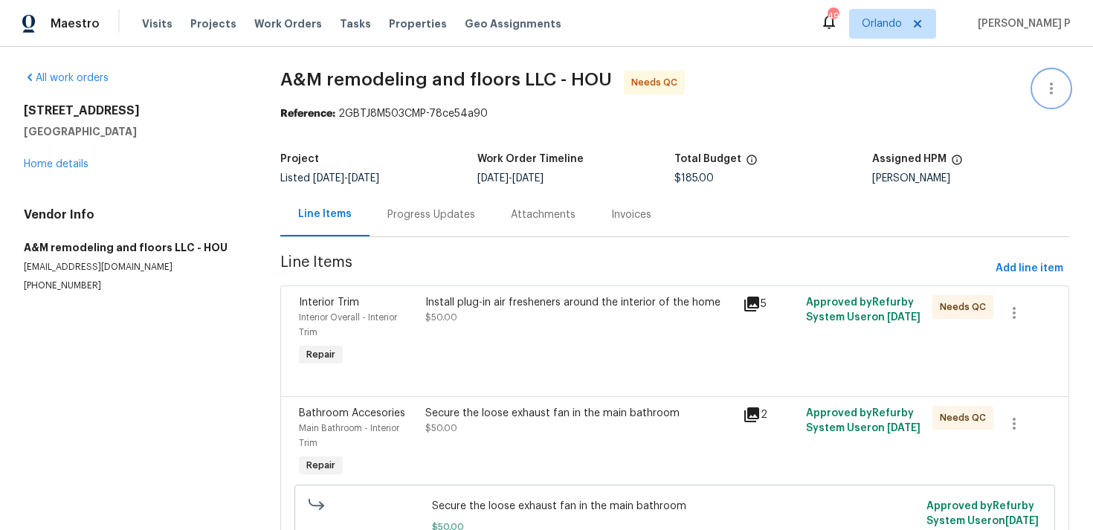
click at [1039, 90] on button "button" at bounding box center [1051, 89] width 36 height 36
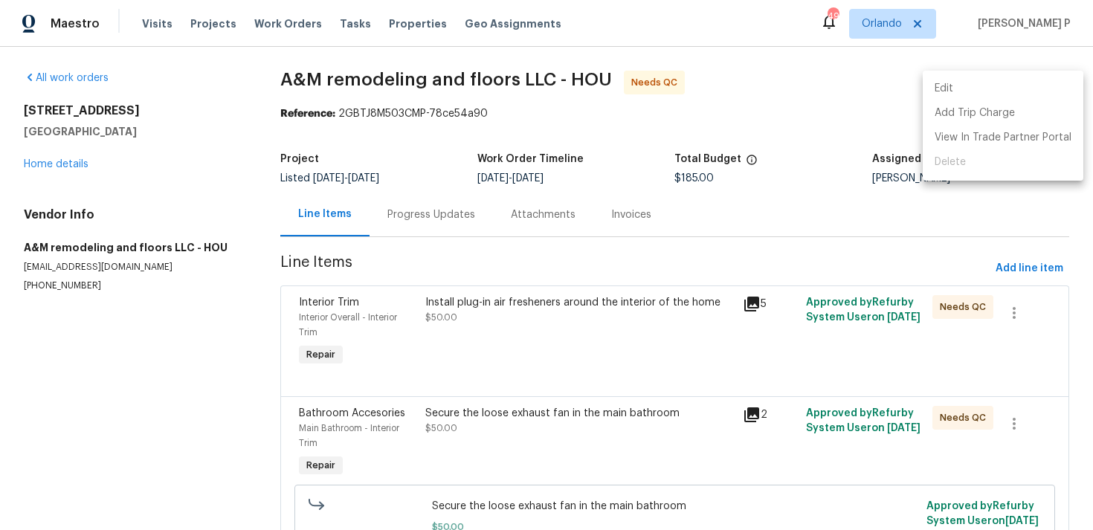
click at [1039, 90] on li "Edit" at bounding box center [1003, 89] width 161 height 25
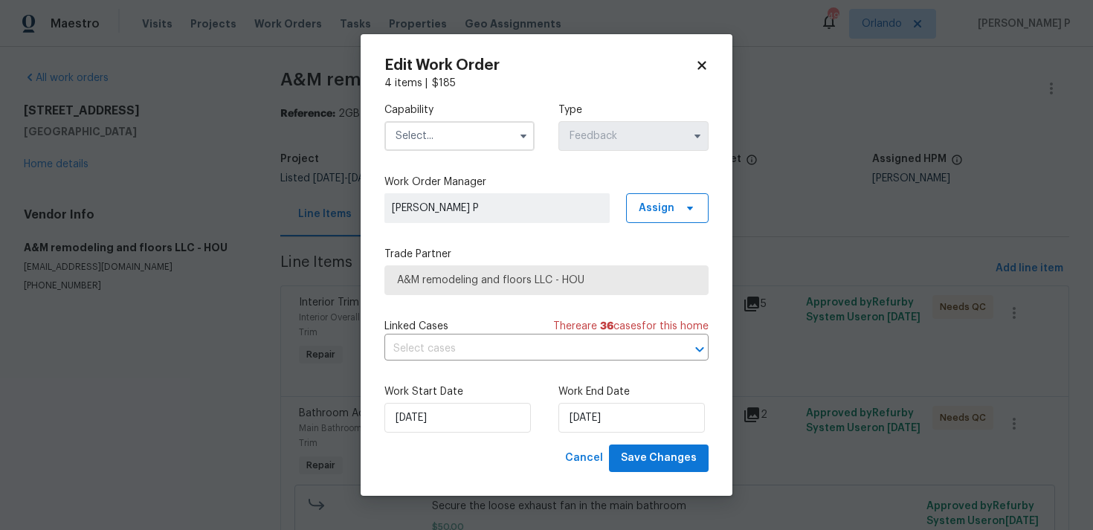
click at [478, 132] on input "text" at bounding box center [459, 136] width 150 height 30
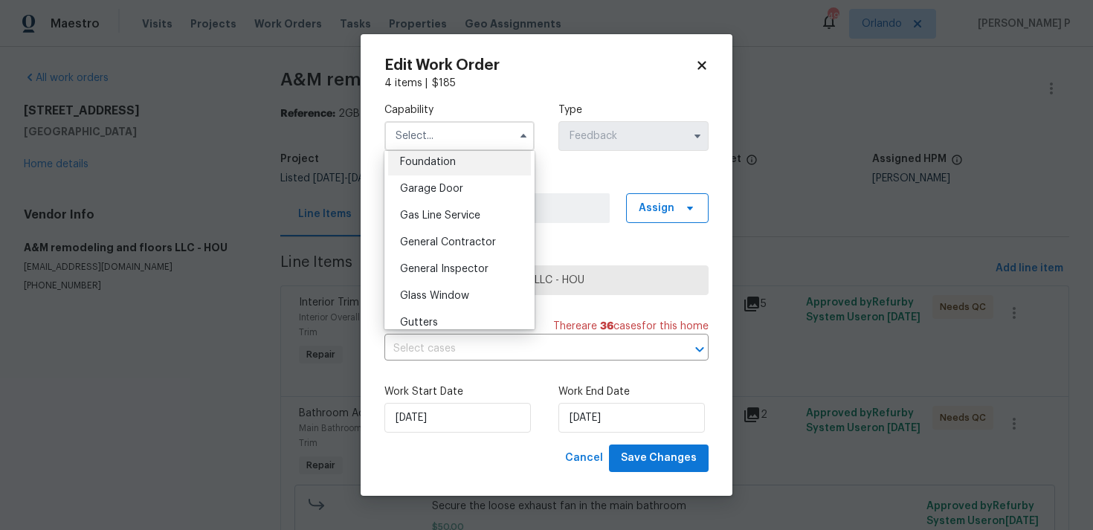
scroll to position [643, 0]
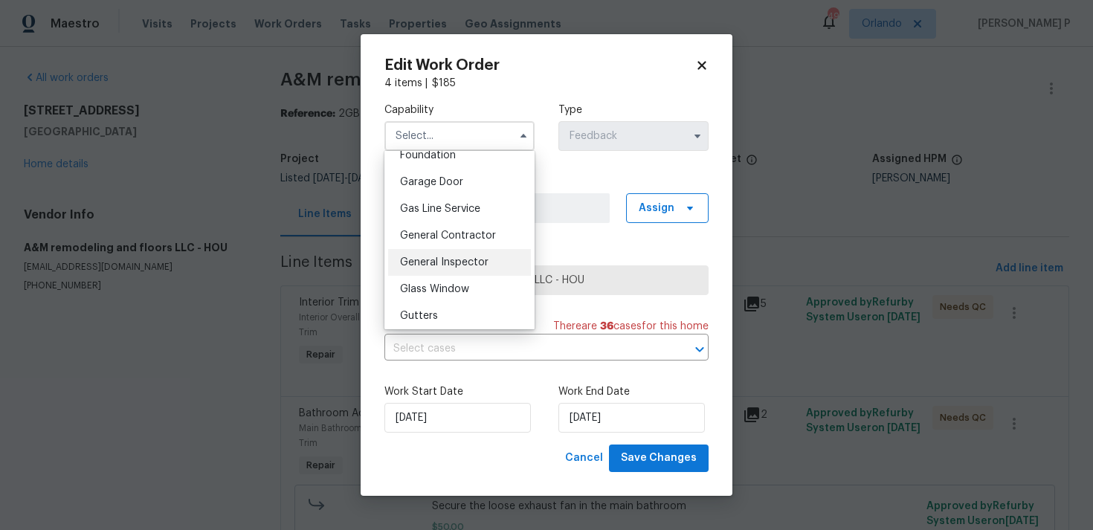
click at [446, 270] on div "General Inspector" at bounding box center [459, 262] width 143 height 27
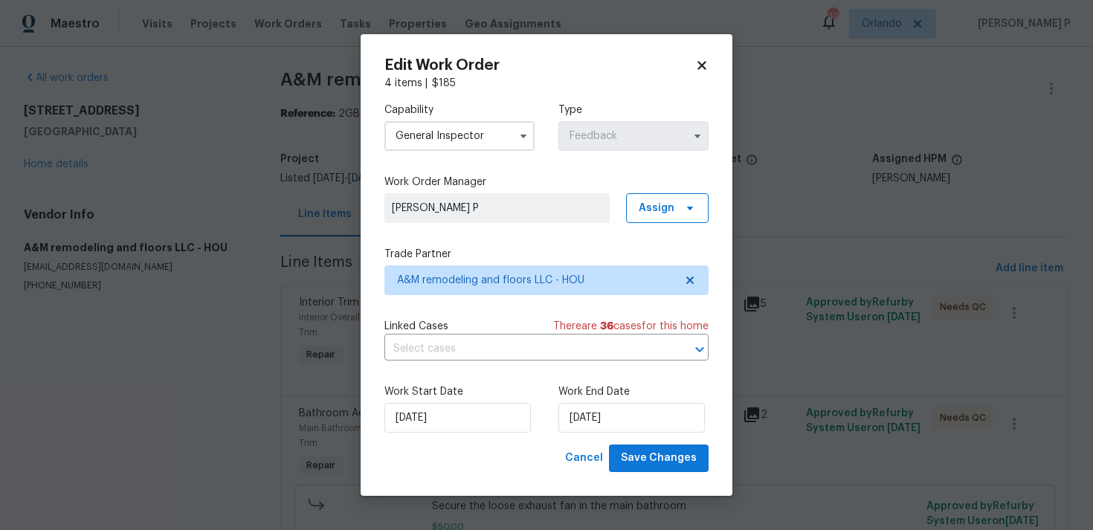
click at [479, 138] on input "General Inspector" at bounding box center [459, 136] width 150 height 30
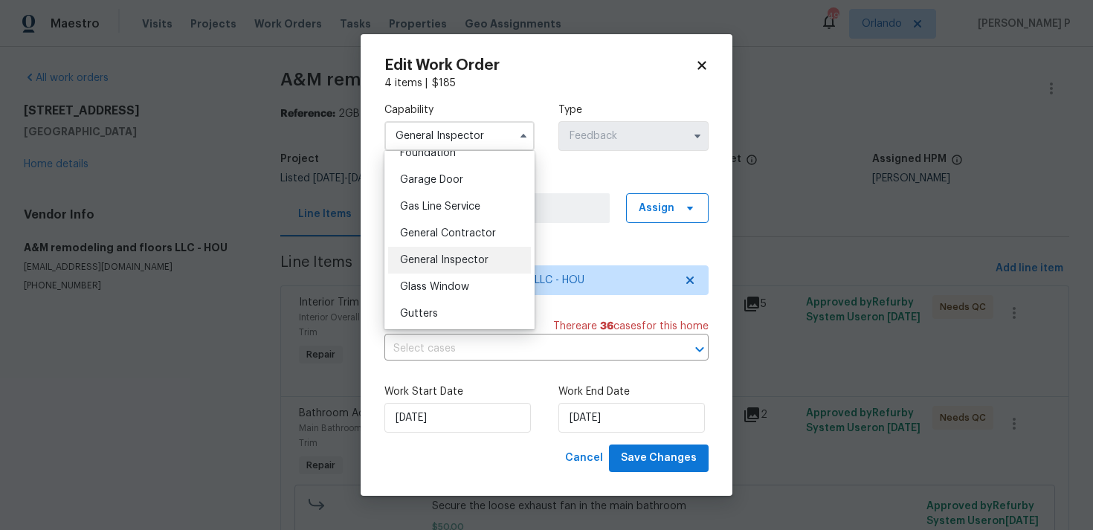
scroll to position [676, 0]
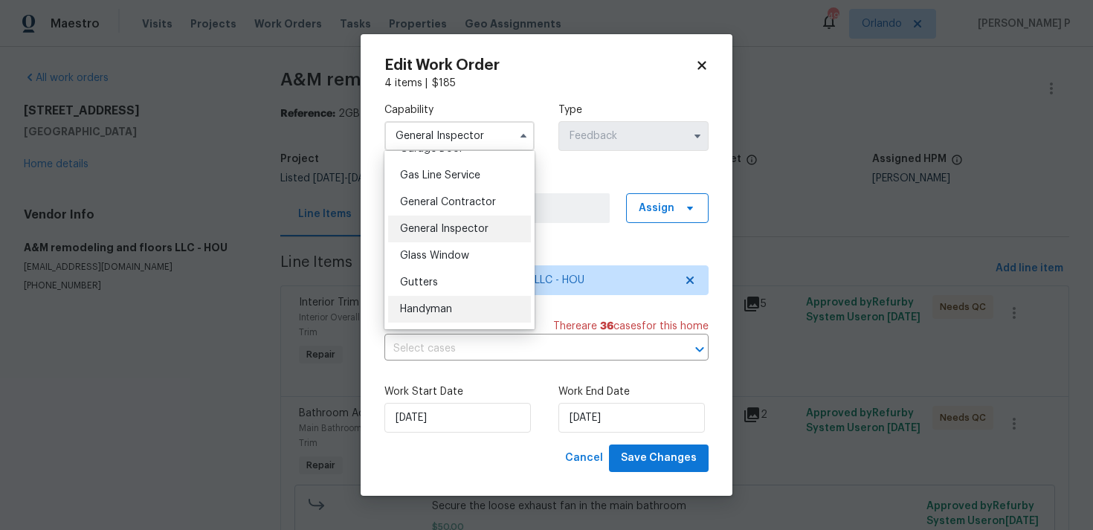
click at [448, 305] on span "Handyman" at bounding box center [426, 309] width 52 height 10
type input "Handyman"
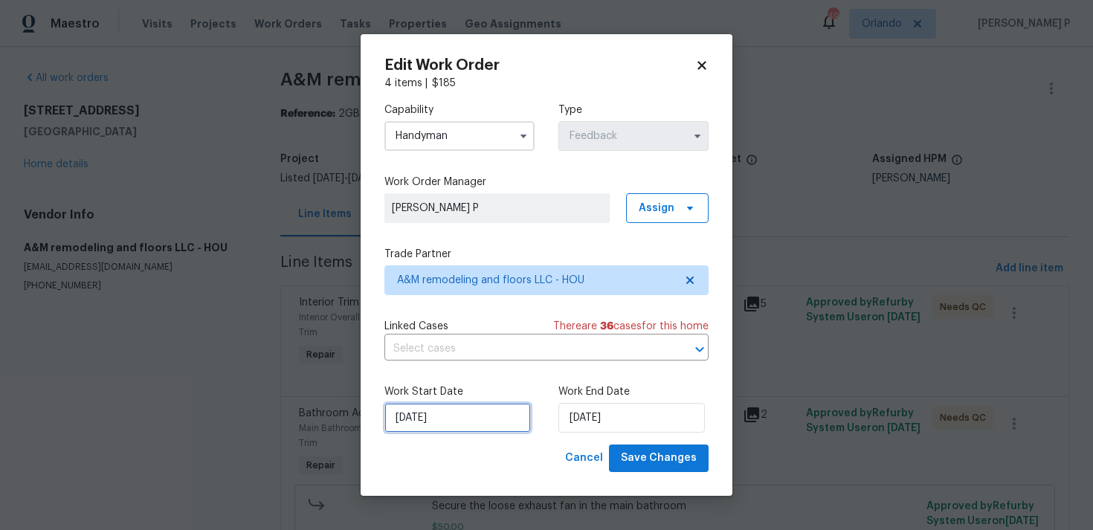
click at [497, 427] on input "[DATE]" at bounding box center [457, 418] width 146 height 30
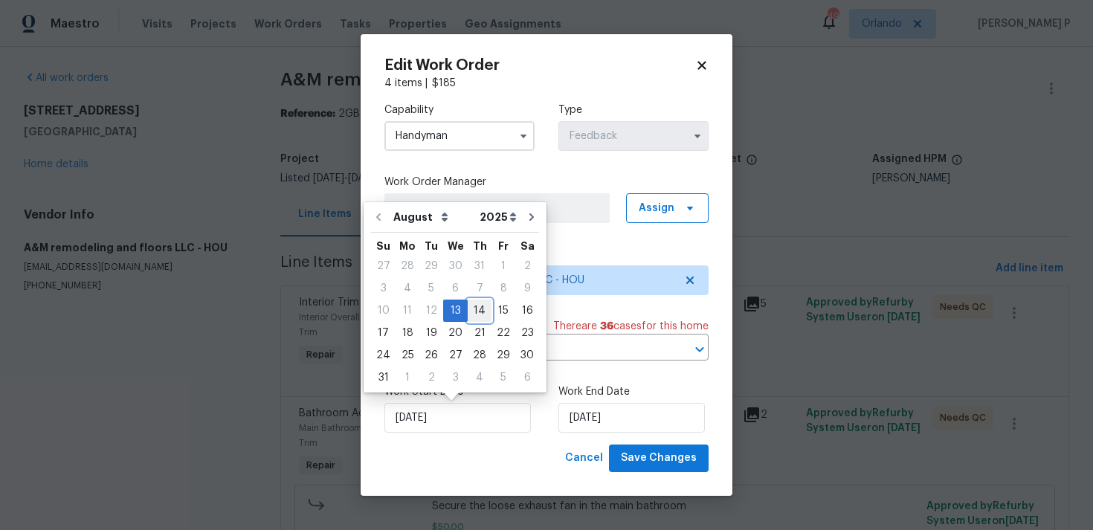
click at [477, 316] on div "14" at bounding box center [480, 310] width 24 height 21
type input "[DATE]"
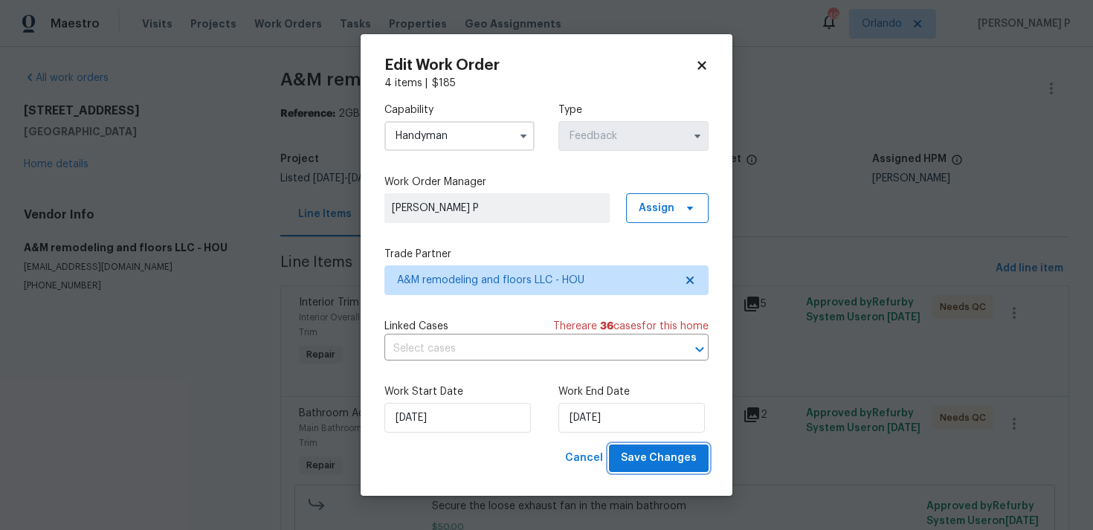
click at [633, 453] on span "Save Changes" at bounding box center [659, 458] width 76 height 19
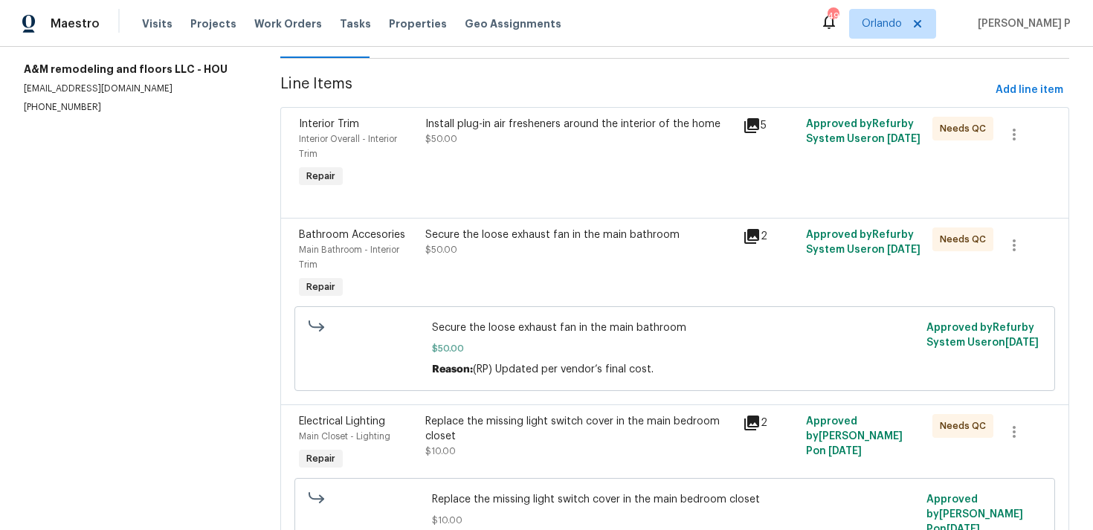
scroll to position [203, 0]
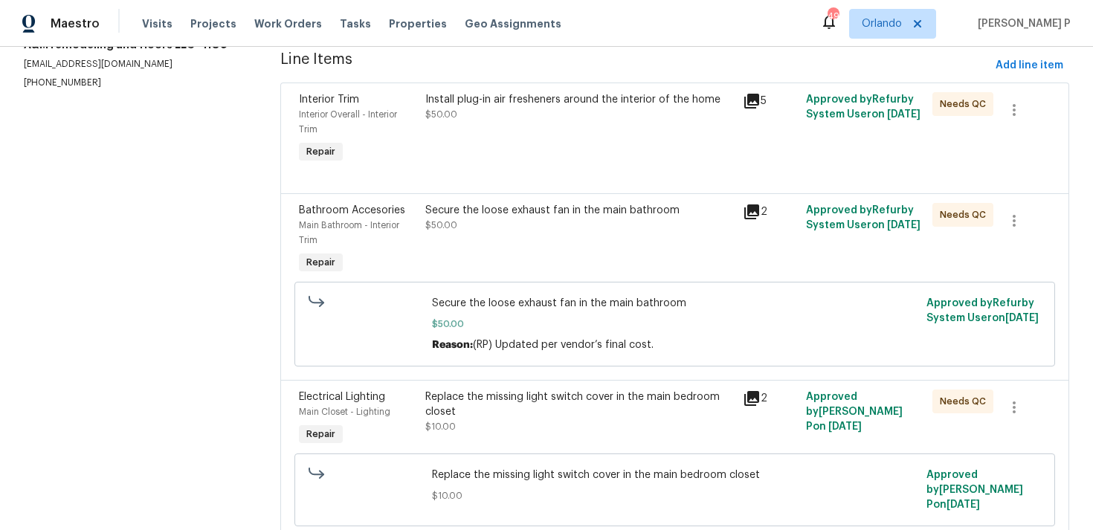
click at [543, 226] on div "Secure the loose exhaust fan in the main bathroom $50.00" at bounding box center [579, 218] width 308 height 30
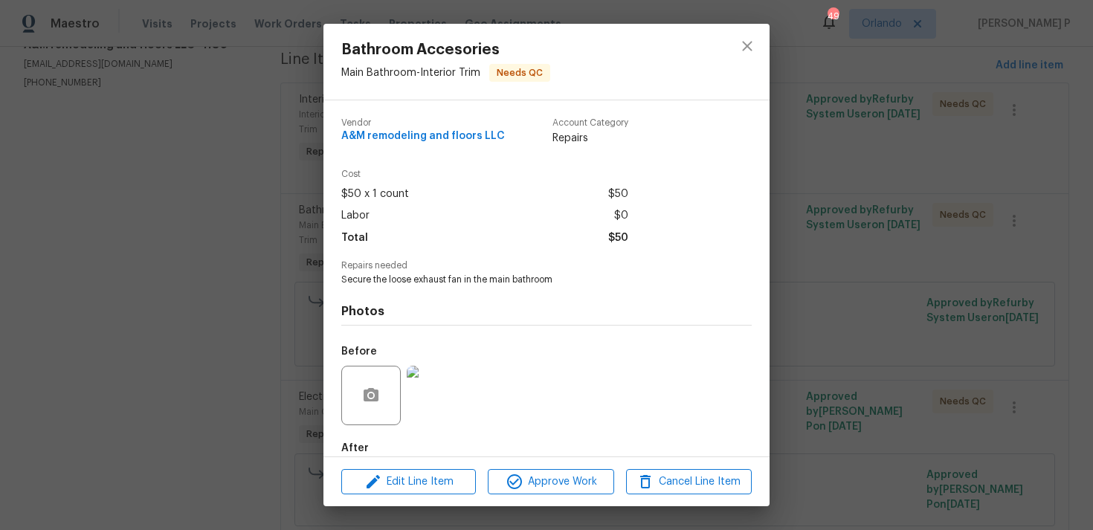
scroll to position [80, 0]
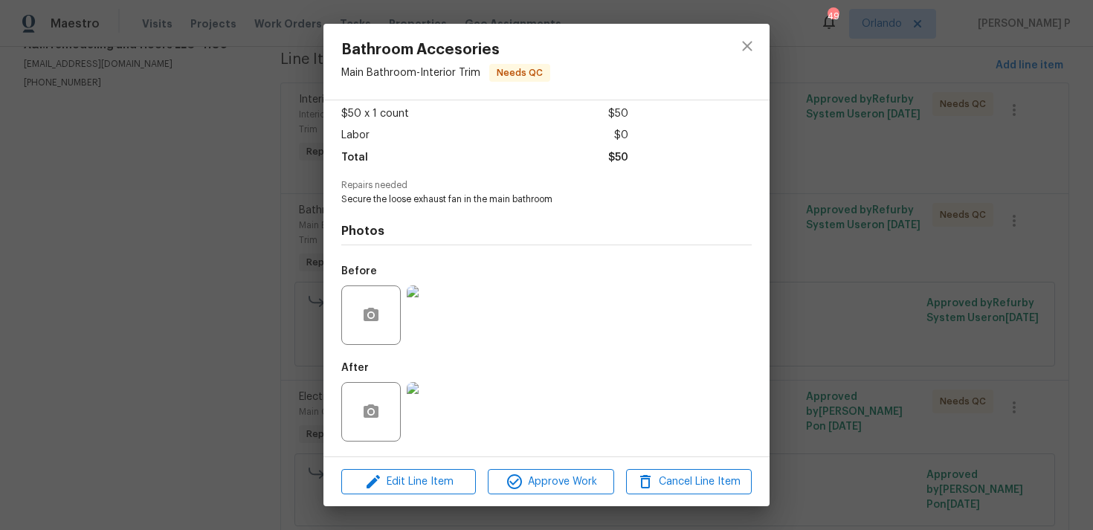
click at [448, 327] on img at bounding box center [436, 314] width 59 height 59
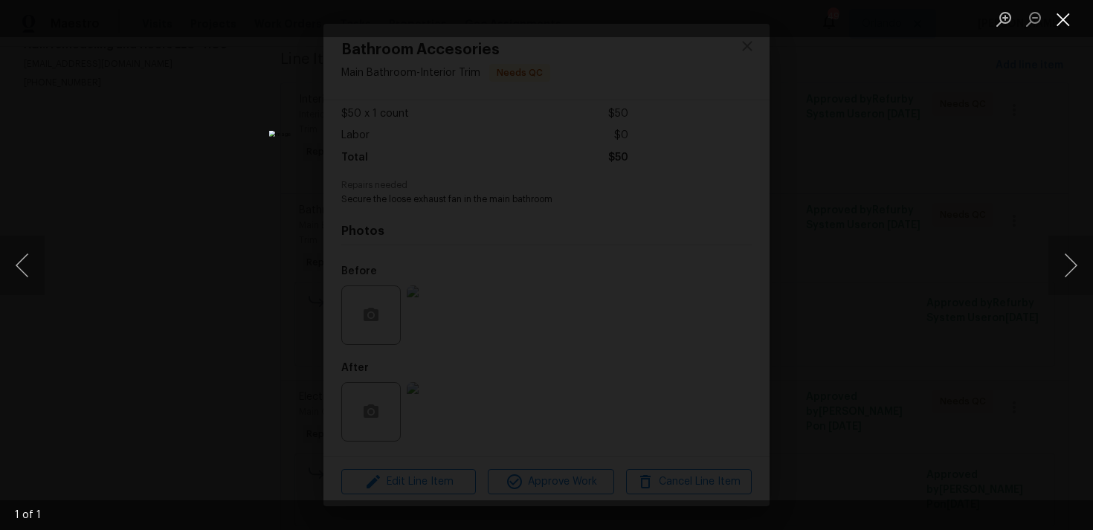
click at [1063, 15] on button "Close lightbox" at bounding box center [1063, 19] width 30 height 26
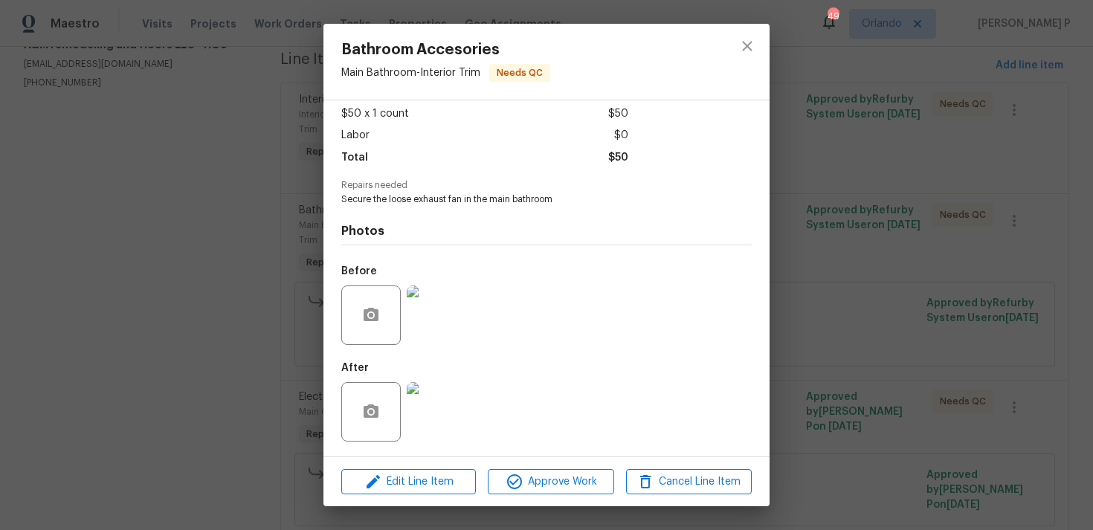
click at [436, 404] on img at bounding box center [436, 411] width 59 height 59
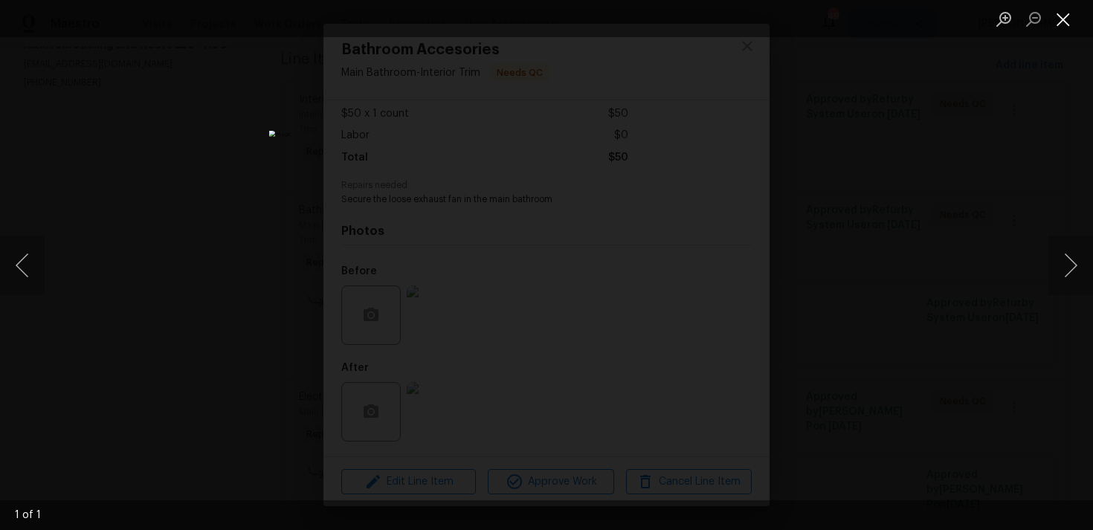
click at [1062, 22] on button "Close lightbox" at bounding box center [1063, 19] width 30 height 26
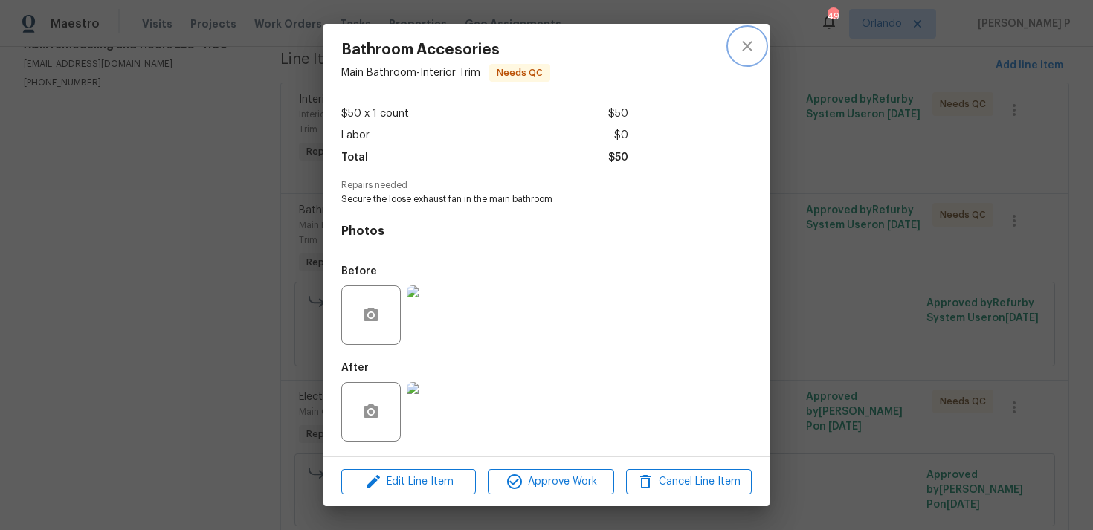
click at [749, 42] on icon "close" at bounding box center [747, 46] width 18 height 18
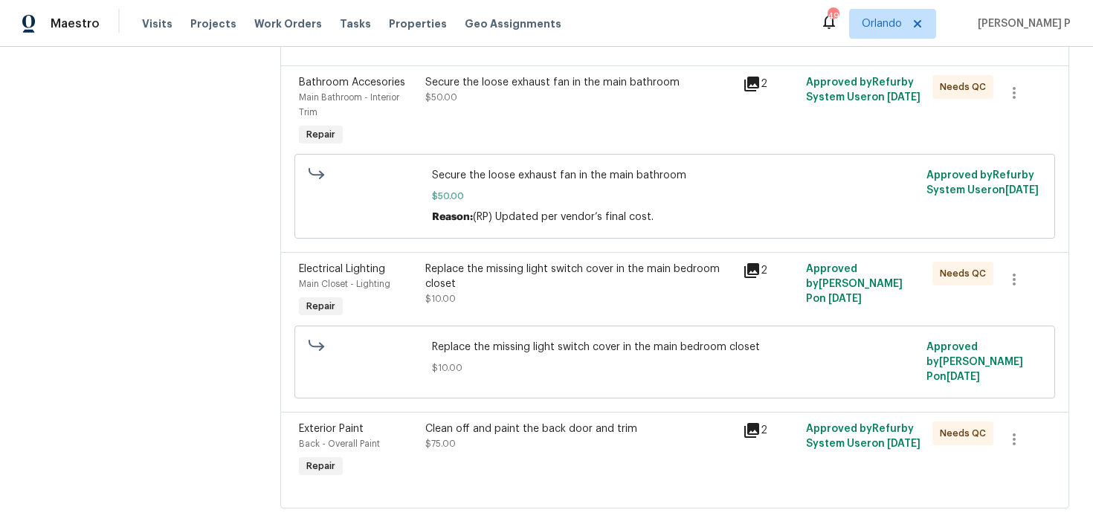
scroll to position [332, 0]
click at [504, 274] on div "Replace the missing light switch cover in the main bedroom closet" at bounding box center [579, 276] width 308 height 30
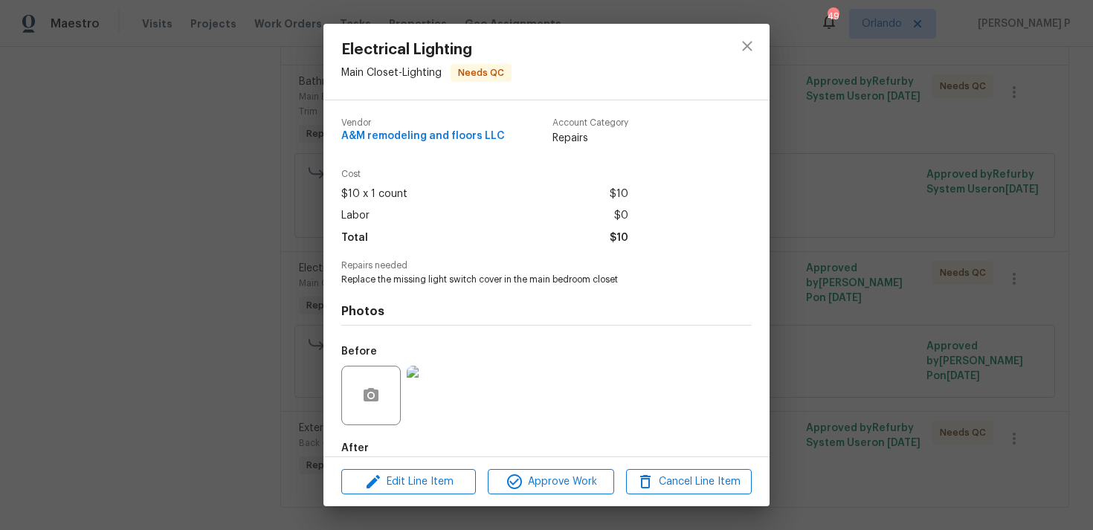
click at [454, 384] on img at bounding box center [436, 395] width 59 height 59
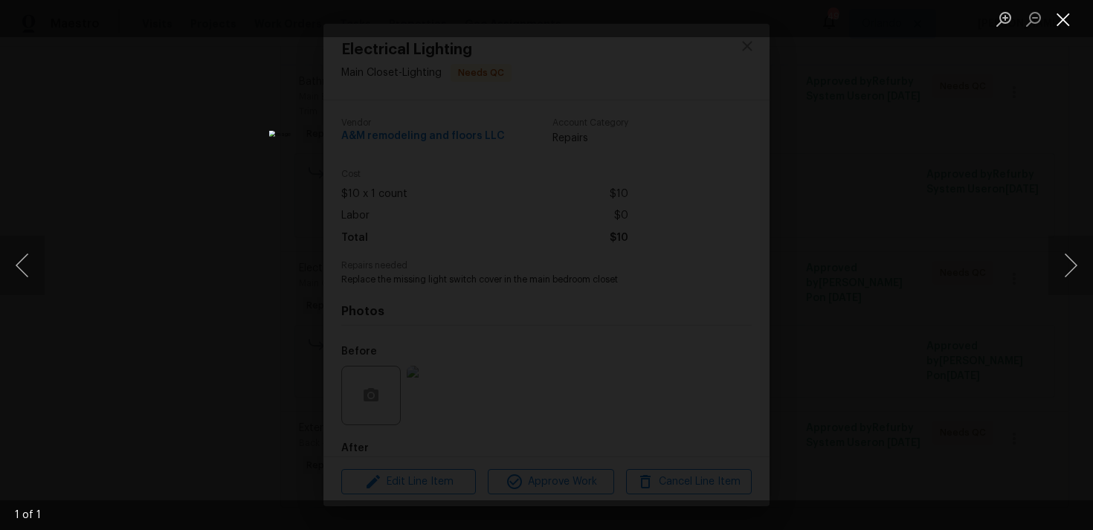
click at [1062, 17] on button "Close lightbox" at bounding box center [1063, 19] width 30 height 26
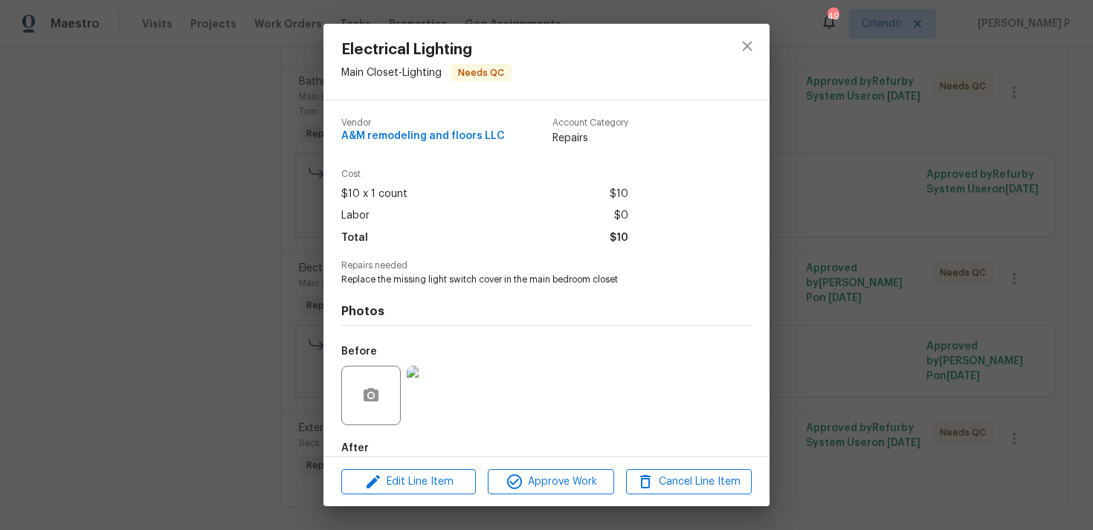
scroll to position [80, 0]
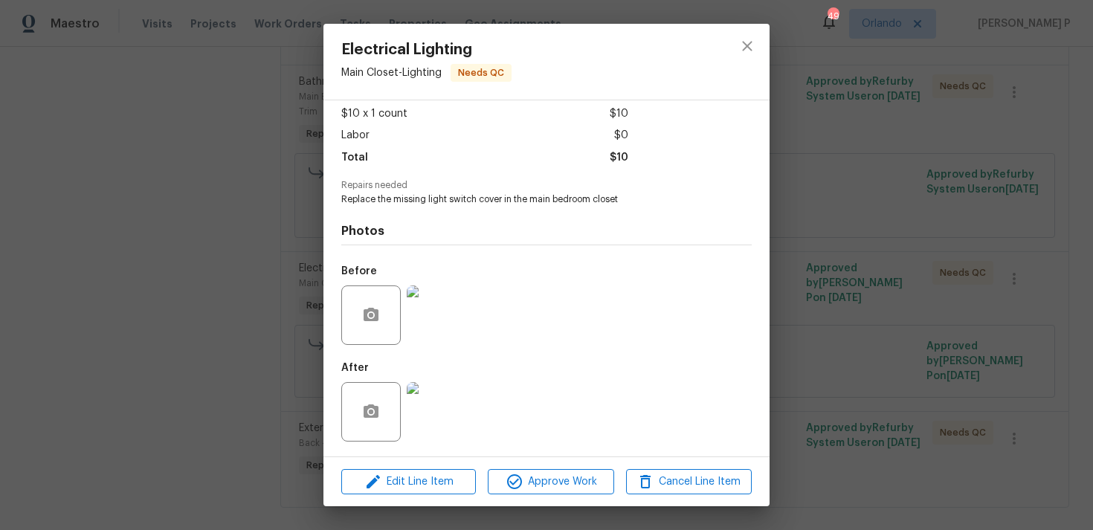
click at [436, 434] on img at bounding box center [436, 411] width 59 height 59
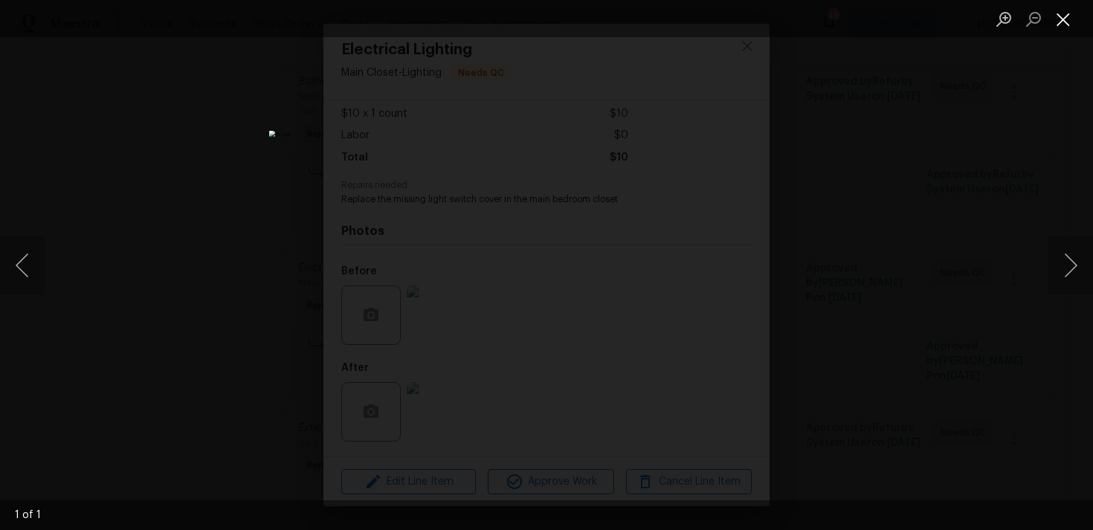
click at [1070, 19] on button "Close lightbox" at bounding box center [1063, 19] width 30 height 26
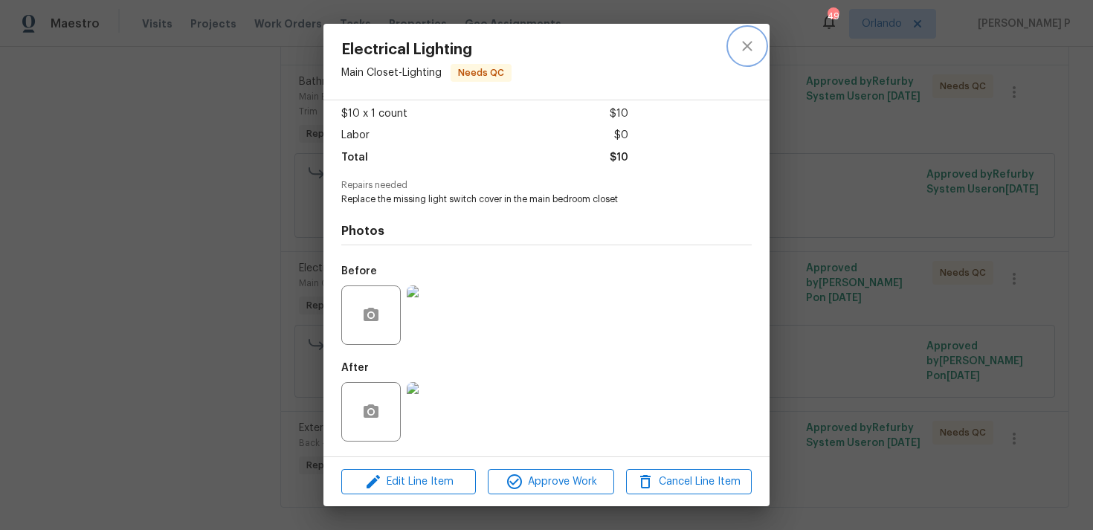
click at [749, 39] on icon "close" at bounding box center [747, 46] width 18 height 18
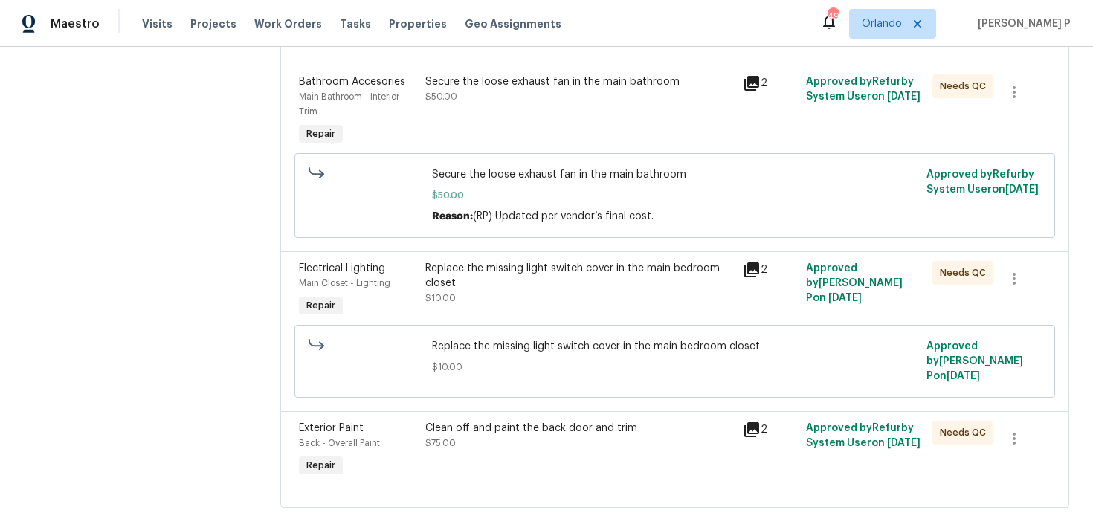
click at [558, 272] on div "Replace the missing light switch cover in the main bedroom closet" at bounding box center [579, 276] width 308 height 30
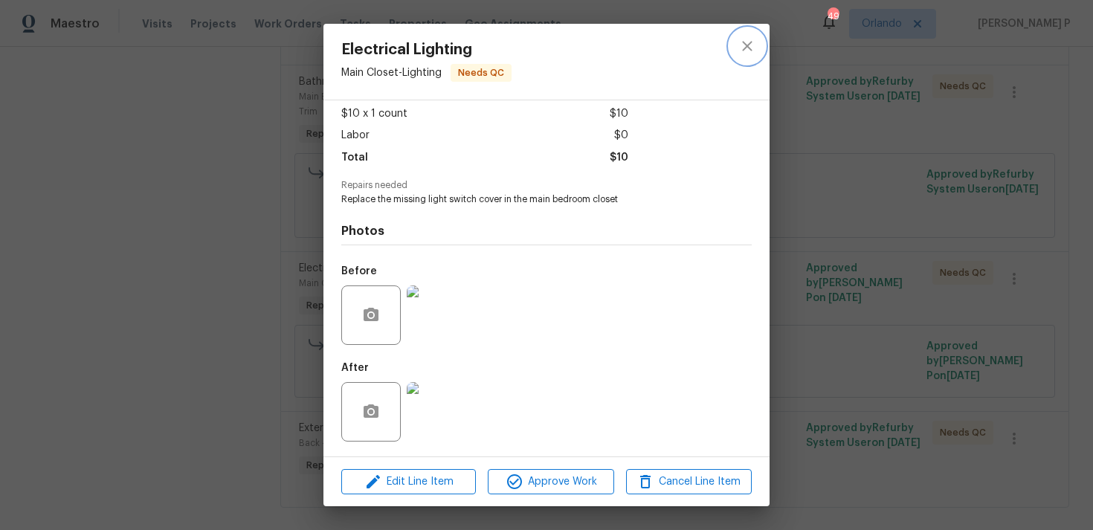
click at [750, 48] on icon "close" at bounding box center [747, 46] width 18 height 18
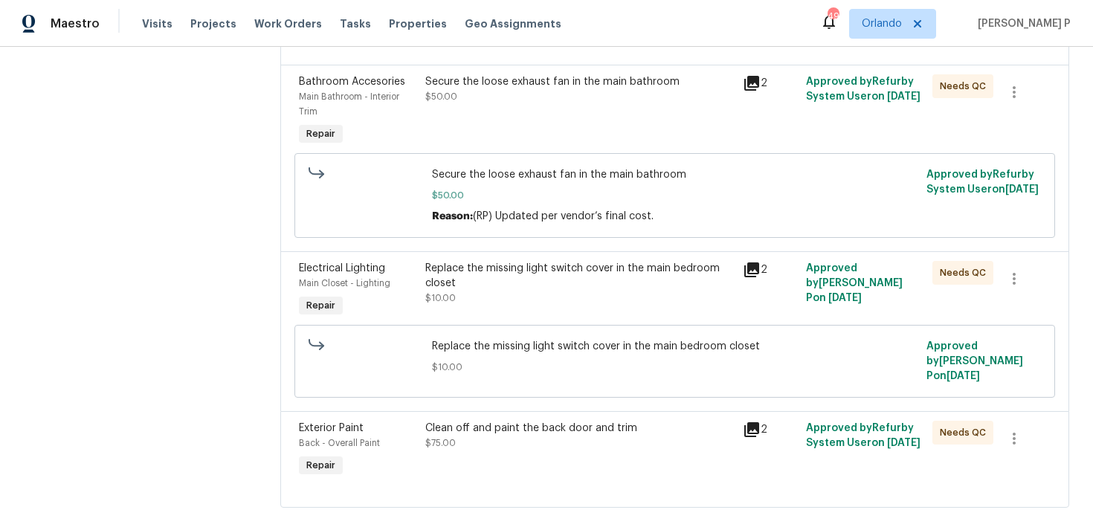
scroll to position [344, 0]
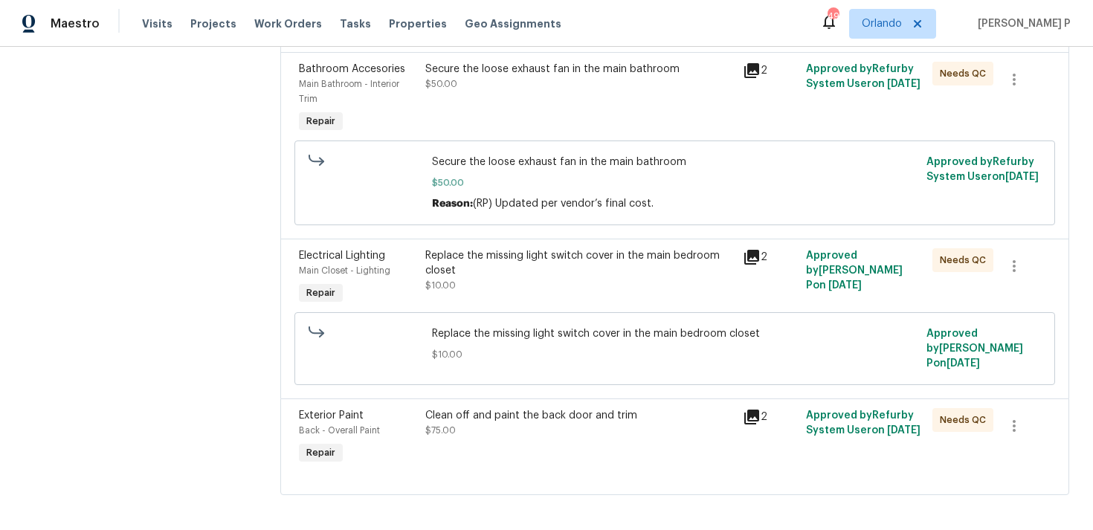
click at [531, 408] on div "Clean off and paint the back door and trim" at bounding box center [579, 415] width 308 height 15
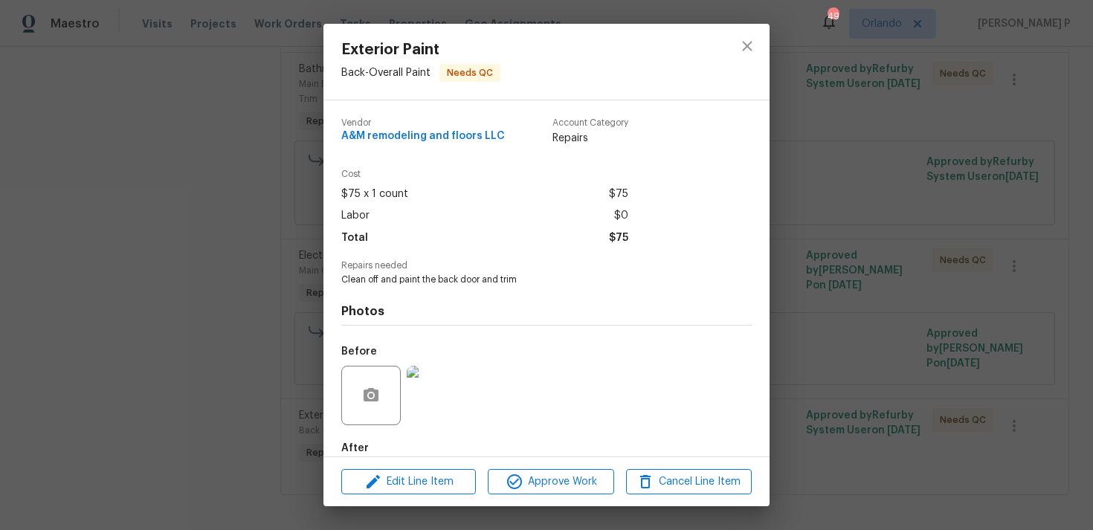
scroll to position [80, 0]
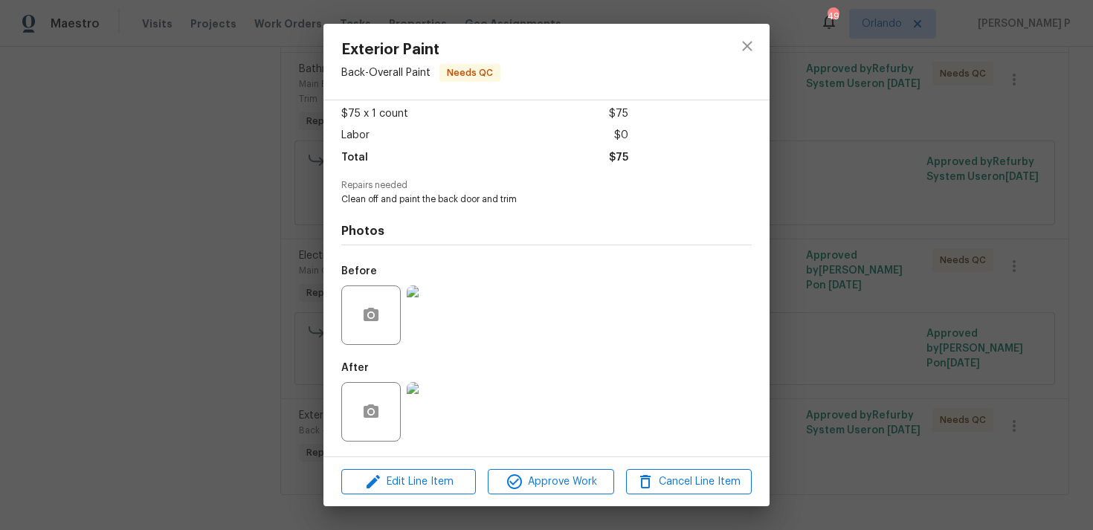
click at [452, 317] on img at bounding box center [436, 314] width 59 height 59
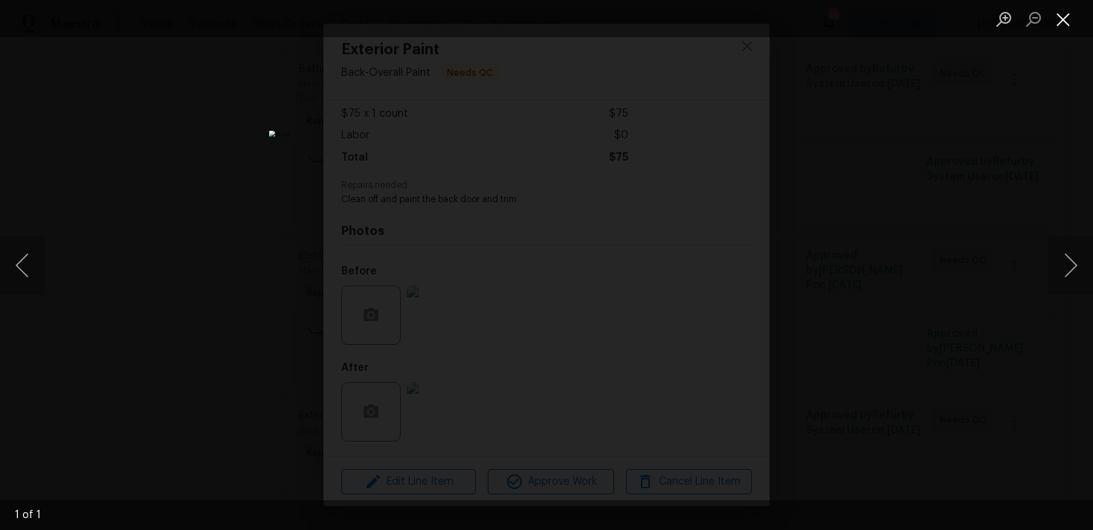
click at [1065, 25] on button "Close lightbox" at bounding box center [1063, 19] width 30 height 26
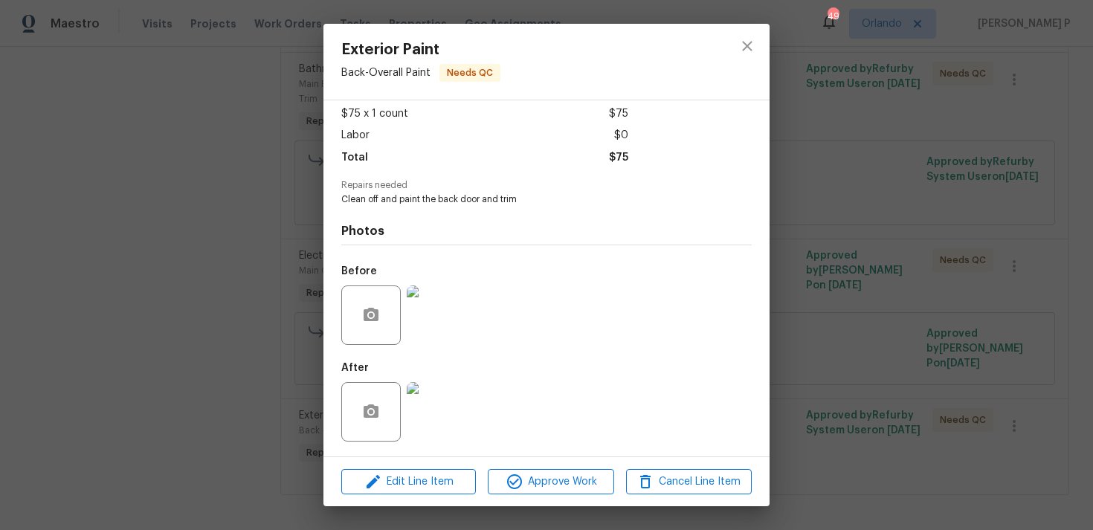
click at [420, 416] on img at bounding box center [436, 411] width 59 height 59
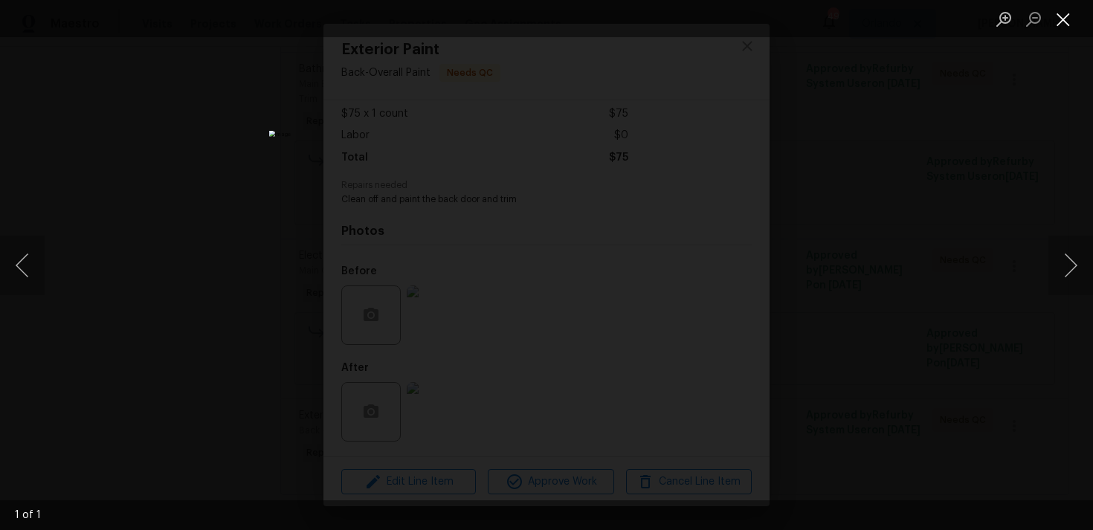
click at [1067, 31] on button "Close lightbox" at bounding box center [1063, 19] width 30 height 26
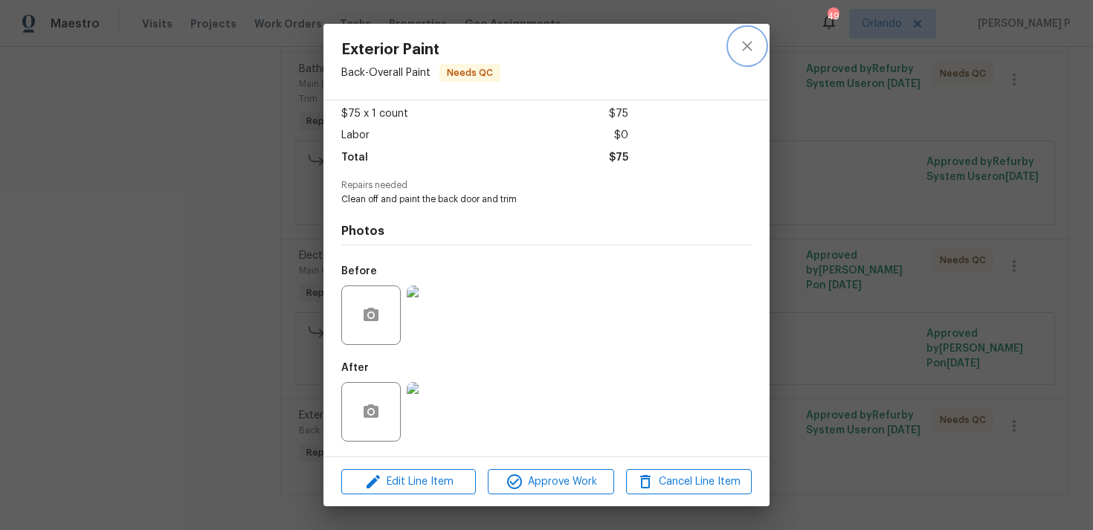
click at [744, 48] on icon "close" at bounding box center [747, 46] width 10 height 10
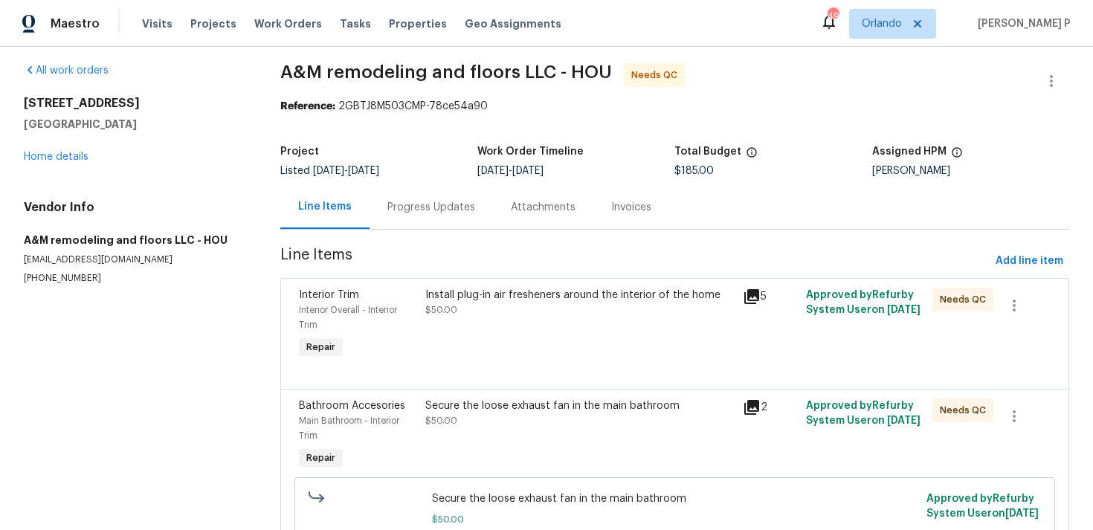
scroll to position [0, 0]
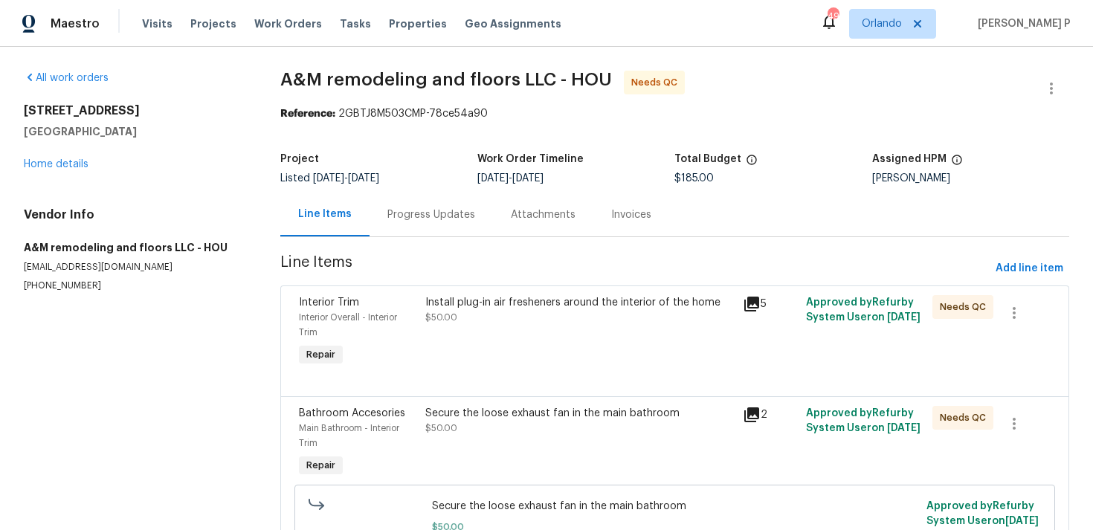
click at [505, 299] on div "Install plug-in air fresheners around the interior of the home" at bounding box center [579, 302] width 308 height 15
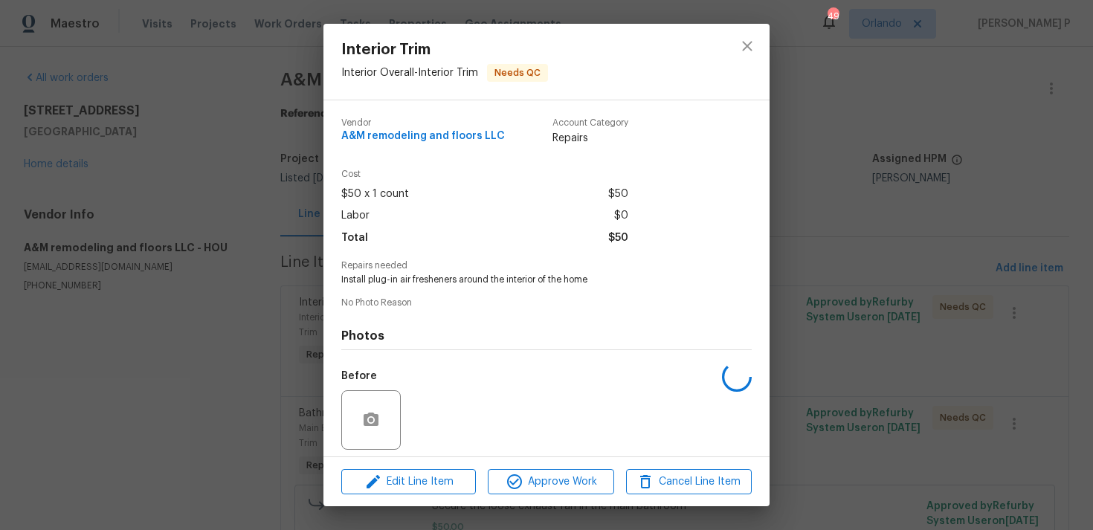
scroll to position [105, 0]
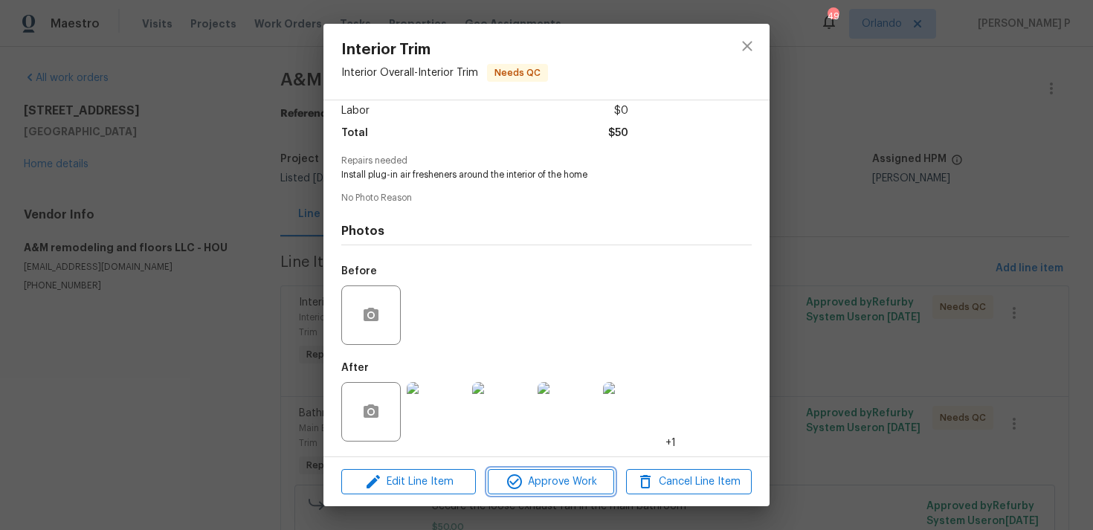
click at [537, 491] on button "Approve Work" at bounding box center [551, 482] width 126 height 26
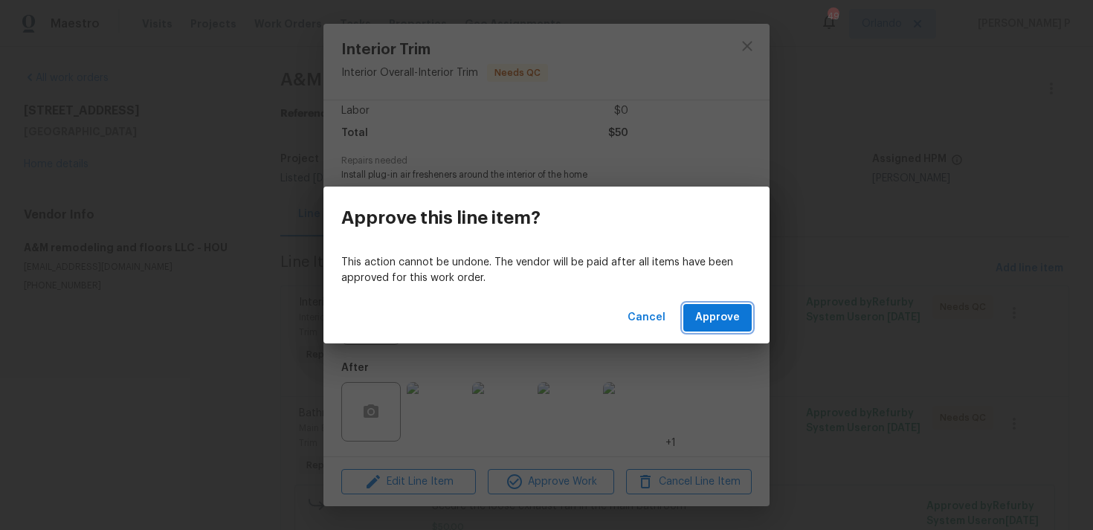
click at [731, 324] on span "Approve" at bounding box center [717, 318] width 45 height 19
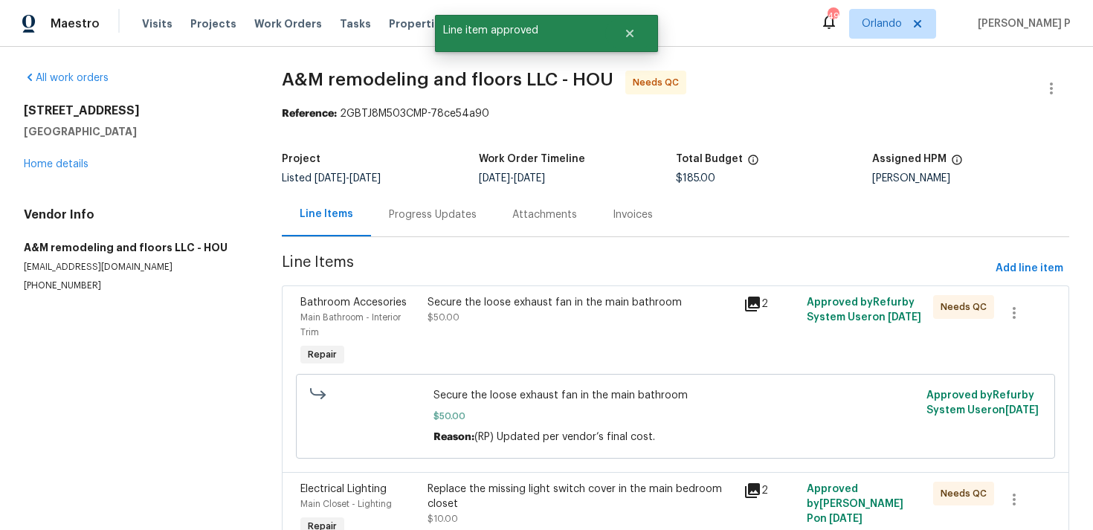
click at [618, 304] on div "Secure the loose exhaust fan in the main bathroom" at bounding box center [580, 302] width 307 height 15
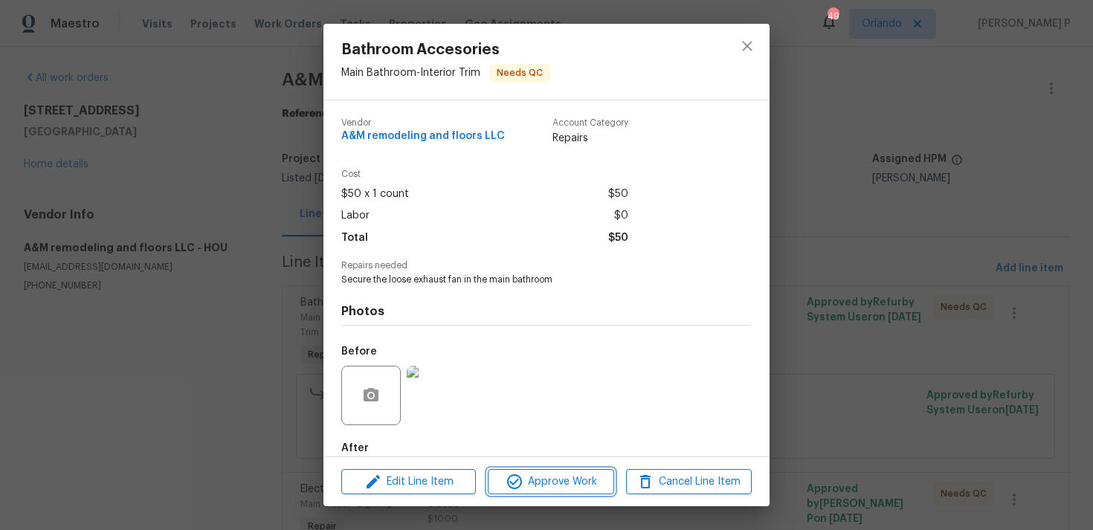
click at [543, 484] on span "Approve Work" at bounding box center [550, 482] width 117 height 19
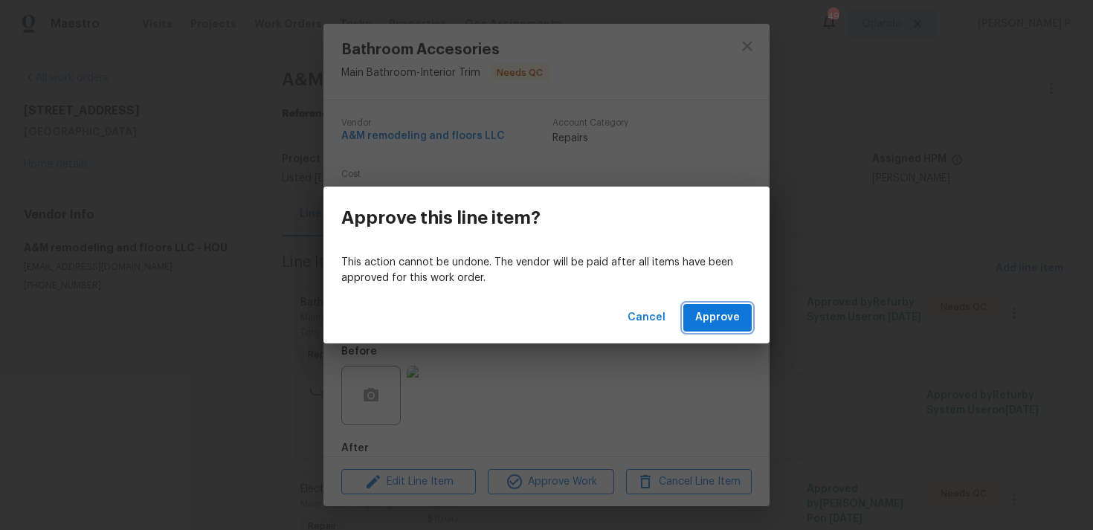
click at [717, 317] on span "Approve" at bounding box center [717, 318] width 45 height 19
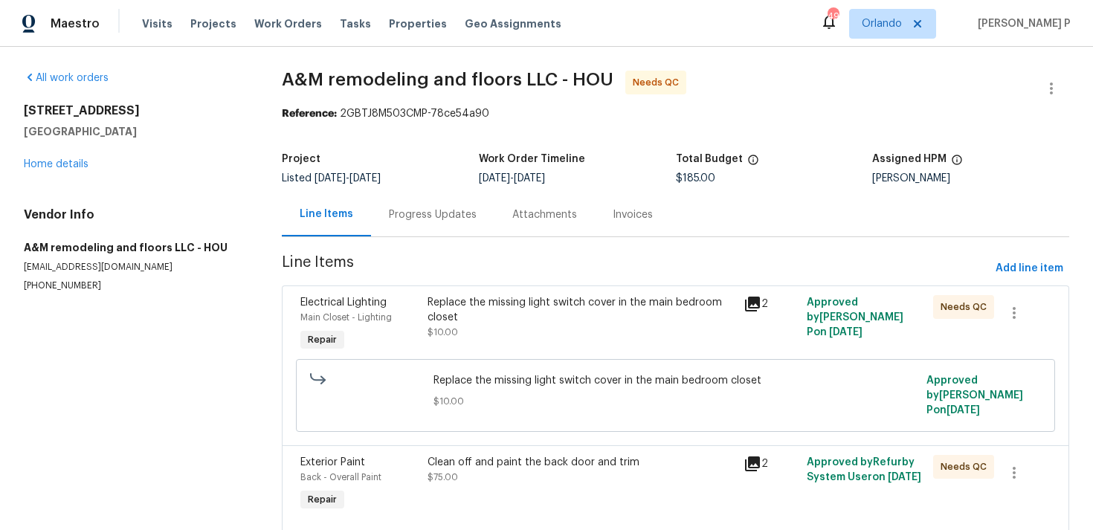
click at [603, 303] on div "Replace the missing light switch cover in the main bedroom closet" at bounding box center [580, 310] width 307 height 30
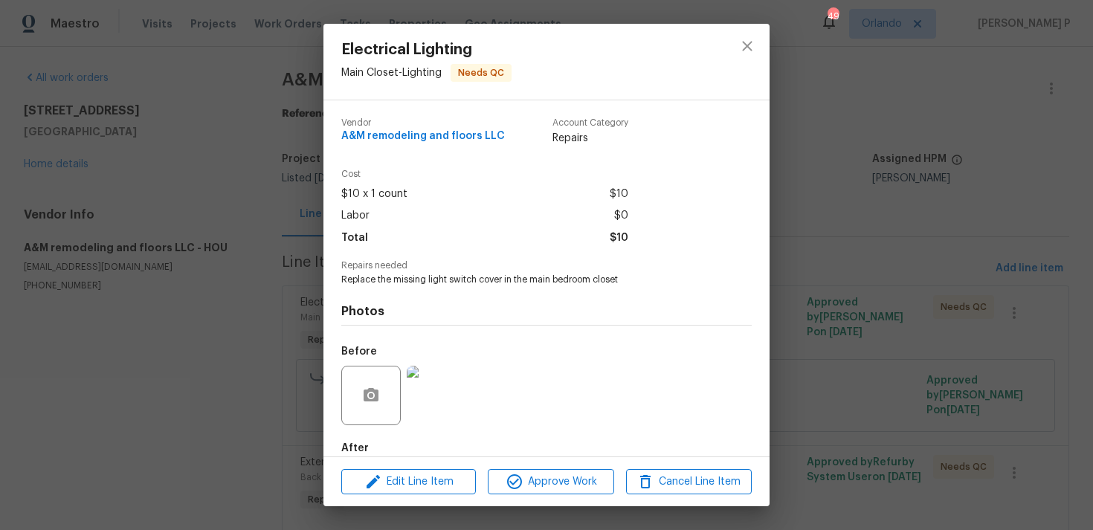
scroll to position [80, 0]
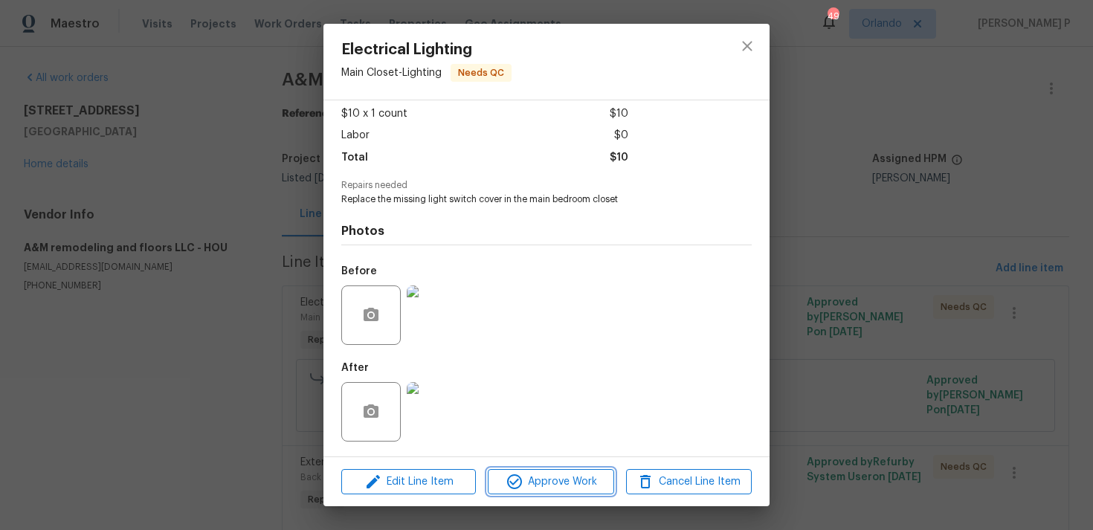
click at [564, 485] on span "Approve Work" at bounding box center [550, 482] width 117 height 19
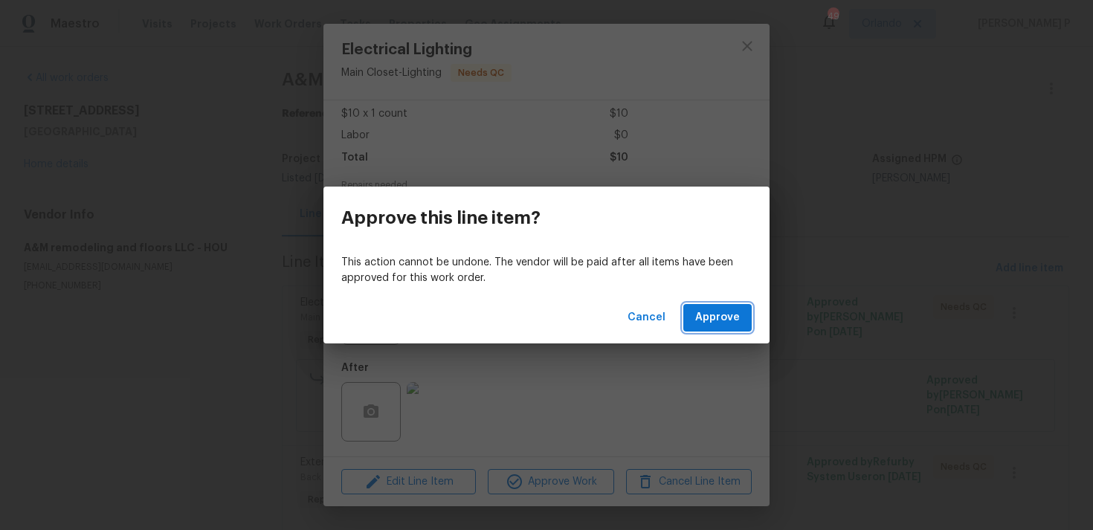
click at [716, 326] on button "Approve" at bounding box center [717, 318] width 68 height 28
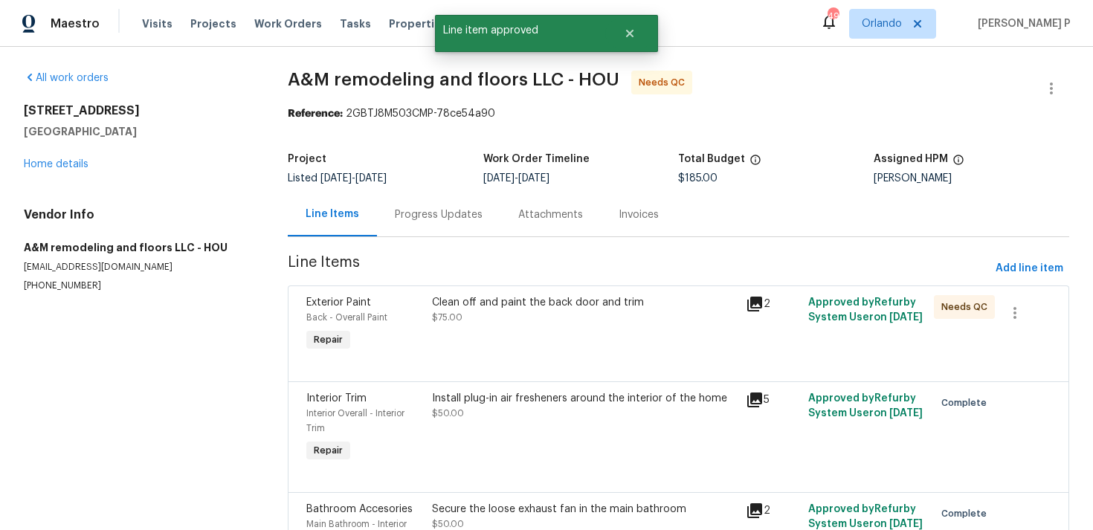
click at [574, 305] on div "Clean off and paint the back door and trim" at bounding box center [584, 302] width 305 height 15
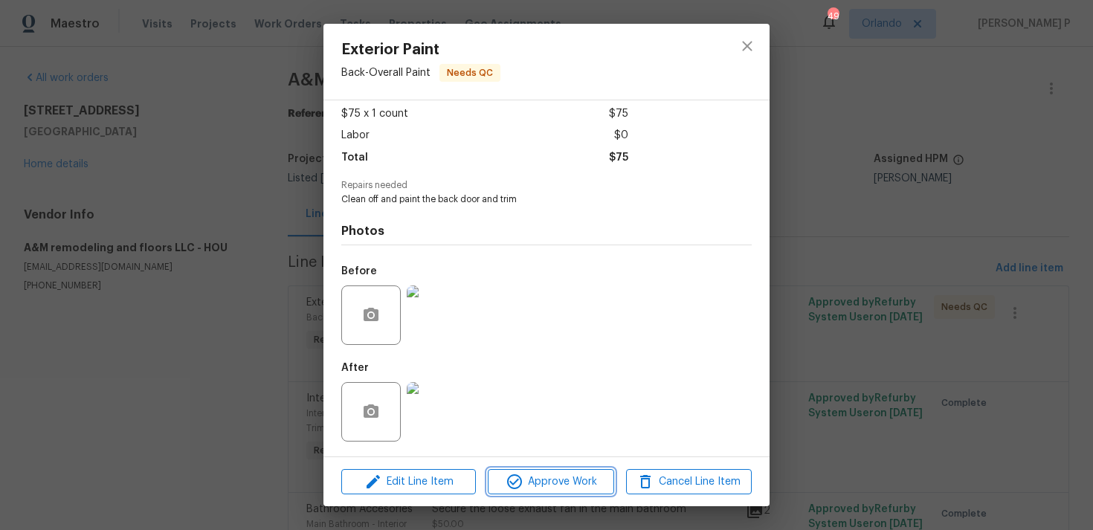
click at [561, 482] on span "Approve Work" at bounding box center [550, 482] width 117 height 19
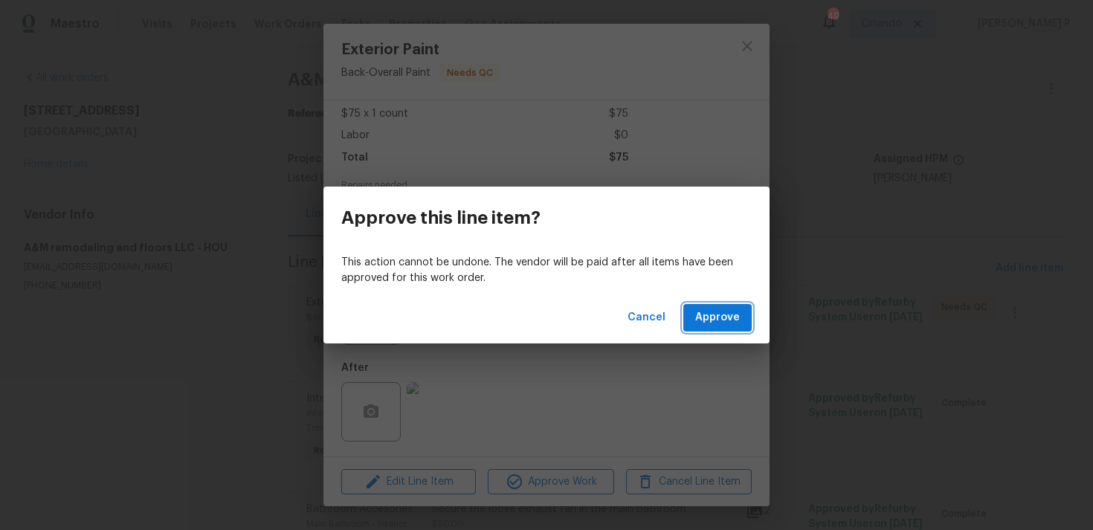
click at [729, 323] on span "Approve" at bounding box center [717, 318] width 45 height 19
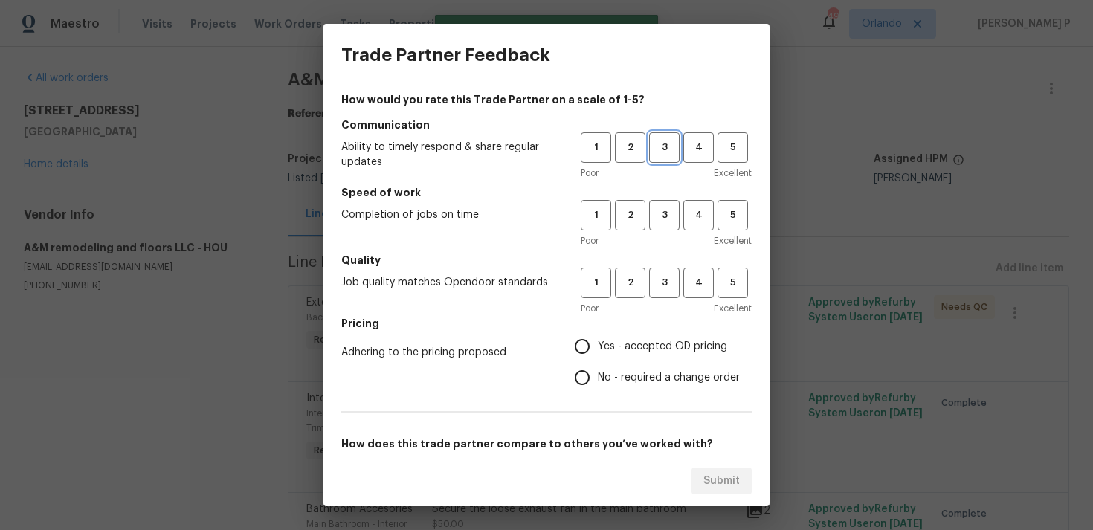
click at [659, 152] on span "3" at bounding box center [664, 147] width 28 height 17
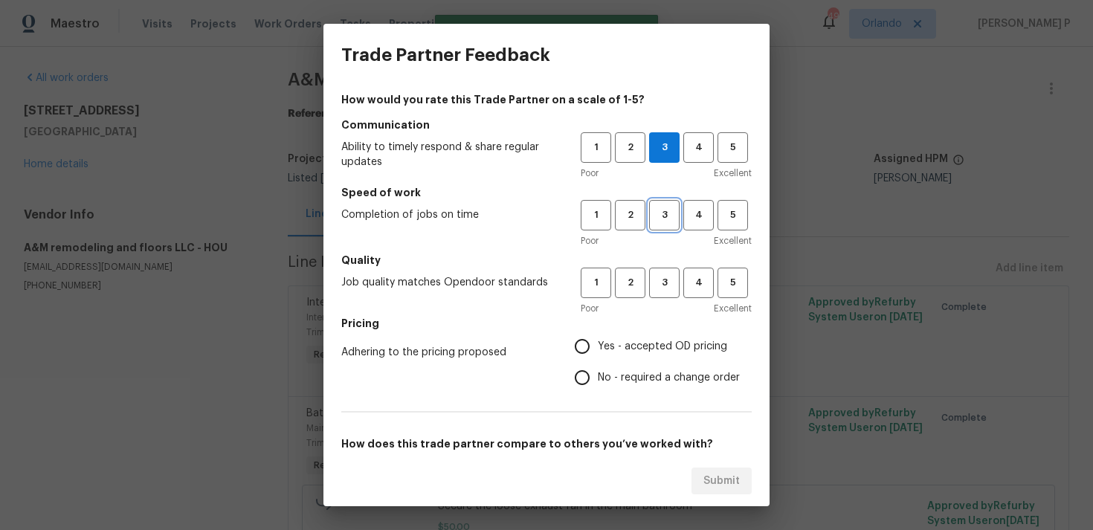
click at [659, 228] on button "3" at bounding box center [664, 215] width 30 height 30
click at [657, 277] on span "3" at bounding box center [664, 282] width 28 height 17
click at [618, 370] on span "No - required a change order" at bounding box center [669, 378] width 142 height 16
click at [598, 369] on input "No - required a change order" at bounding box center [581, 377] width 31 height 31
radio input "true"
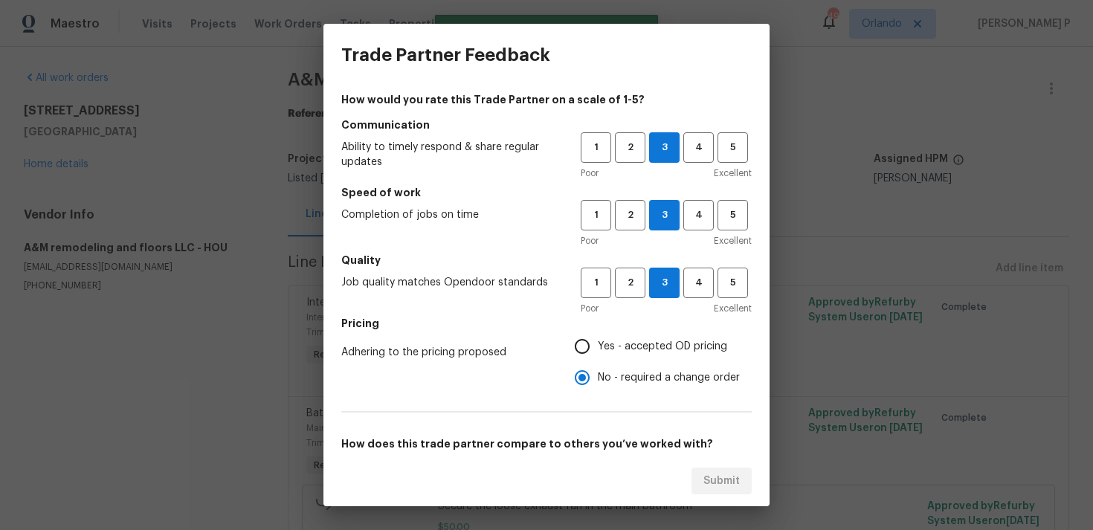
scroll to position [221, 0]
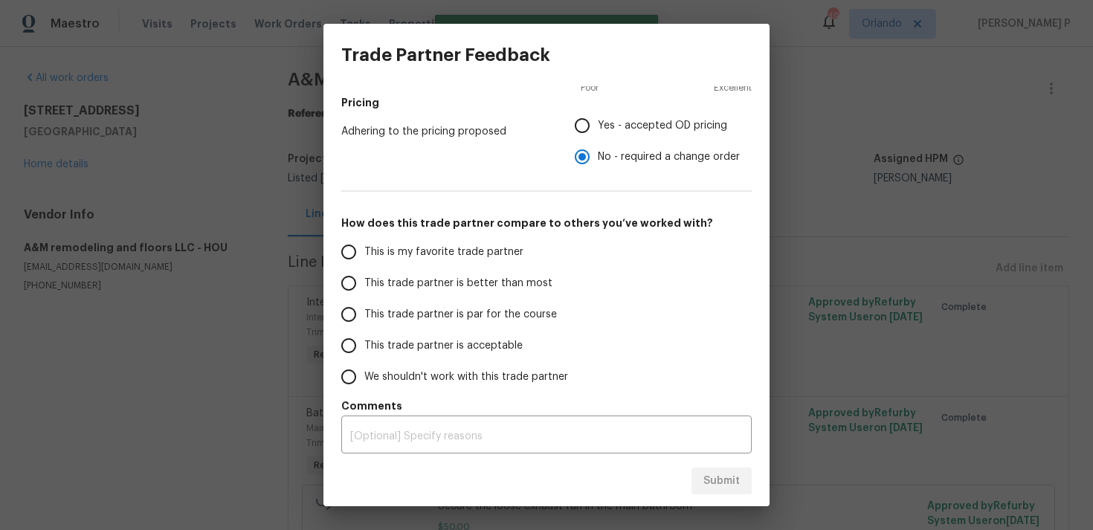
click at [460, 318] on span "This trade partner is par for the course" at bounding box center [460, 315] width 193 height 16
click at [364, 318] on input "This trade partner is par for the course" at bounding box center [348, 314] width 31 height 31
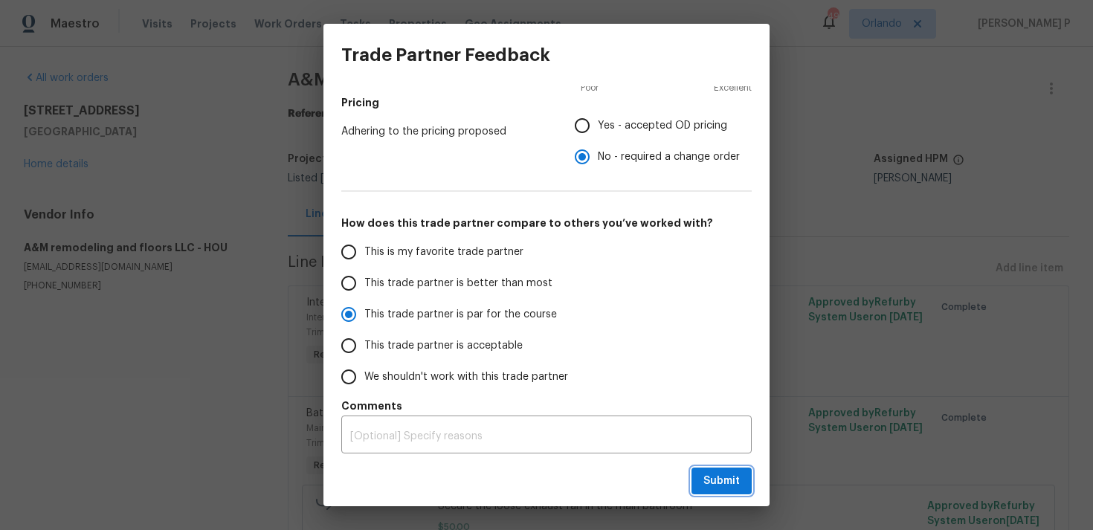
click at [703, 479] on button "Submit" at bounding box center [721, 482] width 60 height 28
radio input "true"
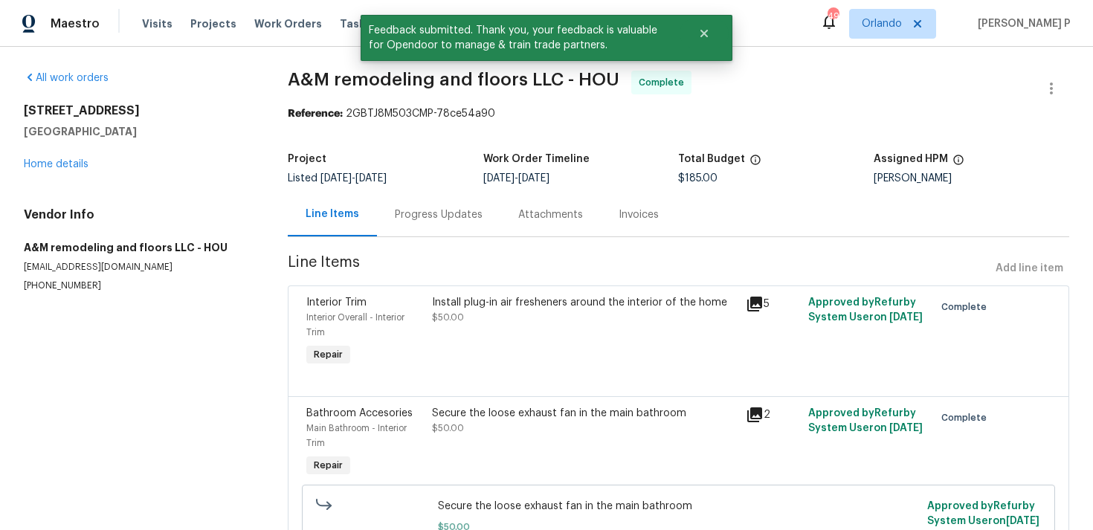
click at [441, 216] on div "Progress Updates" at bounding box center [439, 214] width 88 height 15
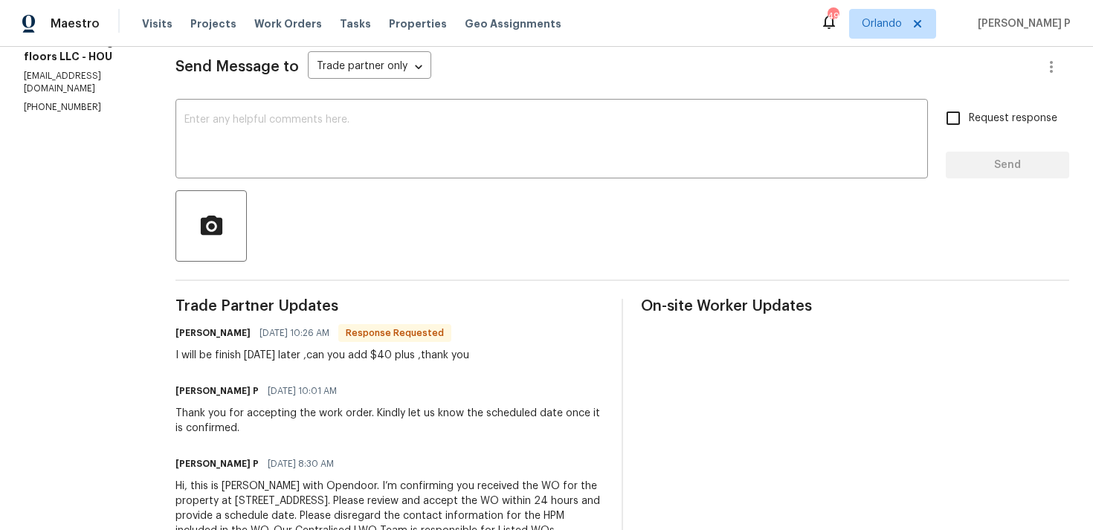
scroll to position [138, 0]
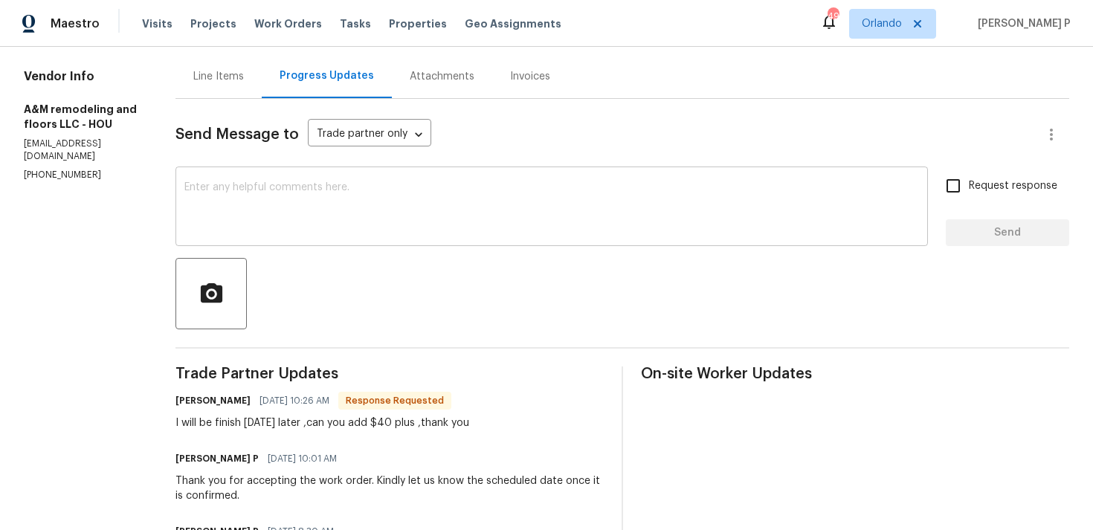
click at [448, 208] on textarea at bounding box center [551, 208] width 734 height 52
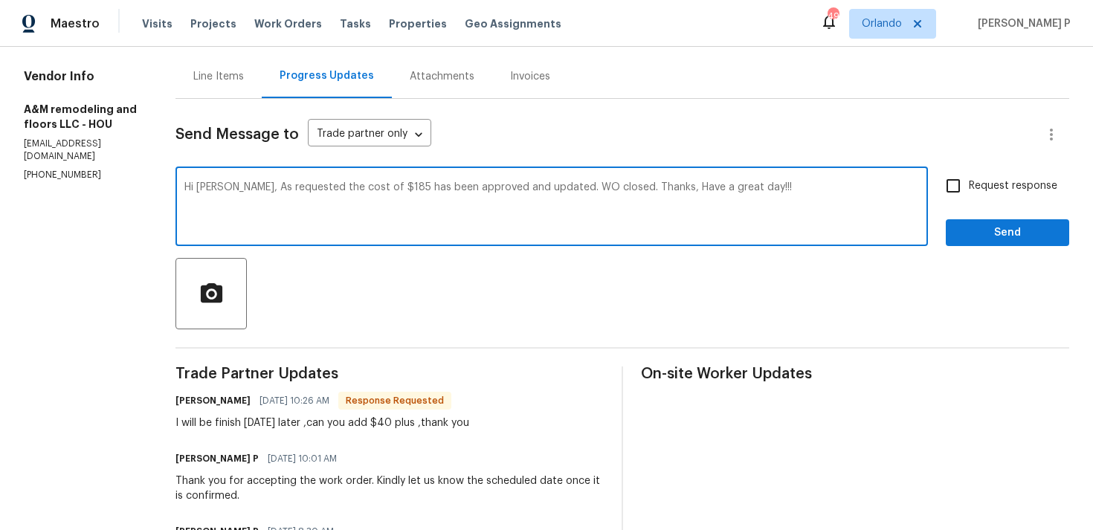
drag, startPoint x: 223, startPoint y: 187, endPoint x: 532, endPoint y: 185, distance: 308.5
click at [532, 185] on textarea "Hi [PERSON_NAME], As requested the cost of $185 has been approved and updated. …" at bounding box center [551, 208] width 734 height 52
type textarea "Hi [PERSON_NAME], As requested the cost of $185 has been approved and updated. …"
click at [984, 239] on span "Send" at bounding box center [1007, 233] width 100 height 19
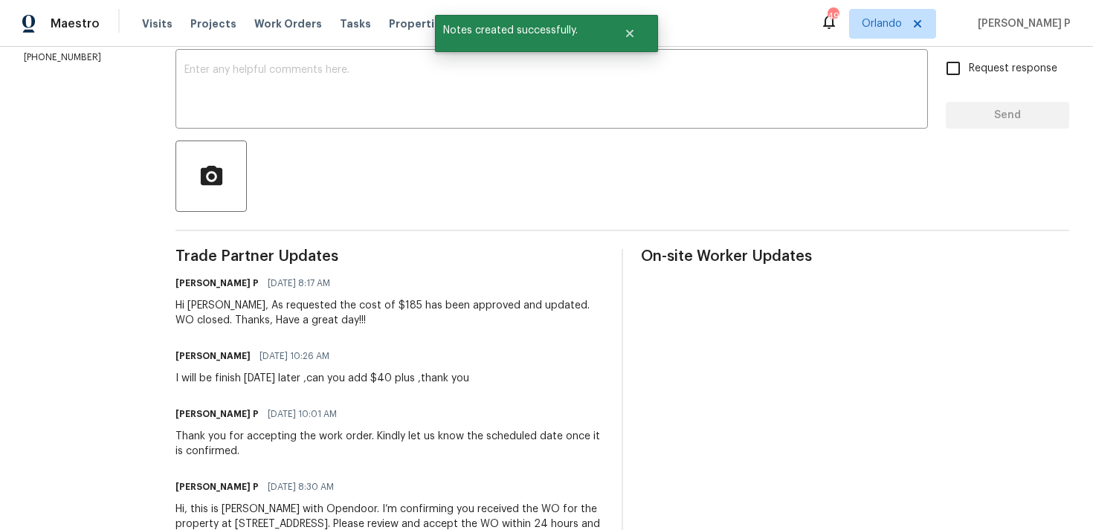
scroll to position [304, 0]
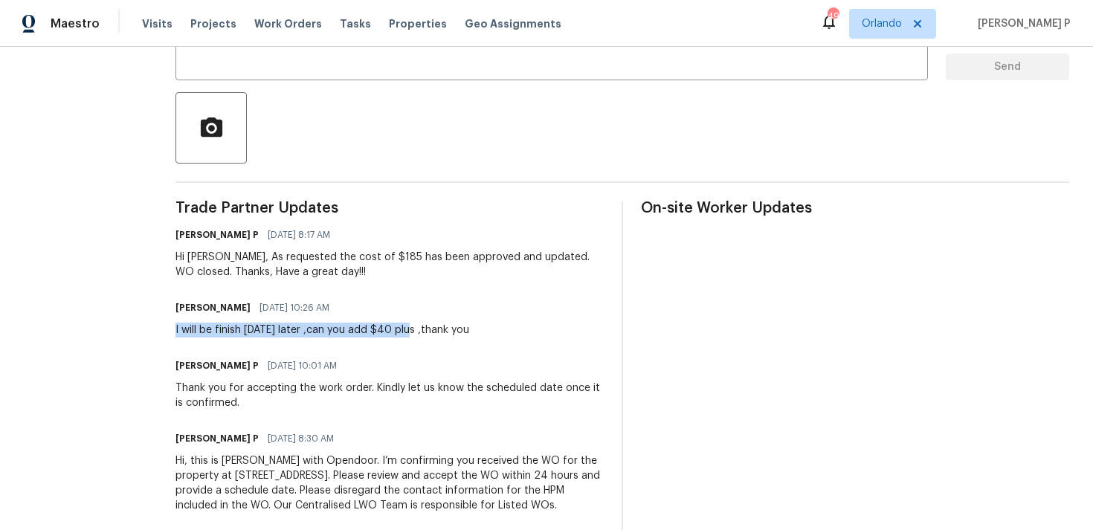
drag, startPoint x: 173, startPoint y: 330, endPoint x: 403, endPoint y: 328, distance: 229.7
click at [403, 328] on div "I will be finish [DATE] later ,can you add $40 plus ,thank you" at bounding box center [322, 330] width 294 height 15
copy div "I will be finish [DATE] later ,can you add $40 plus"
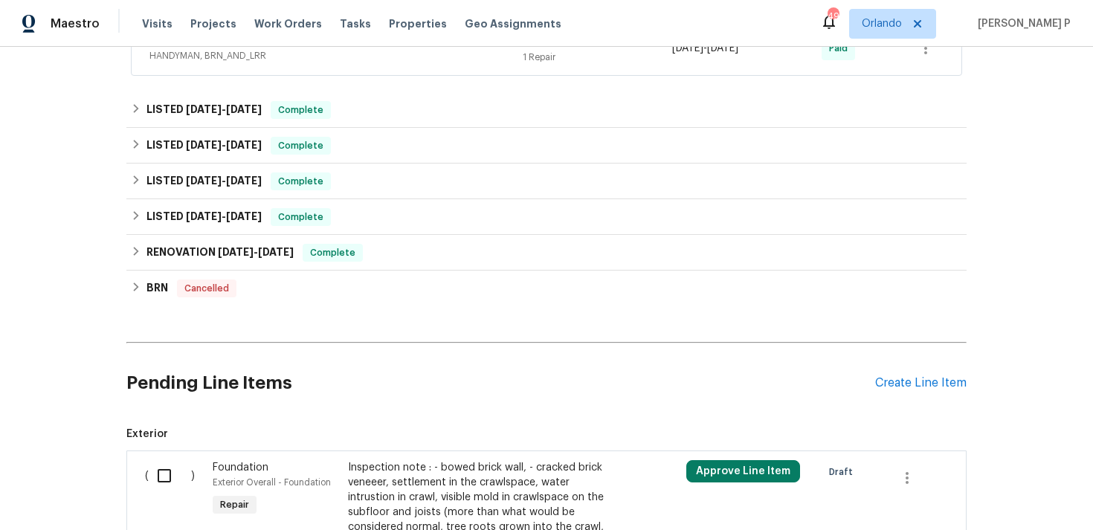
scroll to position [735, 0]
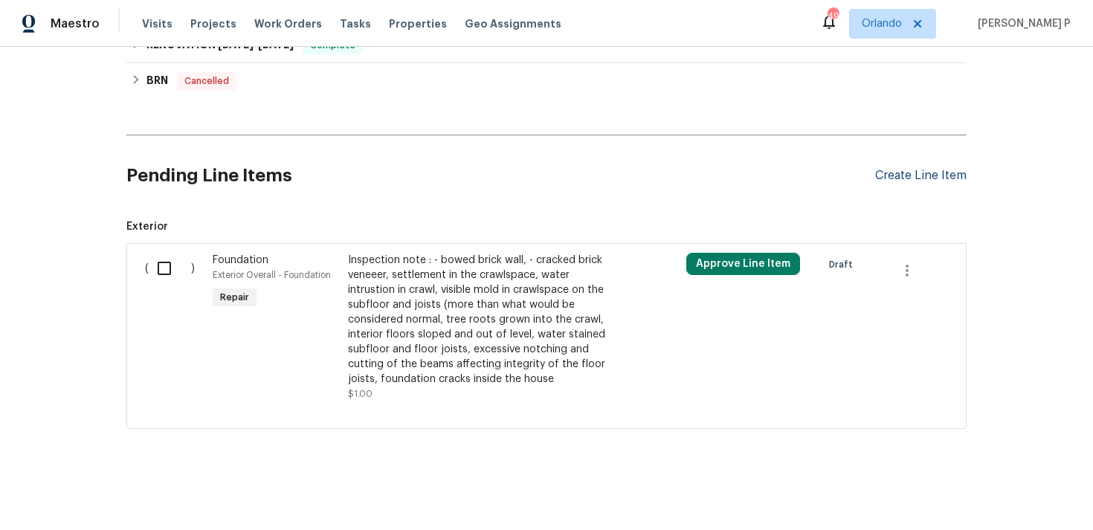
click at [938, 176] on div "Create Line Item" at bounding box center [920, 176] width 91 height 14
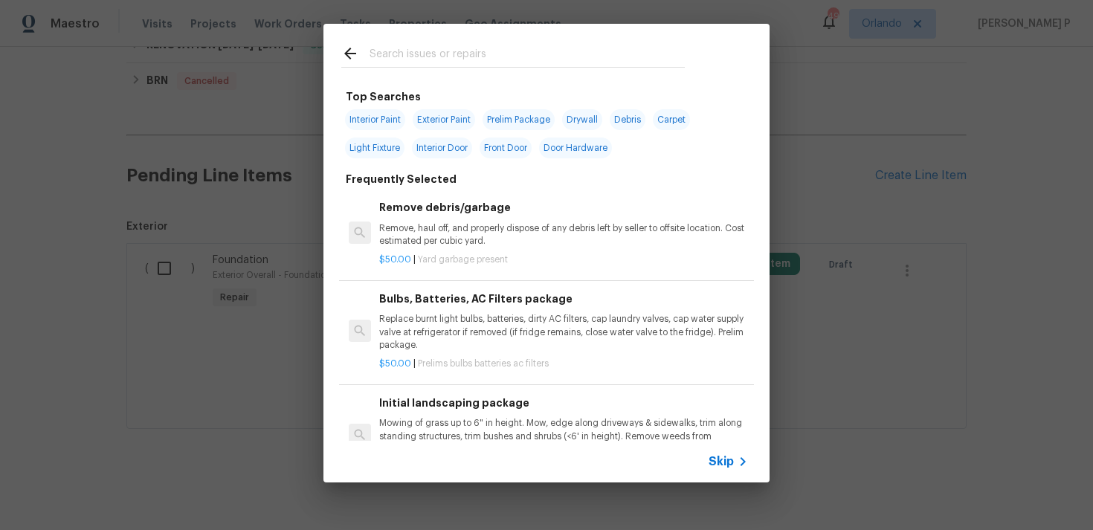
click at [727, 466] on span "Skip" at bounding box center [720, 461] width 25 height 15
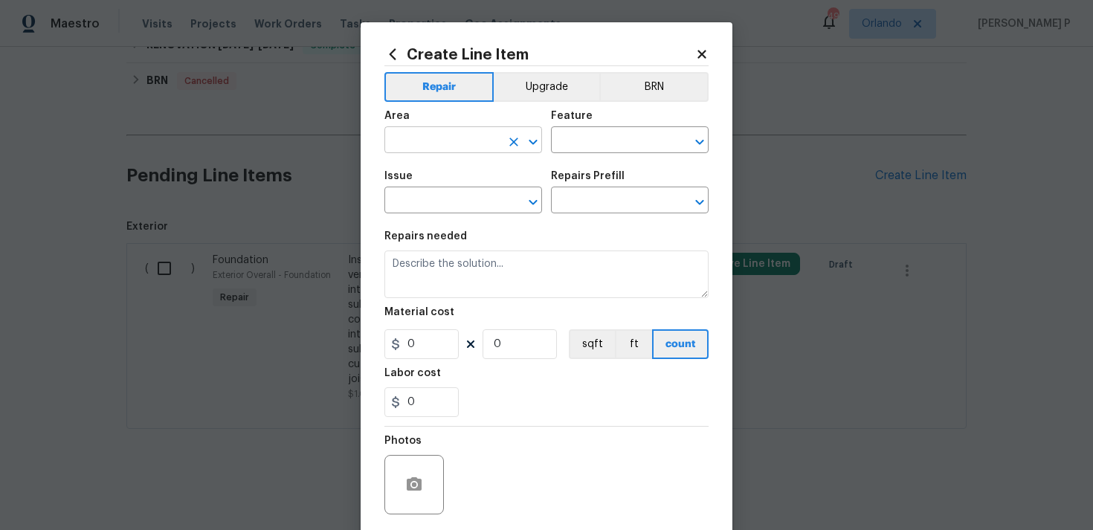
click at [534, 137] on icon "Open" at bounding box center [533, 142] width 18 height 18
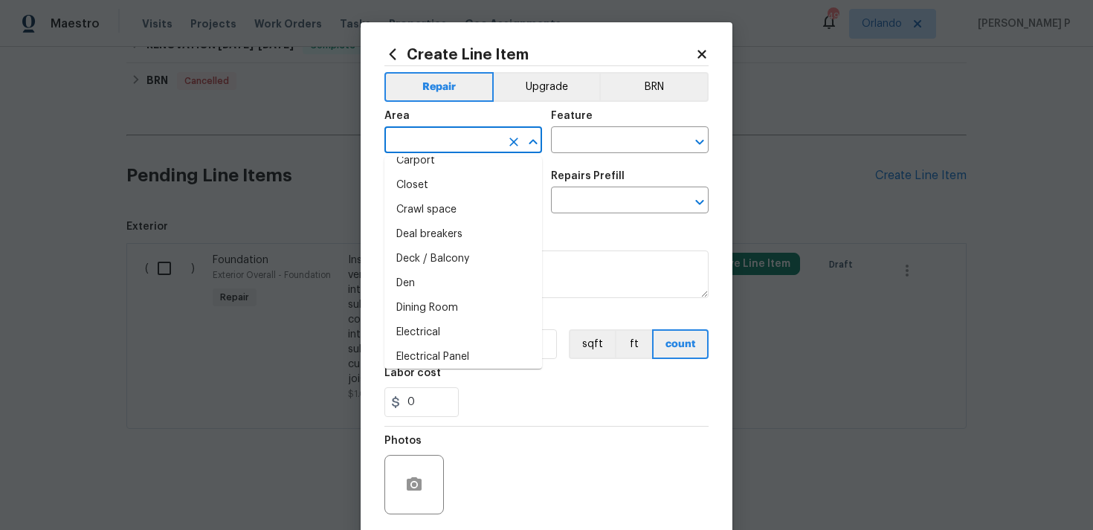
scroll to position [138, 0]
click at [466, 214] on li "Crawl space" at bounding box center [463, 208] width 158 height 25
type input "Crawl space"
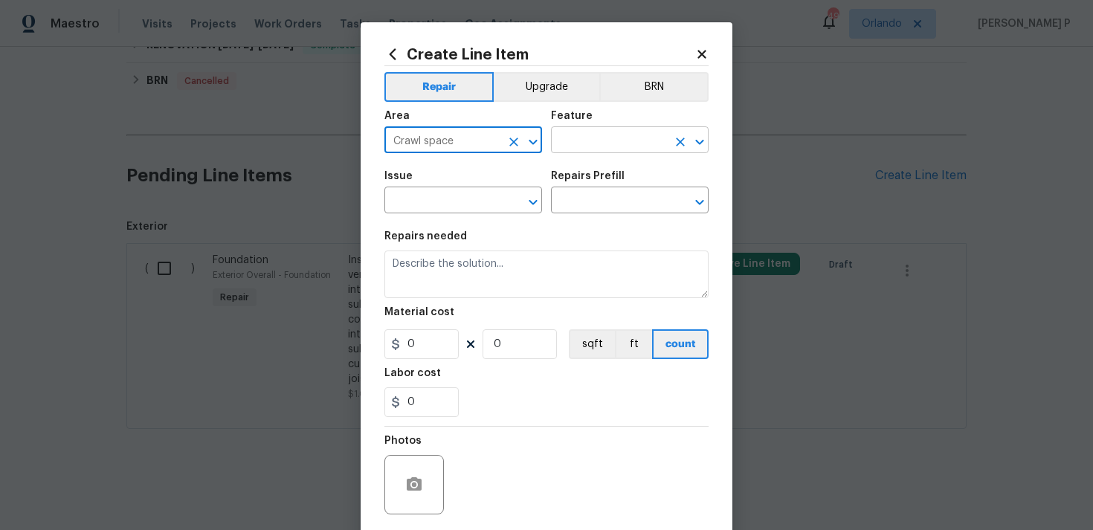
click at [596, 143] on input "text" at bounding box center [609, 141] width 116 height 23
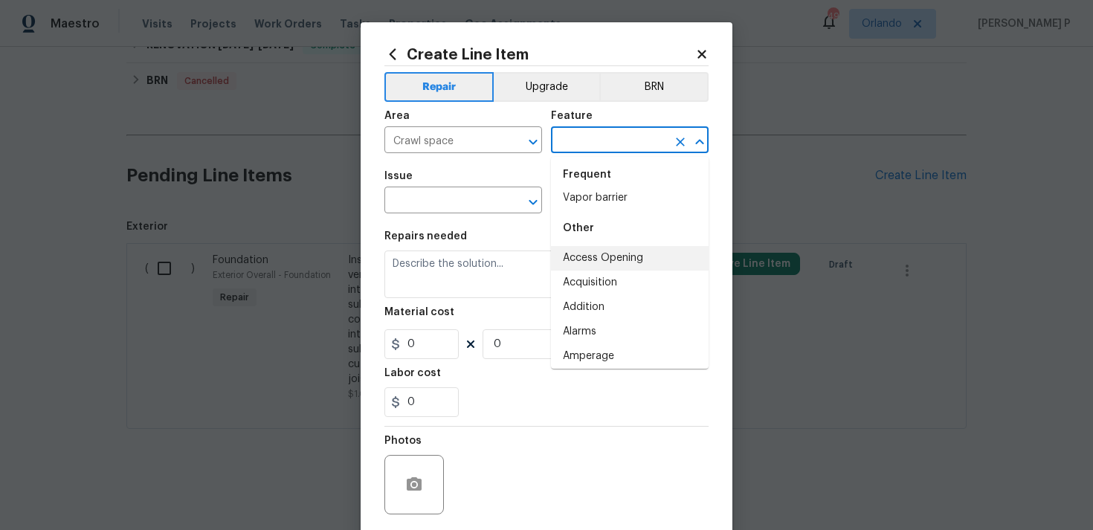
scroll to position [0, 0]
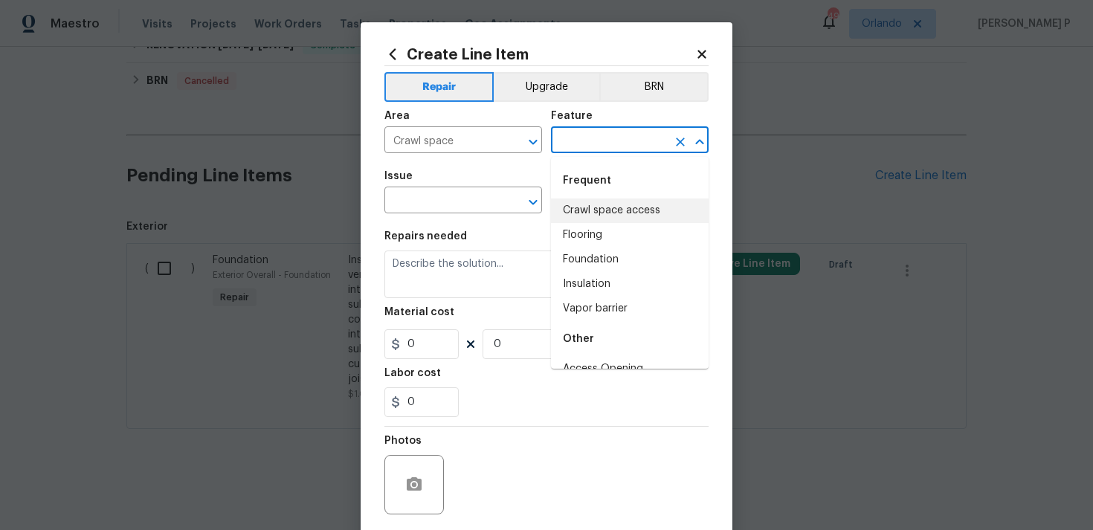
click at [616, 205] on li "Crawl space access" at bounding box center [630, 210] width 158 height 25
type input "Crawl space access"
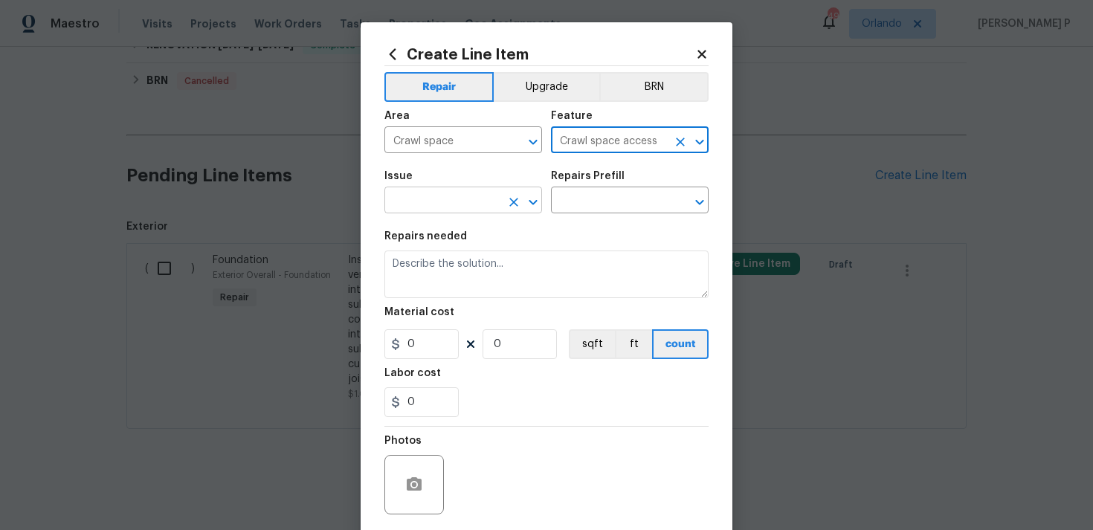
click at [534, 200] on icon "Open" at bounding box center [533, 202] width 18 height 18
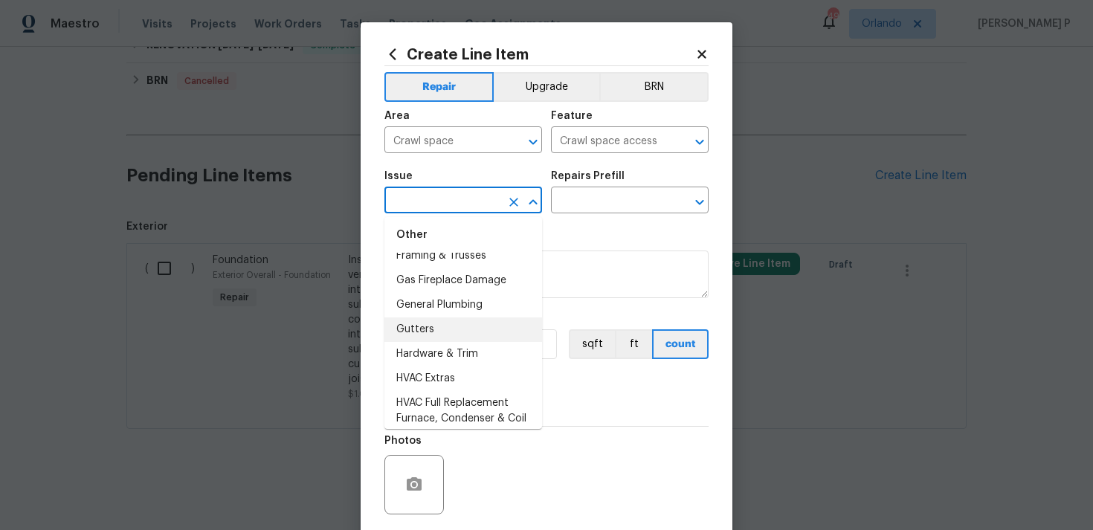
scroll to position [1240, 0]
click at [479, 309] on li "General Plumbing" at bounding box center [463, 304] width 158 height 25
type input "General Plumbing"
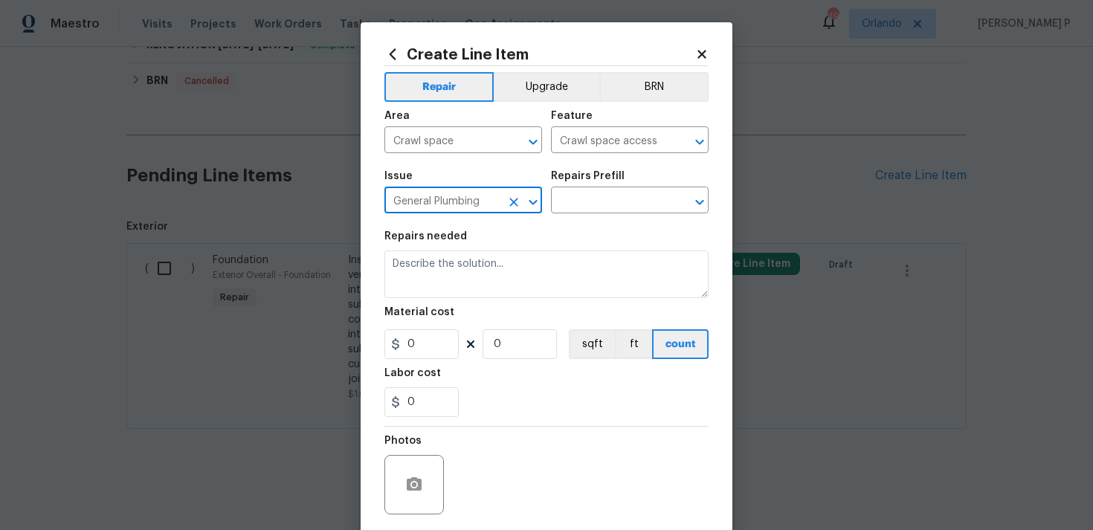
click at [558, 214] on div "Issue General Plumbing ​ Repairs Prefill ​" at bounding box center [546, 192] width 324 height 60
click at [588, 203] on input "text" at bounding box center [609, 201] width 116 height 23
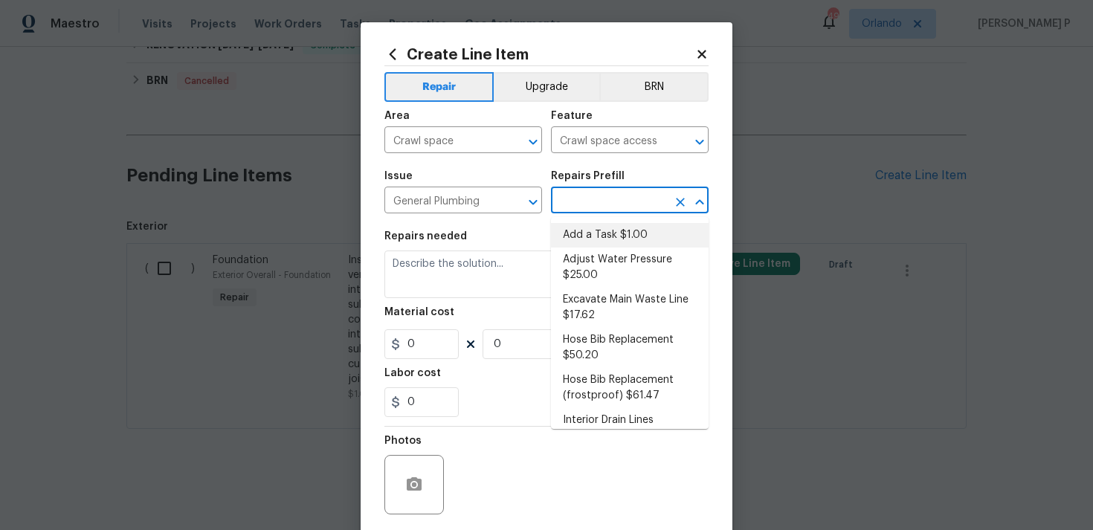
click at [594, 236] on li "Add a Task $1.00" at bounding box center [630, 235] width 158 height 25
type input "Plumbing"
type input "Add a Task $1.00"
type textarea "HPM to detail"
type input "1"
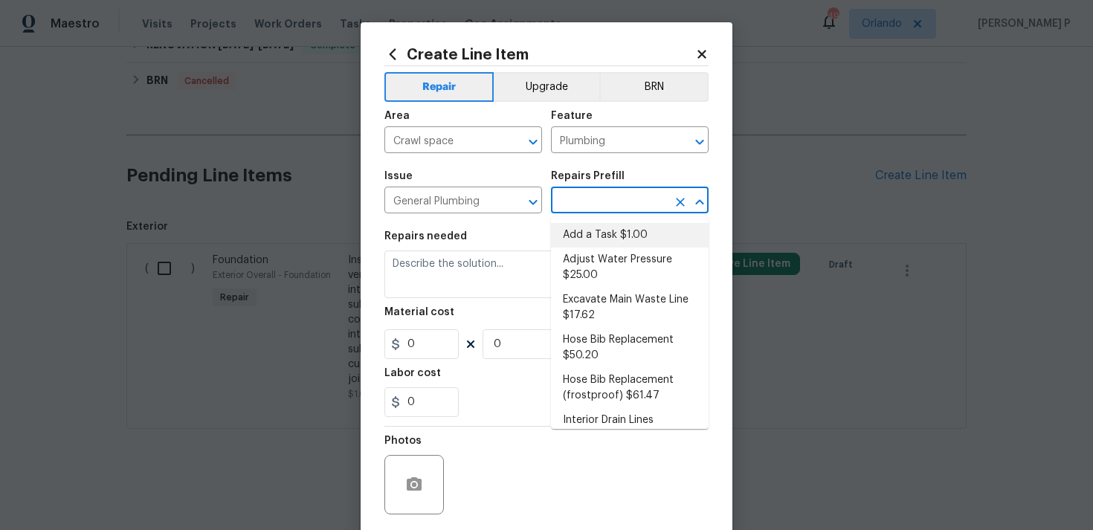
type input "1"
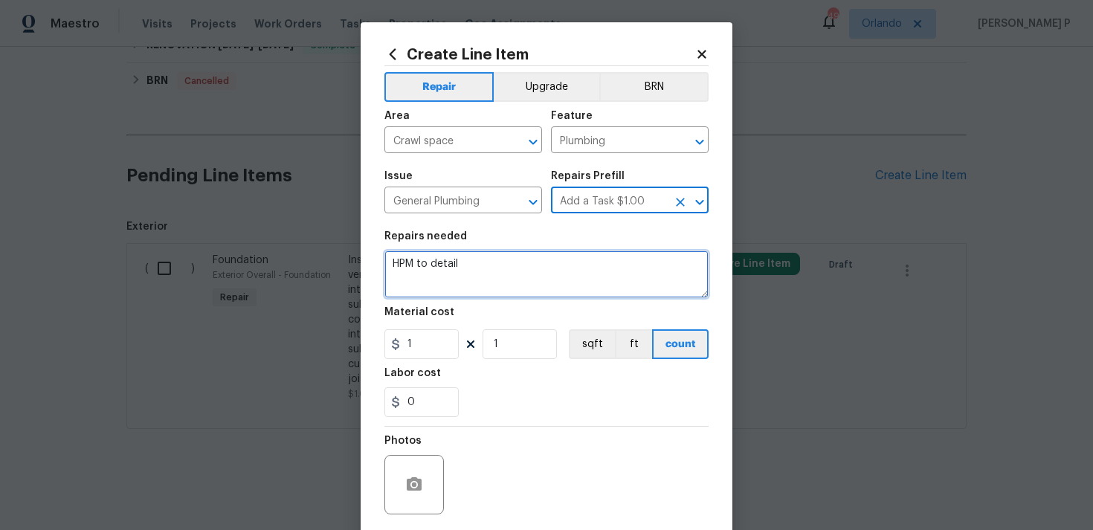
click at [488, 265] on textarea "HPM to detail" at bounding box center [546, 275] width 324 height 48
paste textarea "Investigate to determine the source of the moisture intrusion (moisture meter p…"
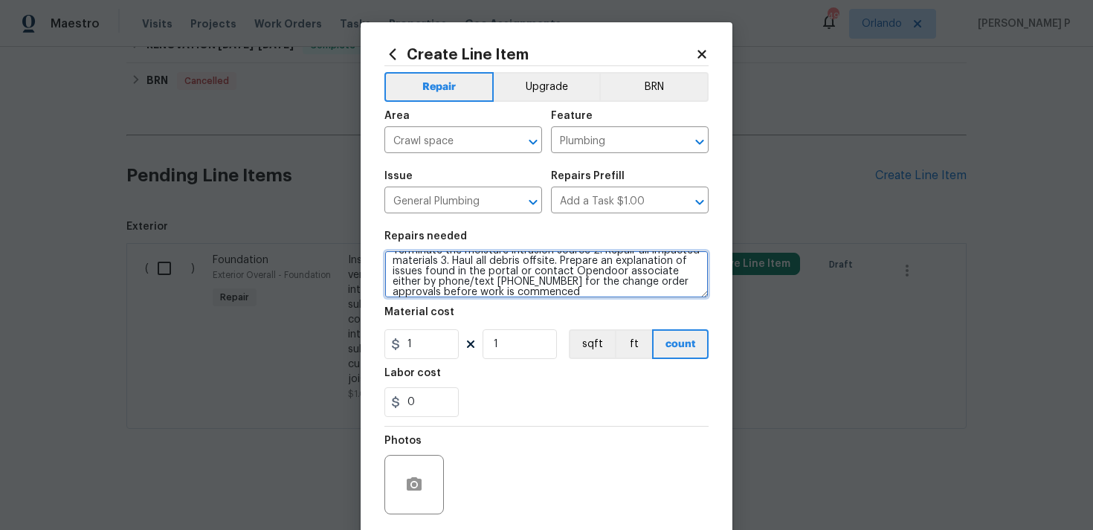
scroll to position [0, 0]
click at [390, 259] on textarea "Investigate to determine the source of the moisture intrusion (moisture meter p…" at bounding box center [546, 275] width 324 height 48
paste textarea "there is an active leak in the crawlspace under the master bedroom."
click at [395, 265] on textarea "there is an active leak in the crawlspace under the master bedroom.Investigate …" at bounding box center [546, 275] width 324 height 48
click at [441, 273] on textarea "There is an active leak in the crawlspace under the master bedroom.Investigate …" at bounding box center [546, 275] width 324 height 48
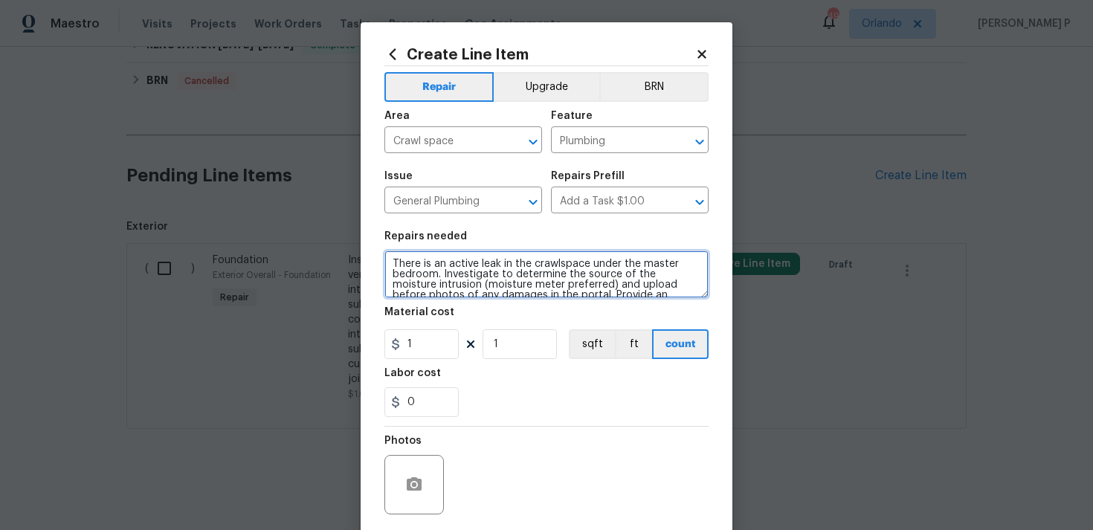
scroll to position [62, 0]
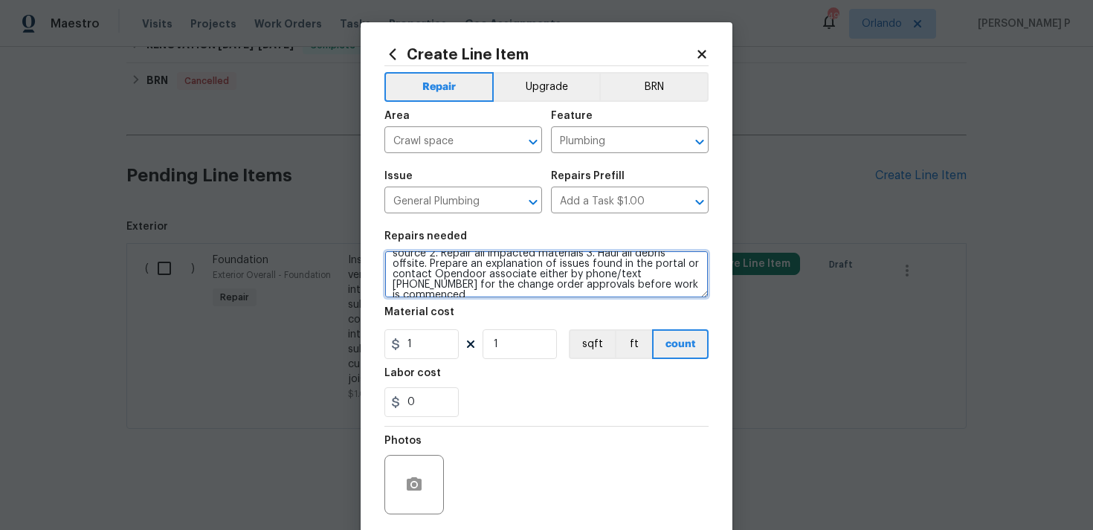
click at [621, 291] on textarea "There is an active leak in the crawlspace under the master bedroom. Investigate…" at bounding box center [546, 275] width 324 height 48
type textarea "There is an active leak in the crawlspace under the master bedroom. Investigate…"
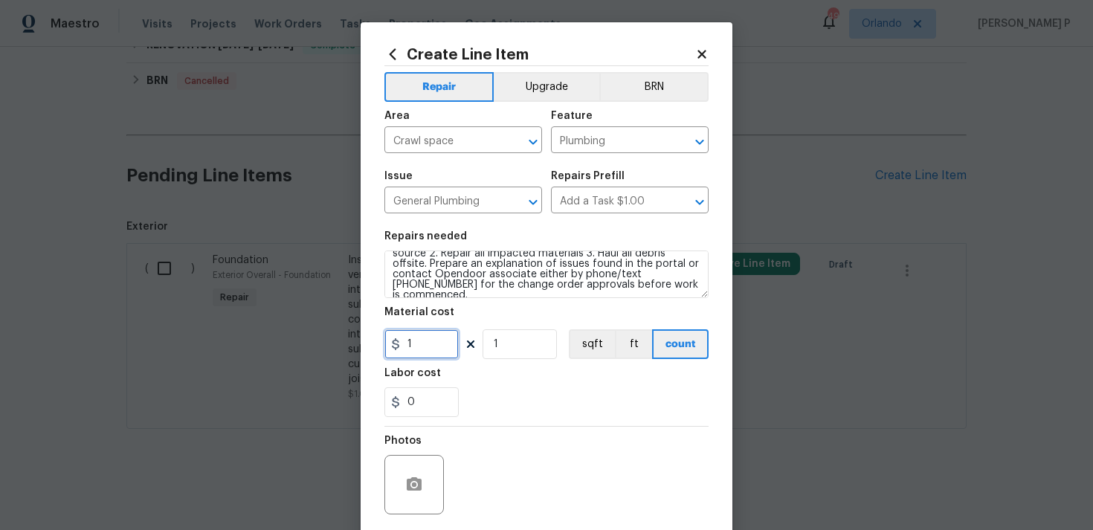
click at [428, 339] on input "1" at bounding box center [421, 344] width 74 height 30
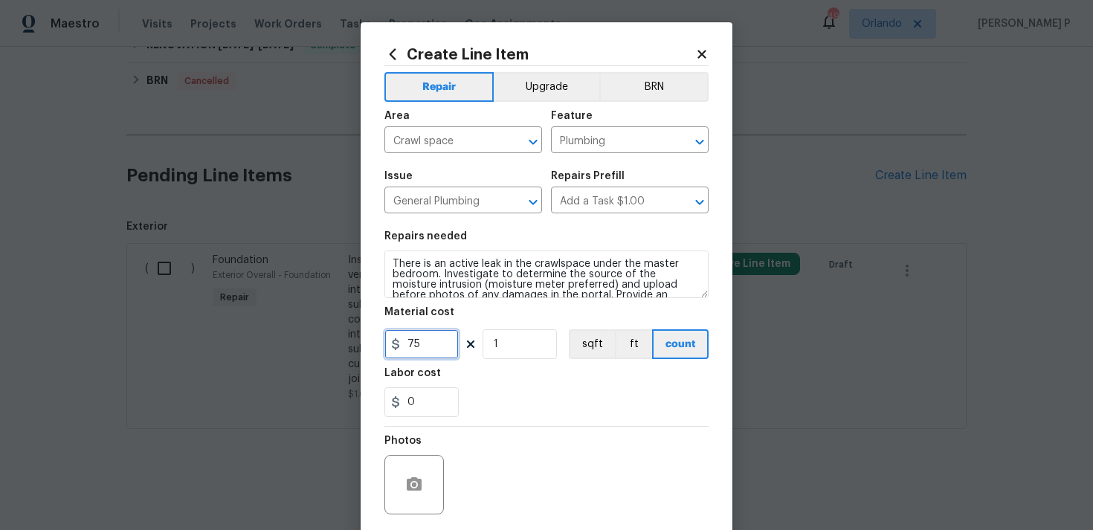
type input "75"
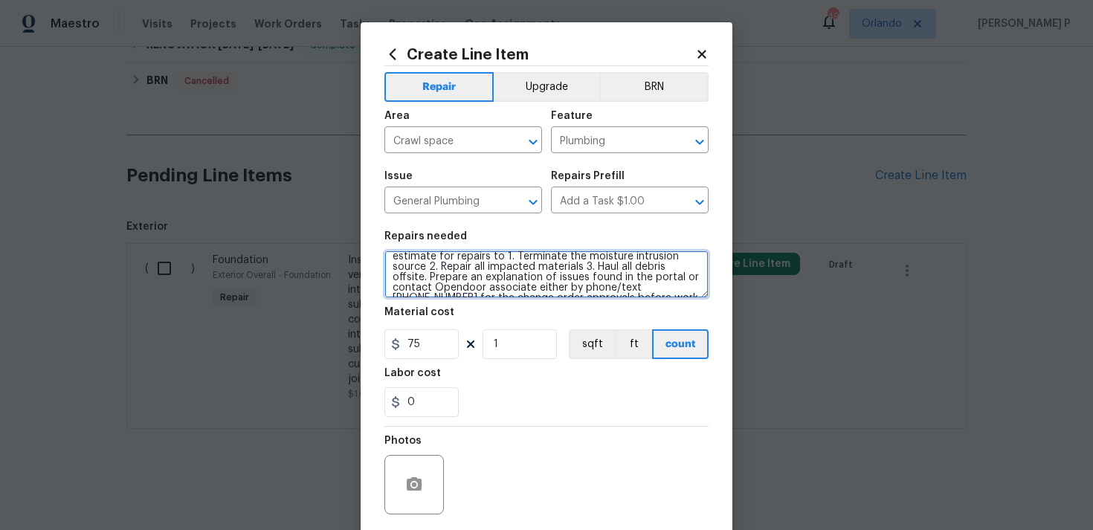
scroll to position [62, 0]
drag, startPoint x: 390, startPoint y: 265, endPoint x: 446, endPoint y: 294, distance: 62.8
click at [446, 294] on textarea "There is an active leak in the crawlspace under the master bedroom. Investigate…" at bounding box center [546, 275] width 324 height 48
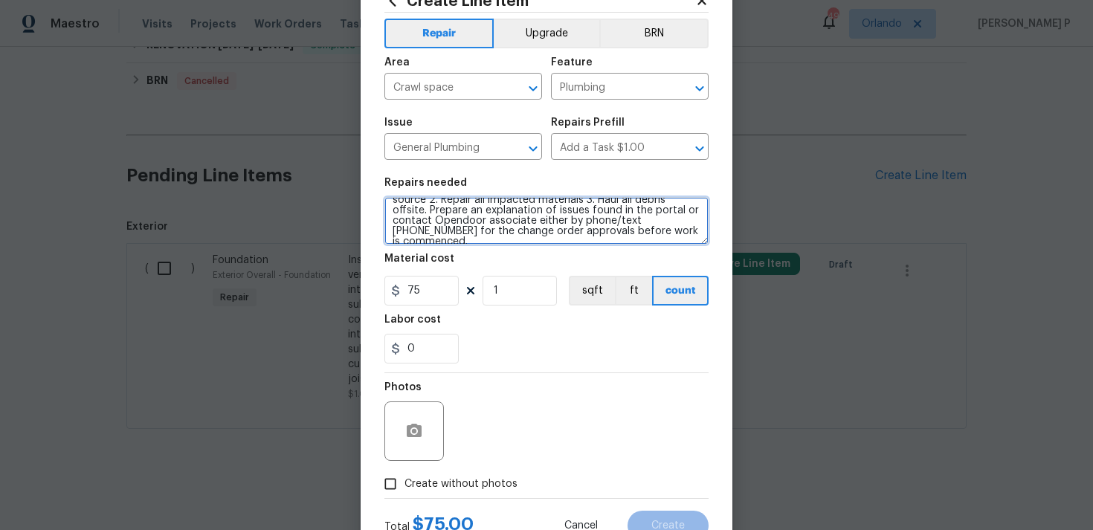
scroll to position [111, 0]
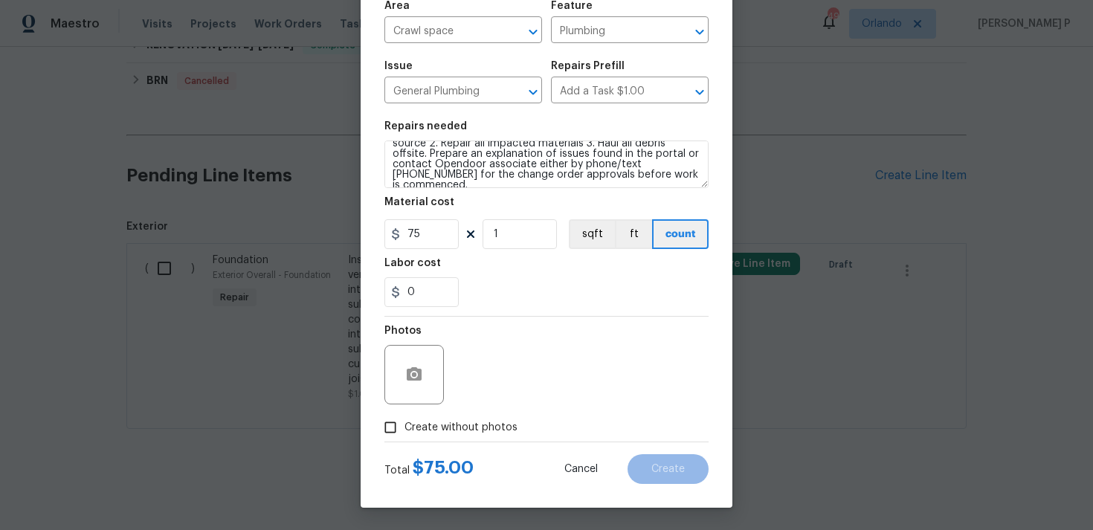
click at [390, 421] on input "Create without photos" at bounding box center [390, 427] width 28 height 28
checkbox input "true"
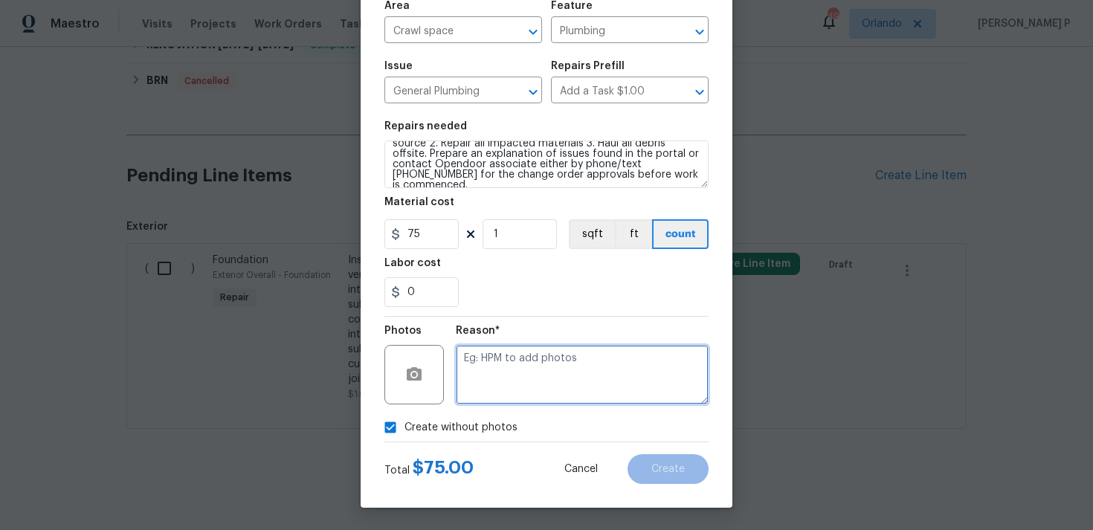
click at [509, 396] on textarea at bounding box center [582, 374] width 253 height 59
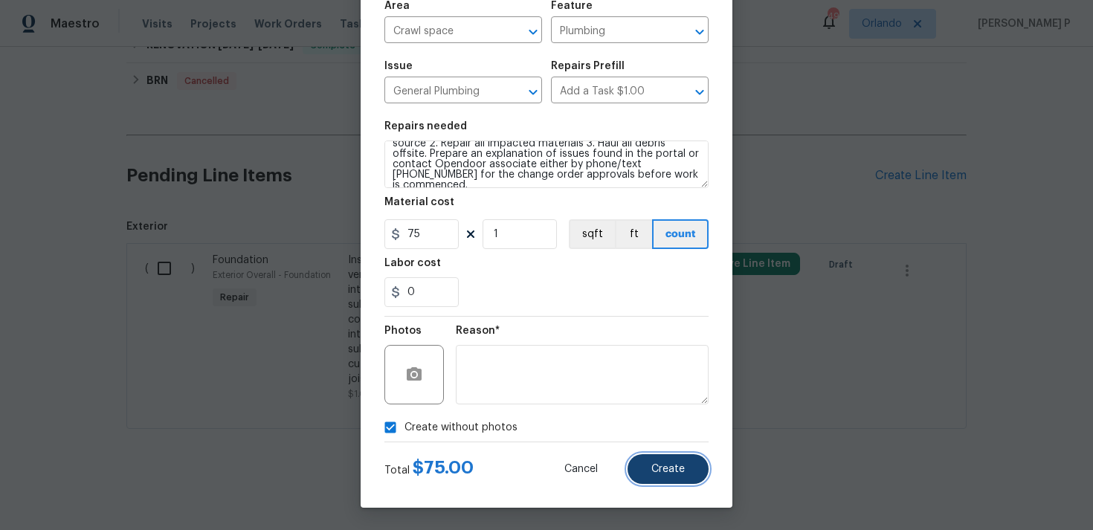
click at [633, 479] on button "Create" at bounding box center [667, 469] width 81 height 30
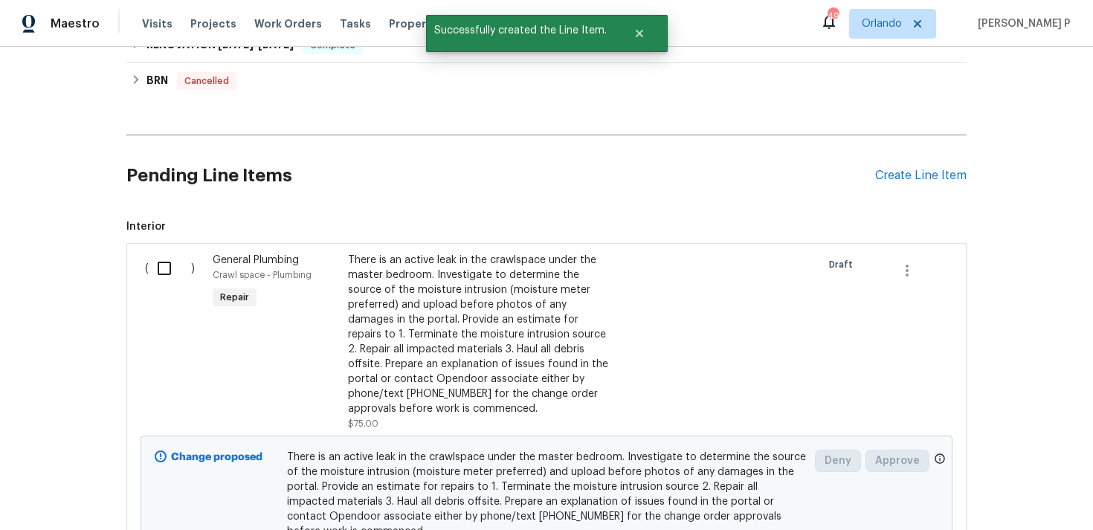
click at [164, 266] on input "checkbox" at bounding box center [170, 268] width 42 height 31
checkbox input "true"
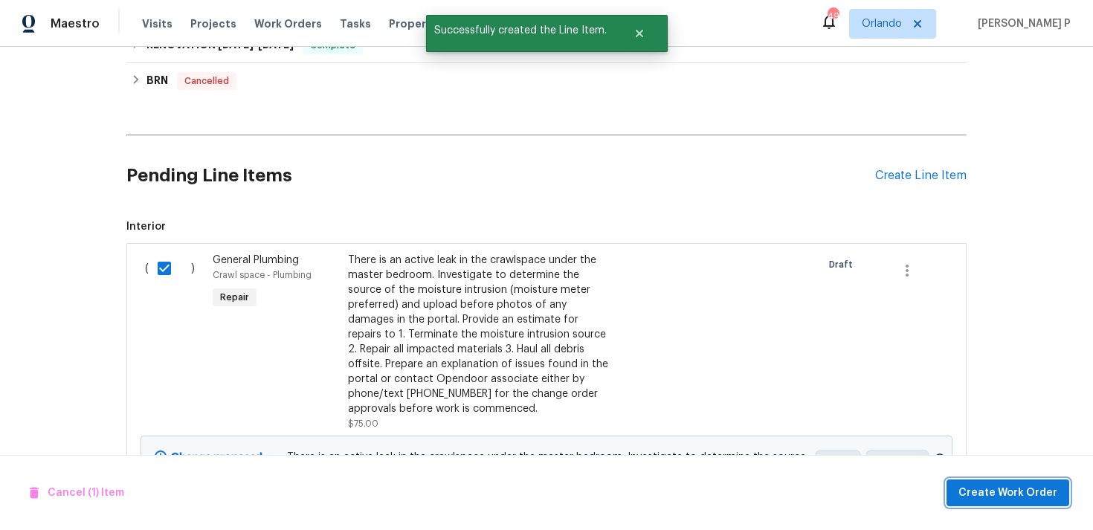
click at [1030, 491] on span "Create Work Order" at bounding box center [1007, 493] width 99 height 19
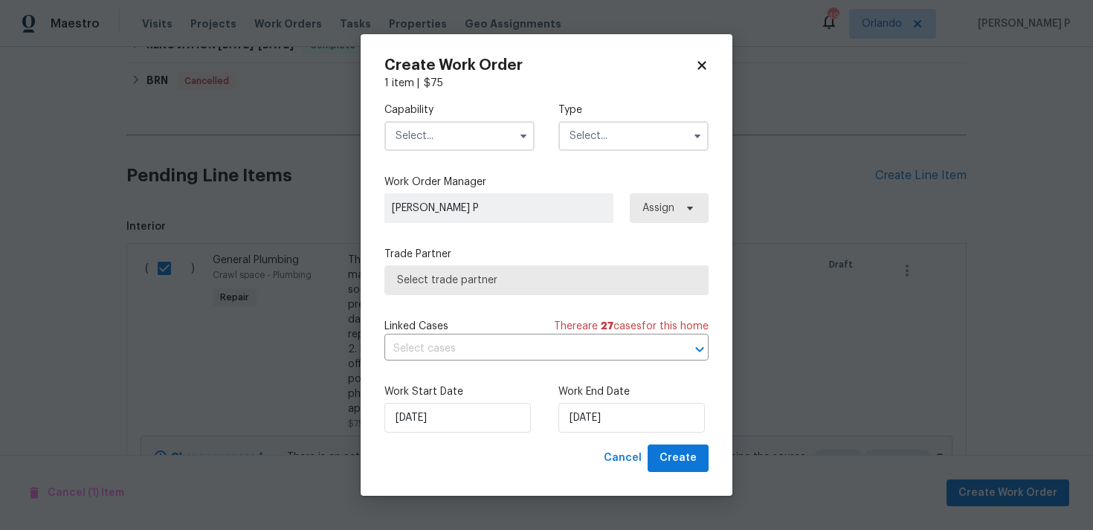
click at [623, 132] on input "text" at bounding box center [633, 136] width 150 height 30
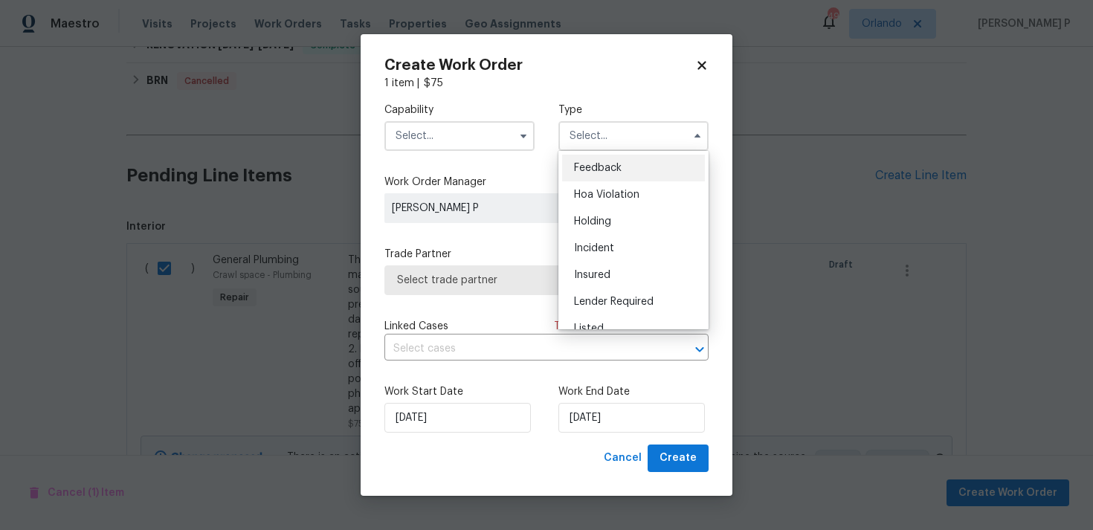
click at [608, 158] on div "Feedback" at bounding box center [633, 168] width 143 height 27
type input "Feedback"
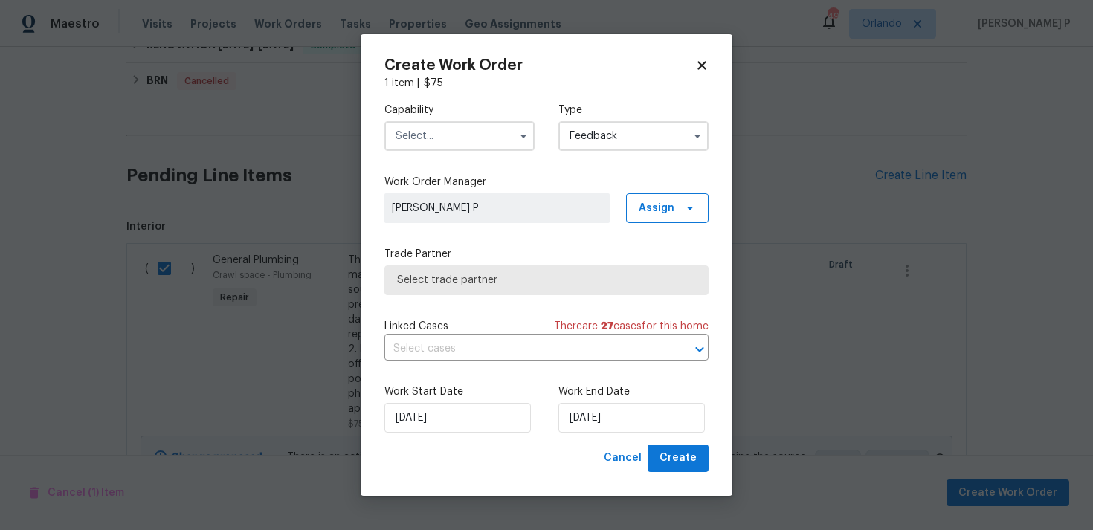
click at [482, 150] on input "text" at bounding box center [459, 136] width 150 height 30
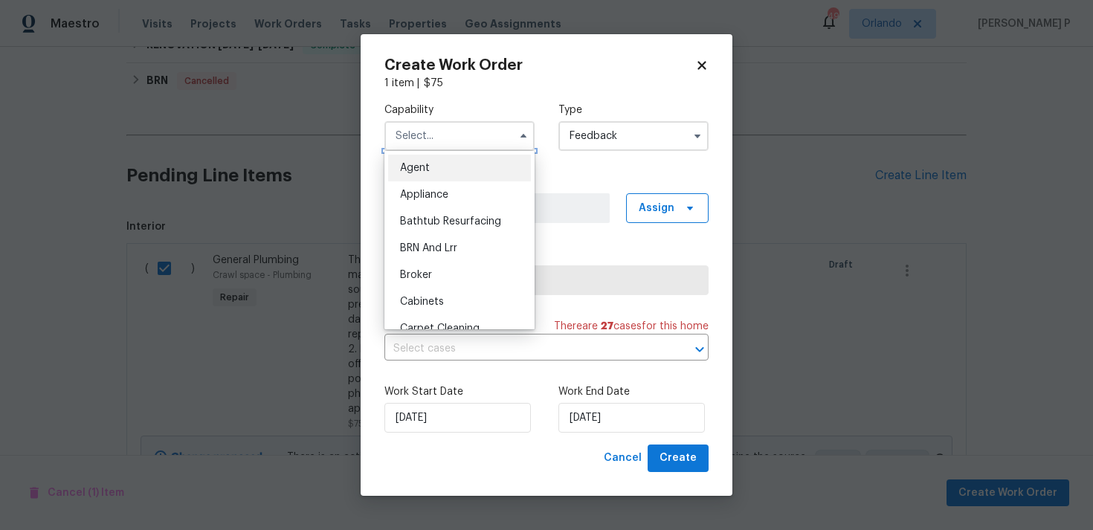
click at [477, 138] on input "text" at bounding box center [459, 136] width 150 height 30
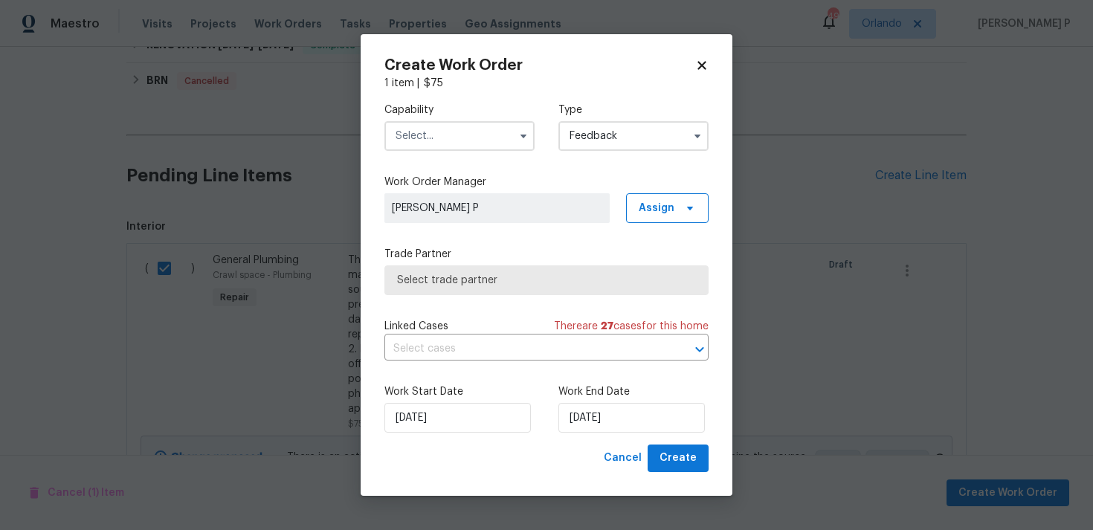
click at [477, 138] on input "text" at bounding box center [459, 136] width 150 height 30
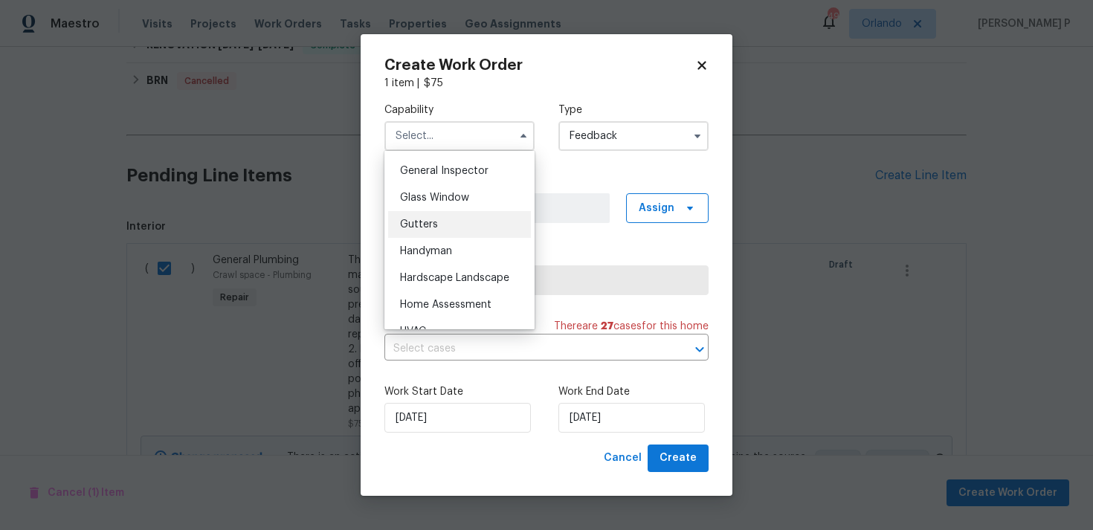
scroll to position [740, 0]
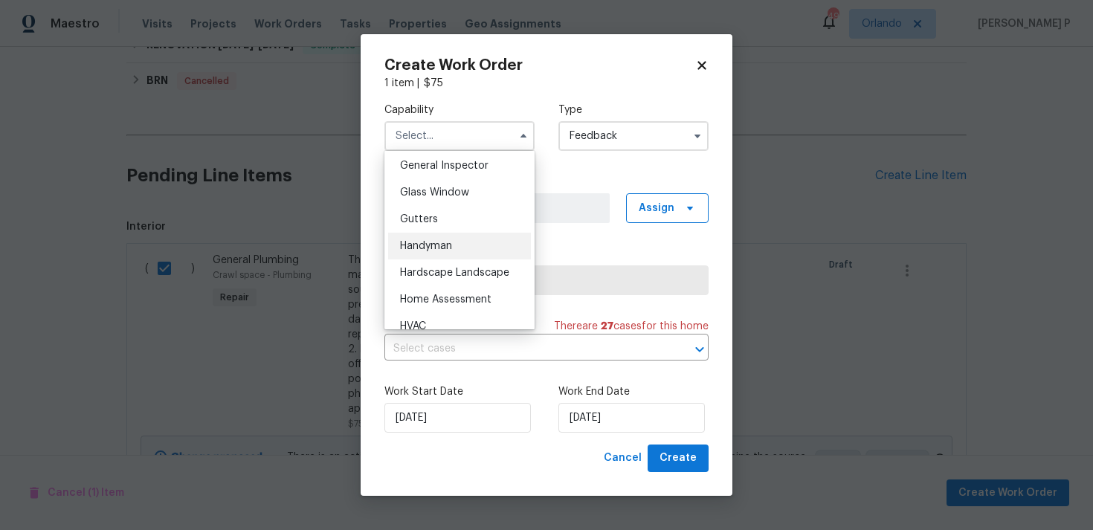
click at [431, 241] on span "Handyman" at bounding box center [426, 246] width 52 height 10
type input "Handyman"
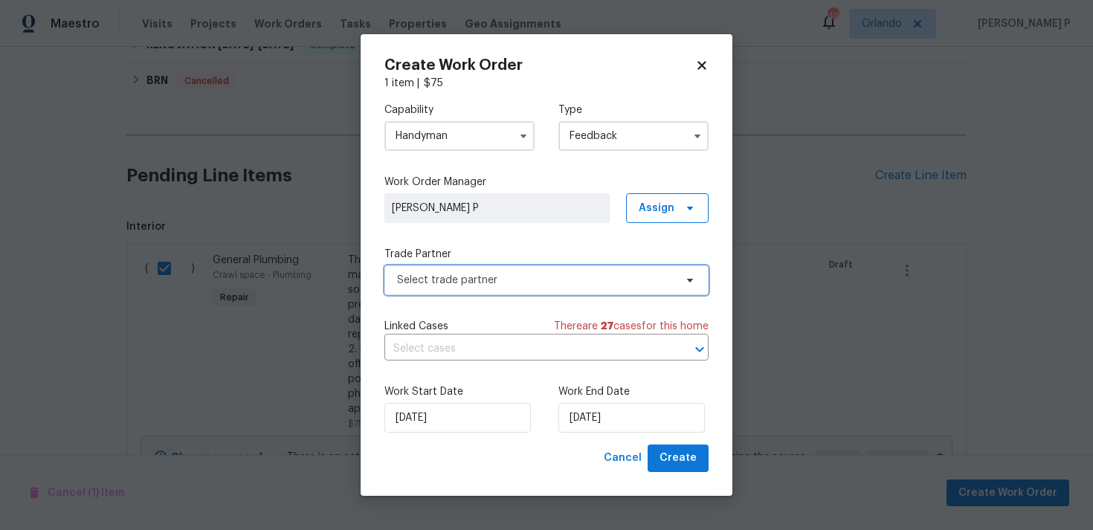
click at [440, 282] on span "Select trade partner" at bounding box center [535, 280] width 277 height 15
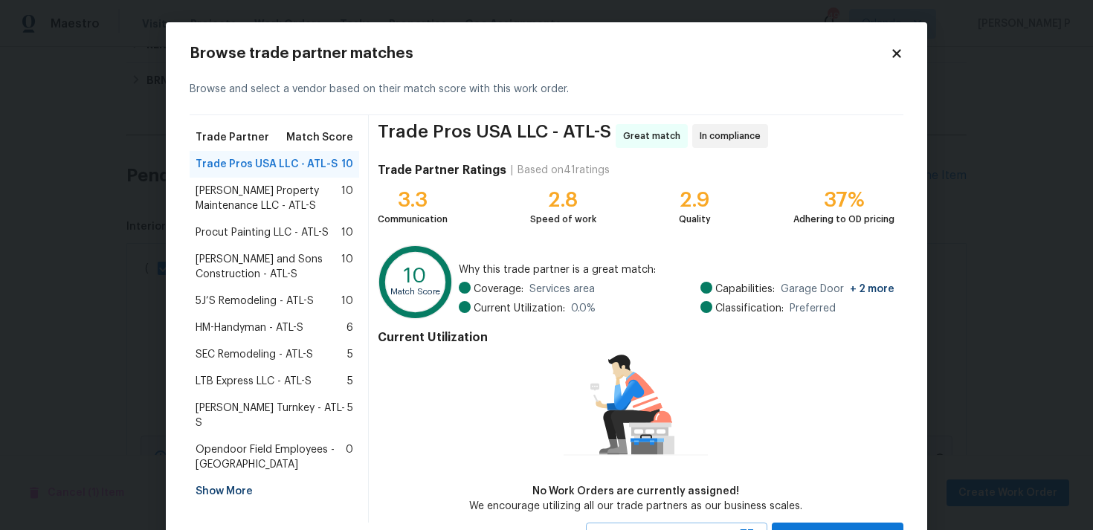
click at [277, 193] on span "[PERSON_NAME] Property Maintenance LLC - ATL-S" at bounding box center [269, 199] width 146 height 30
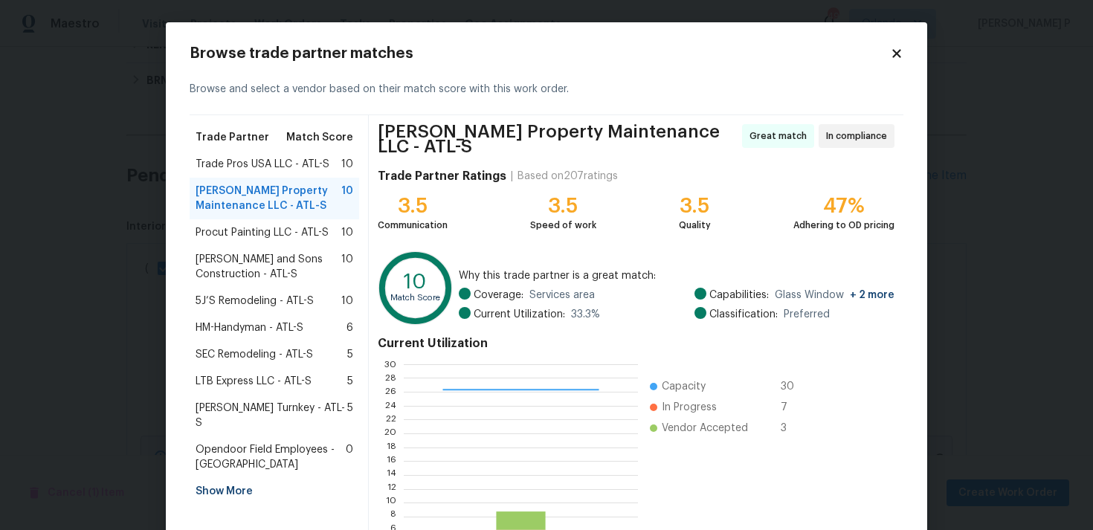
scroll to position [126, 0]
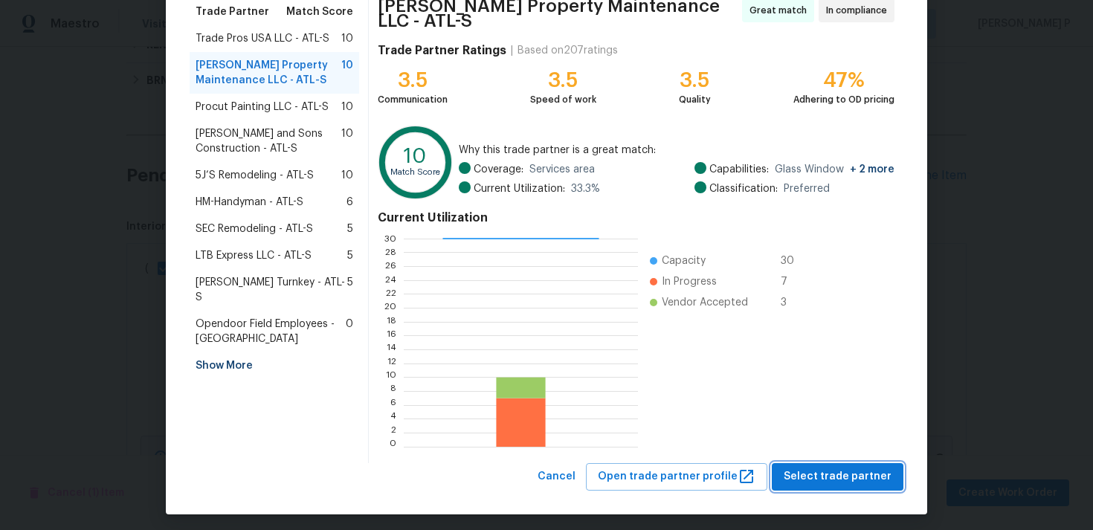
click at [844, 471] on span "Select trade partner" at bounding box center [838, 477] width 108 height 19
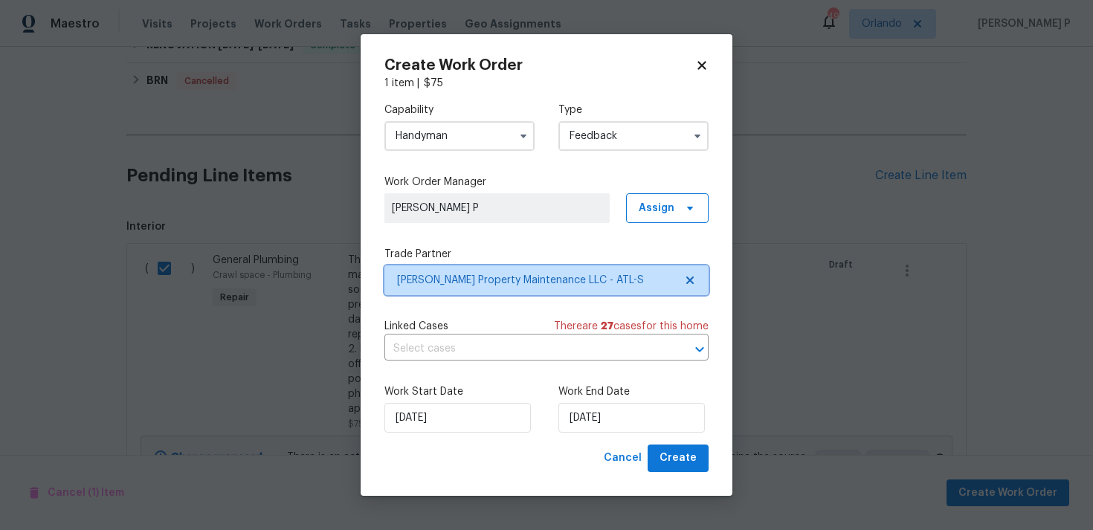
scroll to position [0, 0]
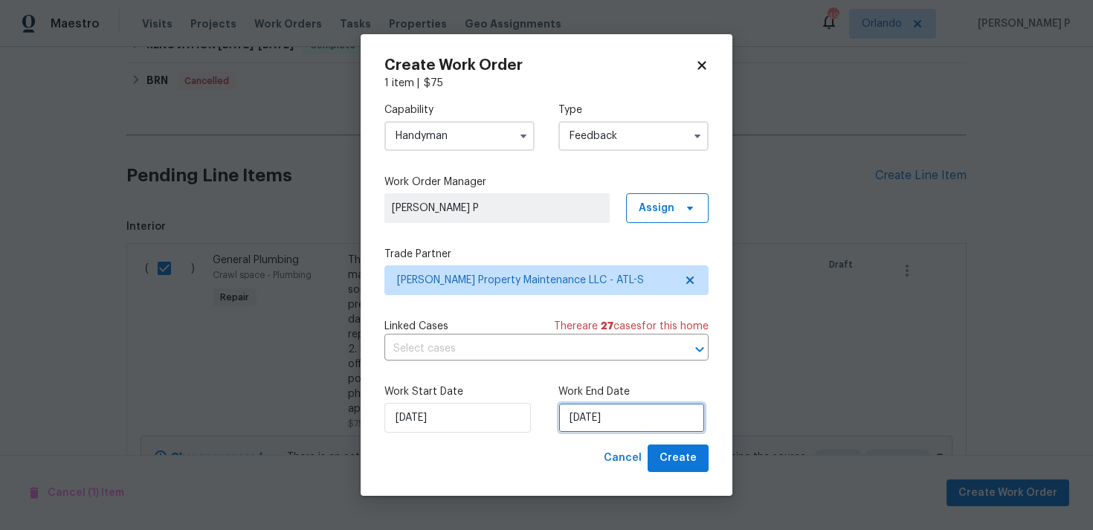
click at [571, 421] on input "[DATE]" at bounding box center [631, 418] width 146 height 30
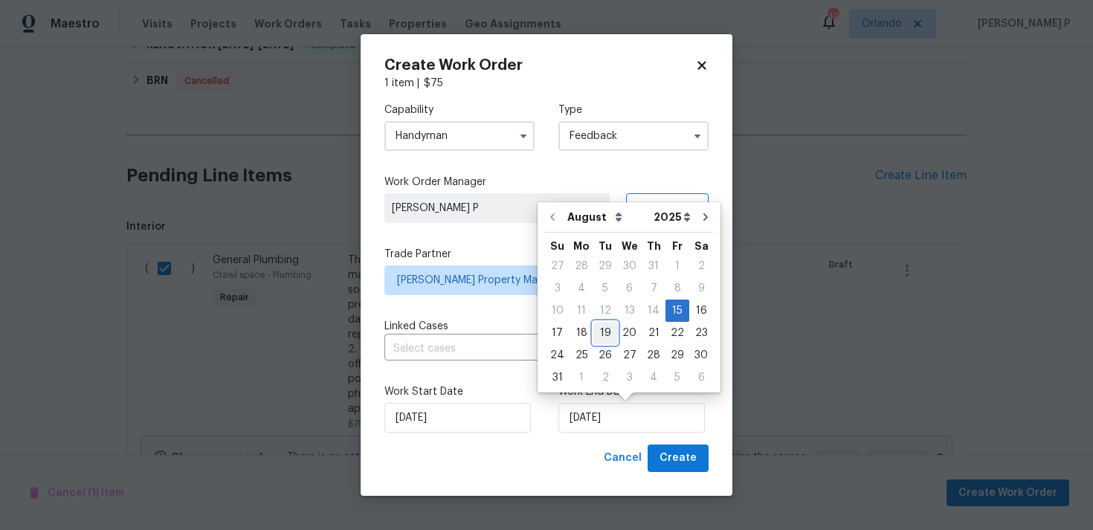
click at [601, 340] on div "19" at bounding box center [605, 333] width 24 height 21
type input "[DATE]"
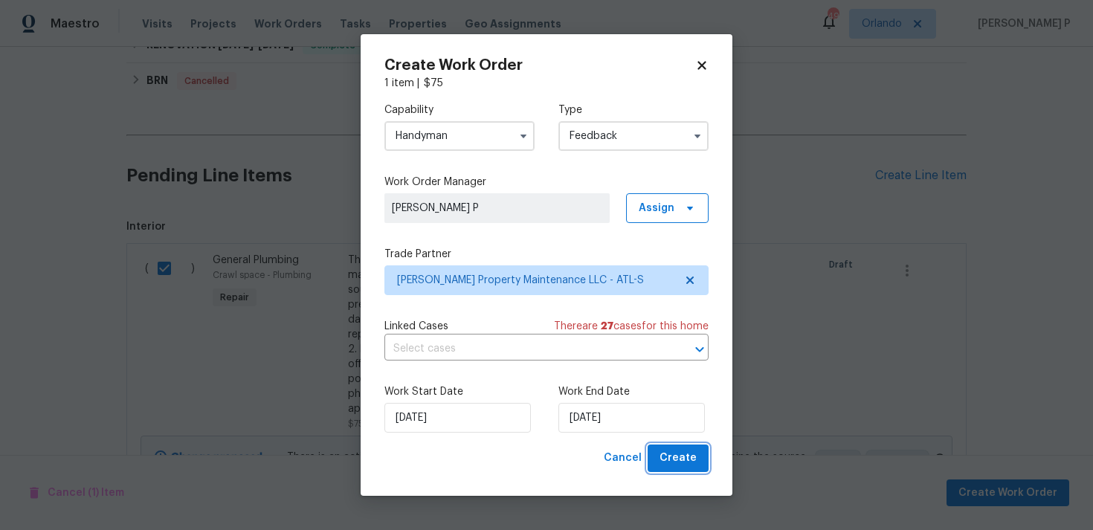
click at [682, 459] on span "Create" at bounding box center [677, 458] width 37 height 19
checkbox input "false"
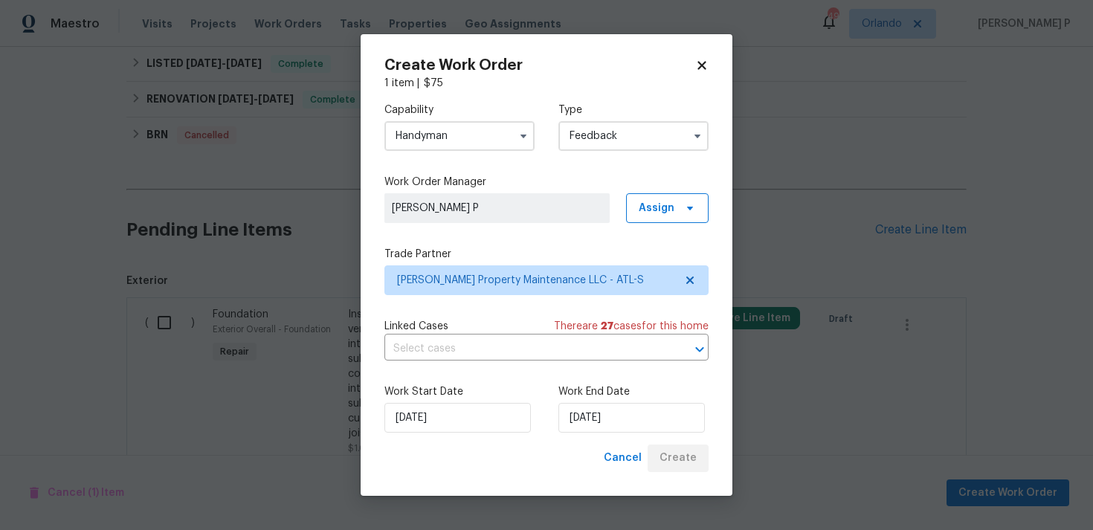
scroll to position [789, 0]
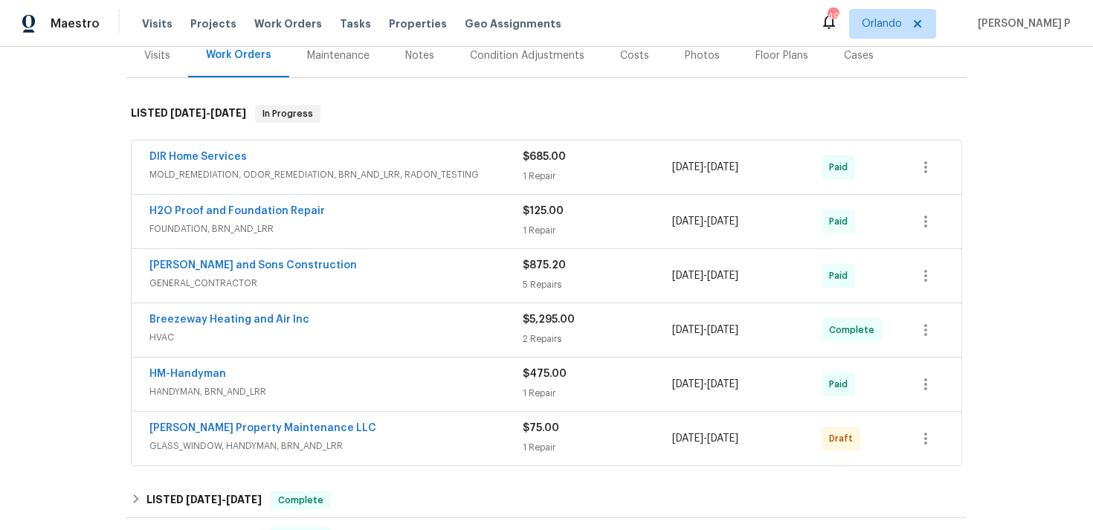
scroll to position [237, 0]
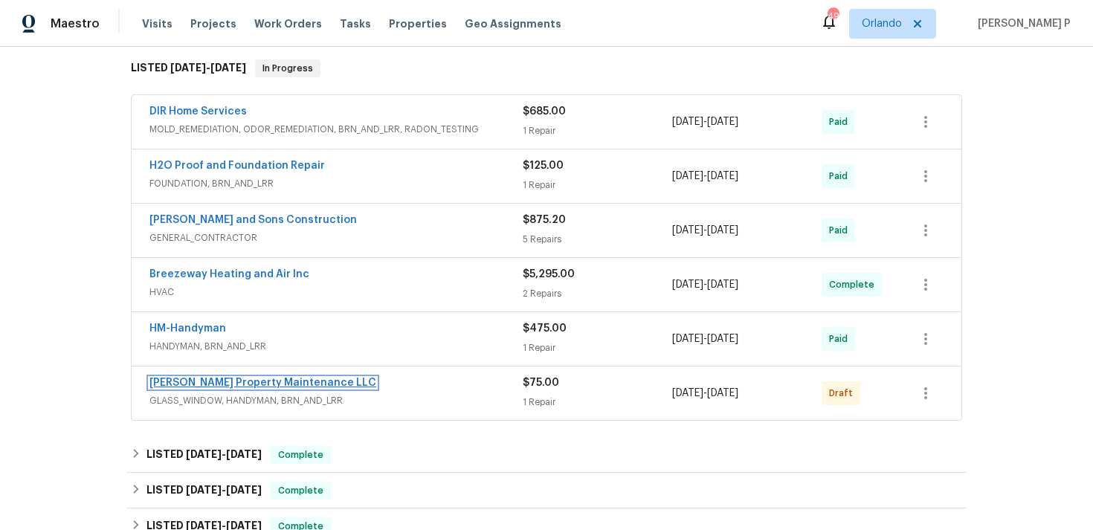
click at [200, 380] on link "Glen Property Maintenance LLC" at bounding box center [262, 383] width 227 height 10
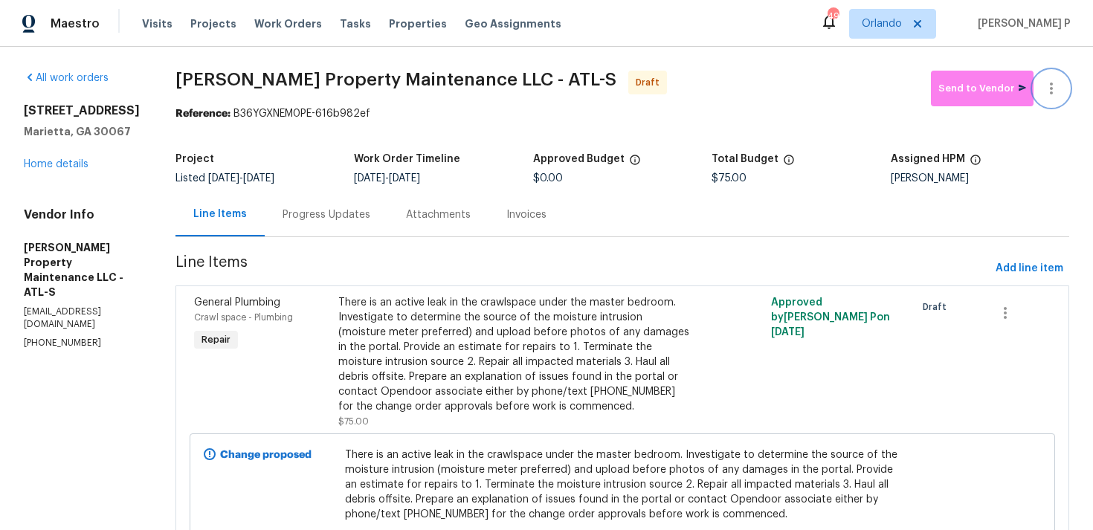
click at [1056, 92] on icon "button" at bounding box center [1051, 89] width 18 height 18
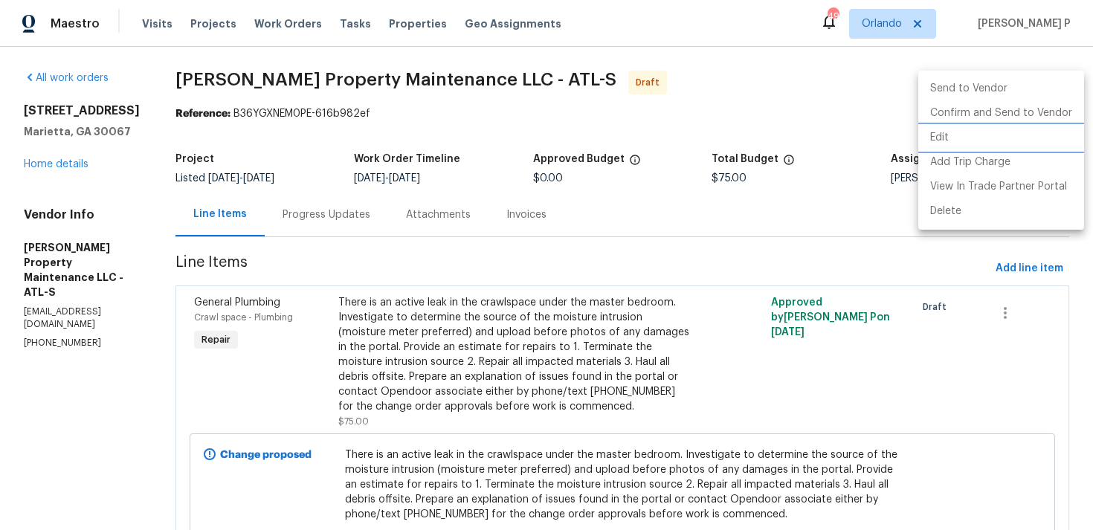
click at [971, 145] on li "Edit" at bounding box center [1001, 138] width 166 height 25
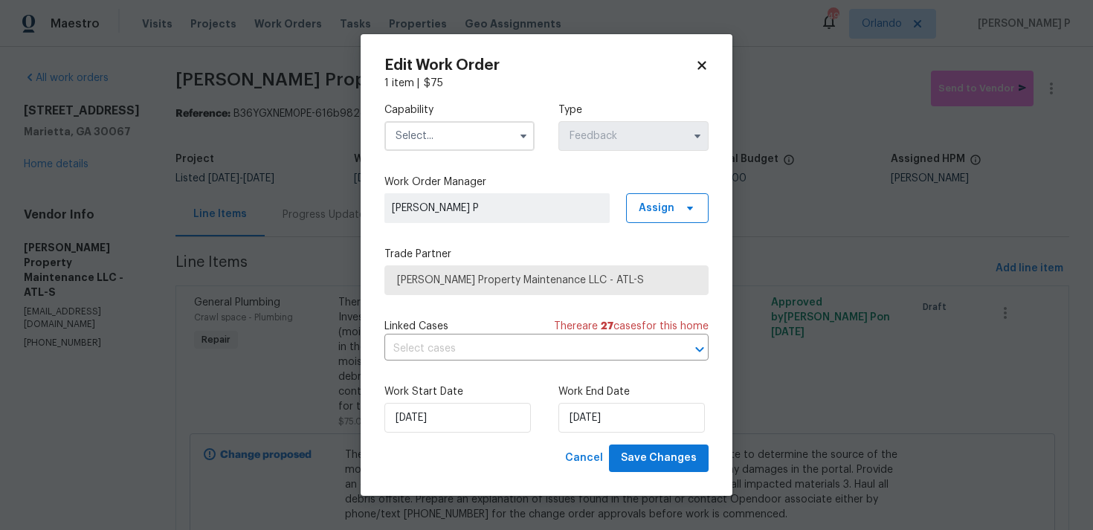
click at [462, 143] on input "text" at bounding box center [459, 136] width 150 height 30
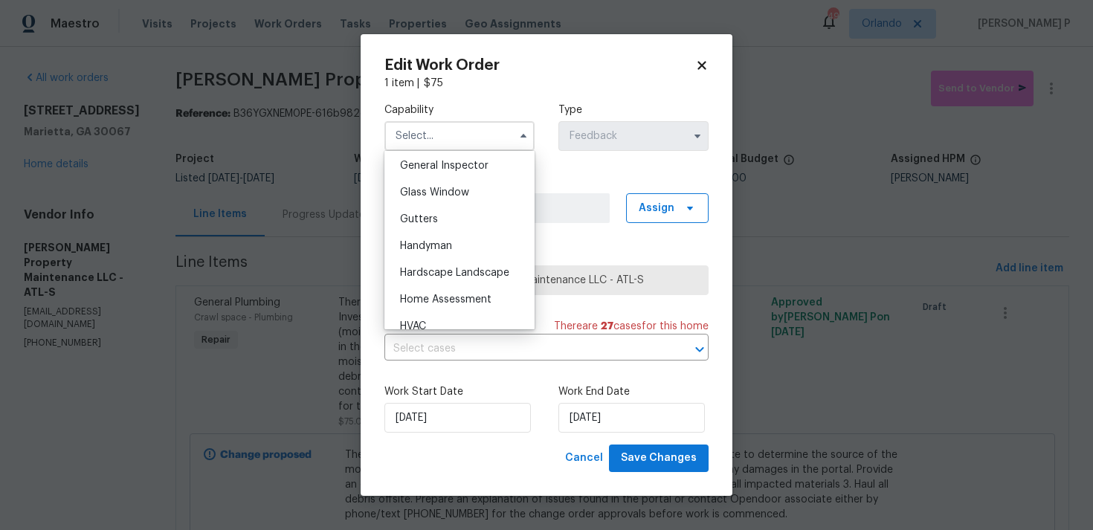
scroll to position [755, 0]
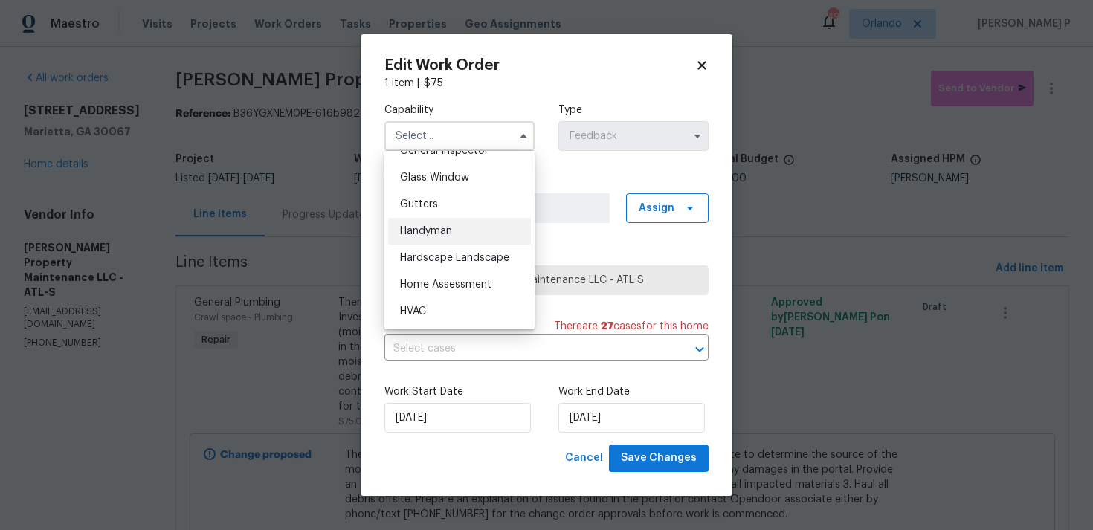
click at [442, 224] on div "Handyman" at bounding box center [459, 231] width 143 height 27
type input "Handyman"
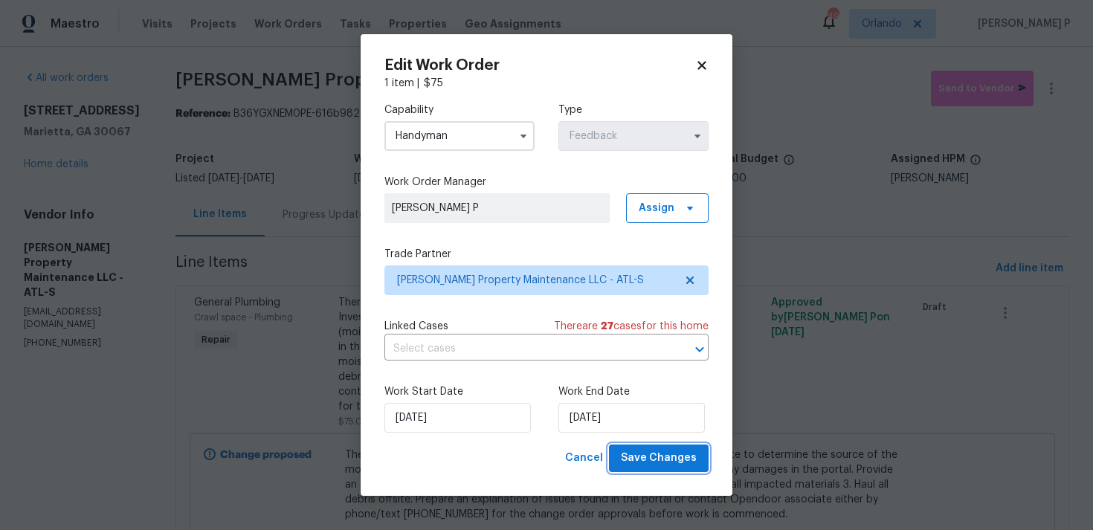
click at [636, 459] on span "Save Changes" at bounding box center [659, 458] width 76 height 19
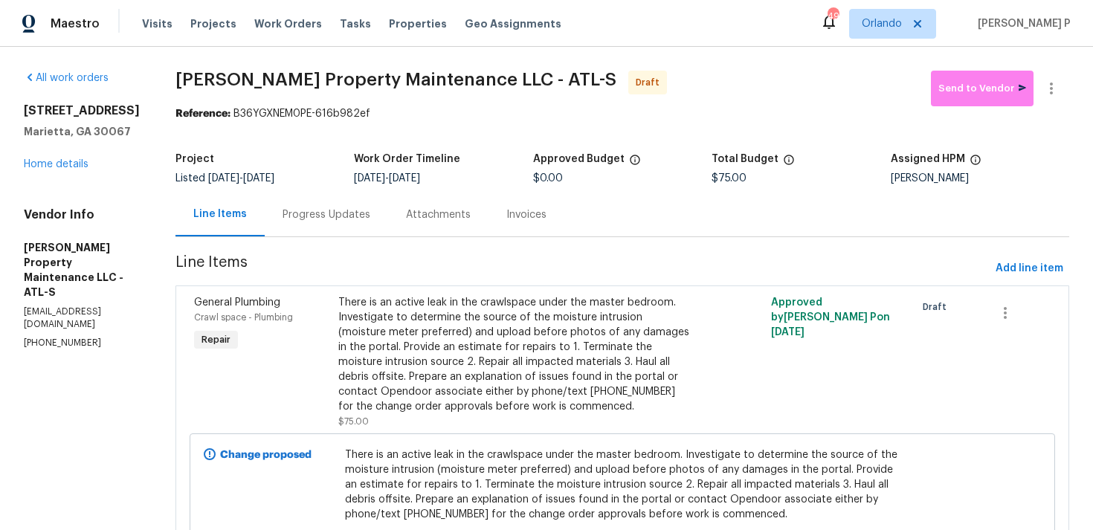
click at [346, 224] on div "Progress Updates" at bounding box center [326, 215] width 123 height 44
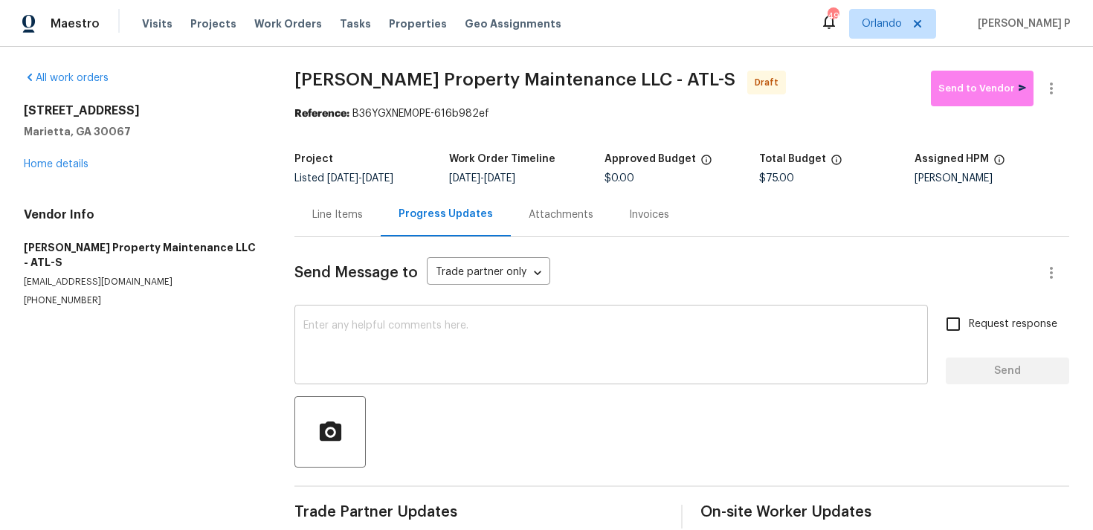
click at [427, 341] on textarea at bounding box center [611, 346] width 616 height 52
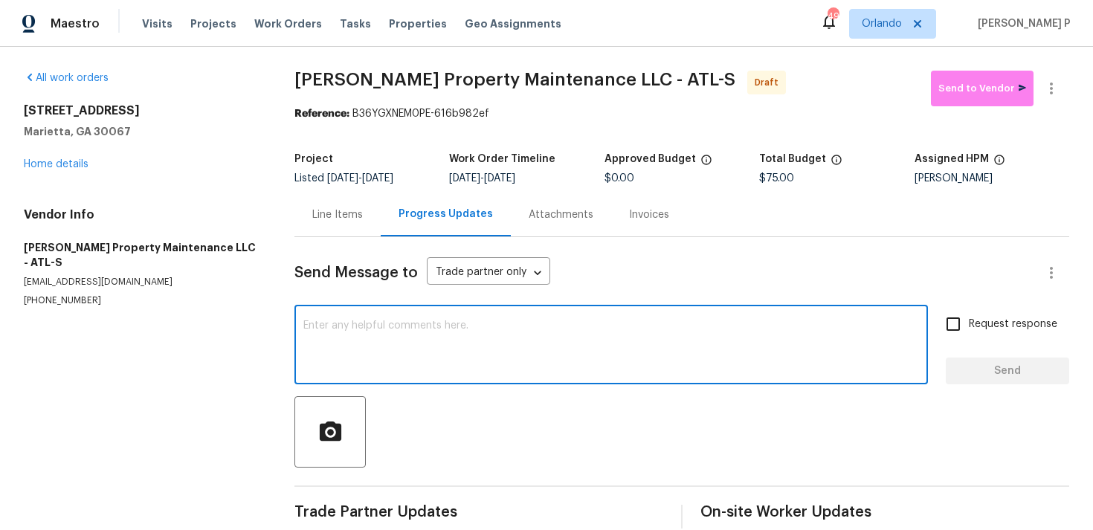
paste textarea "Hi, this is Ramyasri with Opendoor. I’m confirming you received the WO for the …"
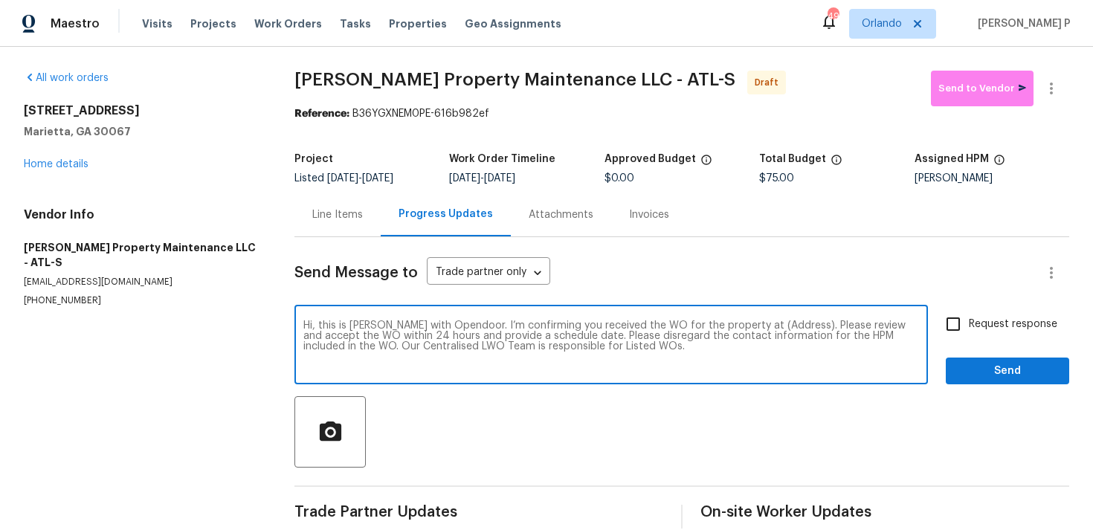
drag, startPoint x: 746, startPoint y: 326, endPoint x: 791, endPoint y: 327, distance: 45.4
click at [791, 327] on textarea "Hi, this is Ramyasri with Opendoor. I’m confirming you received the WO for the …" at bounding box center [611, 346] width 616 height 52
paste textarea "720 Smithstone Rd SE, Marietta, GA 30067"
type textarea "Hi, this is Ramyasri with Opendoor. I’m confirming you received the WO for the …"
click at [975, 318] on span "Request response" at bounding box center [1013, 325] width 88 height 16
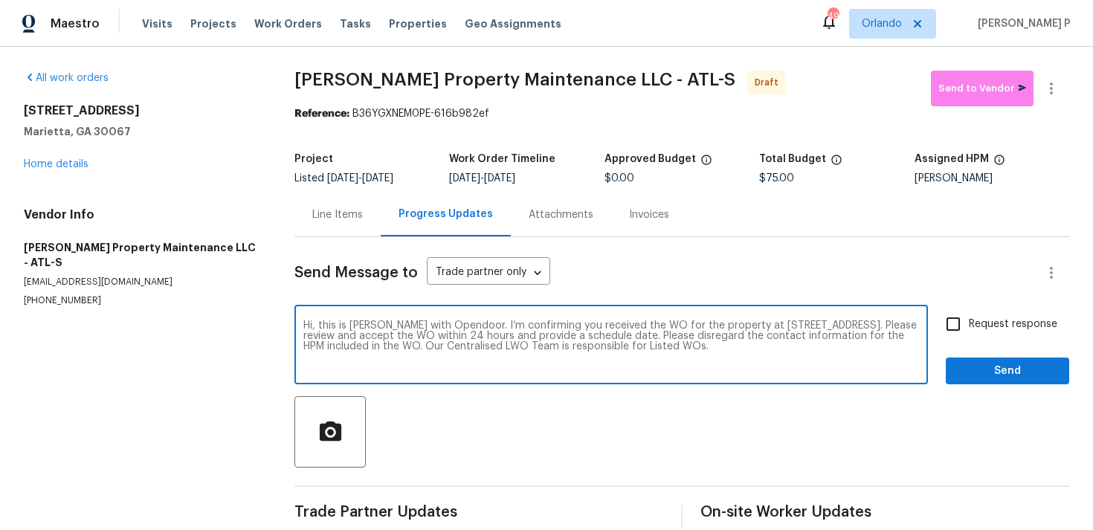
click at [969, 318] on input "Request response" at bounding box center [952, 324] width 31 height 31
checkbox input "true"
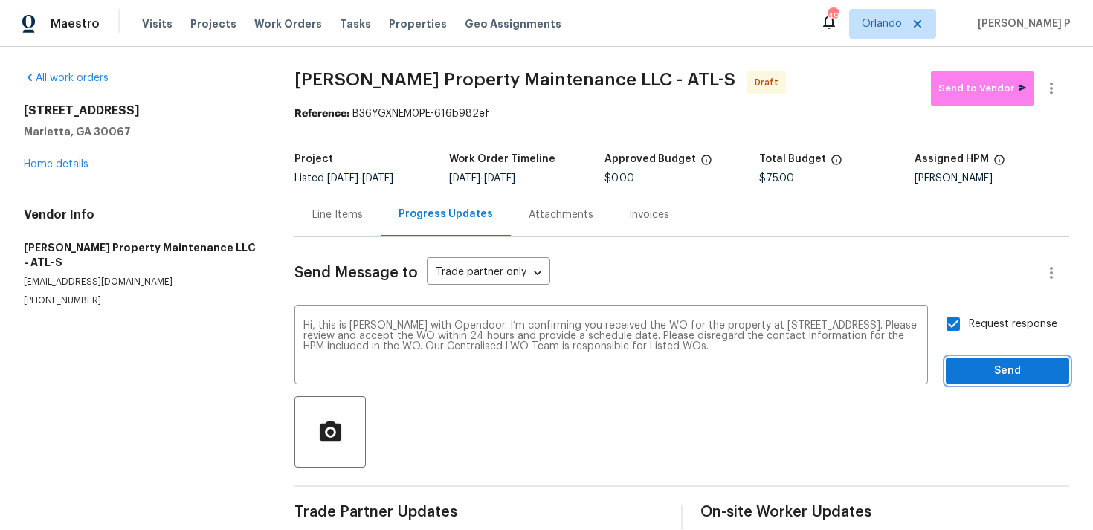
click at [980, 367] on span "Send" at bounding box center [1007, 371] width 100 height 19
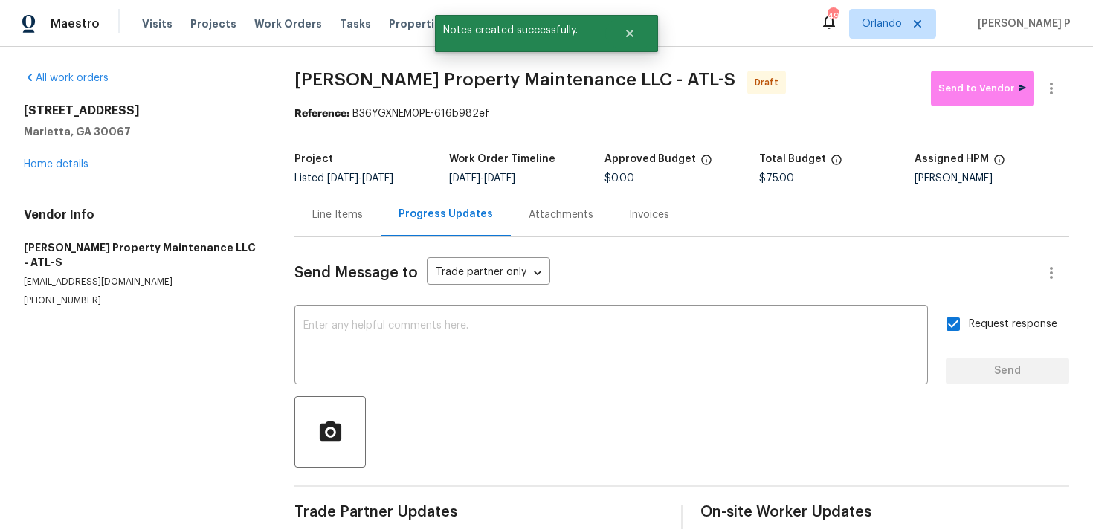
click at [664, 419] on div at bounding box center [681, 431] width 775 height 71
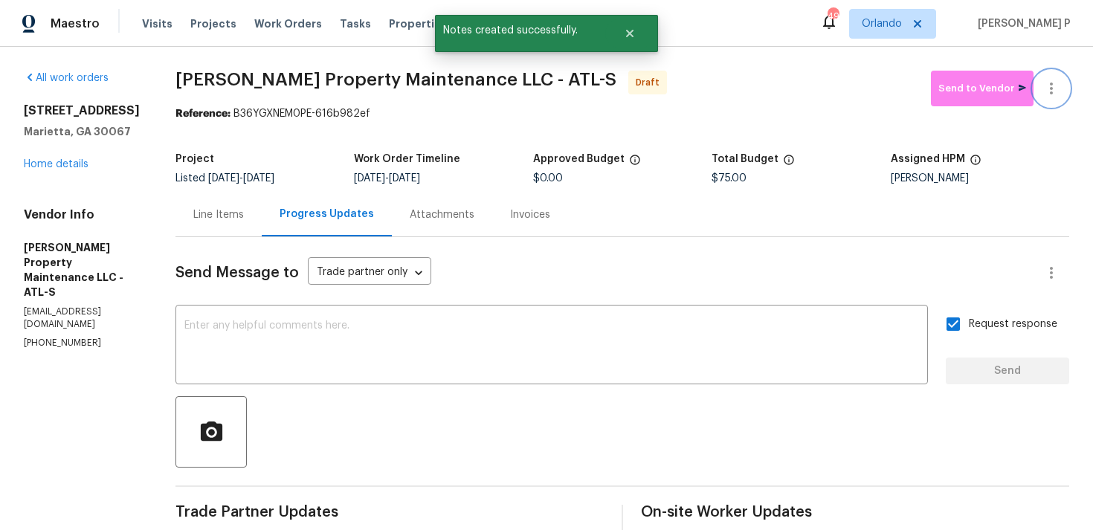
click at [1053, 91] on icon "button" at bounding box center [1051, 89] width 18 height 18
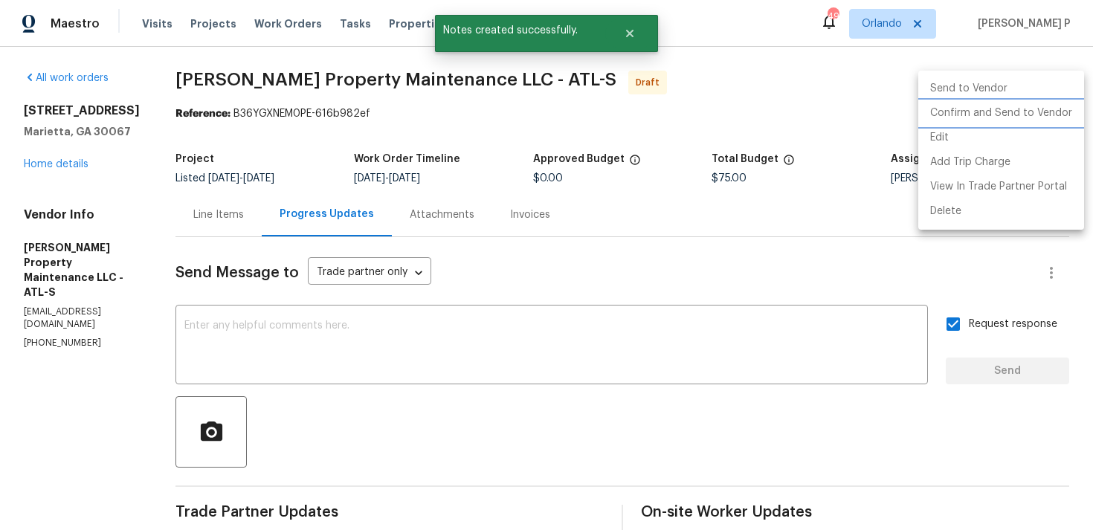
click at [992, 118] on li "Confirm and Send to Vendor" at bounding box center [1001, 113] width 166 height 25
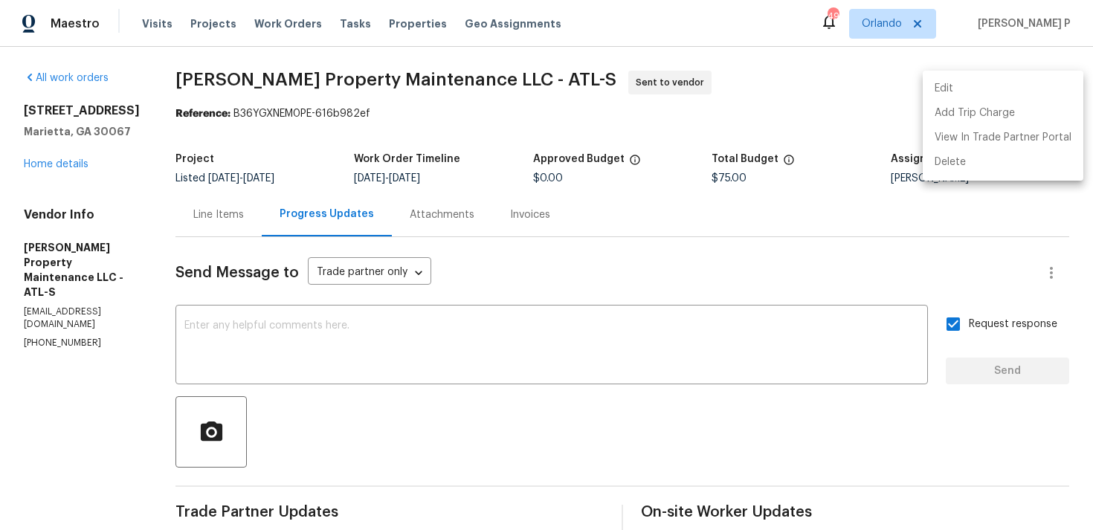
click at [514, 430] on div at bounding box center [546, 265] width 1093 height 530
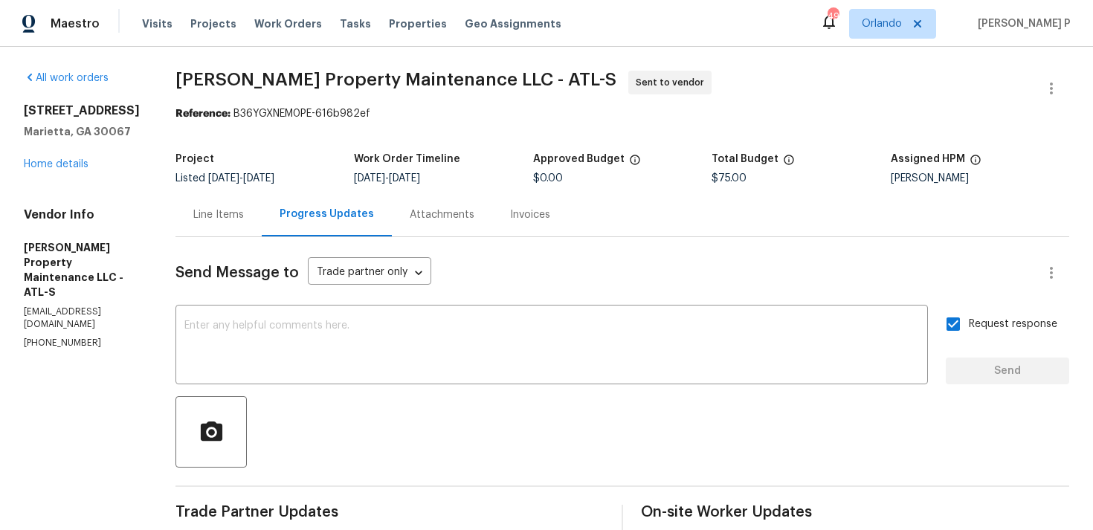
click at [514, 430] on div "Edit Add Trip Charge View In Trade Partner Portal Delete" at bounding box center [546, 265] width 1093 height 530
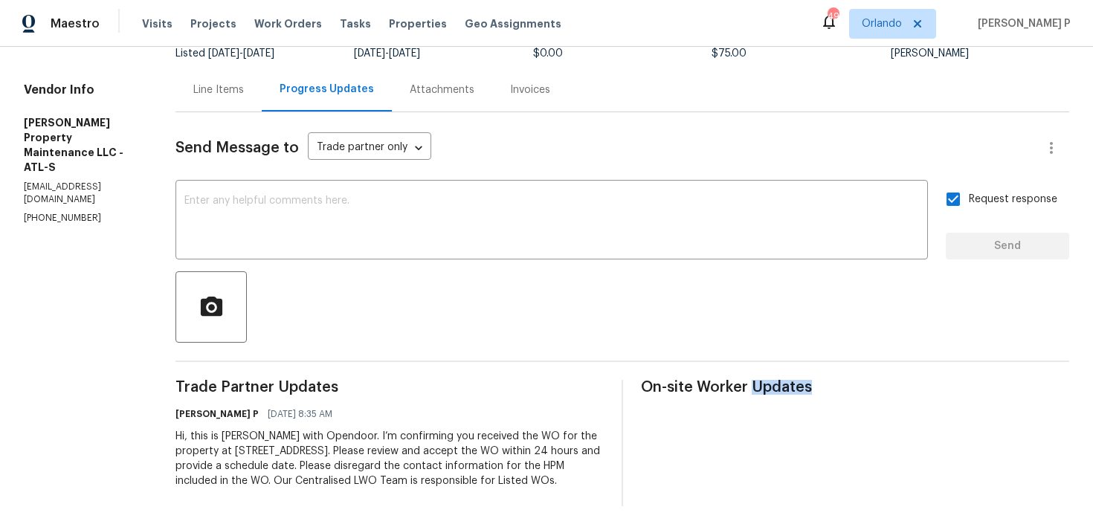
click at [539, 380] on span "Trade Partner Updates" at bounding box center [389, 387] width 428 height 15
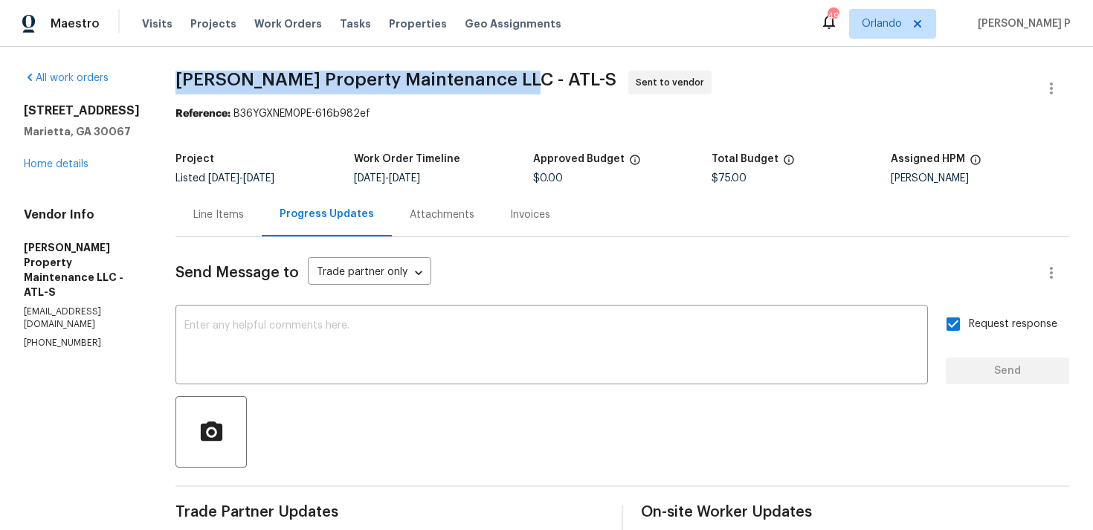
drag, startPoint x: 181, startPoint y: 76, endPoint x: 510, endPoint y: 79, distance: 329.3
click at [510, 79] on span "Glen Property Maintenance LLC - ATL-S" at bounding box center [395, 80] width 441 height 18
copy span "Glen Property Maintenance LLC - ATL-S"
click at [532, 429] on div at bounding box center [622, 431] width 894 height 71
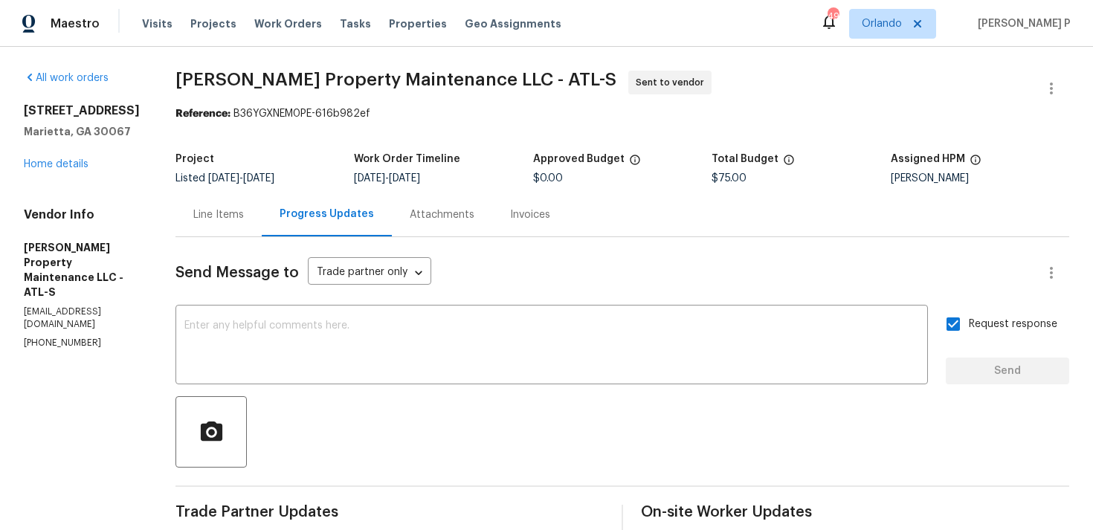
click at [247, 157] on div "Project" at bounding box center [264, 163] width 178 height 19
drag, startPoint x: 238, startPoint y: 116, endPoint x: 430, endPoint y: 110, distance: 192.6
click at [430, 110] on div "Reference: B36YGXNEM0PE-616b982ef" at bounding box center [622, 113] width 894 height 15
copy div "B36YGXNEM0PE-616b982ef"
click at [242, 155] on div "Project" at bounding box center [264, 163] width 178 height 19
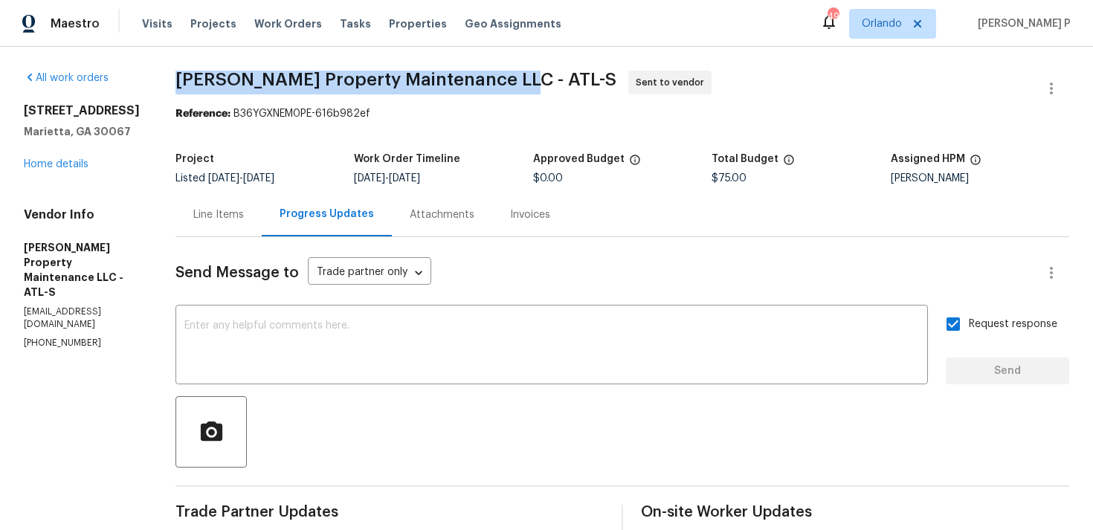
drag, startPoint x: 178, startPoint y: 77, endPoint x: 508, endPoint y: 78, distance: 329.3
click at [508, 78] on span "Glen Property Maintenance LLC - ATL-S" at bounding box center [395, 80] width 441 height 18
copy span "Glen Property Maintenance LLC - ATL-S"
click at [227, 216] on div "Line Items" at bounding box center [218, 214] width 51 height 15
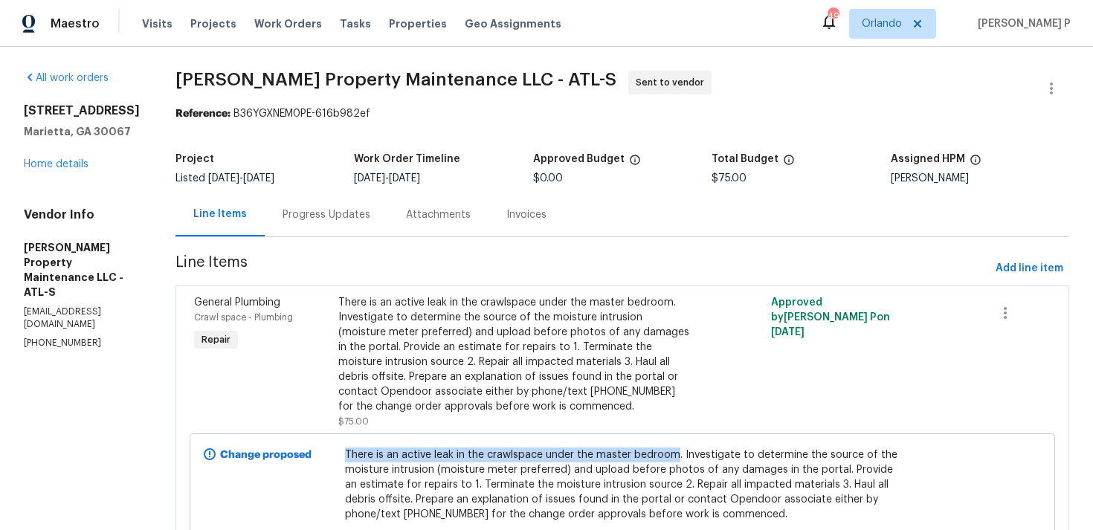
drag, startPoint x: 347, startPoint y: 456, endPoint x: 674, endPoint y: 453, distance: 327.1
click at [674, 453] on span "There is an active leak in the crawlspace under the master bedroom. Investigate…" at bounding box center [622, 485] width 555 height 74
copy span "There is an active leak in the crawlspace under the master bedroom"
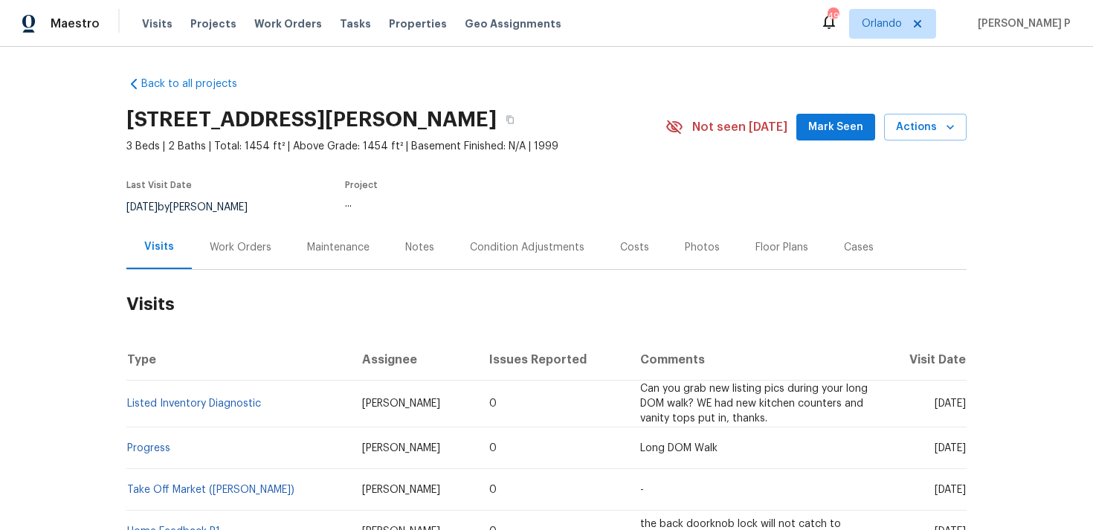
click at [215, 244] on div "Work Orders" at bounding box center [241, 247] width 62 height 15
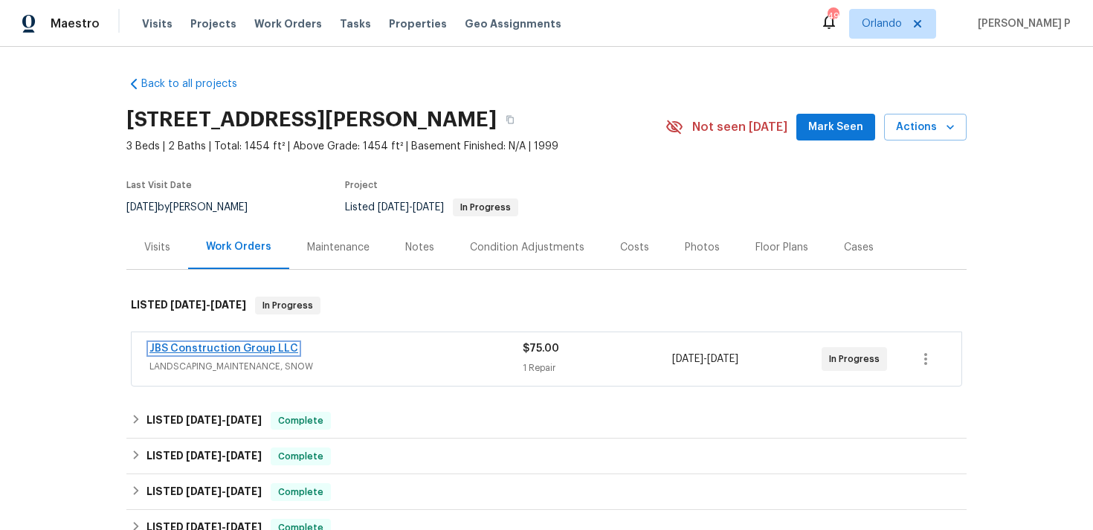
click at [184, 348] on link "JBS Construction Group LLC" at bounding box center [223, 348] width 149 height 10
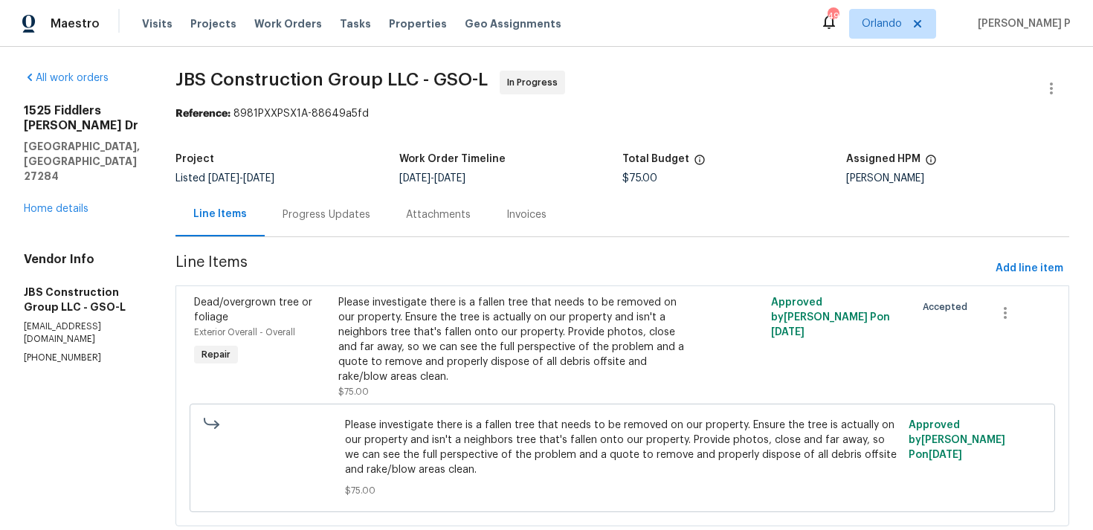
click at [370, 218] on div "Progress Updates" at bounding box center [326, 214] width 88 height 15
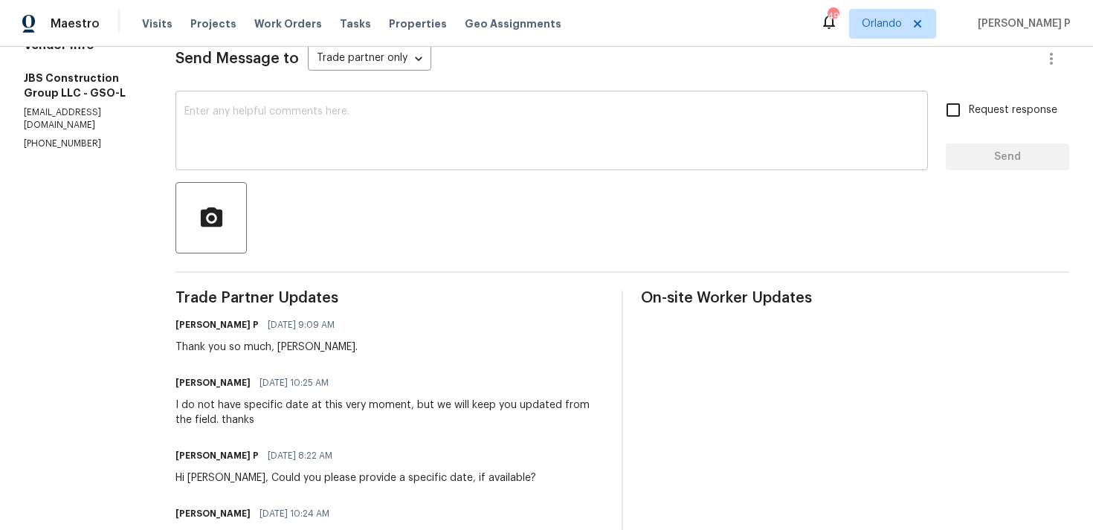
scroll to position [224, 0]
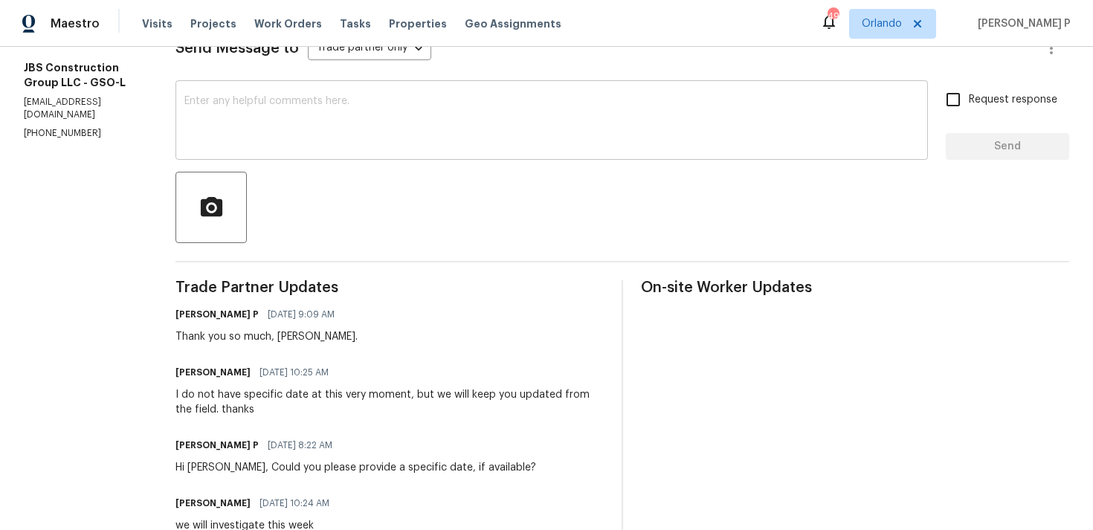
click at [251, 129] on textarea at bounding box center [551, 122] width 734 height 52
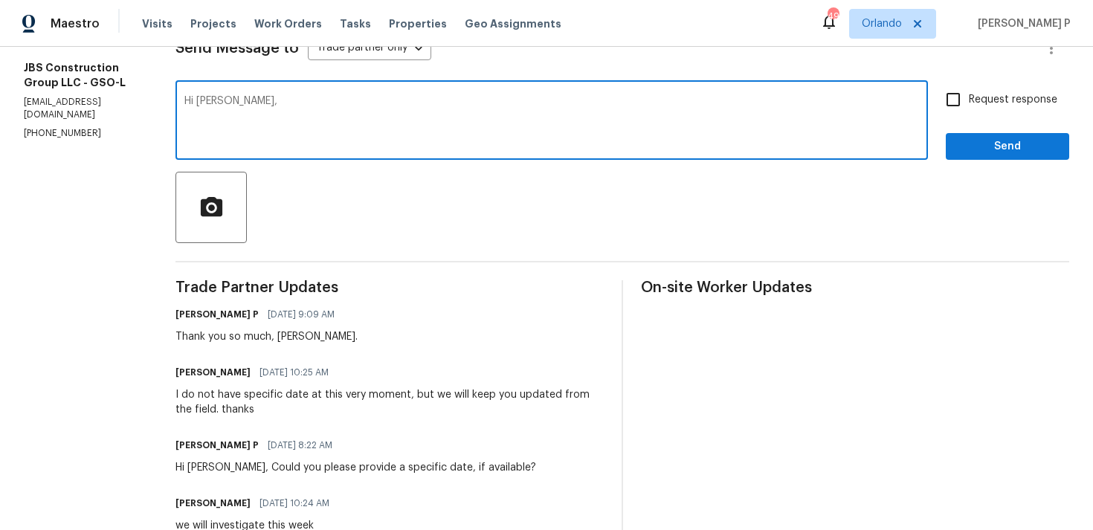
paste textarea "Could you please provide us with an update on the status of the work order?"
click at [248, 100] on textarea "Hi [PERSON_NAME], Could you please provide us with an update on the status of t…" at bounding box center [551, 122] width 734 height 52
click at [591, 107] on textarea "Hi [PERSON_NAME], Could you please provide us with an update on the status of t…" at bounding box center [551, 122] width 734 height 52
type textarea "Hi [PERSON_NAME], Could you please provide us with an update on the status of t…"
click at [954, 104] on input "Request response" at bounding box center [952, 99] width 31 height 31
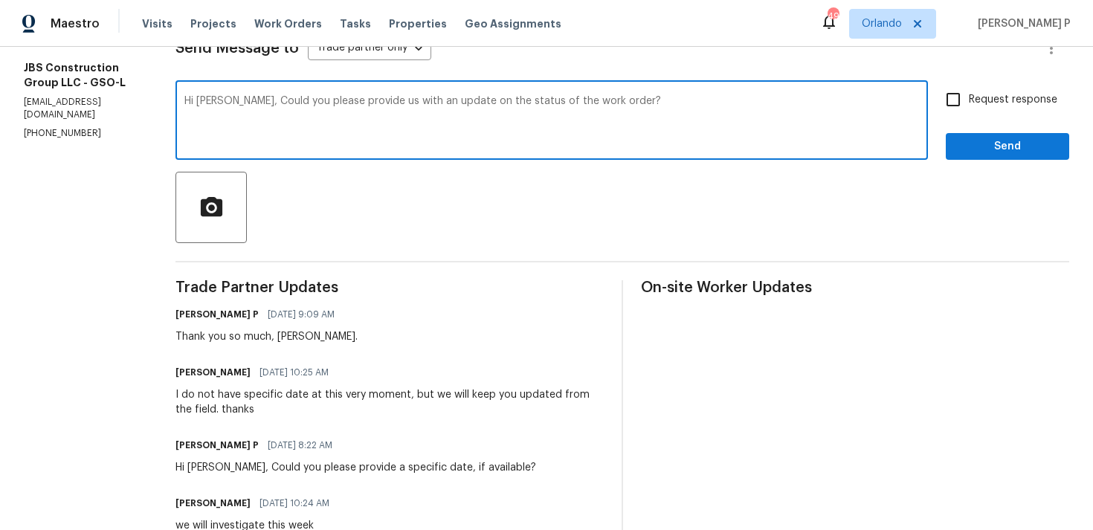
checkbox input "true"
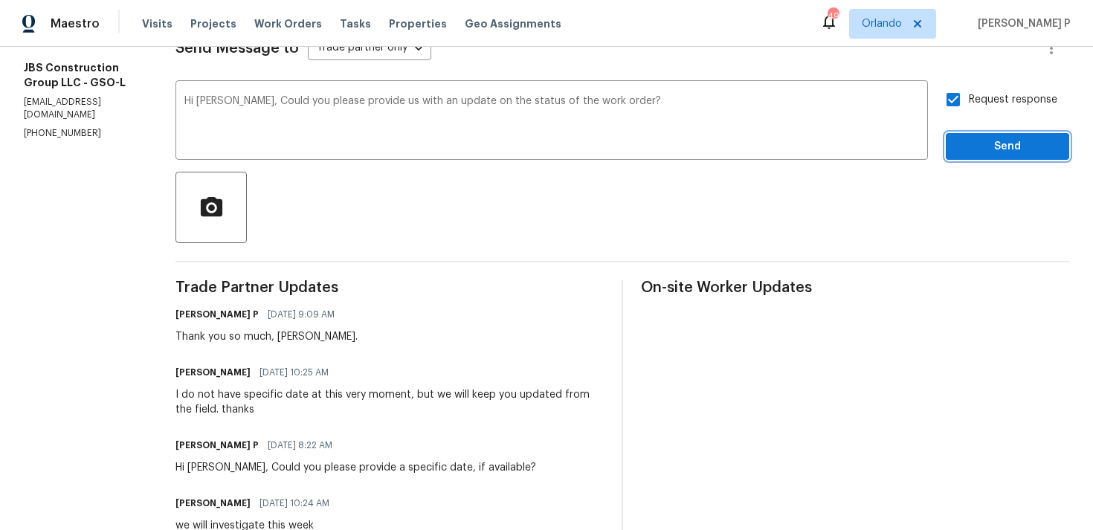
click at [975, 146] on span "Send" at bounding box center [1007, 147] width 100 height 19
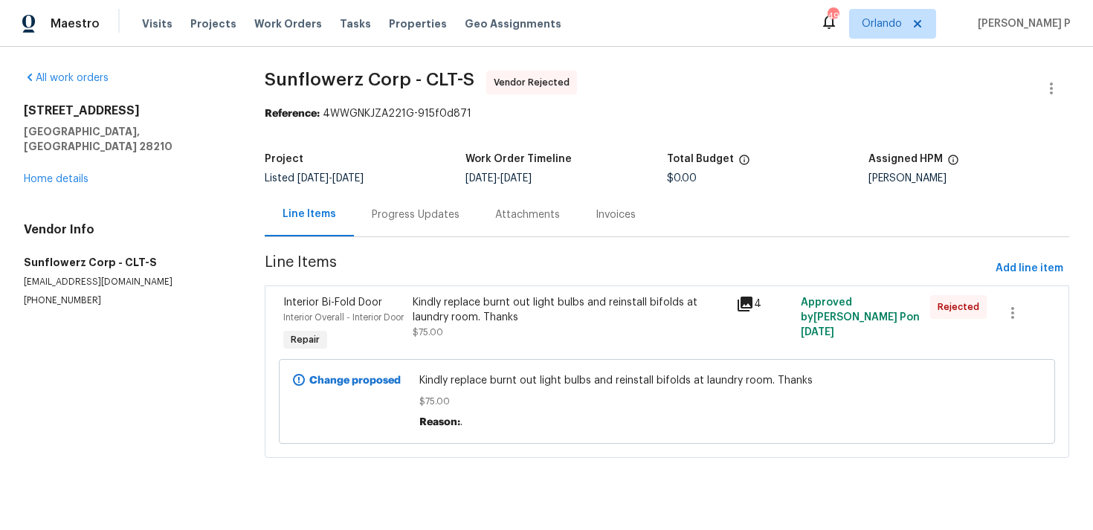
click at [403, 213] on div "Progress Updates" at bounding box center [416, 214] width 88 height 15
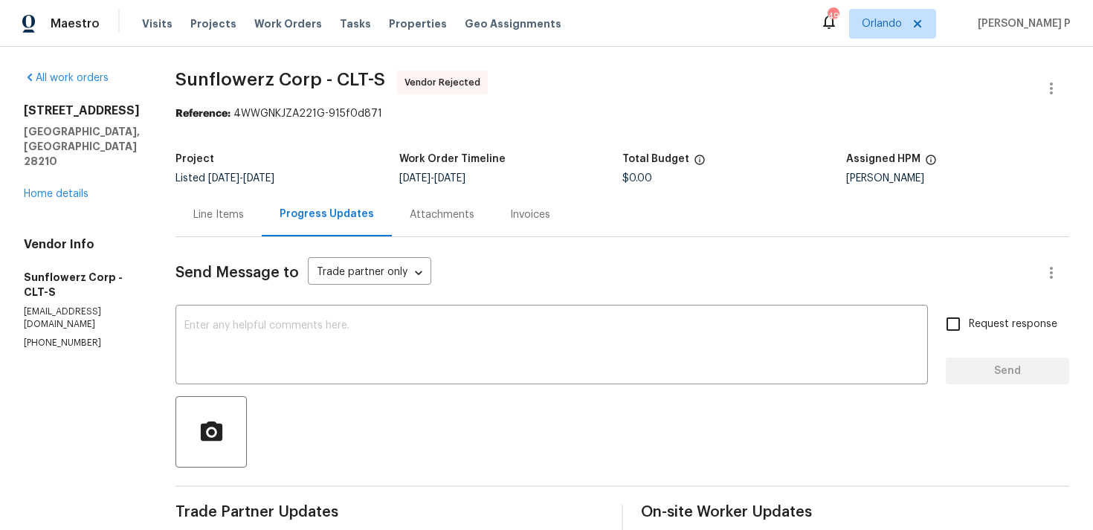
click at [80, 185] on div "[STREET_ADDRESS] Home details" at bounding box center [82, 152] width 116 height 98
click at [65, 189] on link "Home details" at bounding box center [56, 194] width 65 height 10
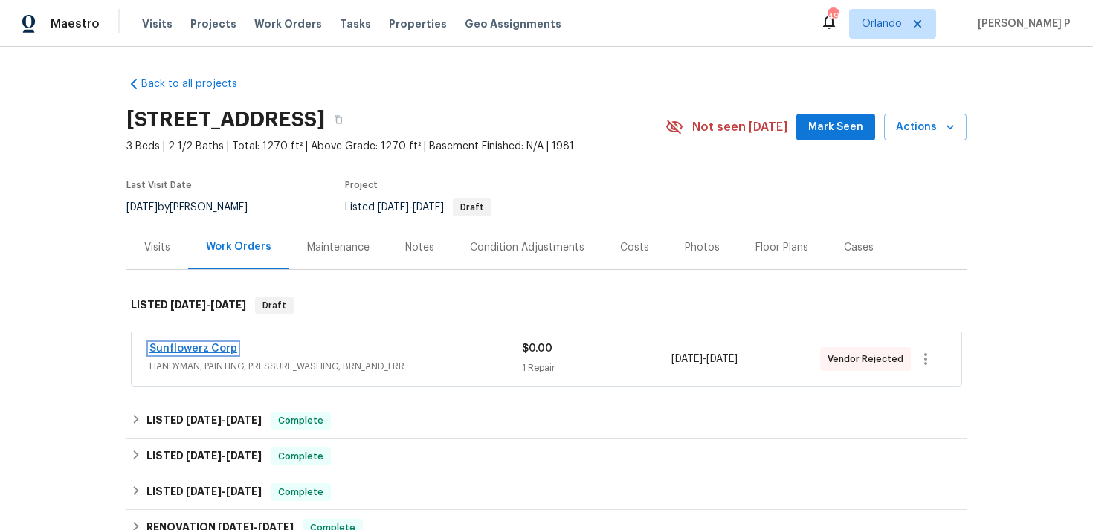
click at [206, 349] on link "Sunflowerz Corp" at bounding box center [193, 348] width 88 height 10
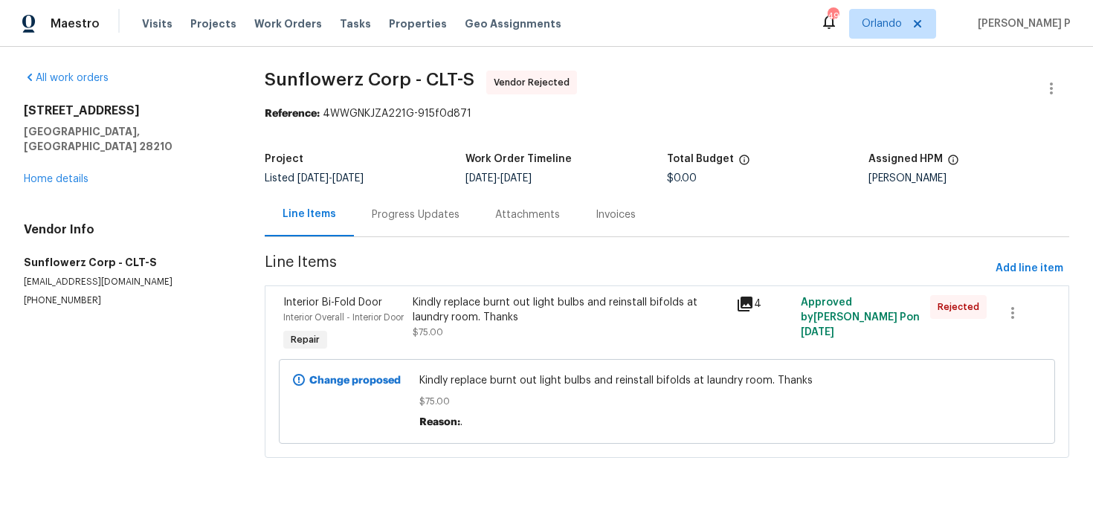
click at [499, 291] on div "Kindly replace burnt out light bulbs and reinstall bifolds at laundry room. Tha…" at bounding box center [569, 325] width 323 height 68
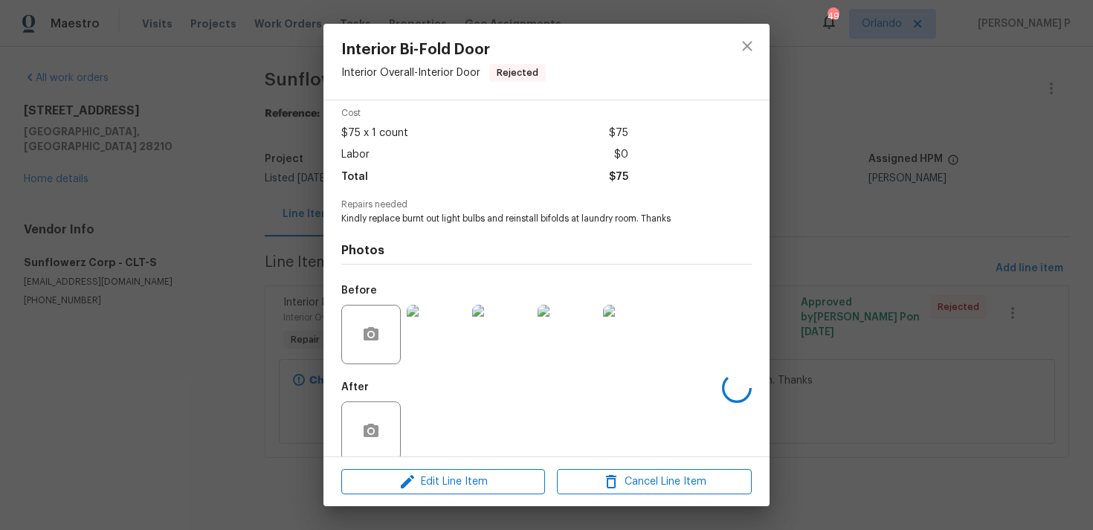
scroll to position [80, 0]
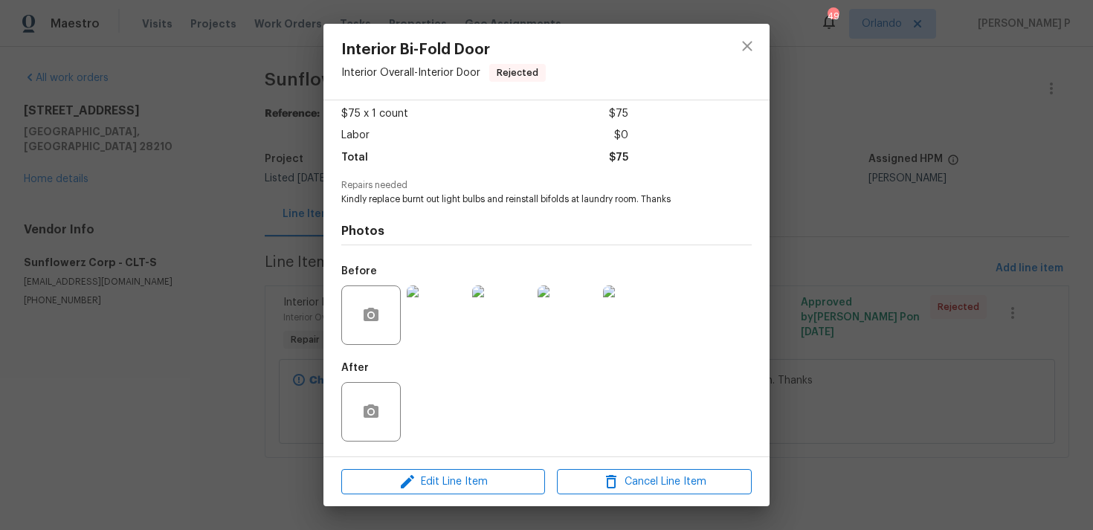
click at [438, 311] on img at bounding box center [436, 314] width 59 height 59
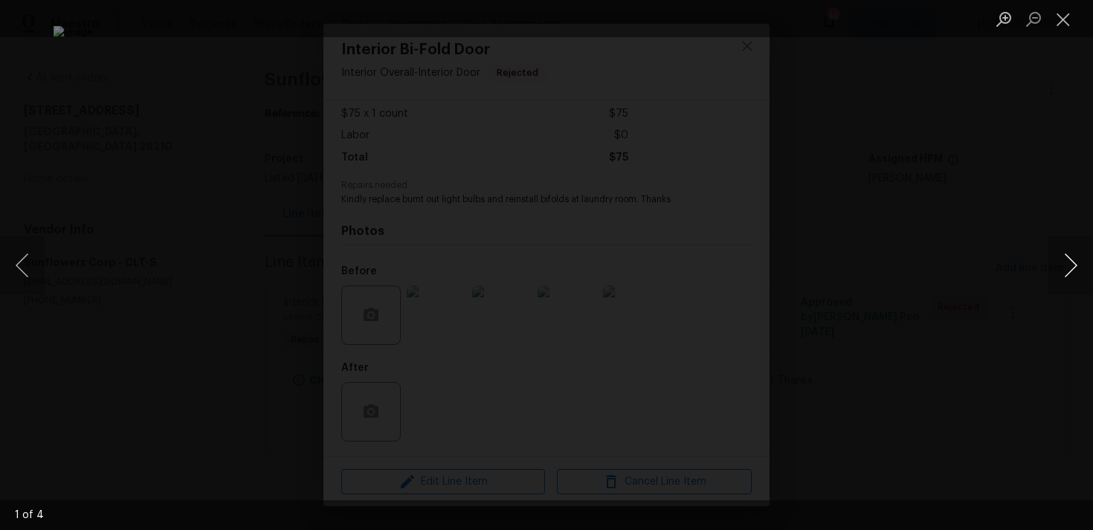
click at [1071, 256] on button "Next image" at bounding box center [1070, 265] width 45 height 59
click at [1071, 16] on button "Close lightbox" at bounding box center [1063, 19] width 30 height 26
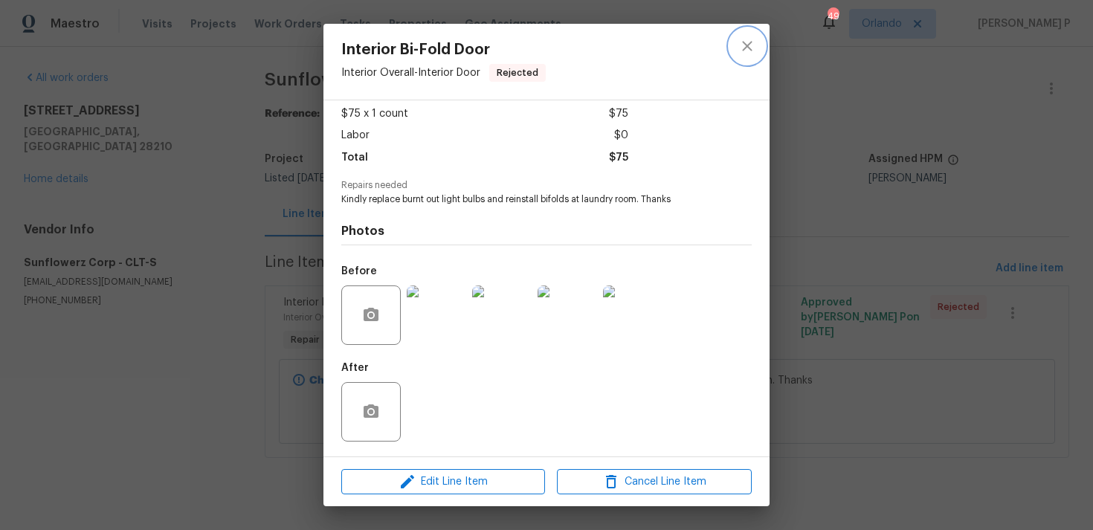
click at [754, 43] on icon "close" at bounding box center [747, 46] width 18 height 18
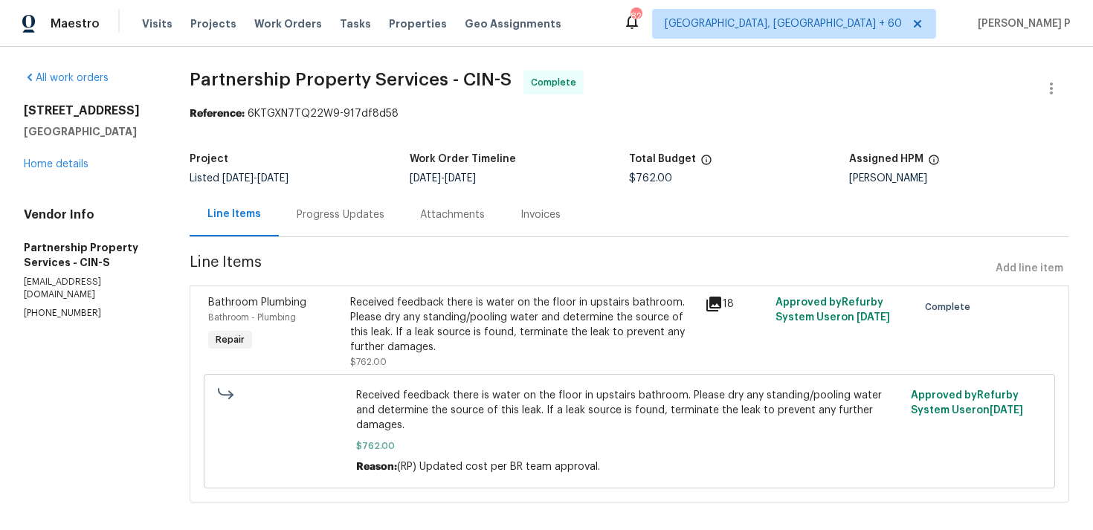
click at [384, 217] on div "Progress Updates" at bounding box center [341, 214] width 88 height 15
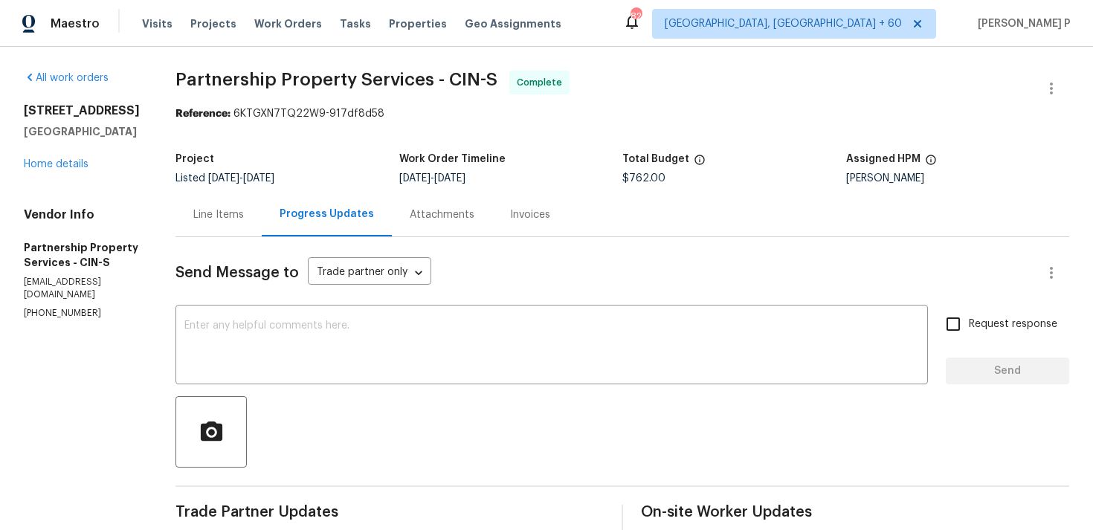
click at [366, 218] on div "Progress Updates" at bounding box center [327, 214] width 94 height 15
click at [244, 217] on div "Line Items" at bounding box center [218, 214] width 51 height 15
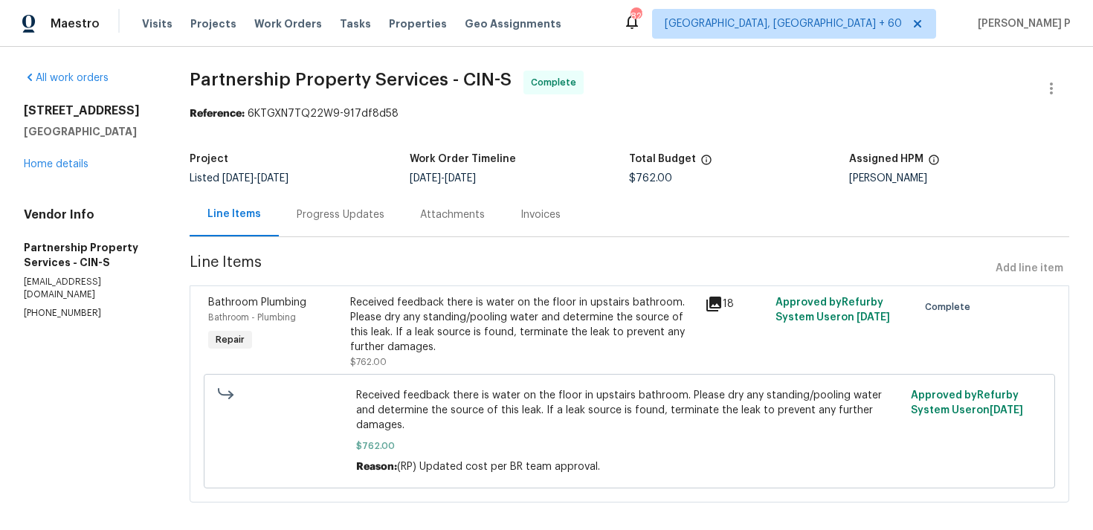
click at [494, 349] on div "Received feedback there is water on the floor in upstairs bathroom. Please dry …" at bounding box center [523, 324] width 346 height 59
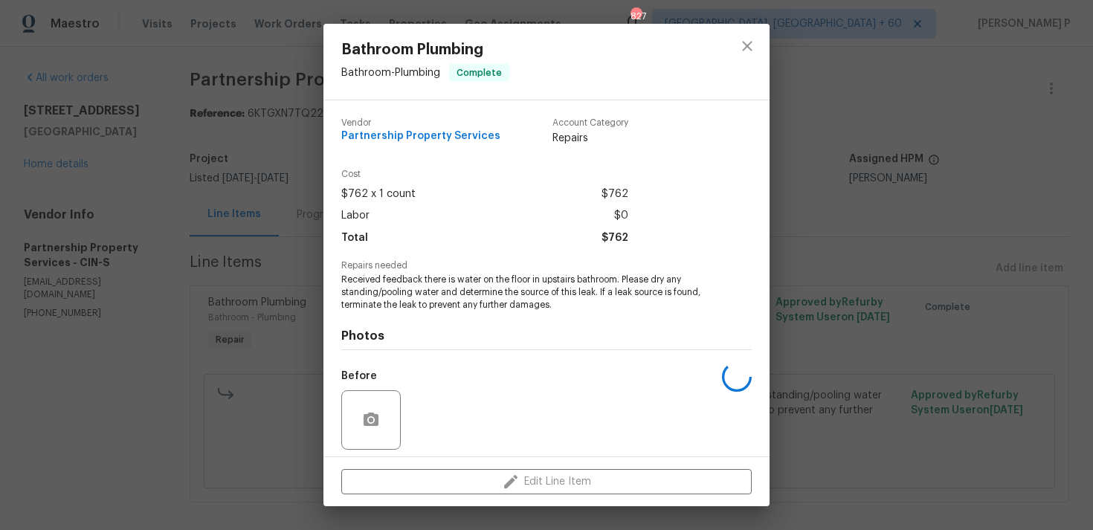
scroll to position [105, 0]
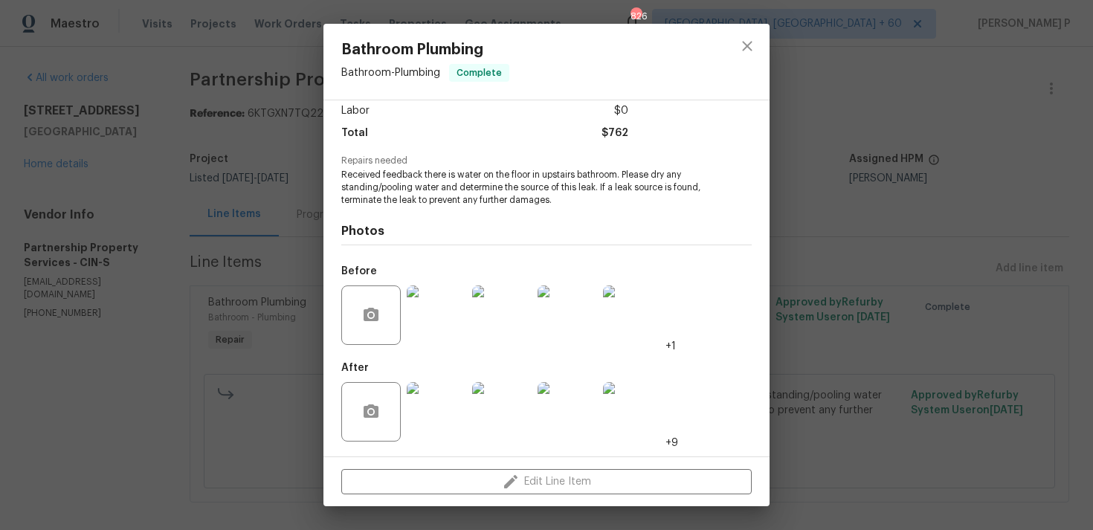
click at [445, 405] on img at bounding box center [436, 411] width 59 height 59
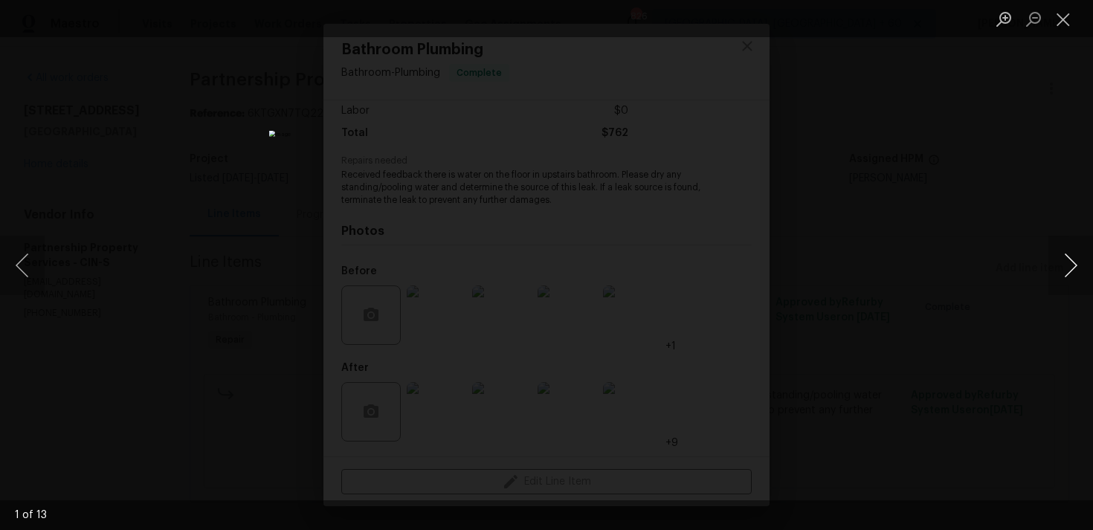
click at [1082, 269] on button "Next image" at bounding box center [1070, 265] width 45 height 59
click at [1066, 19] on button "Close lightbox" at bounding box center [1063, 19] width 30 height 26
